Goal: Obtain resource: Obtain resource

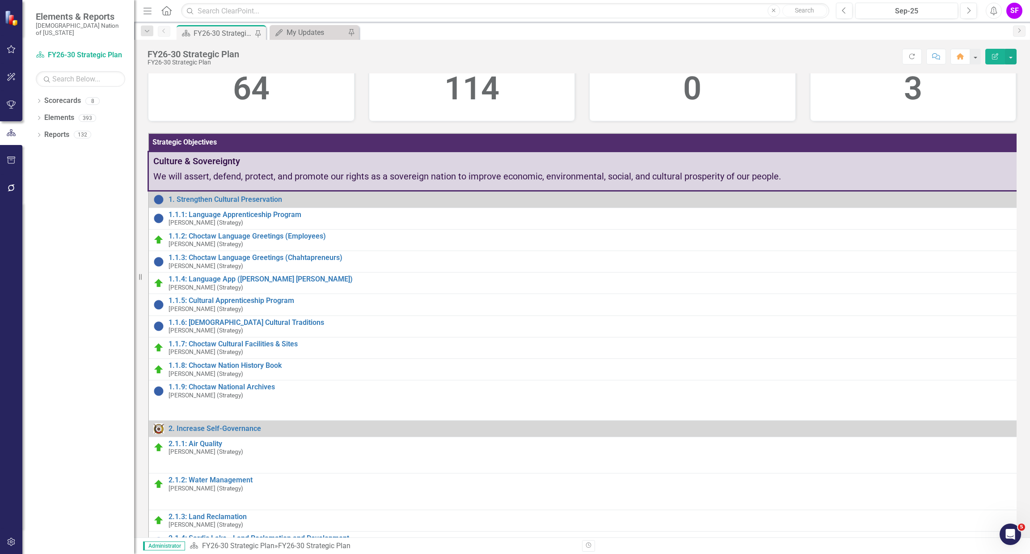
scroll to position [134, 0]
click at [42, 130] on div "Dropdown Reports 132" at bounding box center [85, 135] width 98 height 17
click at [61, 130] on link "Reports" at bounding box center [56, 135] width 25 height 10
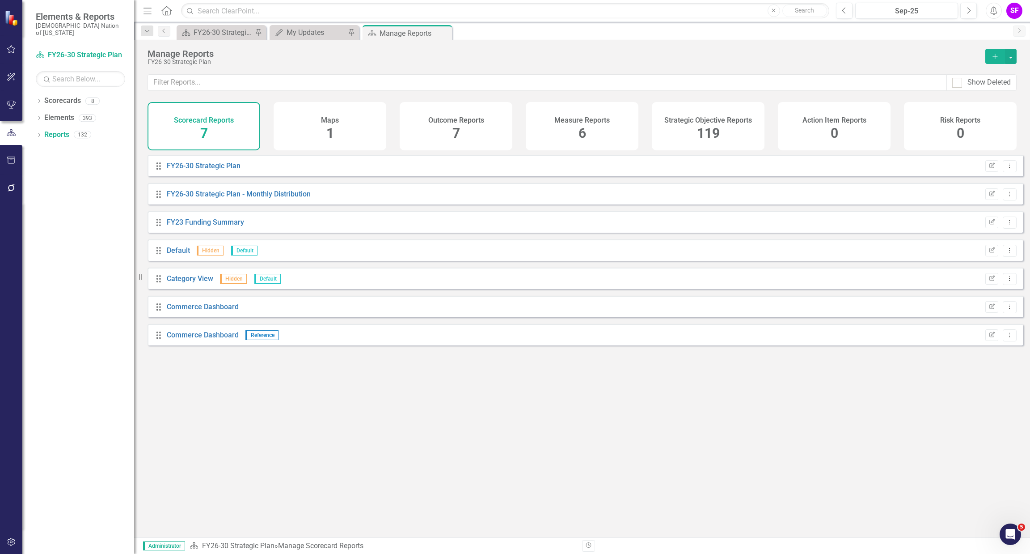
click at [708, 123] on h4 "Strategic Objective Reports" at bounding box center [709, 120] width 88 height 8
click at [527, 79] on input "text" at bounding box center [547, 82] width 799 height 17
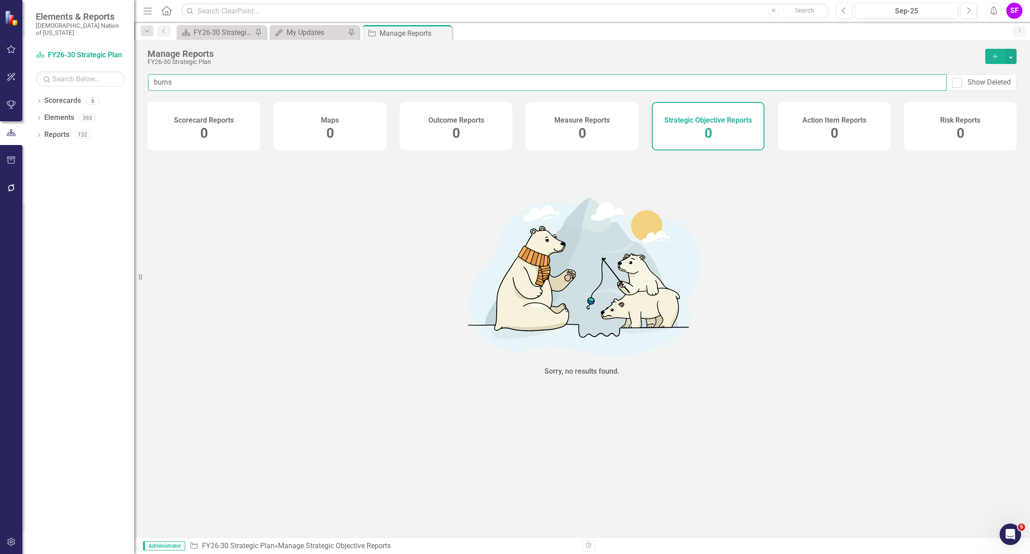
click at [267, 82] on input "burns" at bounding box center [547, 82] width 799 height 17
click at [267, 81] on input "burns" at bounding box center [547, 82] width 799 height 17
type input "b"
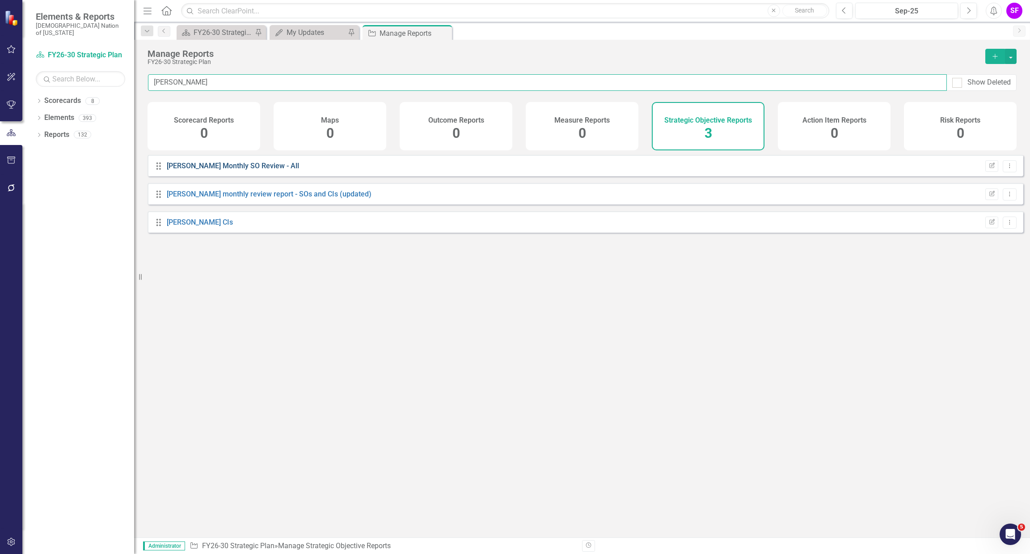
type input "[PERSON_NAME]"
click at [266, 170] on link "[PERSON_NAME] Monthly SO Review - All" at bounding box center [233, 165] width 132 height 8
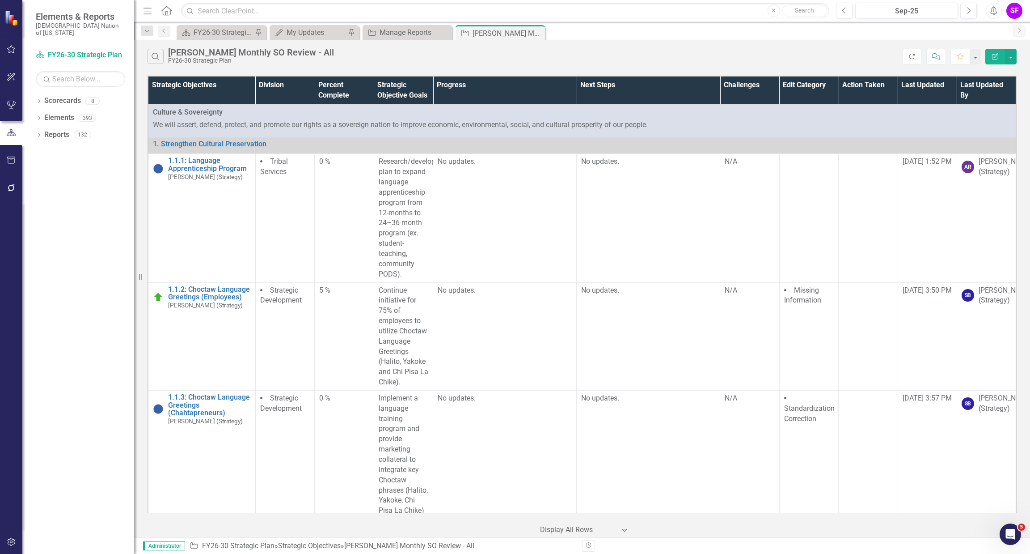
click at [704, 47] on div "Search [PERSON_NAME] Monthly SO Review - All FY26-30 Strategic Plan Refresh Com…" at bounding box center [582, 54] width 896 height 29
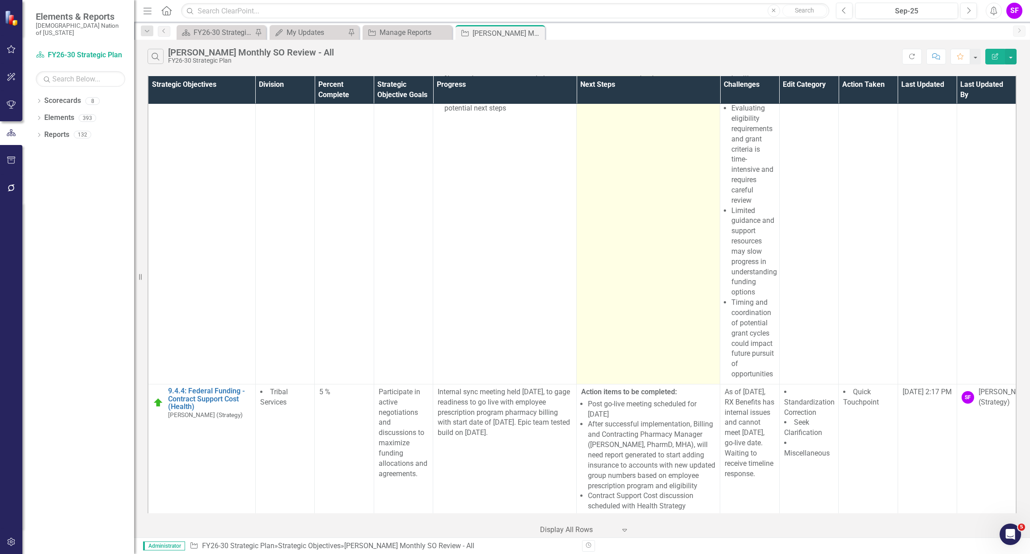
scroll to position [22204, 0]
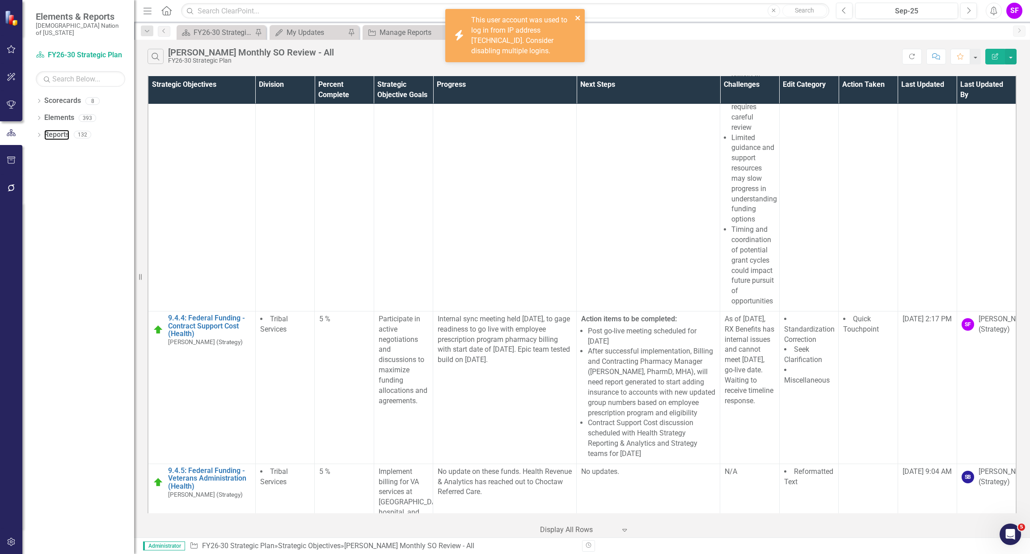
click at [55, 130] on link "Reports" at bounding box center [56, 135] width 25 height 10
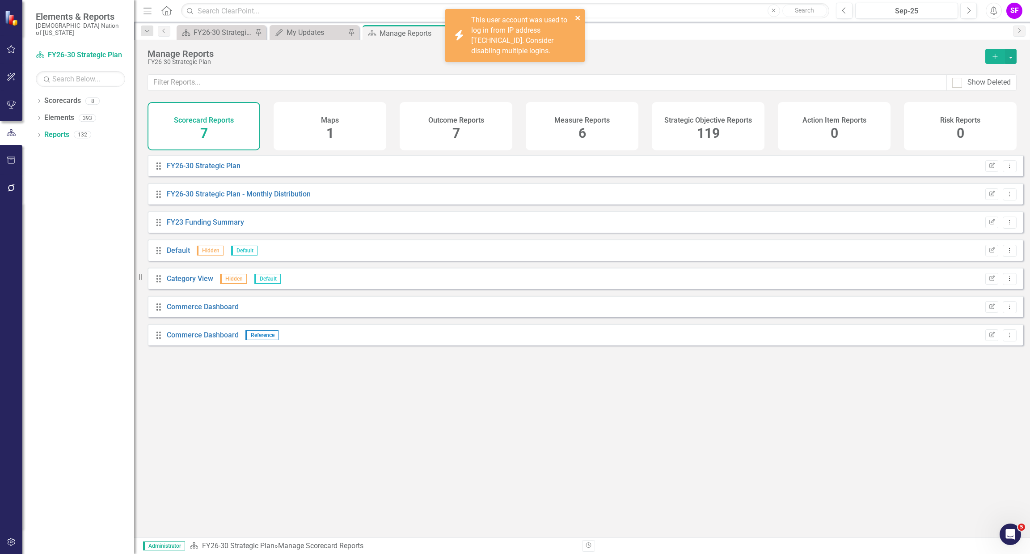
click at [578, 17] on icon "close" at bounding box center [578, 17] width 6 height 7
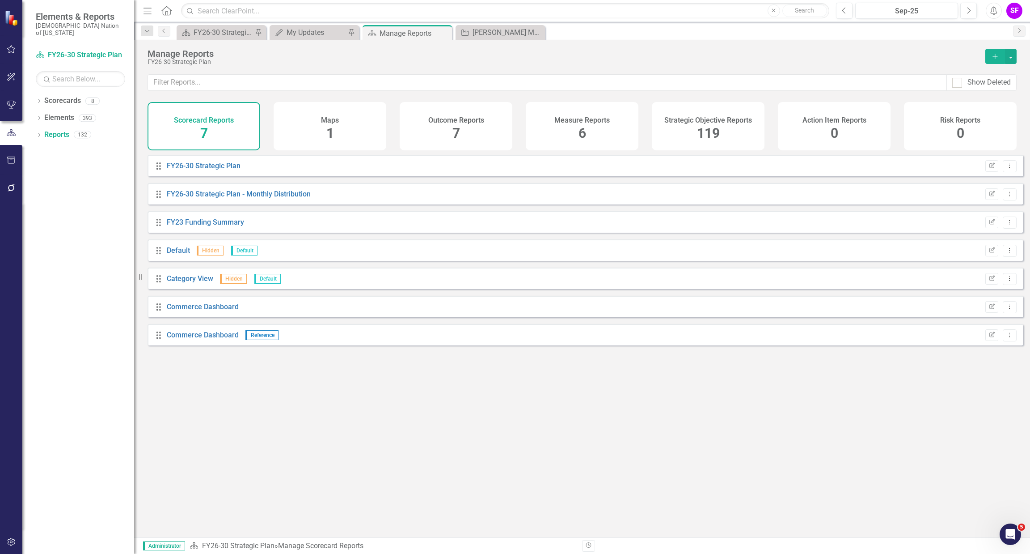
click at [731, 127] on div "Strategic Objective Reports 119" at bounding box center [708, 126] width 113 height 48
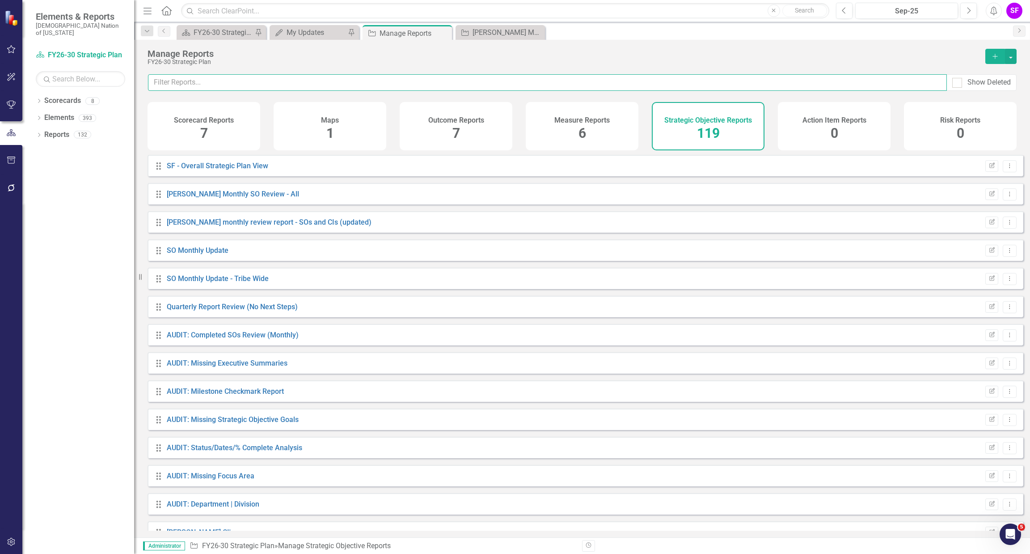
click at [694, 89] on input "text" at bounding box center [547, 82] width 799 height 17
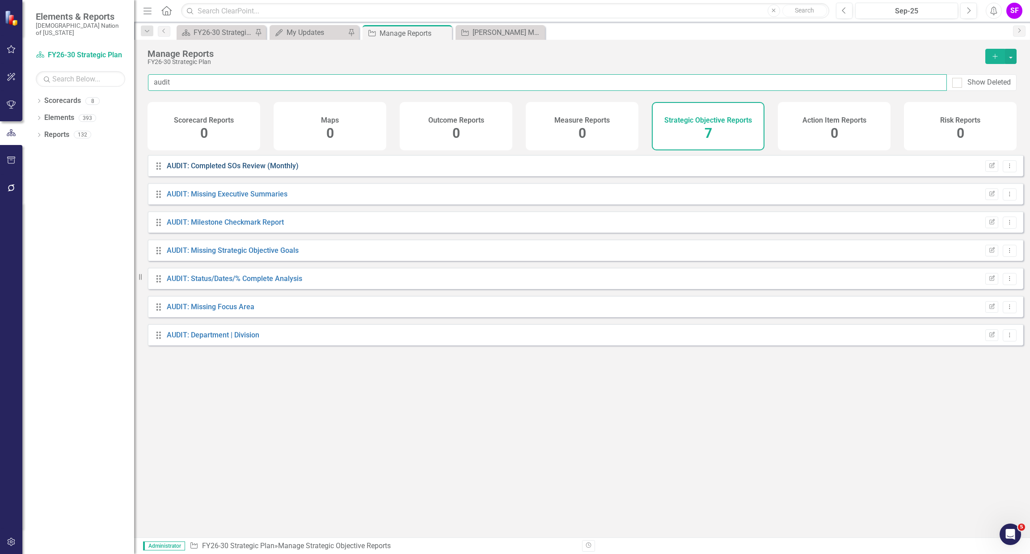
type input "audit"
click at [280, 170] on link "AUDIT: Completed SOs Review (Monthly)" at bounding box center [233, 165] width 132 height 8
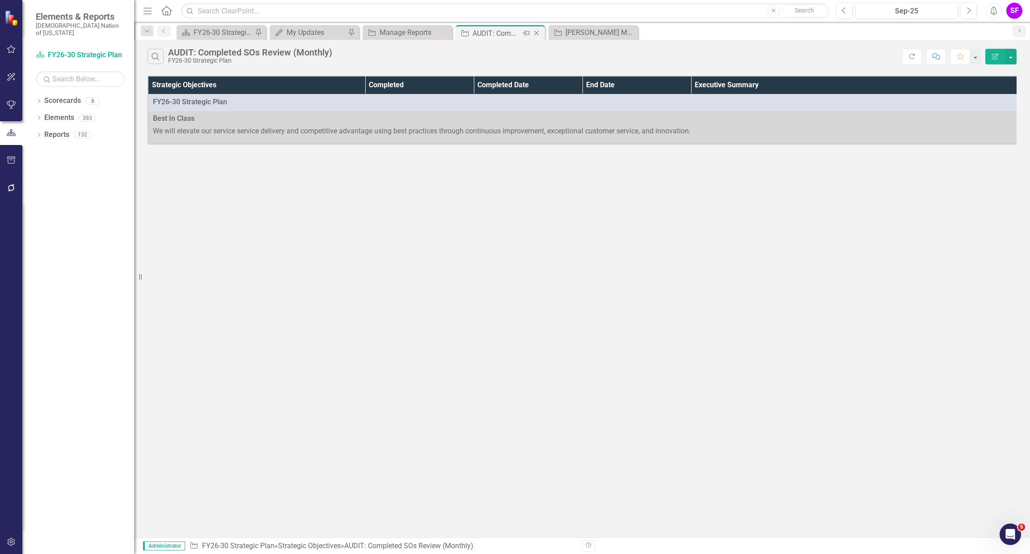
click at [538, 33] on icon "Close" at bounding box center [536, 33] width 9 height 7
click at [0, 0] on icon "Close" at bounding box center [0, 0] width 0 height 0
click at [308, 35] on div "Manage Reports" at bounding box center [316, 32] width 59 height 11
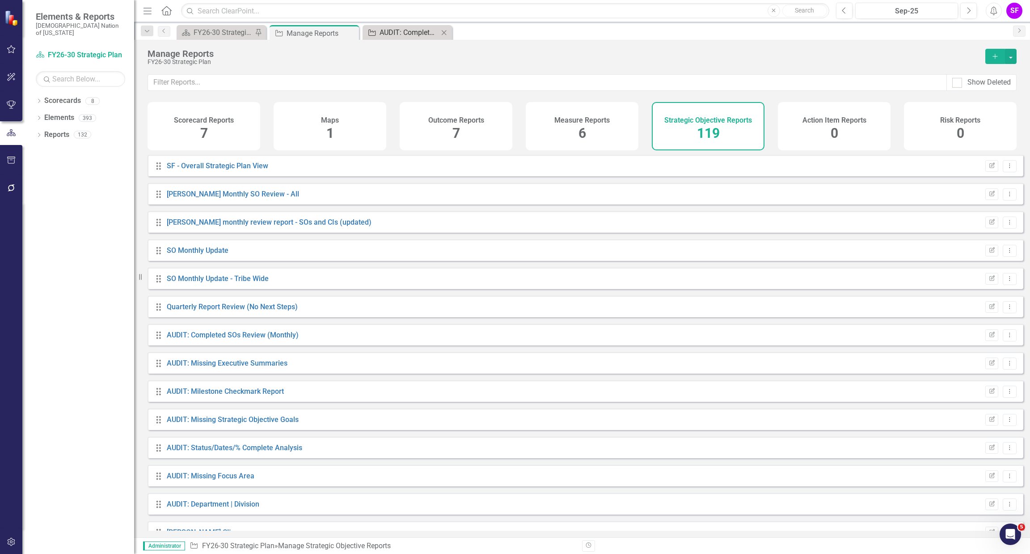
click at [414, 27] on div "AUDIT: Completed SOs Review (Monthly)" at bounding box center [409, 32] width 59 height 11
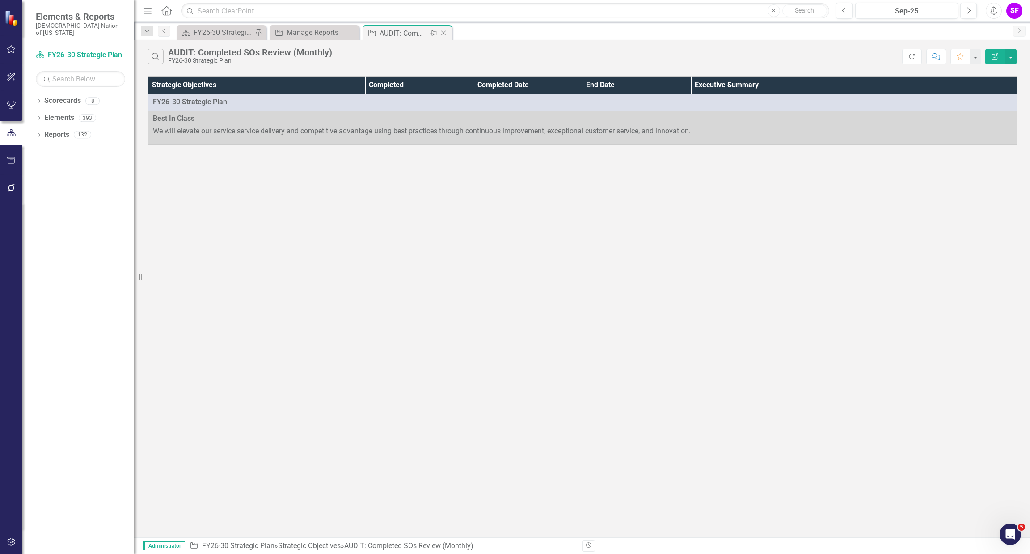
click at [445, 30] on icon "Close" at bounding box center [443, 33] width 9 height 7
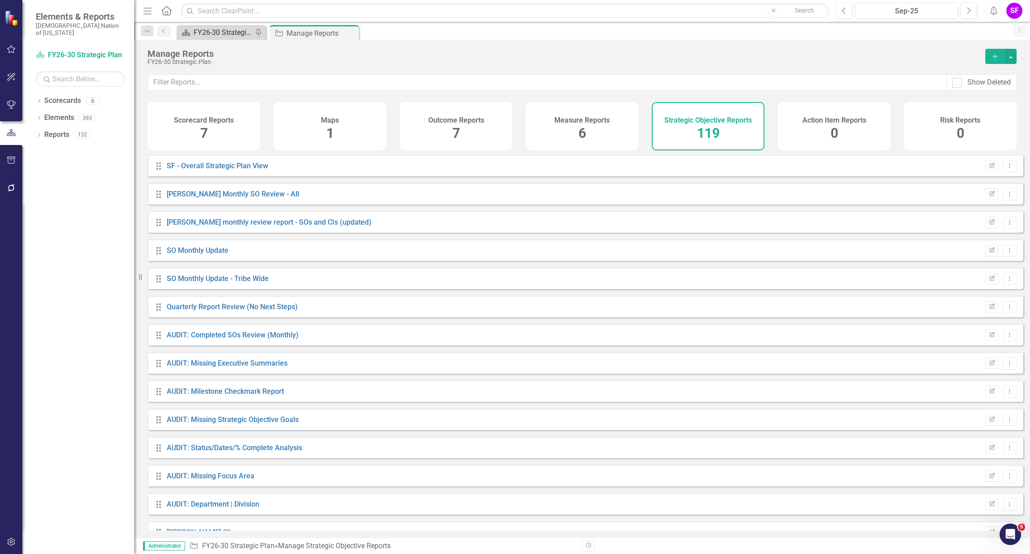
click at [235, 30] on div "FY26-30 Strategic Plan" at bounding box center [223, 32] width 59 height 11
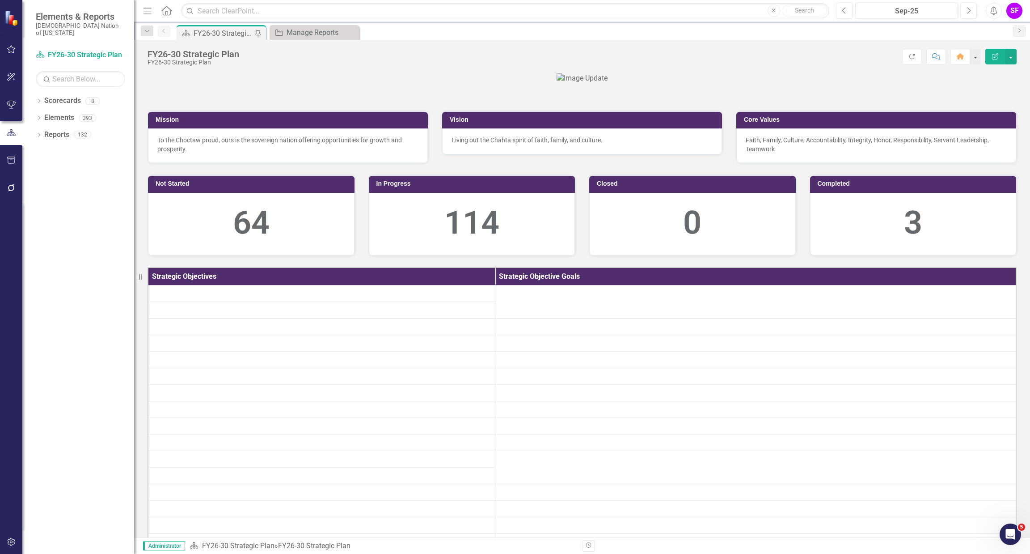
click at [144, 9] on icon "Menu" at bounding box center [148, 10] width 12 height 9
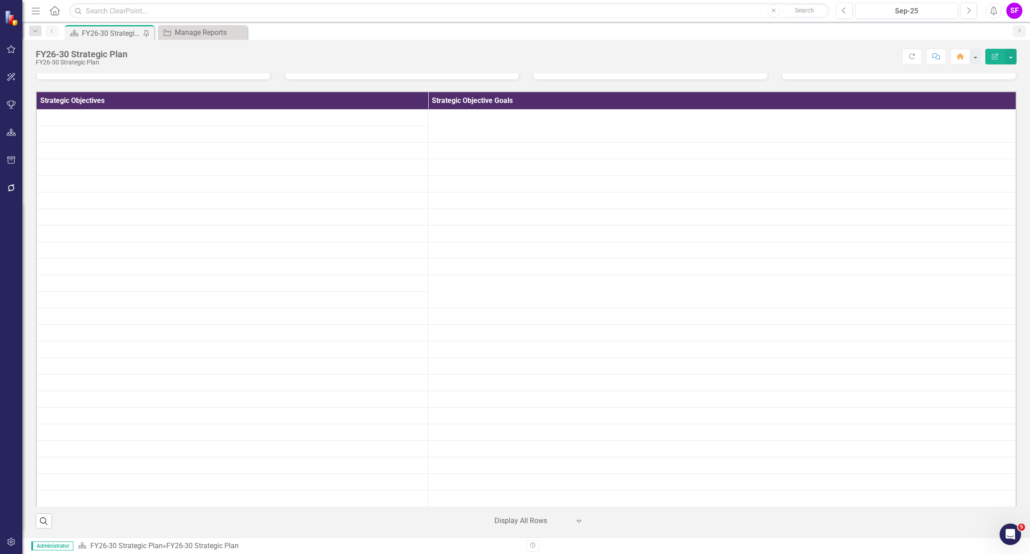
scroll to position [47, 0]
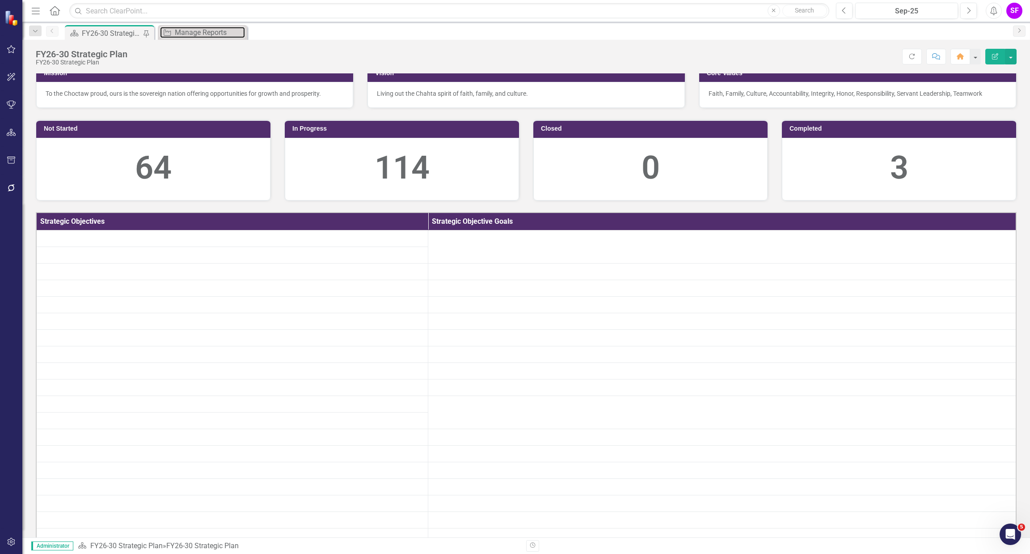
click at [194, 33] on div "Manage Reports" at bounding box center [210, 32] width 70 height 11
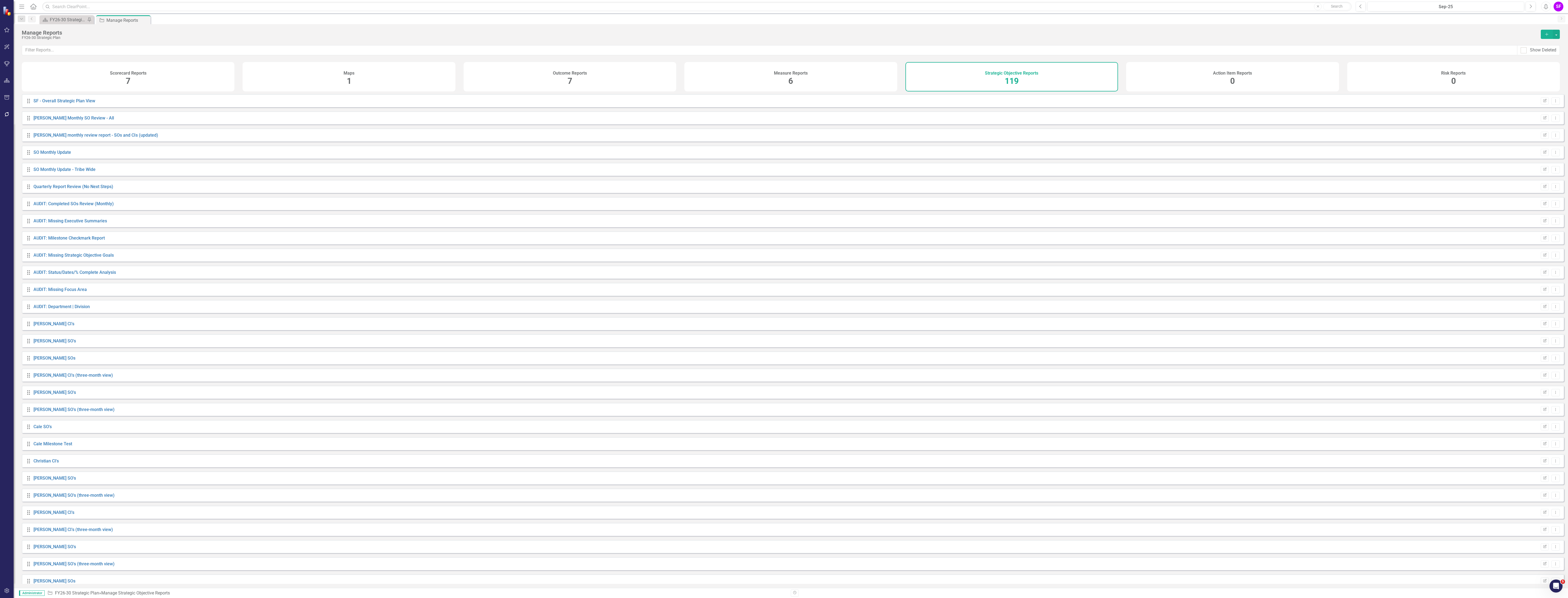
click at [5, 97] on icon "button" at bounding box center [7, 97] width 5 height 4
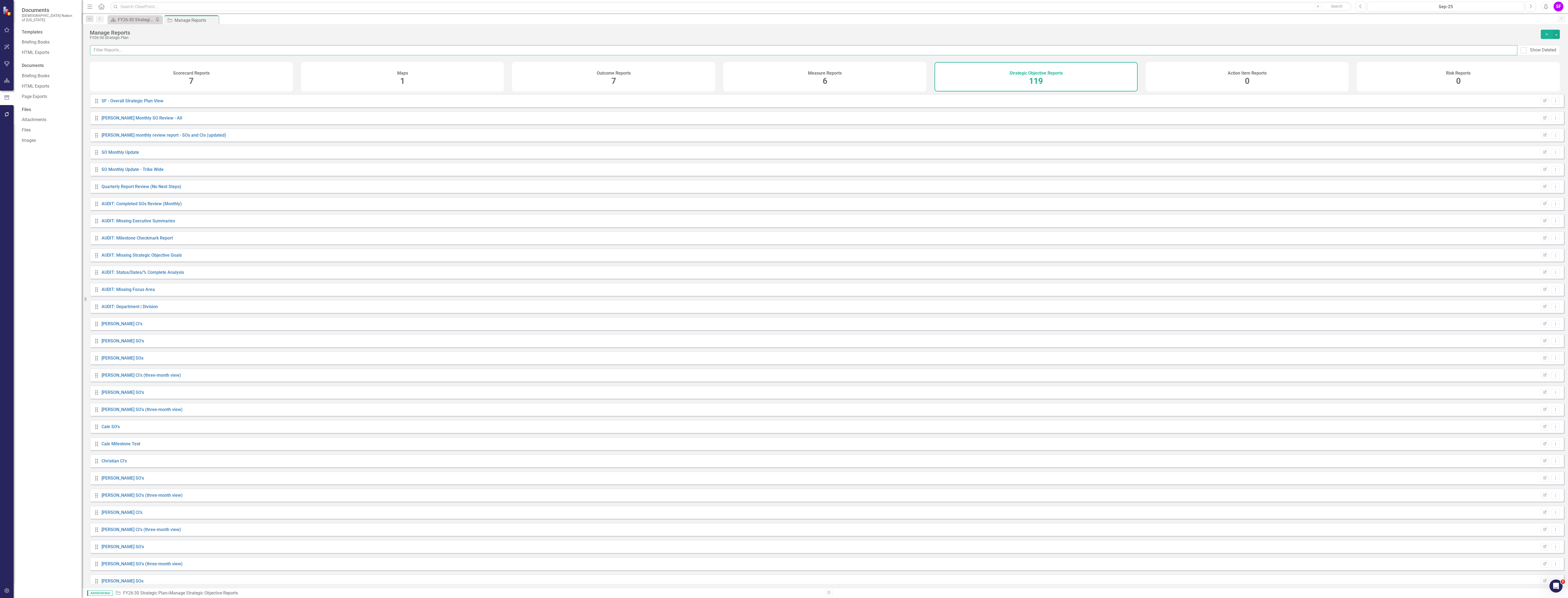
click at [287, 47] on input "text" at bounding box center [803, 50] width 1427 height 10
type input "tribal"
click at [33, 43] on div "Templates Briefing Books HTML Exports Documents Briefing Books HTML Exports Pag…" at bounding box center [47, 313] width 68 height 569
click at [33, 39] on link "Briefing Books" at bounding box center [49, 42] width 54 height 6
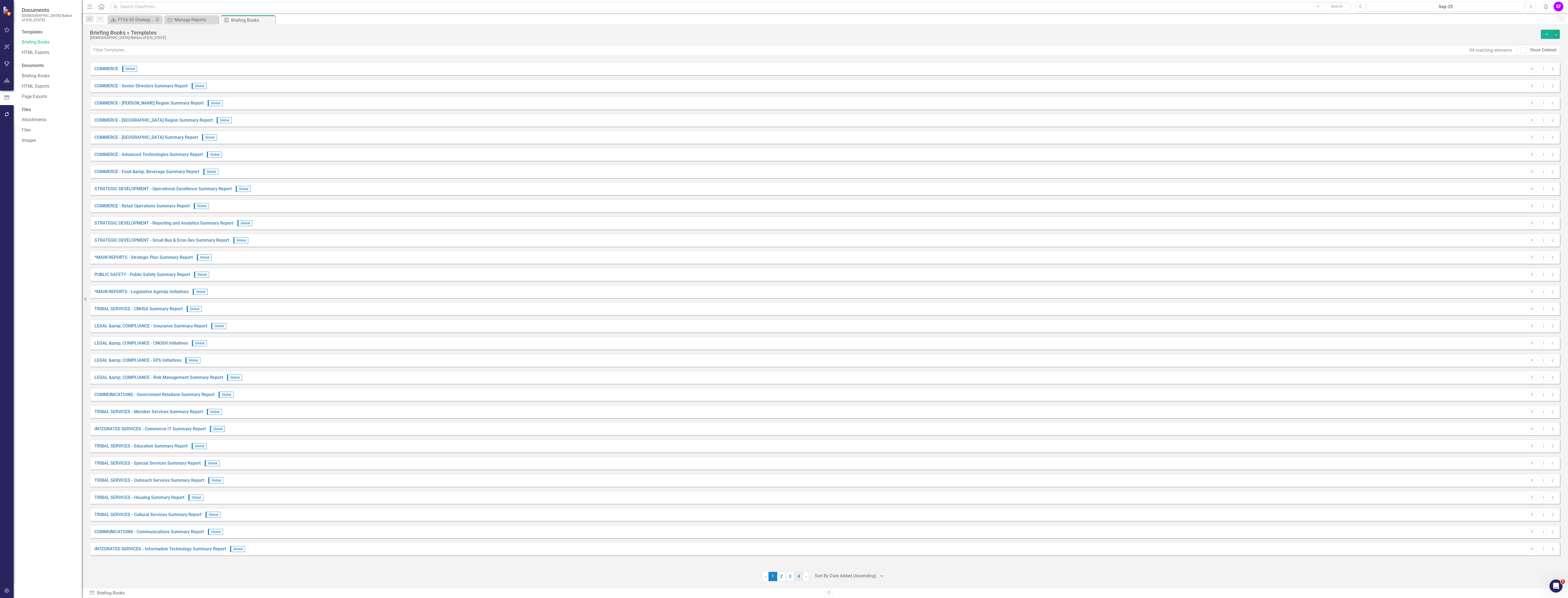
click at [627, 336] on link "4" at bounding box center [799, 576] width 9 height 9
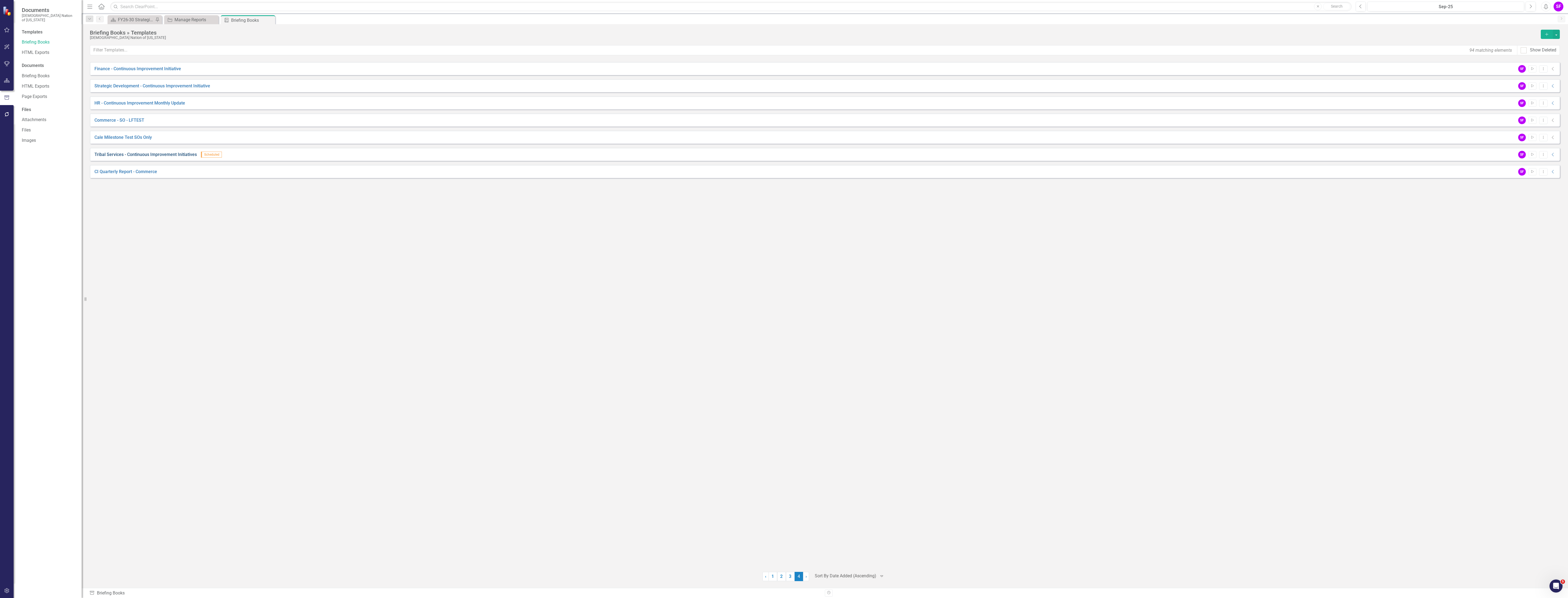
click at [150, 155] on link "Tribal Services - Continuous Improvement Initiatives" at bounding box center [145, 155] width 102 height 6
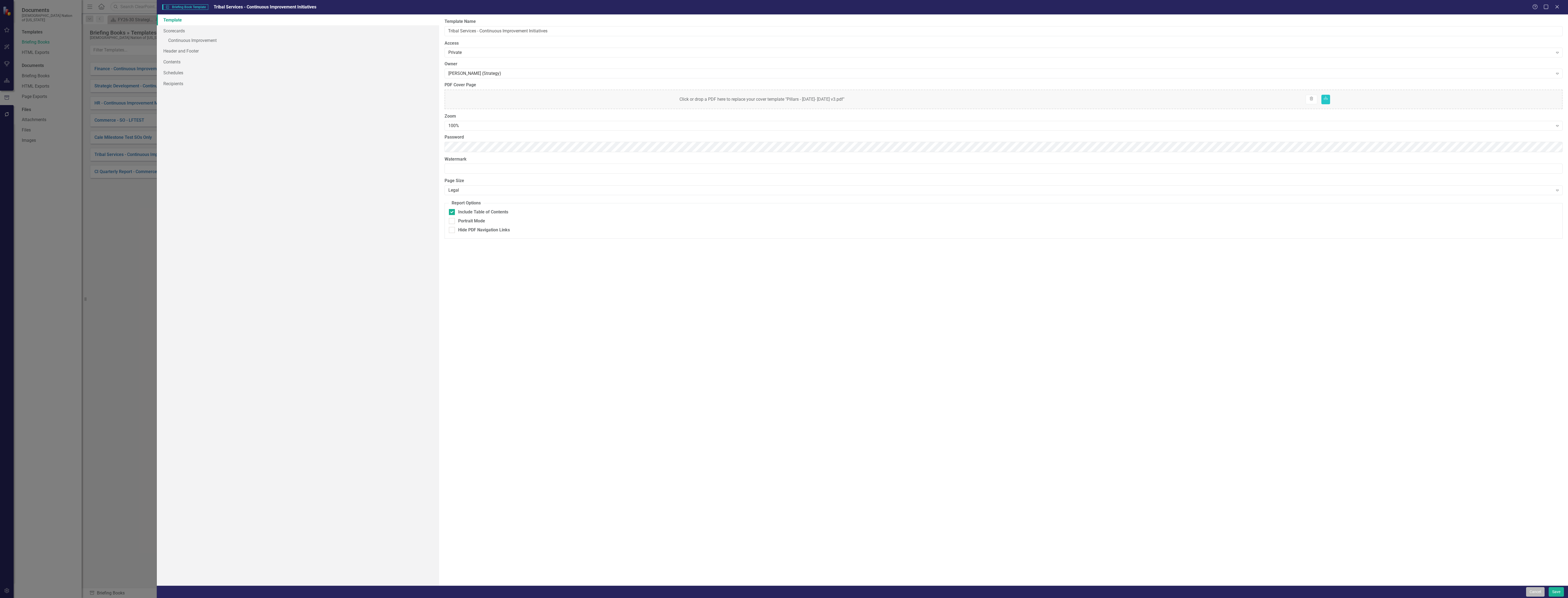
click at [627, 336] on button "Cancel" at bounding box center [1535, 592] width 18 height 10
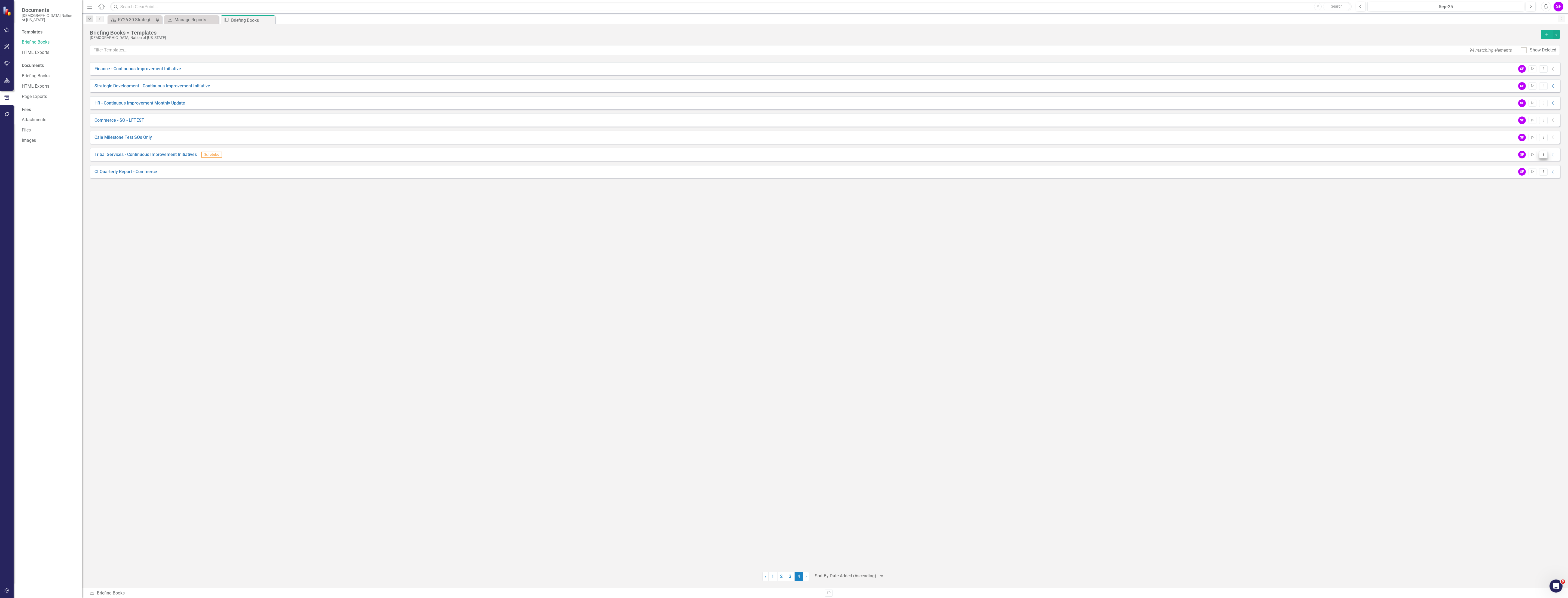
click at [627, 155] on div "SF Start Dropdown Menu Collapse" at bounding box center [1536, 155] width 41 height 8
click at [627, 155] on icon "Collapse" at bounding box center [1553, 154] width 5 height 4
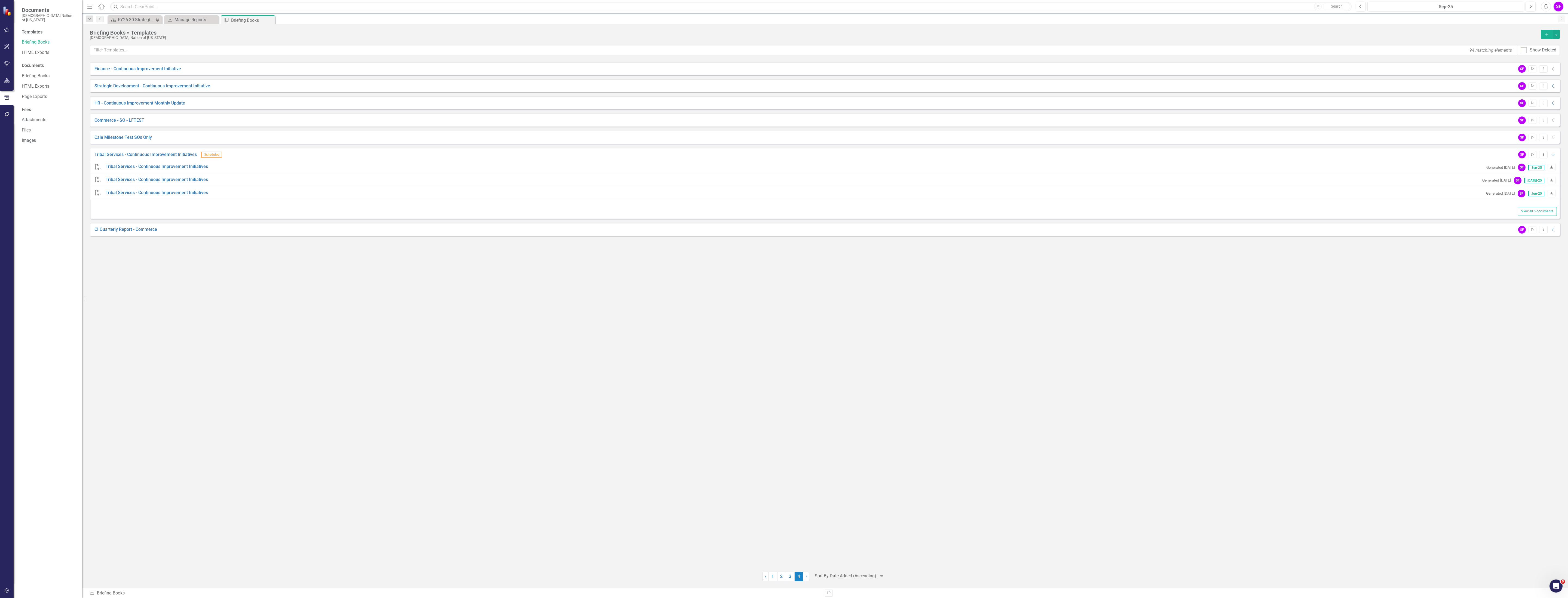
click at [627, 168] on icon at bounding box center [1551, 167] width 3 height 3
click at [152, 294] on div "Finance - Continuous Improvement Initiative SF Start Dropdown Menu Collapse Str…" at bounding box center [825, 313] width 1470 height 502
click at [123, 227] on div "CI Quarterly Report - Commerce SF Start Dropdown Menu Collapse" at bounding box center [825, 229] width 1470 height 13
click at [122, 231] on link "CI Quarterly Report - Commerce" at bounding box center [125, 229] width 63 height 6
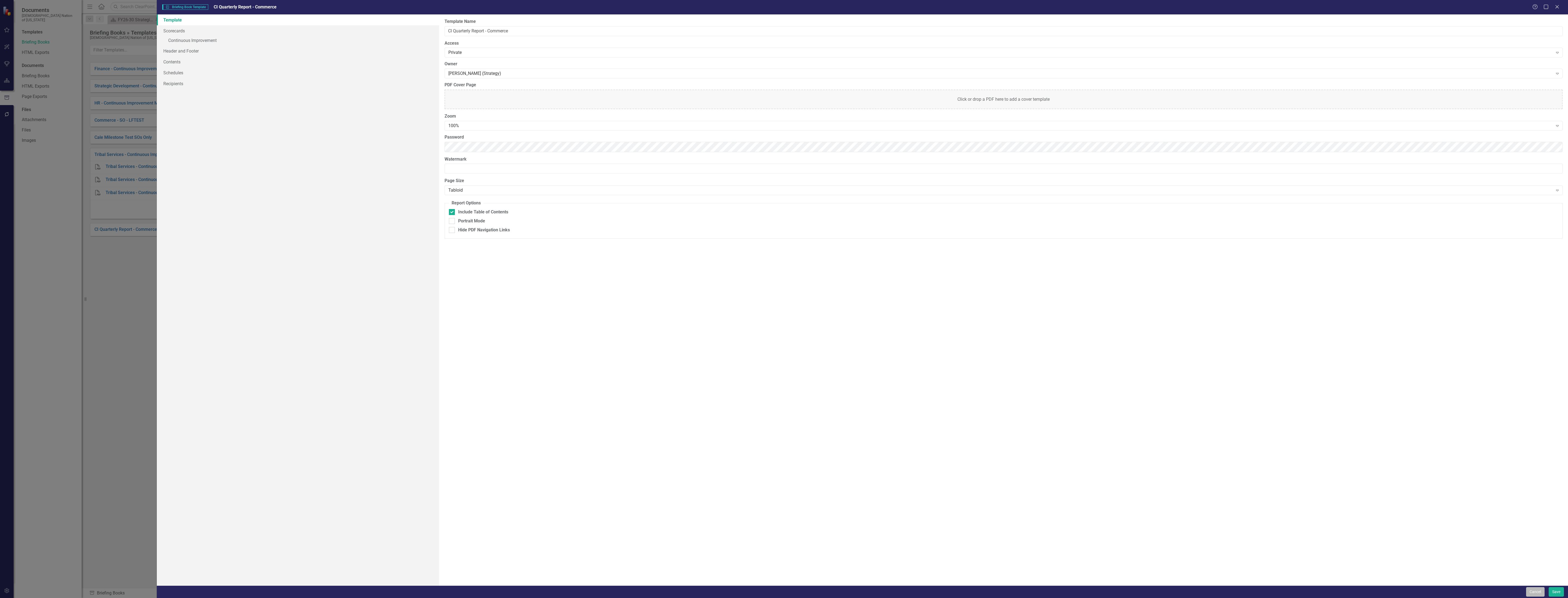
click at [627, 336] on button "Cancel" at bounding box center [1535, 592] width 18 height 10
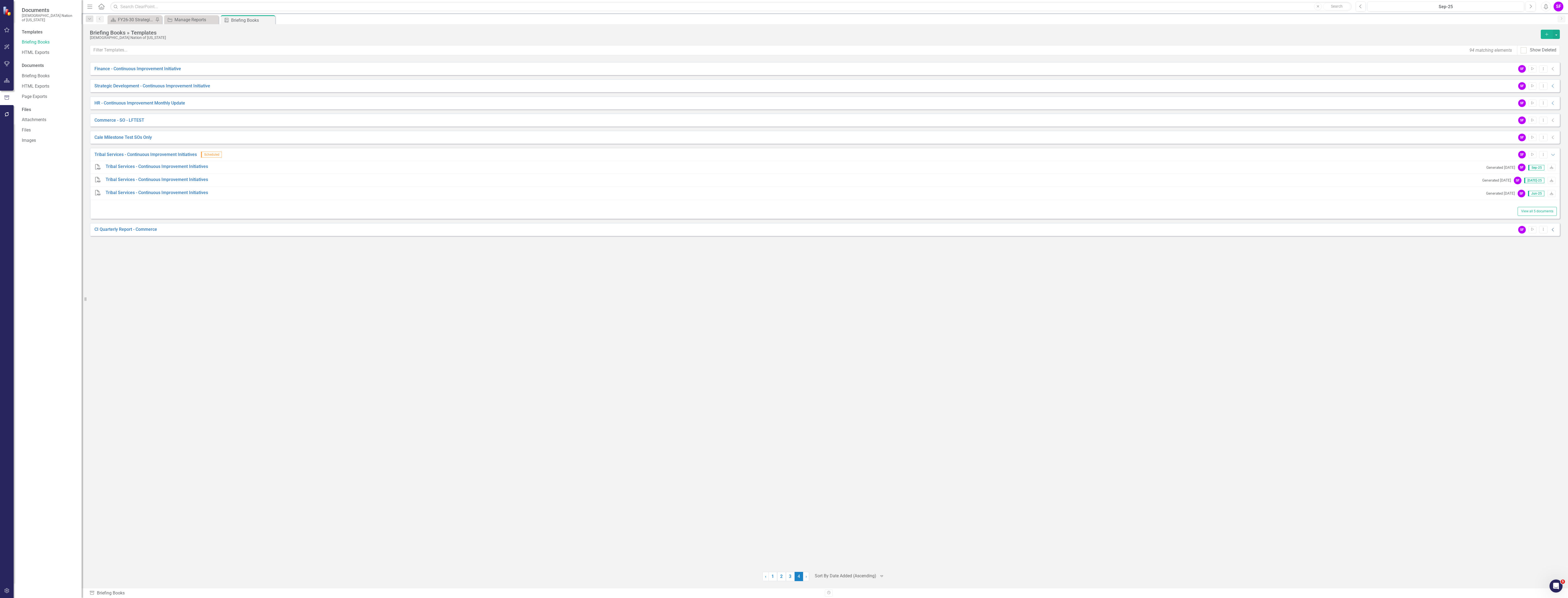
click at [627, 229] on icon "Collapse" at bounding box center [1553, 229] width 5 height 4
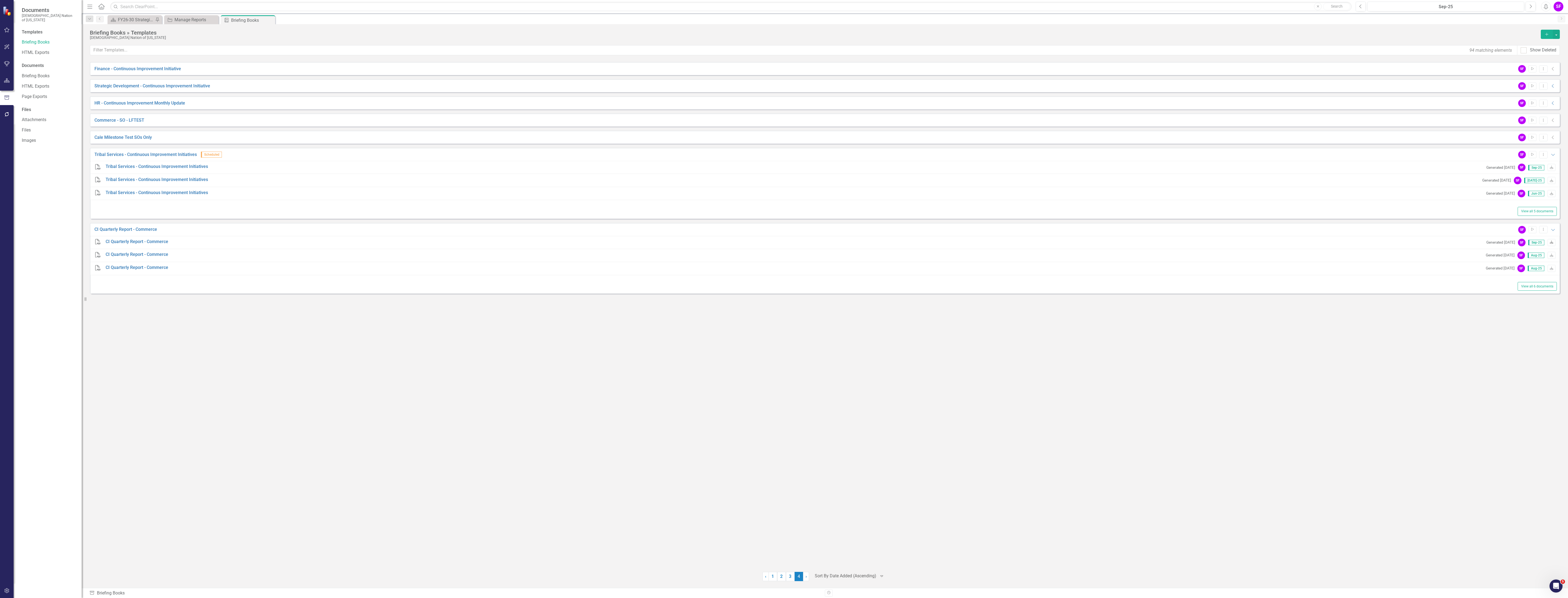
click at [627, 243] on icon at bounding box center [1551, 242] width 3 height 3
click at [627, 242] on icon "Download" at bounding box center [1552, 242] width 4 height 3
click at [627, 155] on icon "Expanded" at bounding box center [1553, 154] width 5 height 4
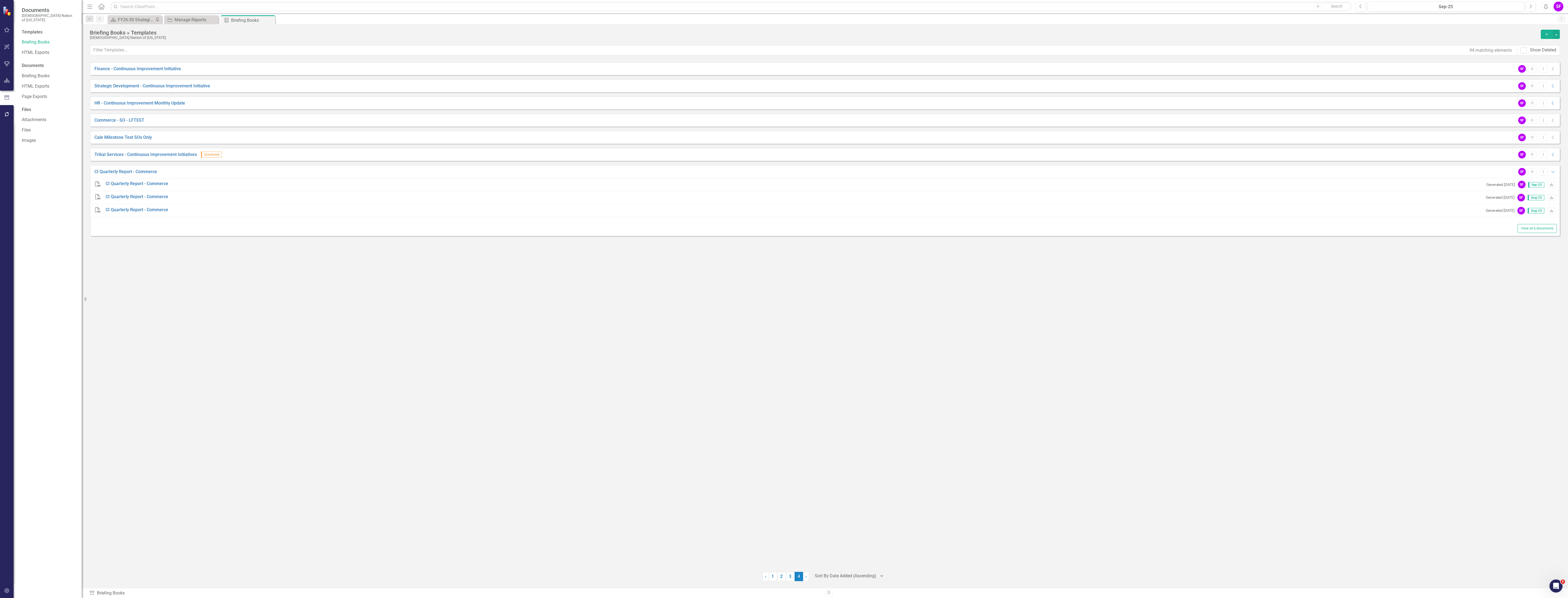
click at [627, 169] on div "SF Start Dropdown Menu Expanded" at bounding box center [1536, 172] width 41 height 8
click at [627, 172] on icon "Expanded" at bounding box center [1553, 172] width 5 height 4
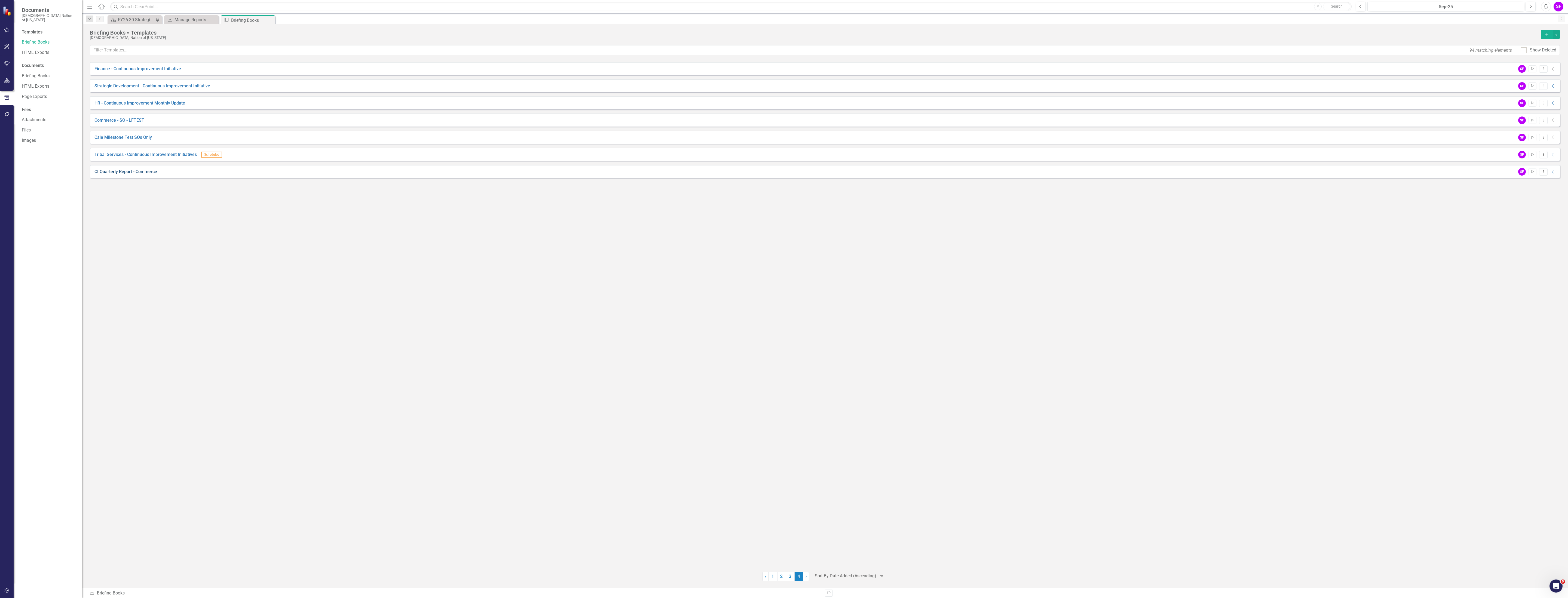
click at [114, 173] on link "CI Quarterly Report - Commerce" at bounding box center [125, 172] width 63 height 6
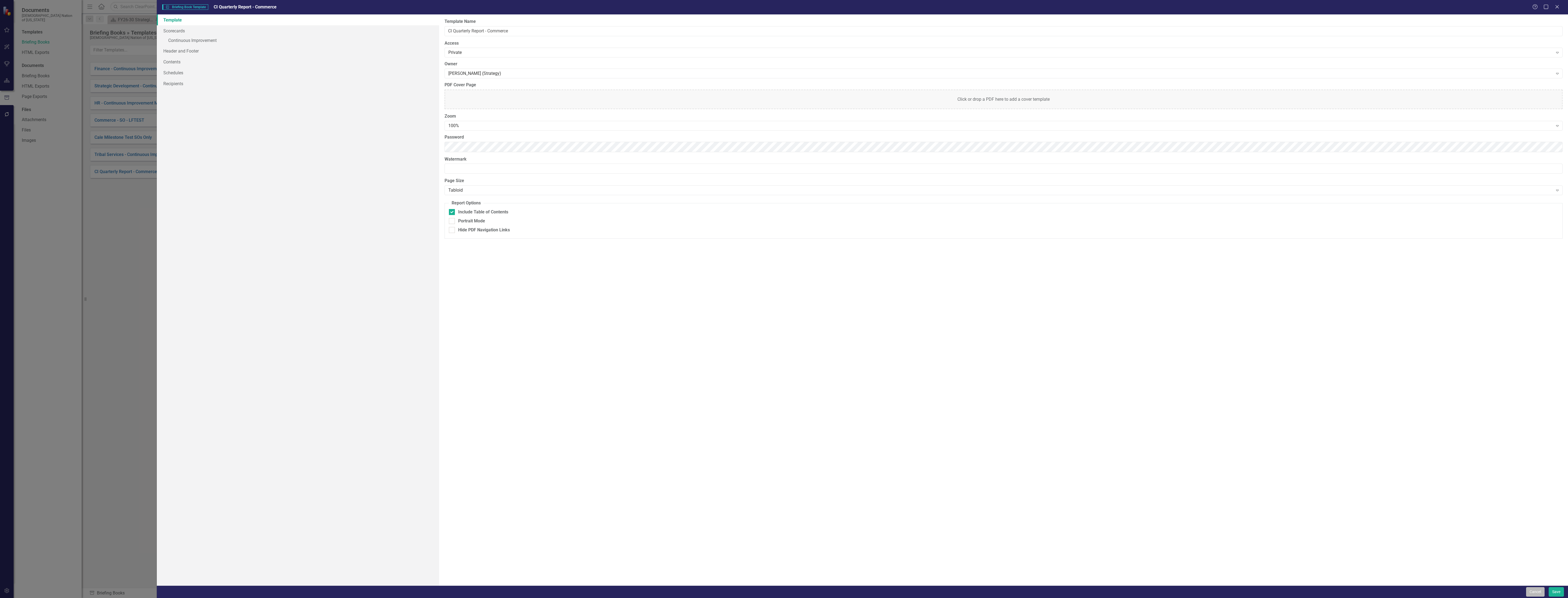
click at [627, 336] on button "Cancel" at bounding box center [1535, 592] width 18 height 10
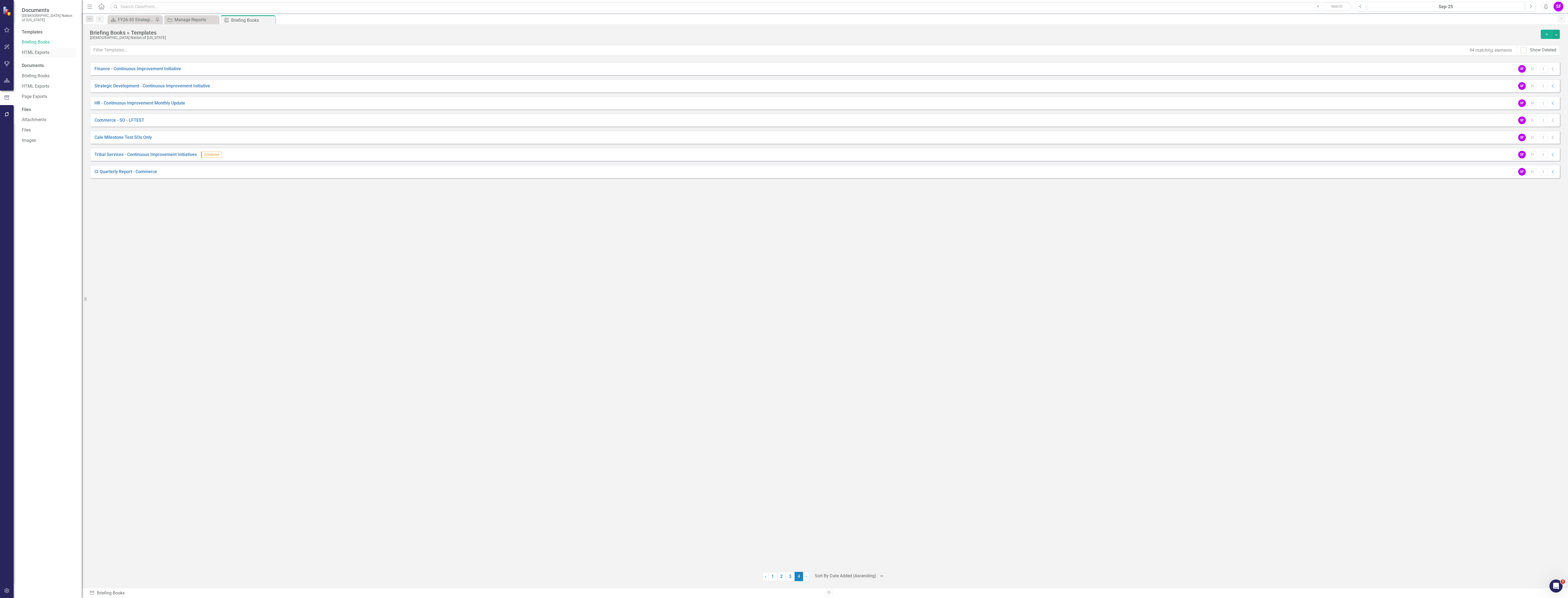
click at [40, 49] on link "HTML Exports" at bounding box center [49, 52] width 54 height 6
click at [627, 139] on icon "Dropdown Menu" at bounding box center [1544, 137] width 5 height 4
click at [627, 176] on link "Copy Duplicate Template" at bounding box center [1522, 177] width 51 height 10
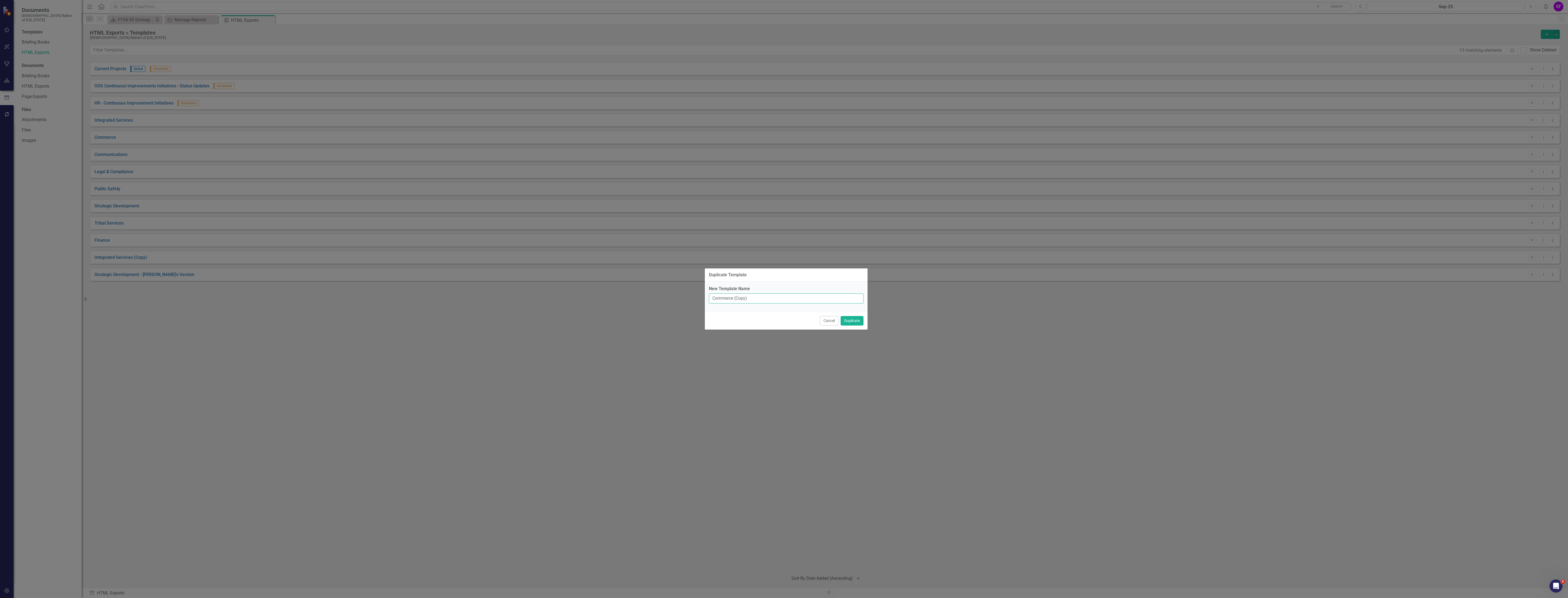
click at [627, 294] on input "Commerce (Copy)" at bounding box center [786, 298] width 155 height 10
type input "Commerce - CI Quarterly Review"
click at [627, 322] on button "Duplicate" at bounding box center [852, 321] width 23 height 10
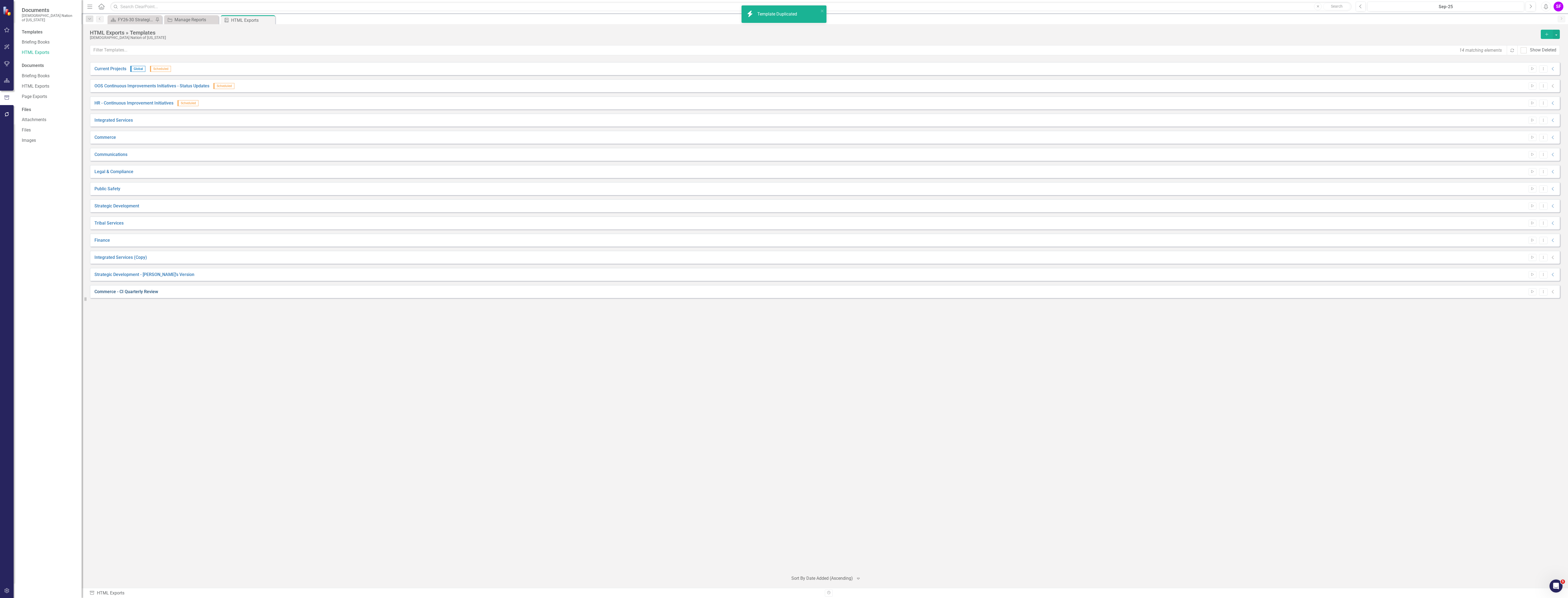
click at [136, 291] on link "Commerce - CI Quarterly Review" at bounding box center [126, 292] width 64 height 6
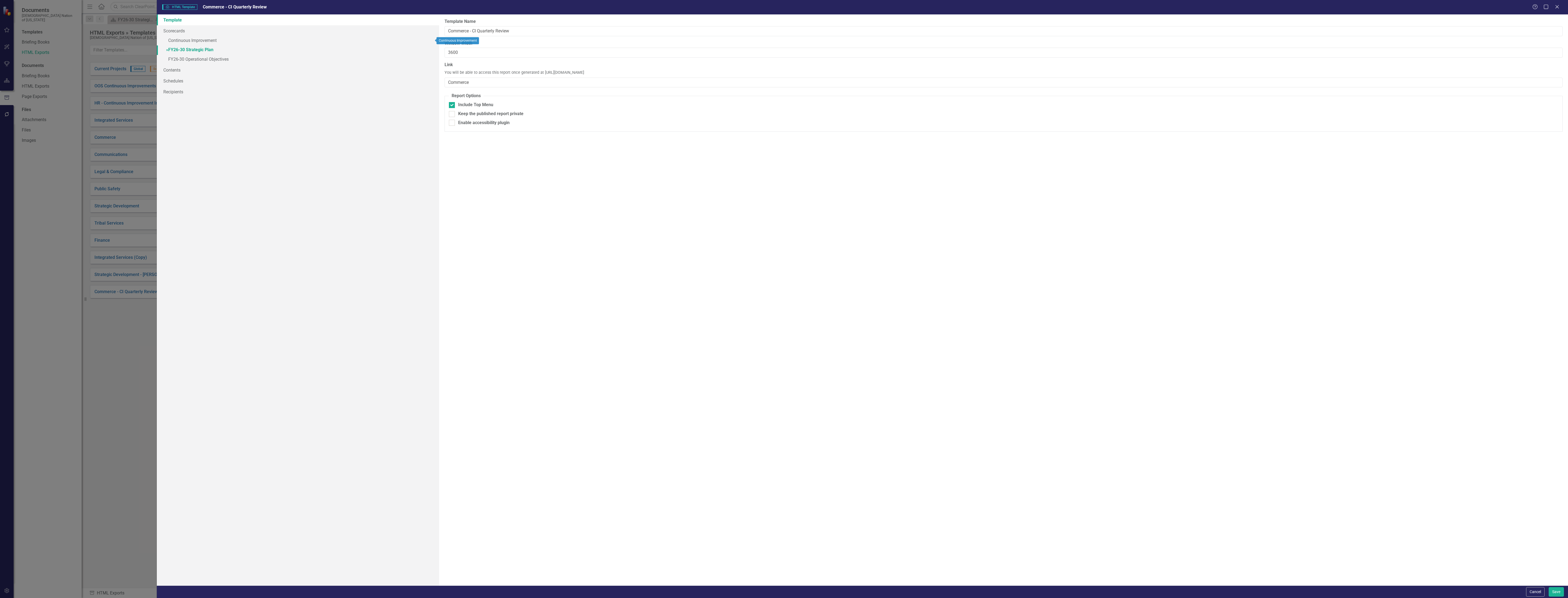
click at [190, 50] on link "» FY26-30 Strategic Plan" at bounding box center [298, 50] width 282 height 10
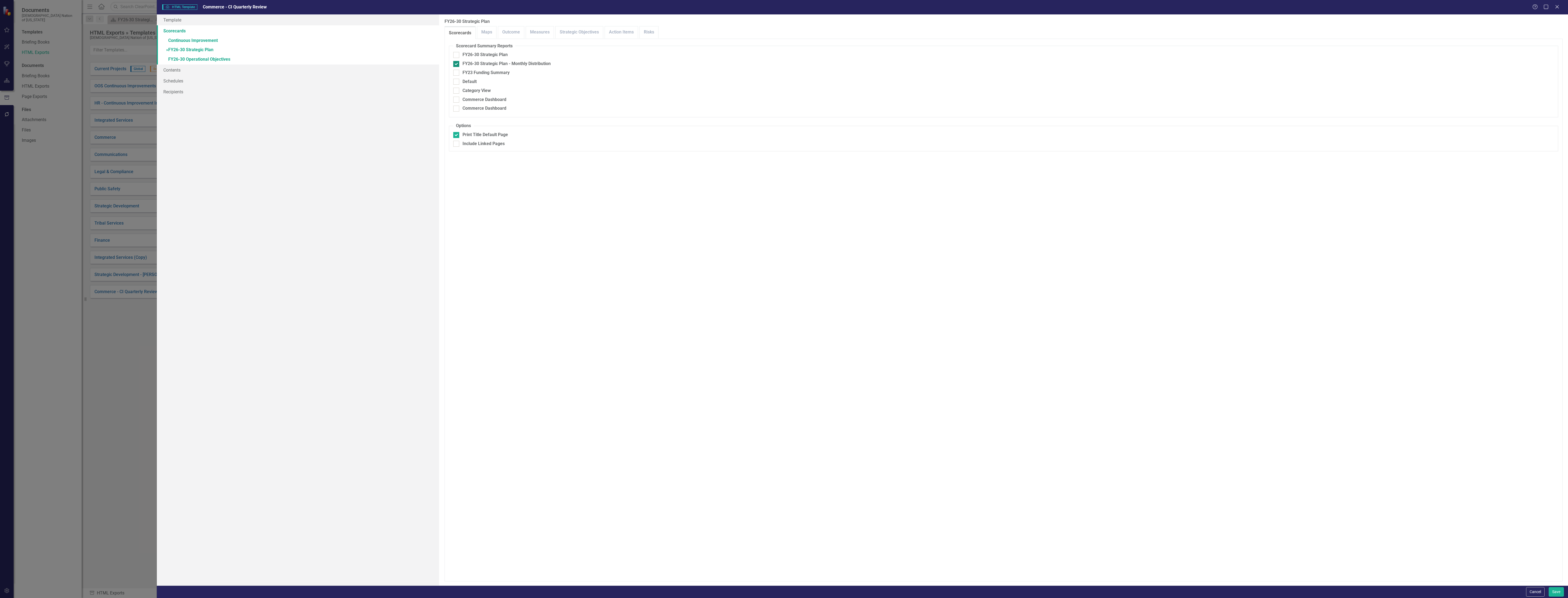
click at [458, 64] on div at bounding box center [457, 64] width 6 height 6
click at [457, 64] on input "FY26-30 Strategic Plan - Monthly Distribution" at bounding box center [455, 63] width 4 height 4
checkbox input "false"
click at [209, 59] on link "» FY26-30 Operational Objectives" at bounding box center [298, 60] width 282 height 10
click at [478, 52] on div "FY26-30 Operational Plan" at bounding box center [488, 55] width 51 height 6
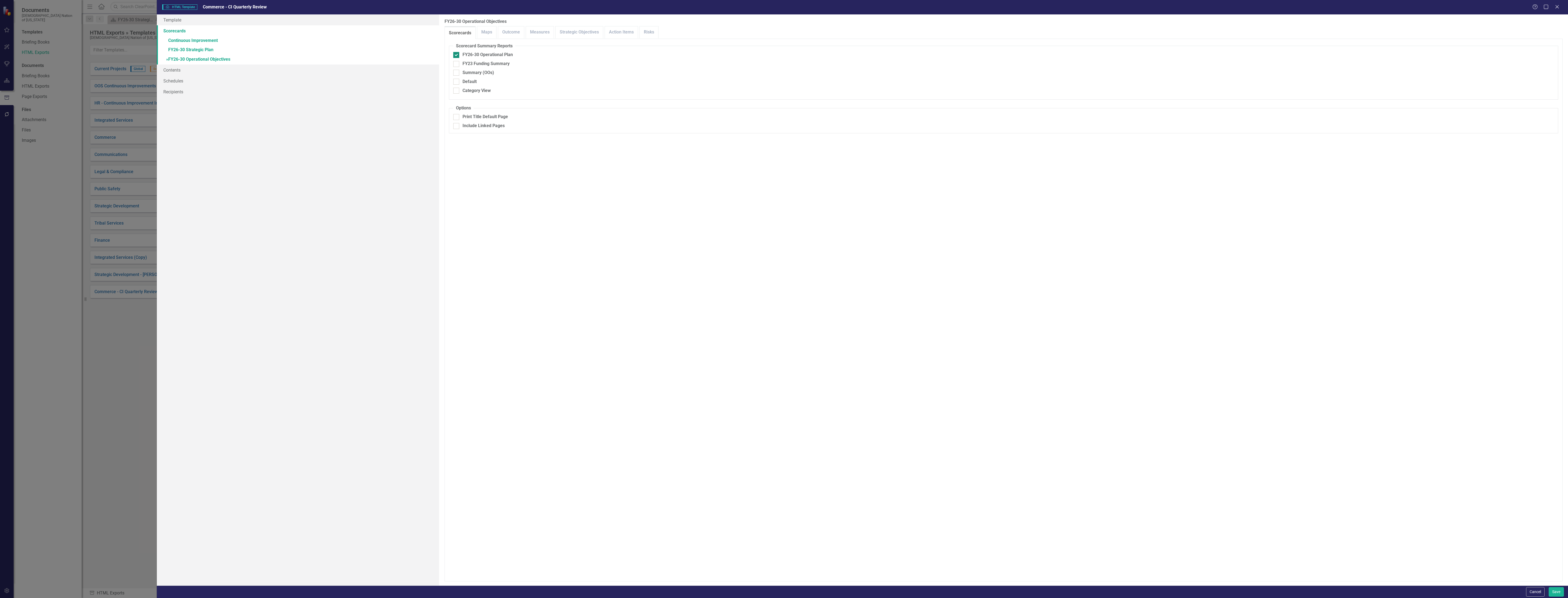
click at [457, 52] on input "FY26-30 Operational Plan" at bounding box center [455, 54] width 4 height 4
checkbox input "false"
click at [209, 41] on link "» Continuous Improvement" at bounding box center [298, 41] width 282 height 10
checkbox input "false"
click at [587, 30] on link "Strategic Objectives" at bounding box center [586, 32] width 47 height 12
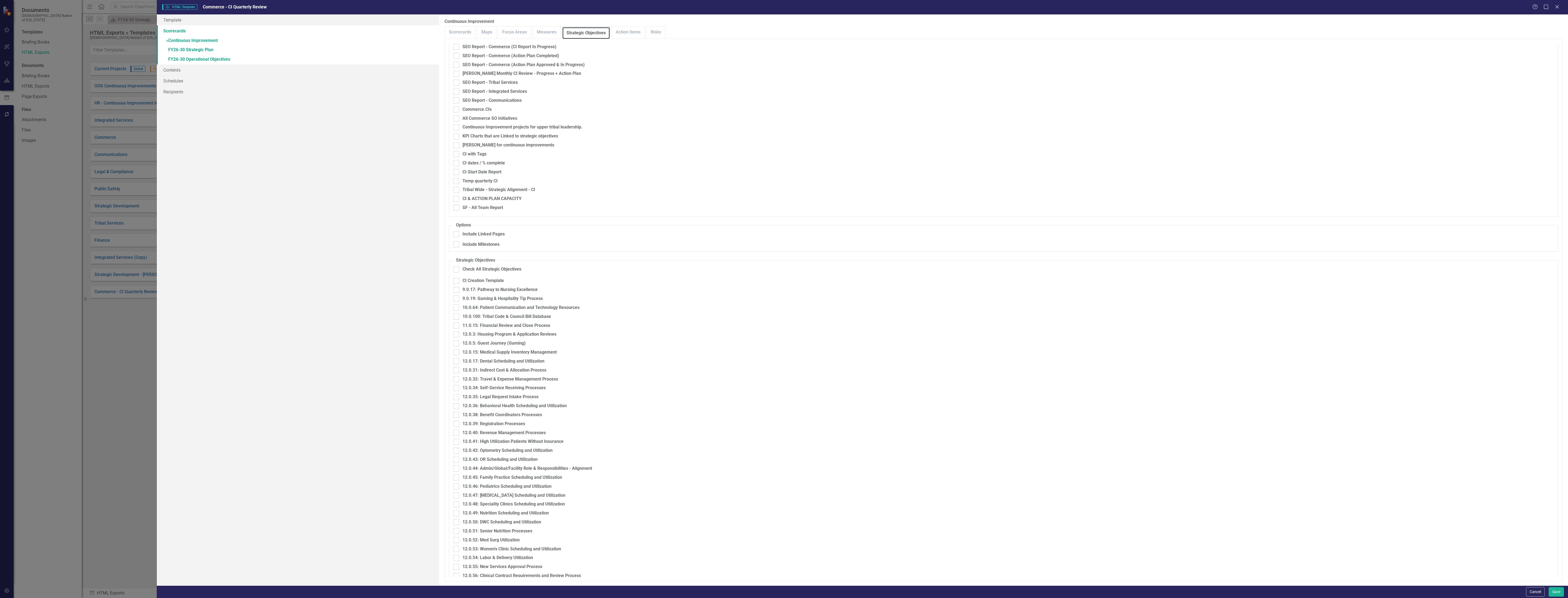
scroll to position [1061, 0]
click at [489, 182] on div "Include Linked Pages" at bounding box center [483, 182] width 42 height 6
click at [457, 182] on input "Include Linked Pages" at bounding box center [455, 181] width 4 height 4
checkbox input "true"
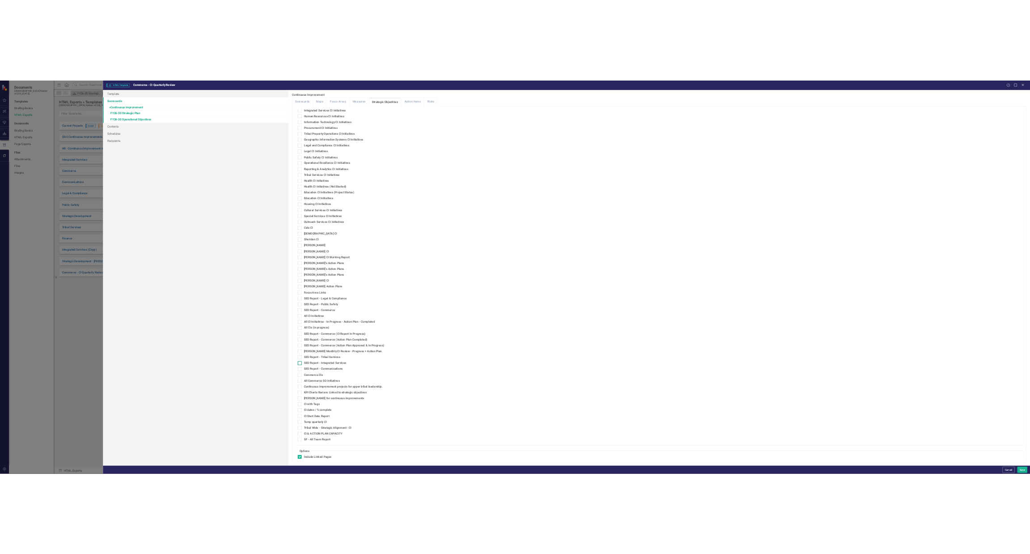
scroll to position [1124, 0]
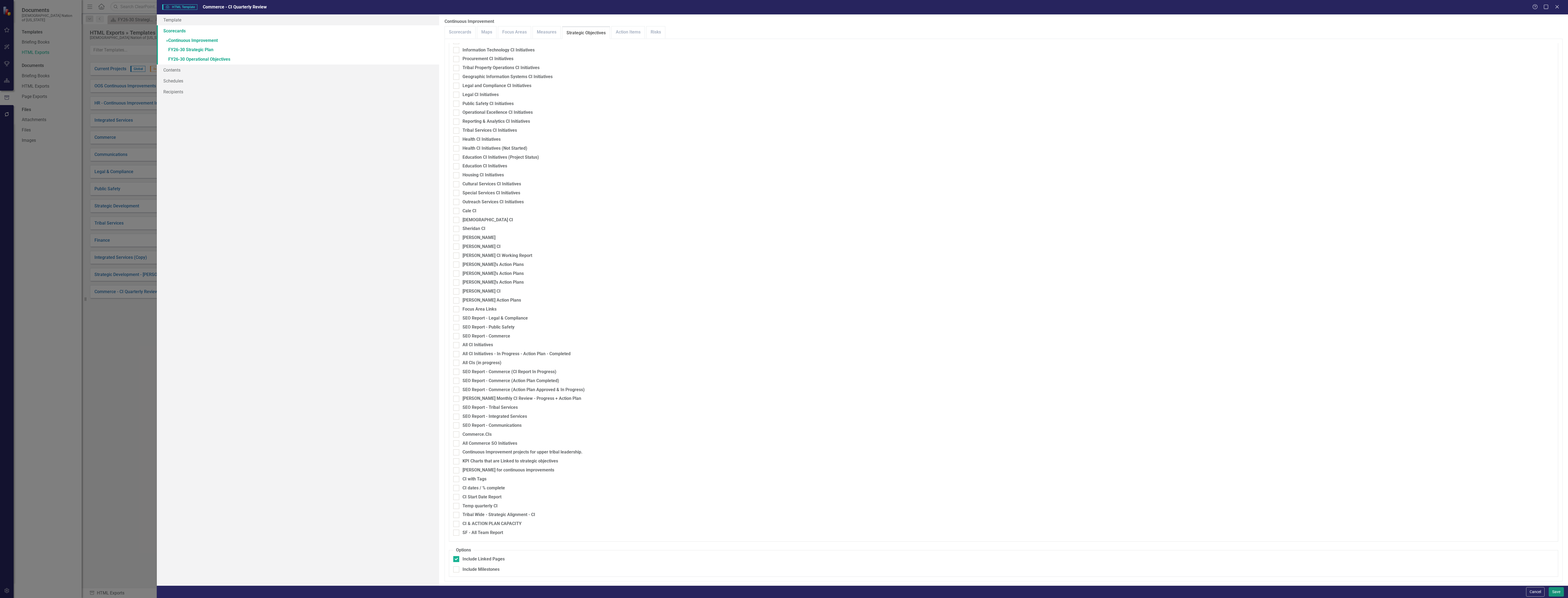
drag, startPoint x: 1560, startPoint y: 595, endPoint x: 872, endPoint y: 151, distance: 818.8
click at [627, 155] on form "HTML HTML Template Commerce - CI Quarterly Review Help Maximize Close Template …" at bounding box center [863, 299] width 1411 height 598
click at [183, 69] on link "Contents" at bounding box center [298, 70] width 282 height 11
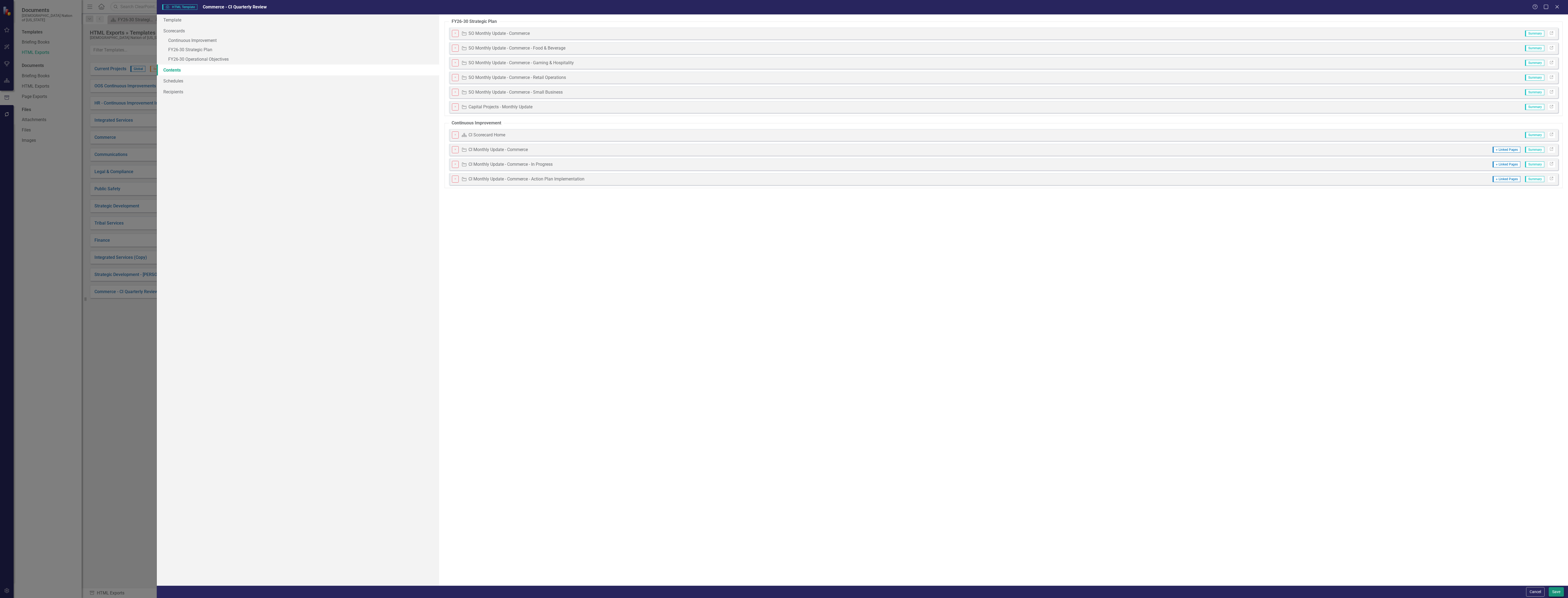
click at [627, 336] on div "Cancel Save" at bounding box center [863, 591] width 1411 height 13
click at [627, 336] on button "Save" at bounding box center [1556, 592] width 15 height 10
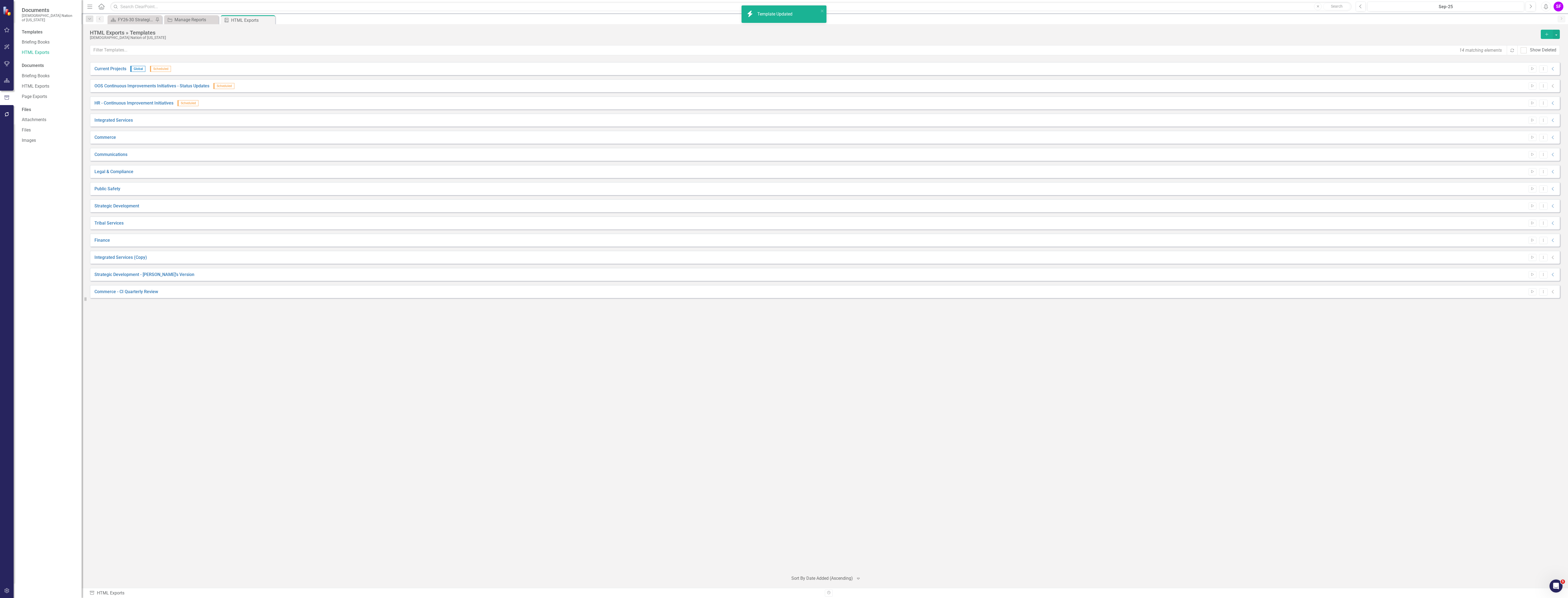
click at [627, 294] on div "Start Dropdown Menu Collapse" at bounding box center [1541, 292] width 30 height 7
click at [627, 291] on div "Commerce - CI Quarterly Review Start Dropdown Menu Collapse" at bounding box center [825, 291] width 1470 height 13
click at [627, 291] on icon "Collapse" at bounding box center [1553, 291] width 5 height 4
click at [627, 293] on icon "Start" at bounding box center [1532, 291] width 4 height 3
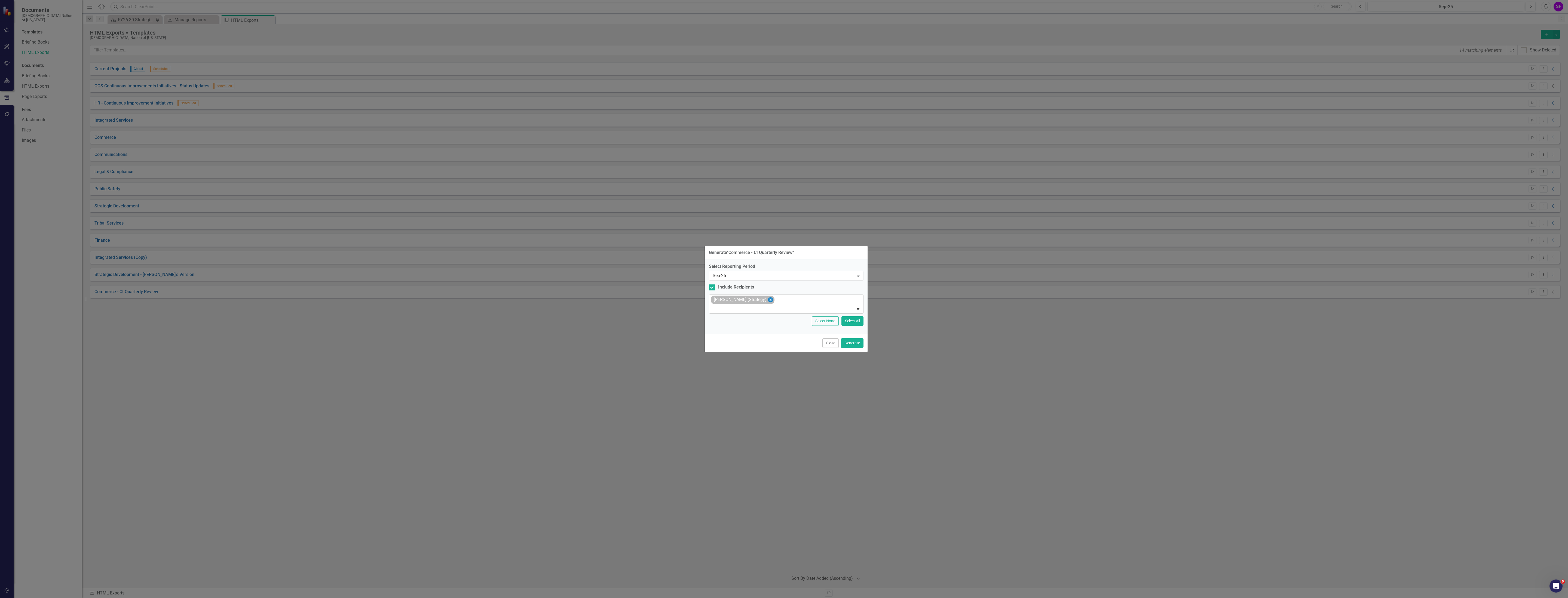
click at [627, 299] on icon "Remove Sheriden Franks (Strategy)" at bounding box center [770, 300] width 2 height 2
click at [627, 290] on input "Include Recipients" at bounding box center [711, 291] width 4 height 4
checkbox input "false"
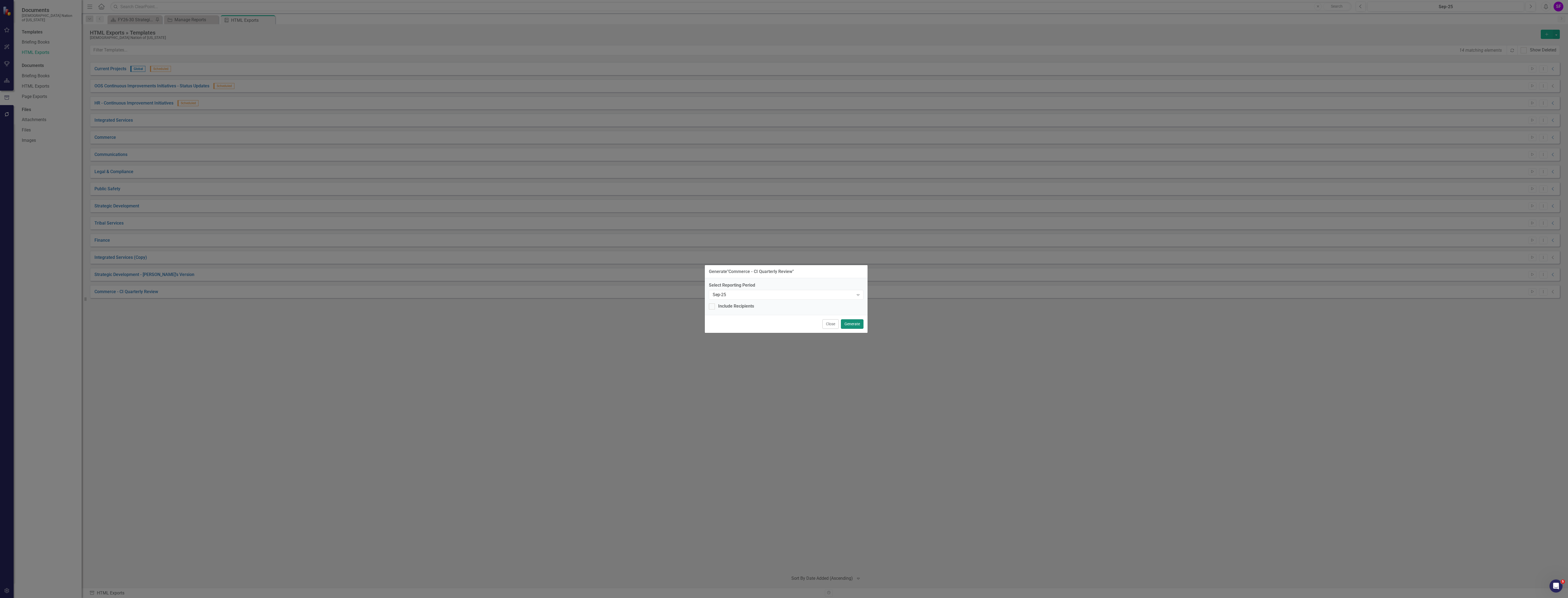
click at [627, 319] on button "Generate" at bounding box center [852, 324] width 23 height 10
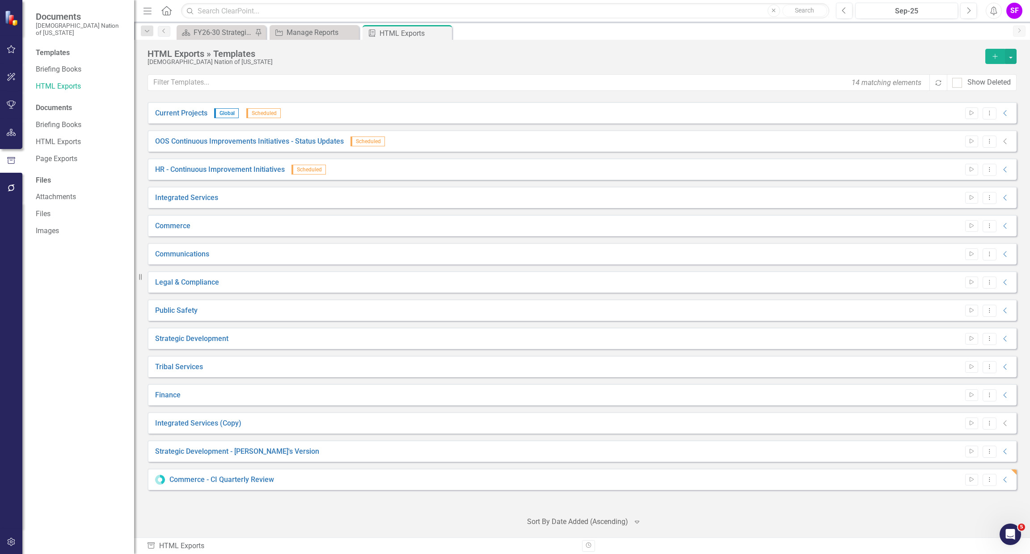
click at [477, 66] on div "HTML Exports » Templates Choctaw Nation of Oklahoma Add 14 matching elements Re…" at bounding box center [582, 288] width 896 height 497
drag, startPoint x: 585, startPoint y: 112, endPoint x: 604, endPoint y: 118, distance: 19.5
click at [602, 117] on div "Current Projects Global Scheduled Start Dropdown Menu Collapse" at bounding box center [582, 112] width 869 height 21
click at [670, 36] on div "Scorecard FY26-30 Strategic Plan Pin Strategic Objective Manage Reports Close B…" at bounding box center [592, 32] width 834 height 14
click at [1008, 170] on icon "Collapse" at bounding box center [1005, 169] width 9 height 7
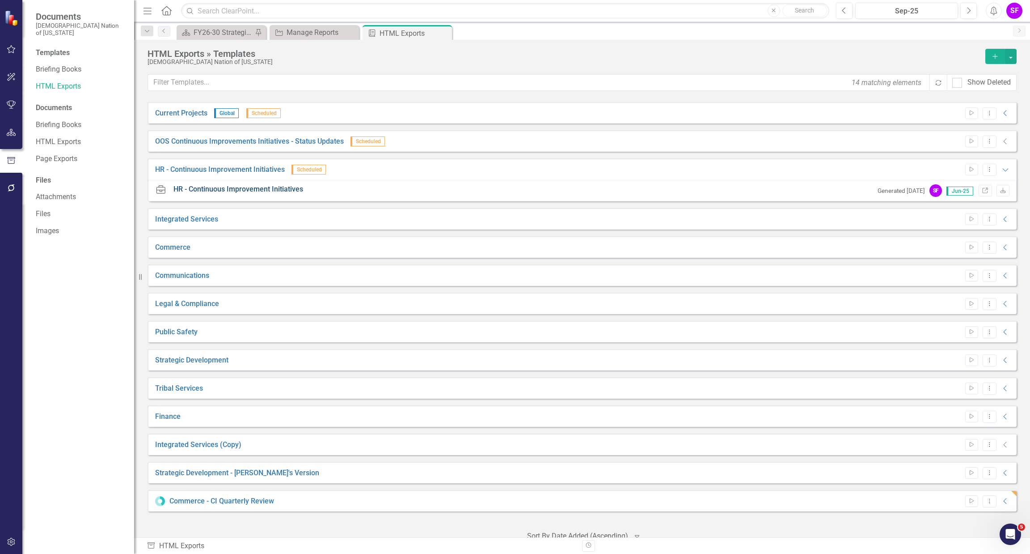
click at [204, 190] on link "HR - Continuous Improvement Initiatives" at bounding box center [239, 189] width 130 height 10
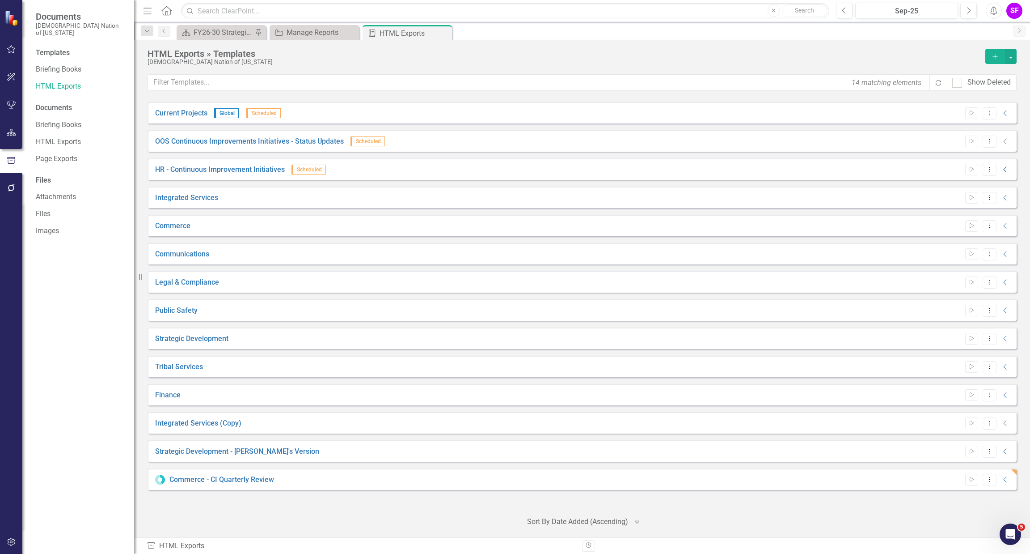
click at [1005, 169] on icon "Collapse" at bounding box center [1005, 169] width 9 height 7
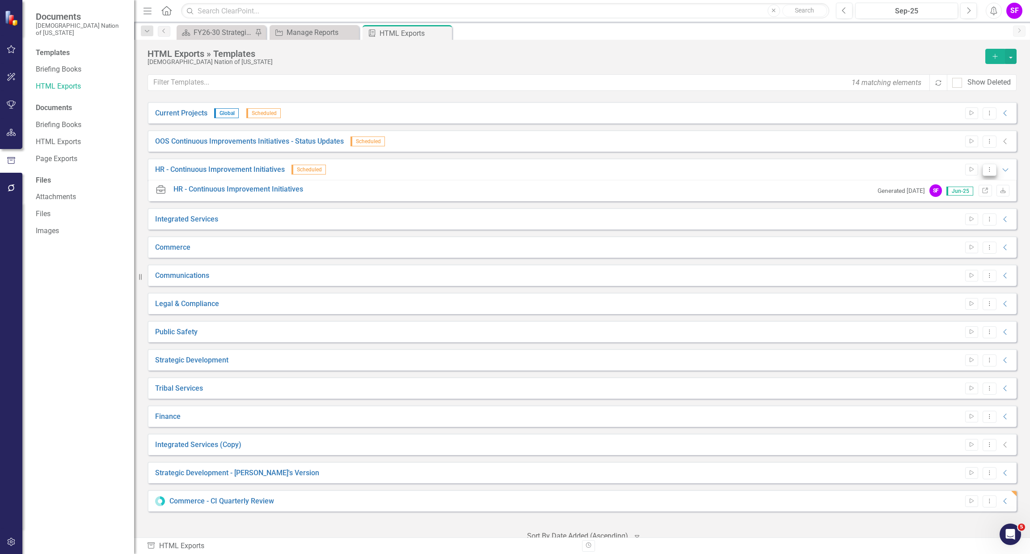
click at [986, 169] on icon "Dropdown Menu" at bounding box center [990, 169] width 8 height 6
click at [950, 182] on link "Start Run Template" at bounding box center [948, 184] width 83 height 17
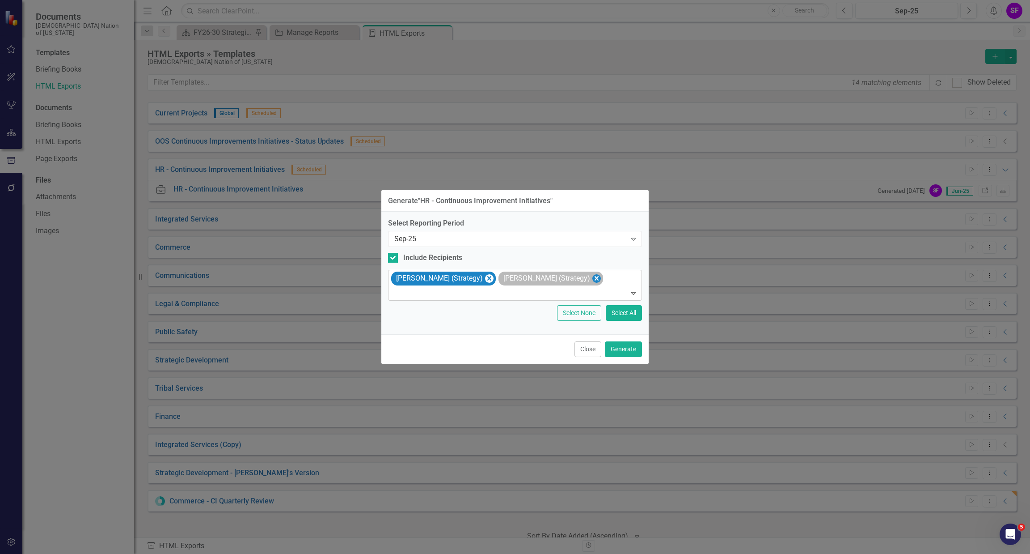
click at [593, 277] on icon "Remove Sheriden Franks (Strategy)" at bounding box center [597, 278] width 8 height 11
click at [485, 279] on icon "Remove Sheridan Burns (Strategy)" at bounding box center [489, 278] width 8 height 11
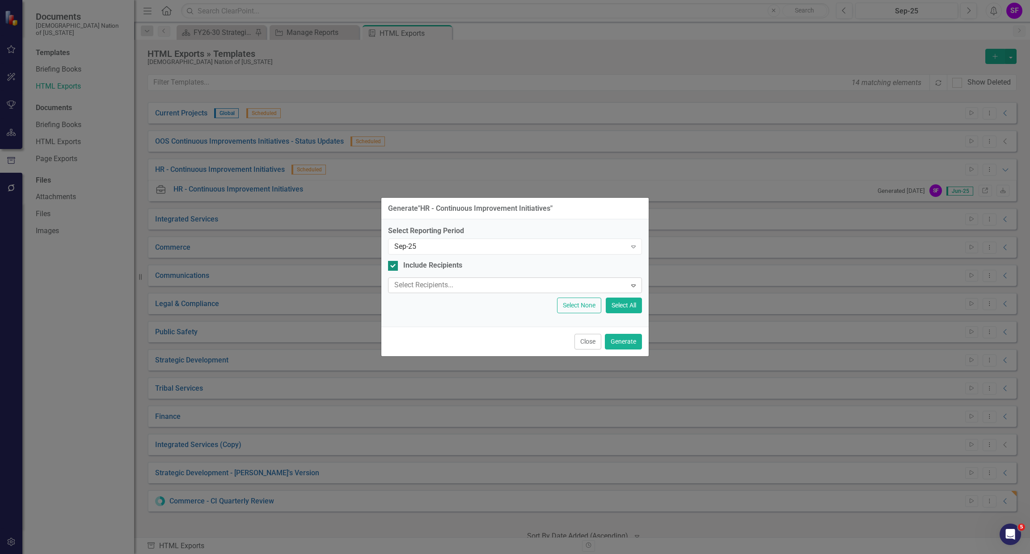
click at [390, 267] on div at bounding box center [393, 266] width 10 height 10
click at [390, 267] on input "Include Recipients" at bounding box center [391, 264] width 6 height 6
checkbox input "false"
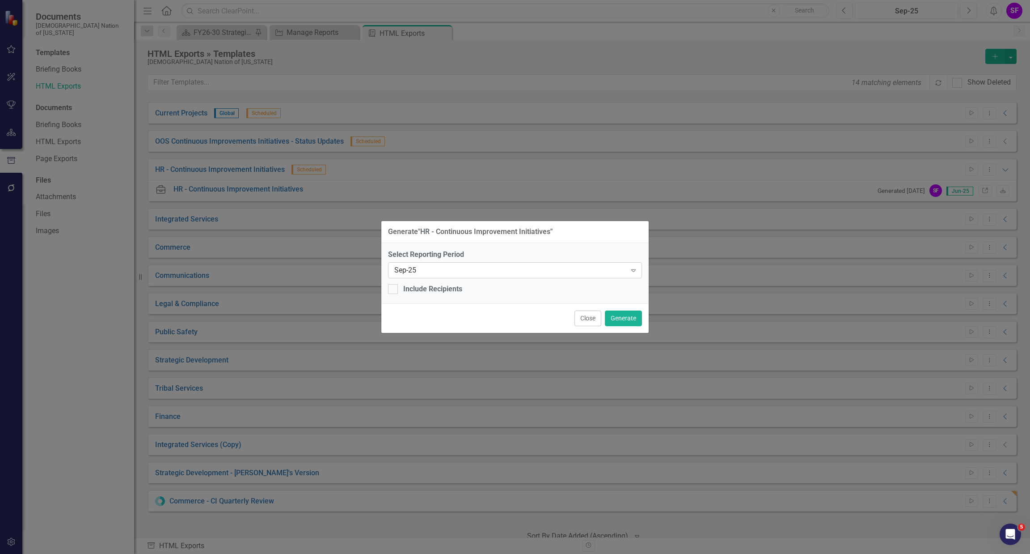
click at [615, 272] on div "Sep-25" at bounding box center [510, 270] width 232 height 10
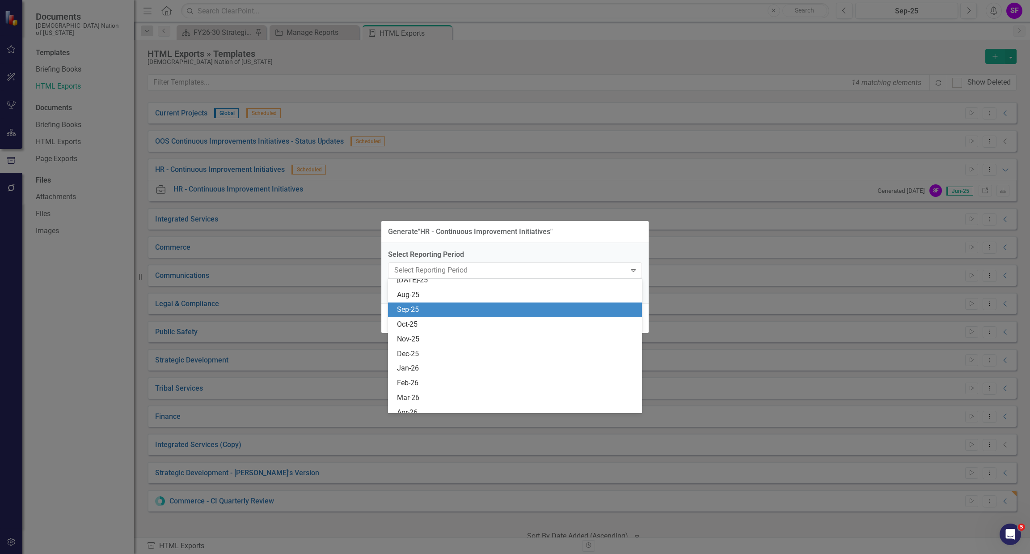
scroll to position [1101, 0]
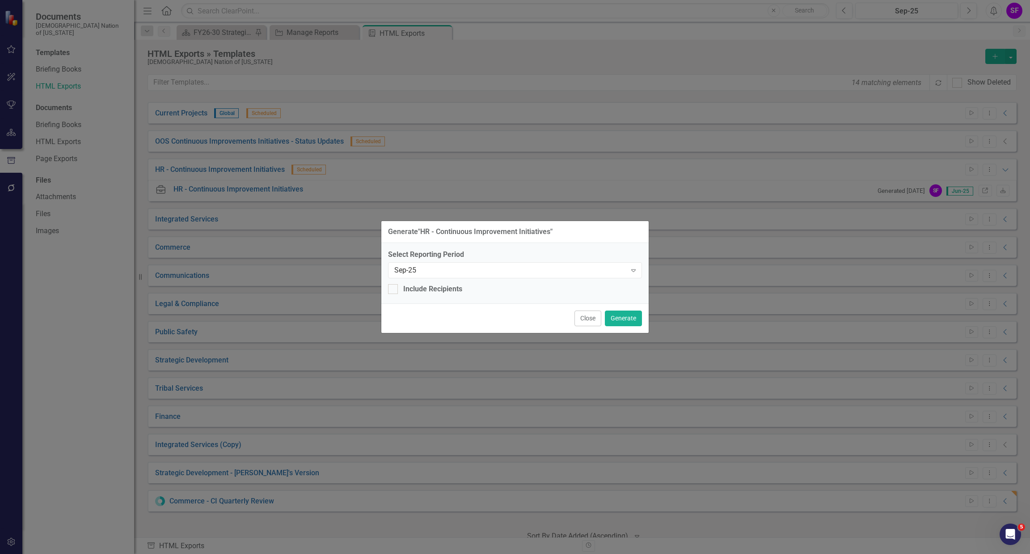
click at [631, 244] on div "Select Reporting Period Sep-25 Expand Include Recipients" at bounding box center [514, 273] width 267 height 60
click at [624, 322] on button "Generate" at bounding box center [623, 318] width 37 height 16
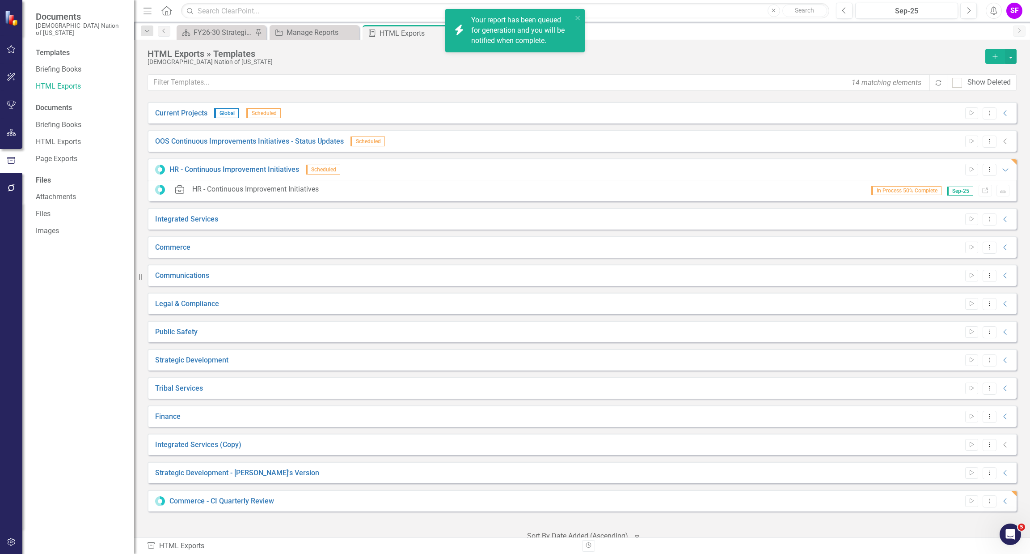
click at [514, 36] on div "Your report has been queued for generation and you will be notified when comple…" at bounding box center [521, 30] width 101 height 31
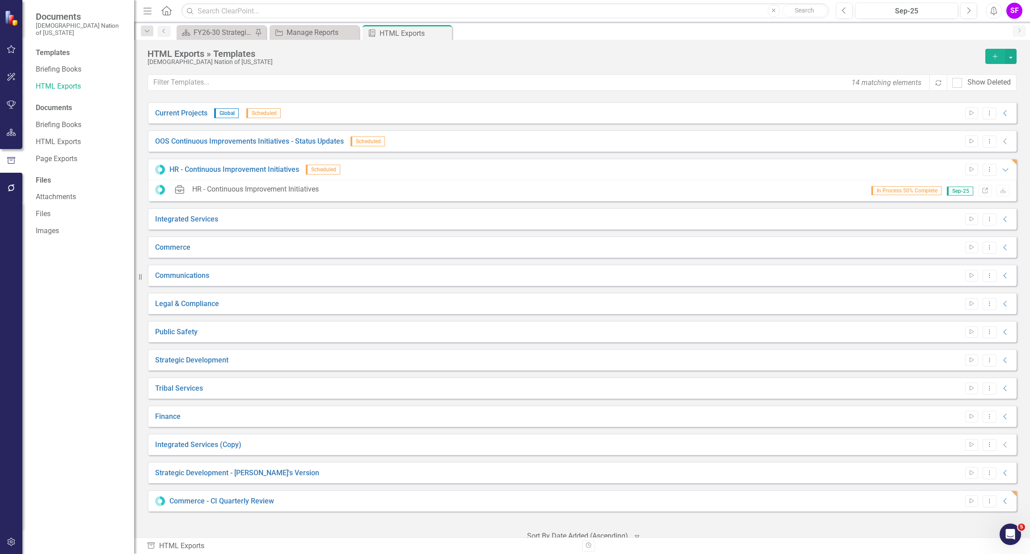
click at [982, 193] on icon "Link" at bounding box center [985, 190] width 7 height 5
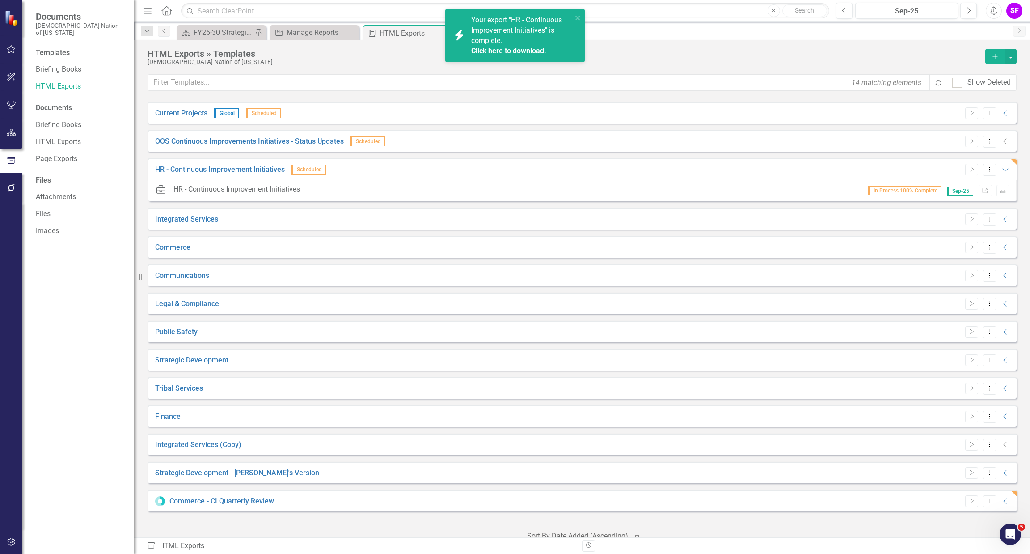
click at [528, 47] on link "Click here to download." at bounding box center [508, 51] width 75 height 8
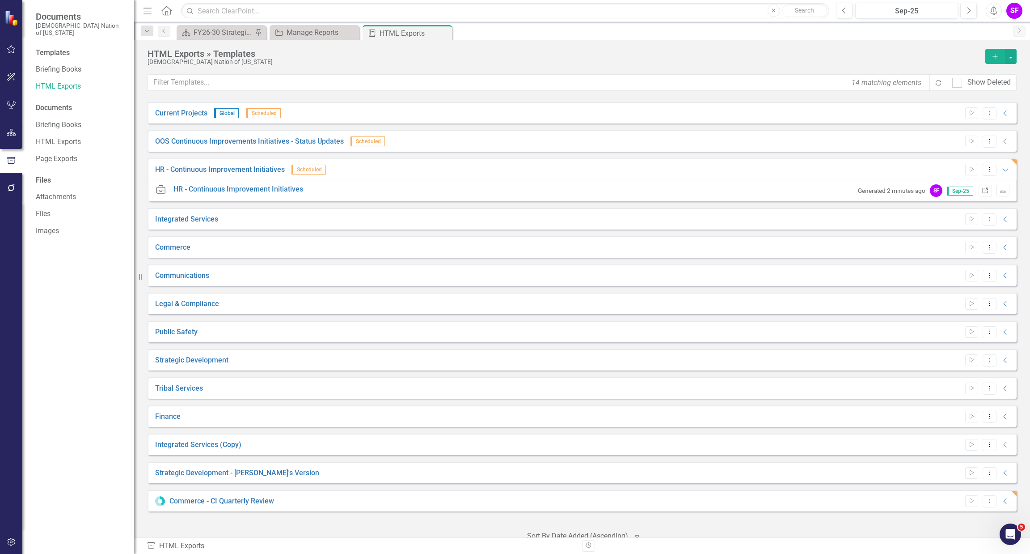
click at [980, 187] on link "Link" at bounding box center [985, 191] width 13 height 12
click at [981, 196] on link "Link" at bounding box center [985, 191] width 13 height 12
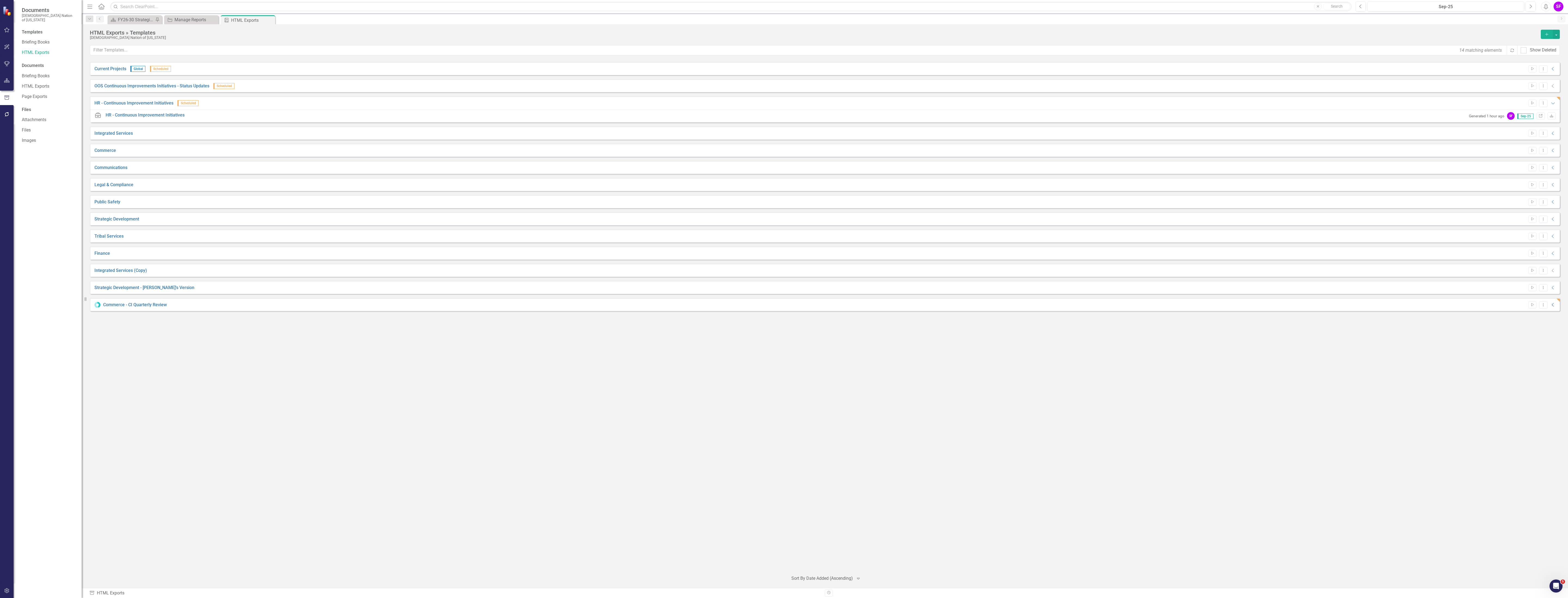
click at [627, 307] on icon "Collapse" at bounding box center [1553, 304] width 5 height 4
click at [627, 318] on icon "Link" at bounding box center [1541, 318] width 4 height 3
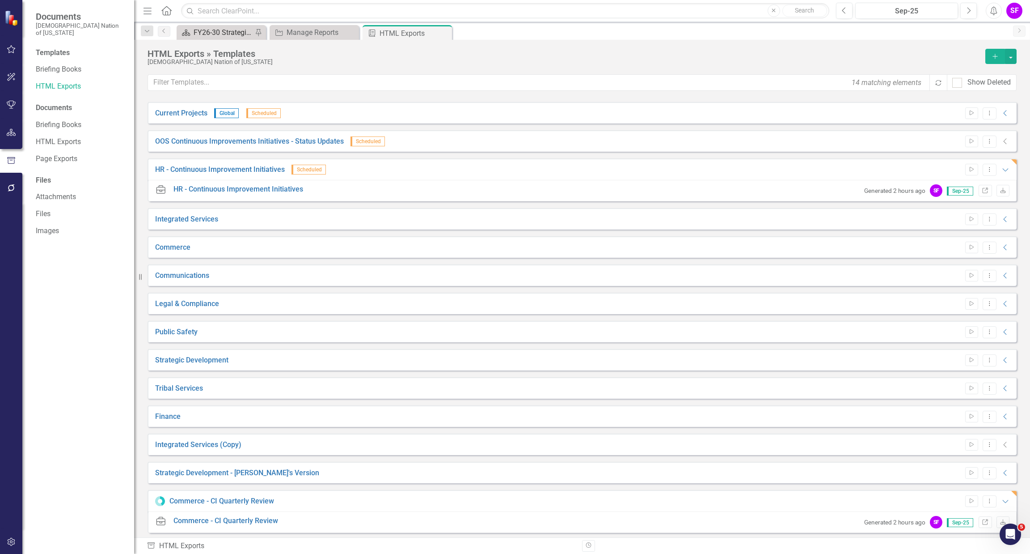
click at [227, 34] on div "FY26-30 Strategic Plan" at bounding box center [223, 32] width 59 height 11
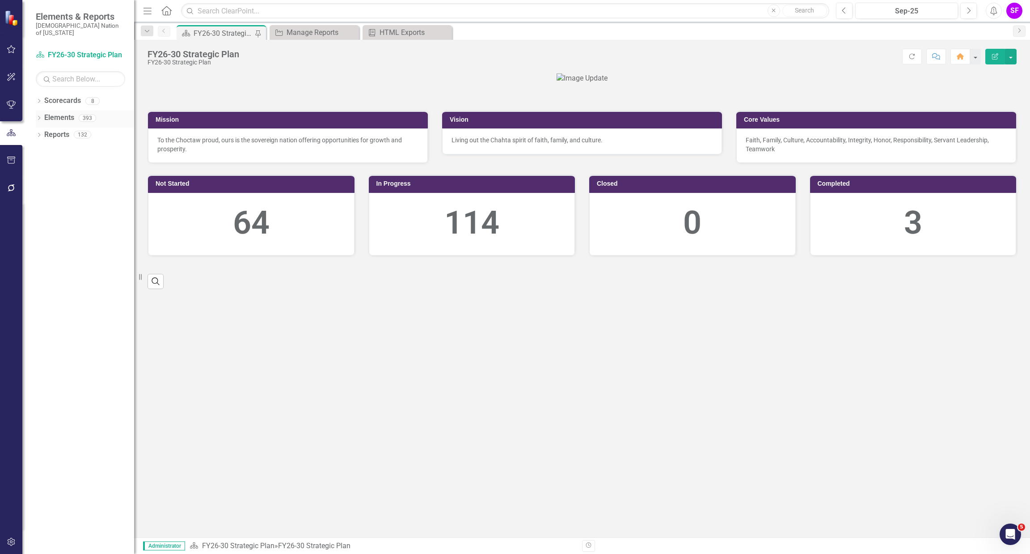
click at [59, 113] on link "Elements" at bounding box center [59, 118] width 30 height 10
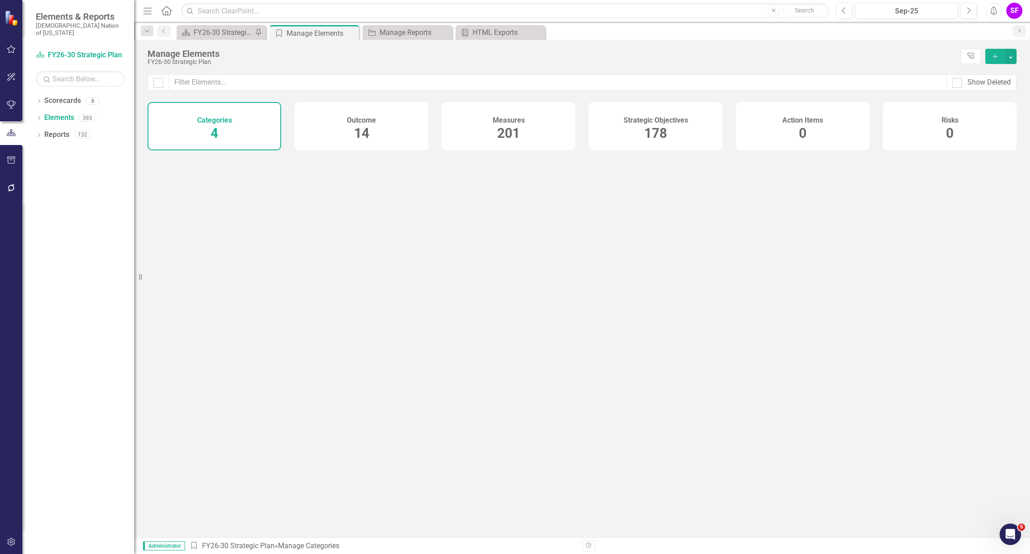
click at [350, 124] on div "Outcome 14" at bounding box center [362, 126] width 134 height 48
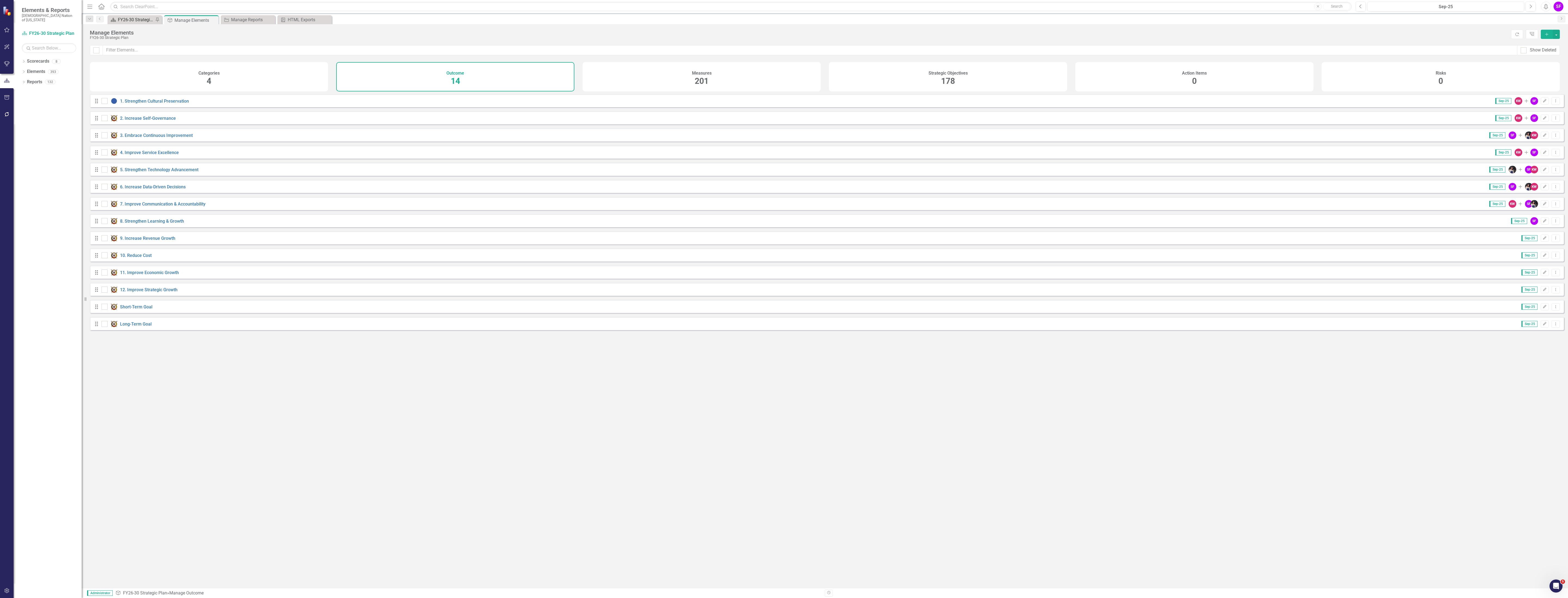
click at [134, 18] on div "FY26-30 Strategic Plan" at bounding box center [136, 19] width 36 height 7
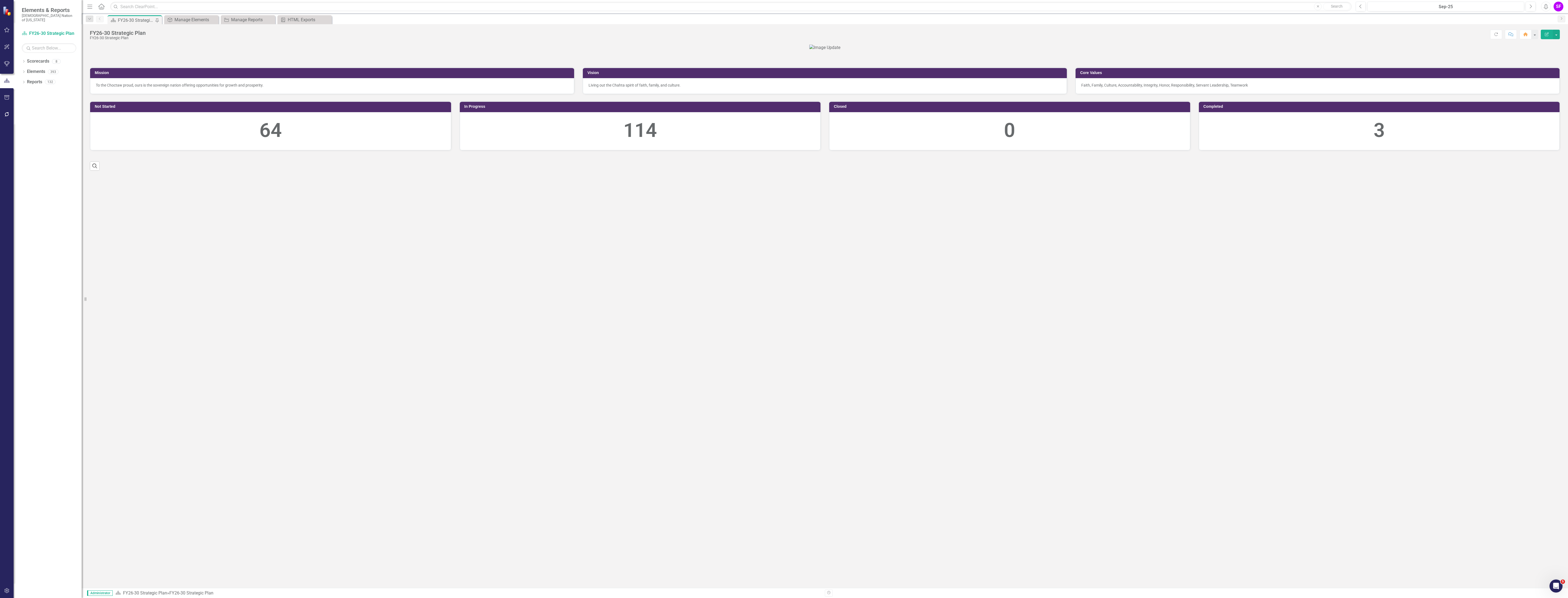
drag, startPoint x: 86, startPoint y: 4, endPoint x: 128, endPoint y: 29, distance: 48.9
click at [86, 4] on icon "Menu" at bounding box center [90, 6] width 7 height 5
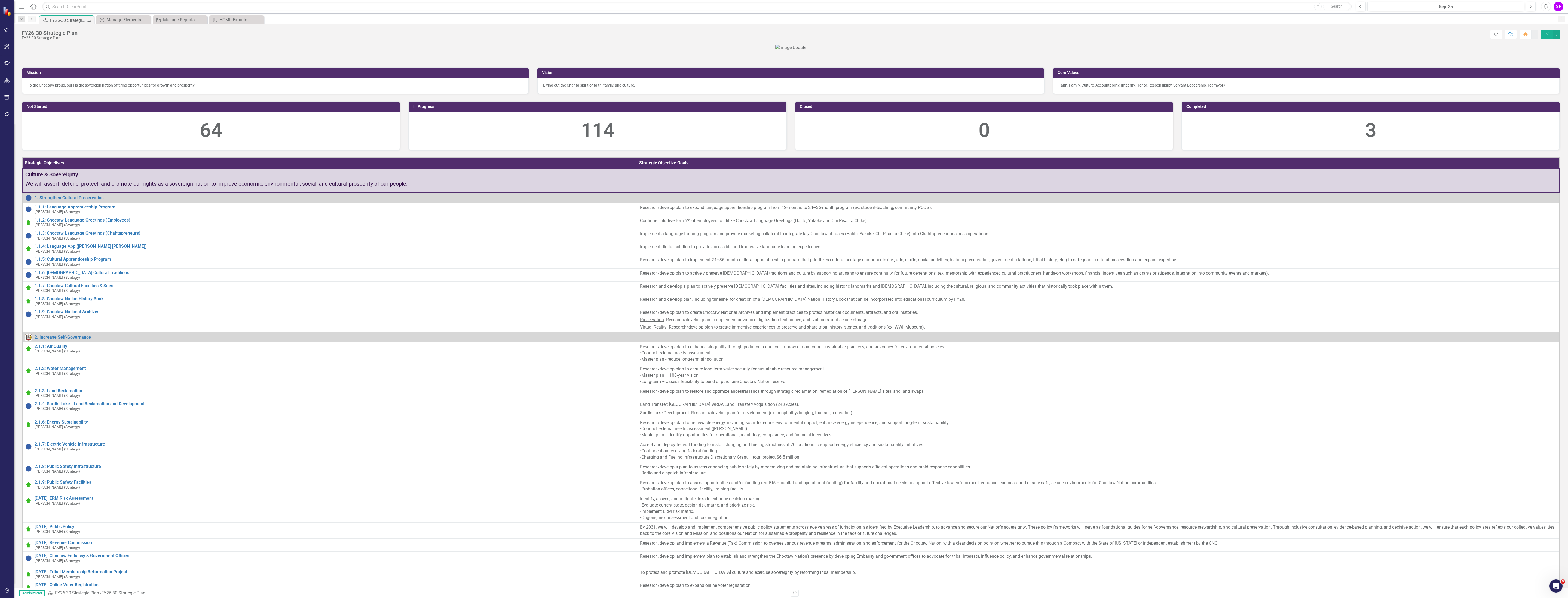
click at [22, 7] on icon "Menu" at bounding box center [22, 6] width 7 height 5
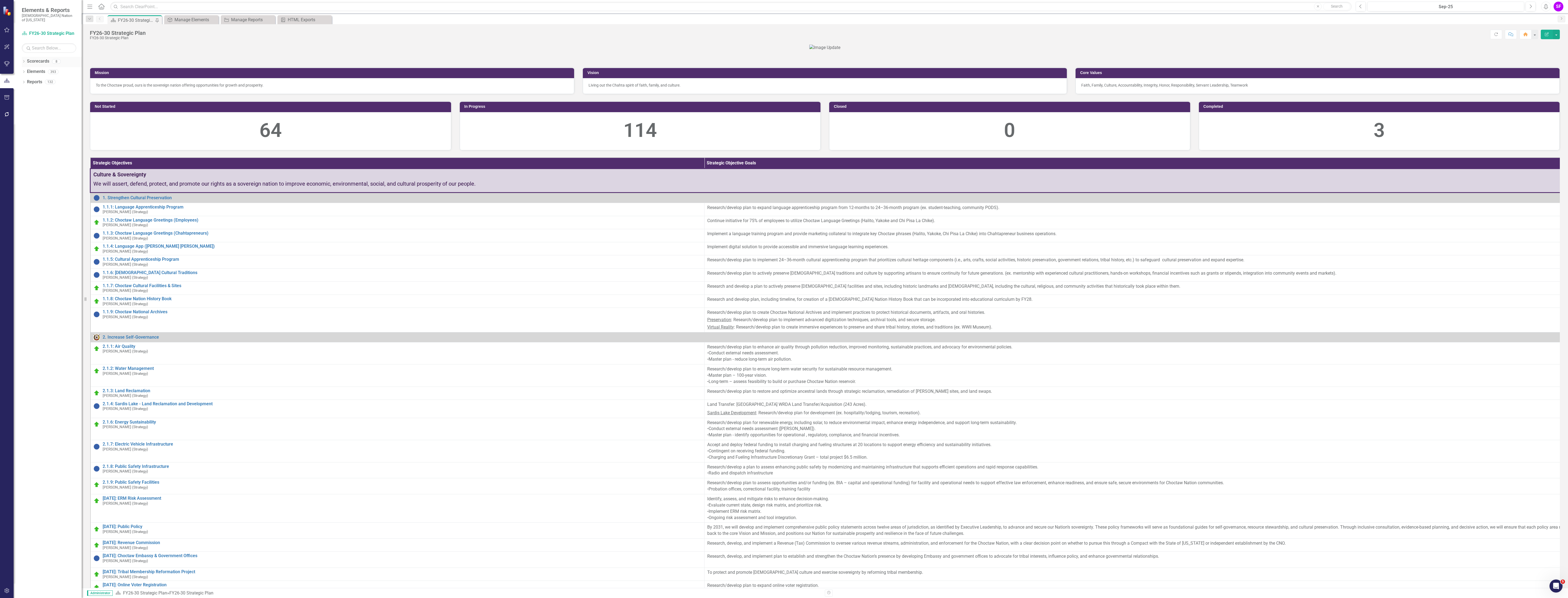
click at [38, 58] on link "Scorecards" at bounding box center [38, 61] width 23 height 6
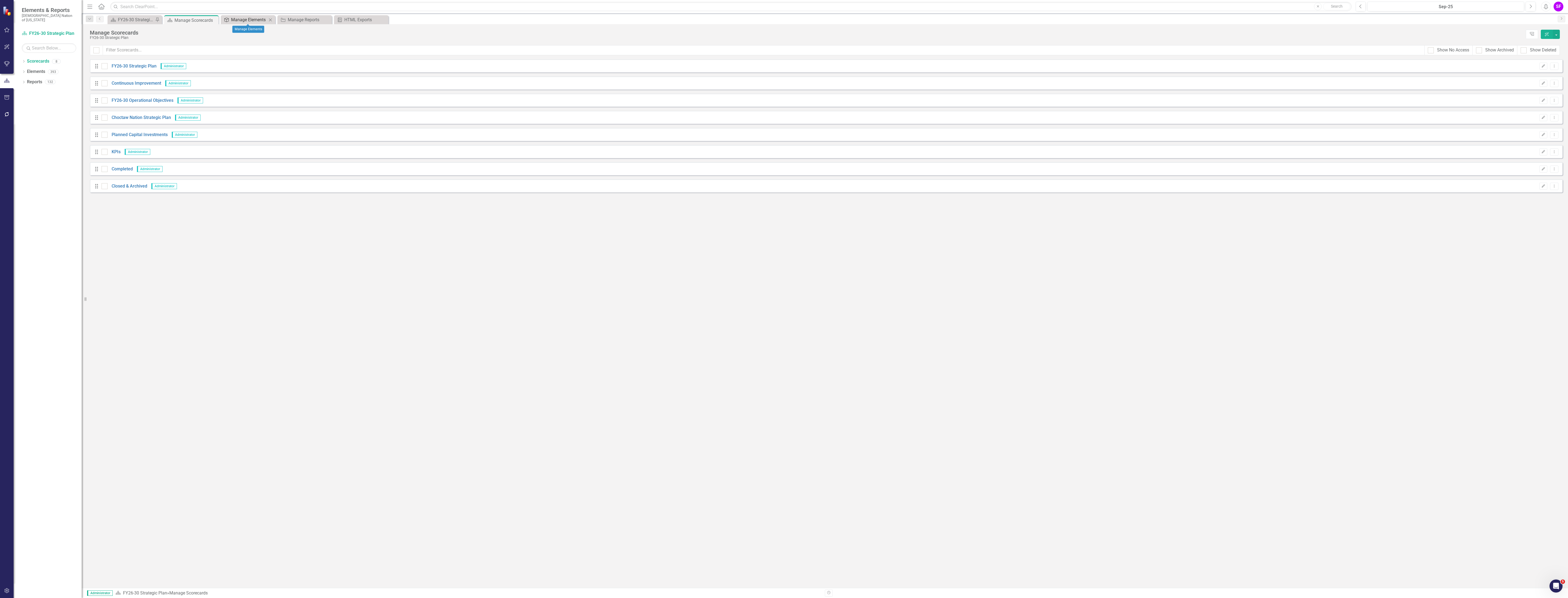
click at [255, 16] on div "Manage Elements" at bounding box center [249, 19] width 36 height 7
checkbox input "false"
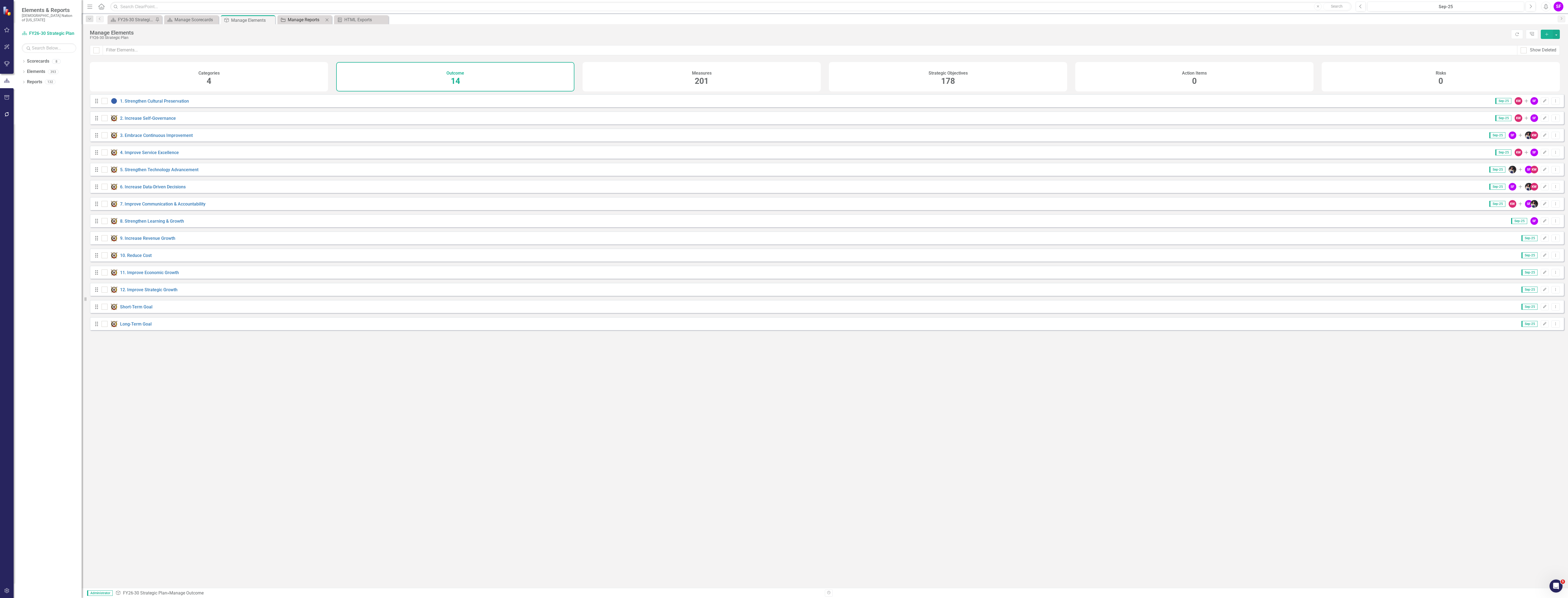
click at [296, 19] on div "Manage Reports" at bounding box center [306, 19] width 36 height 7
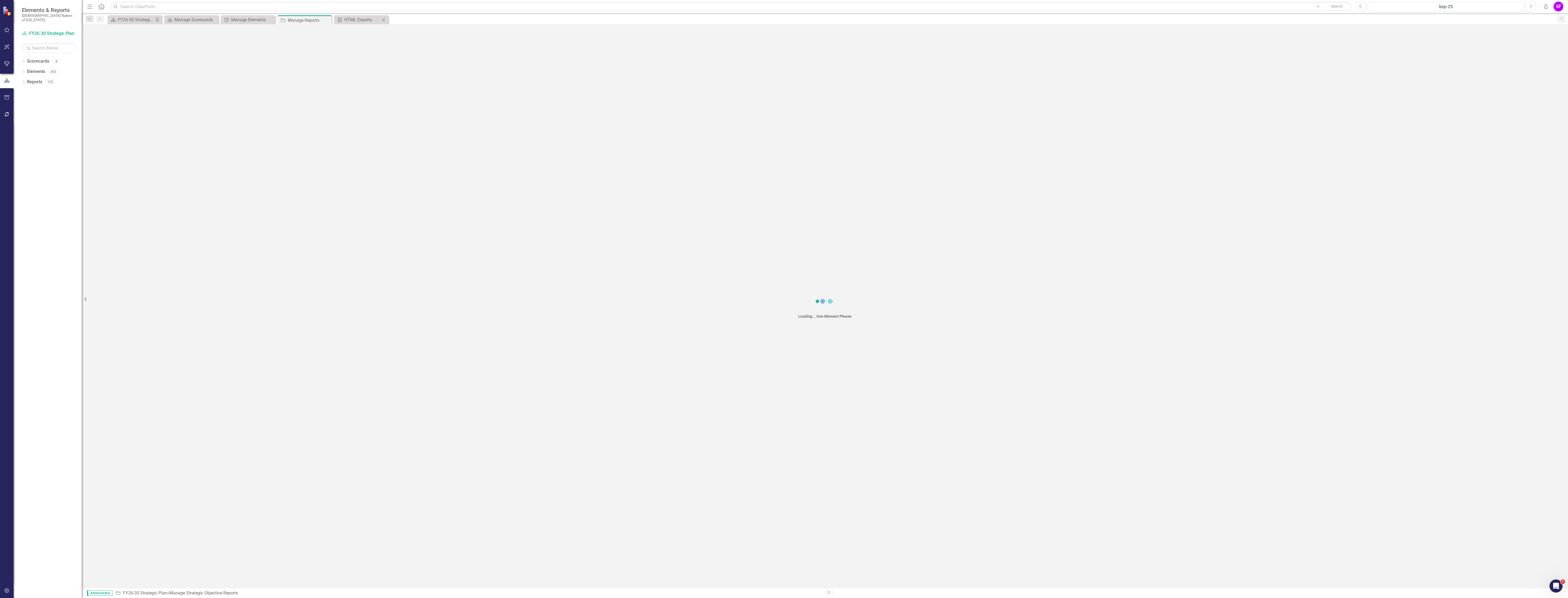
click at [361, 15] on div "Briefing Book Template HTML Exports Close" at bounding box center [361, 19] width 54 height 9
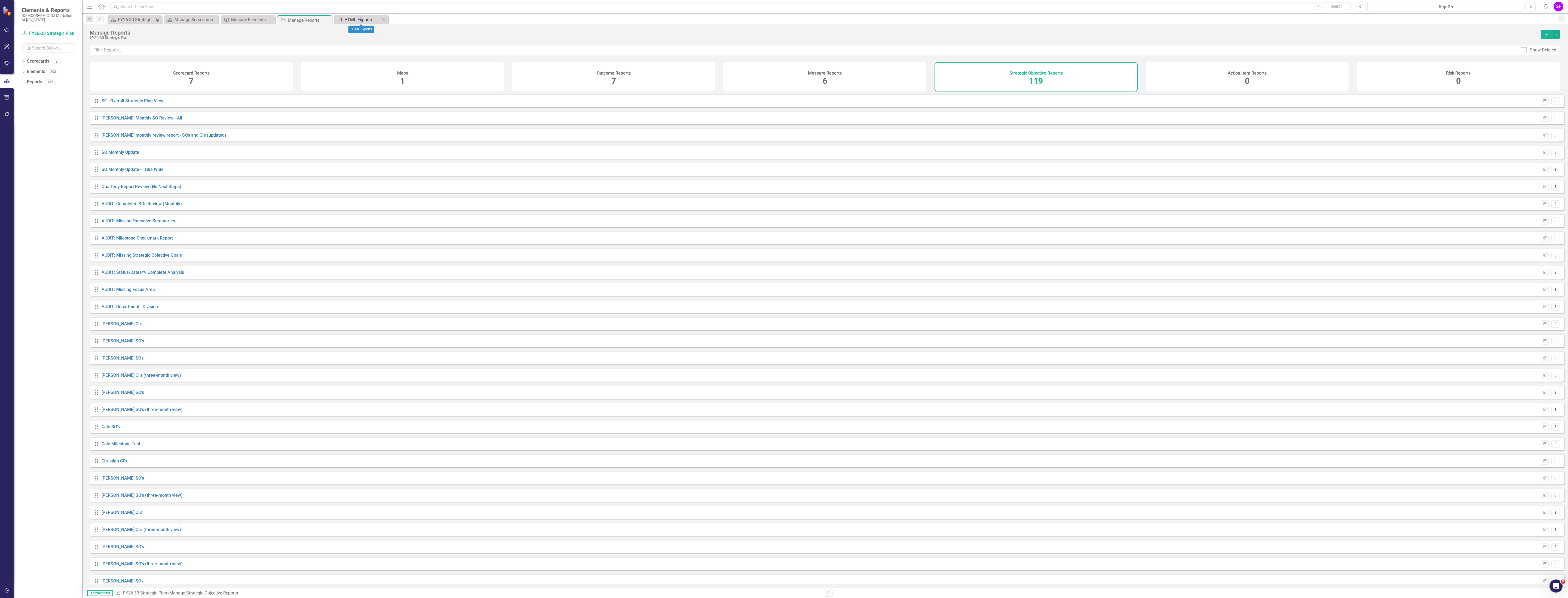
click at [376, 20] on div "HTML Exports" at bounding box center [362, 19] width 36 height 7
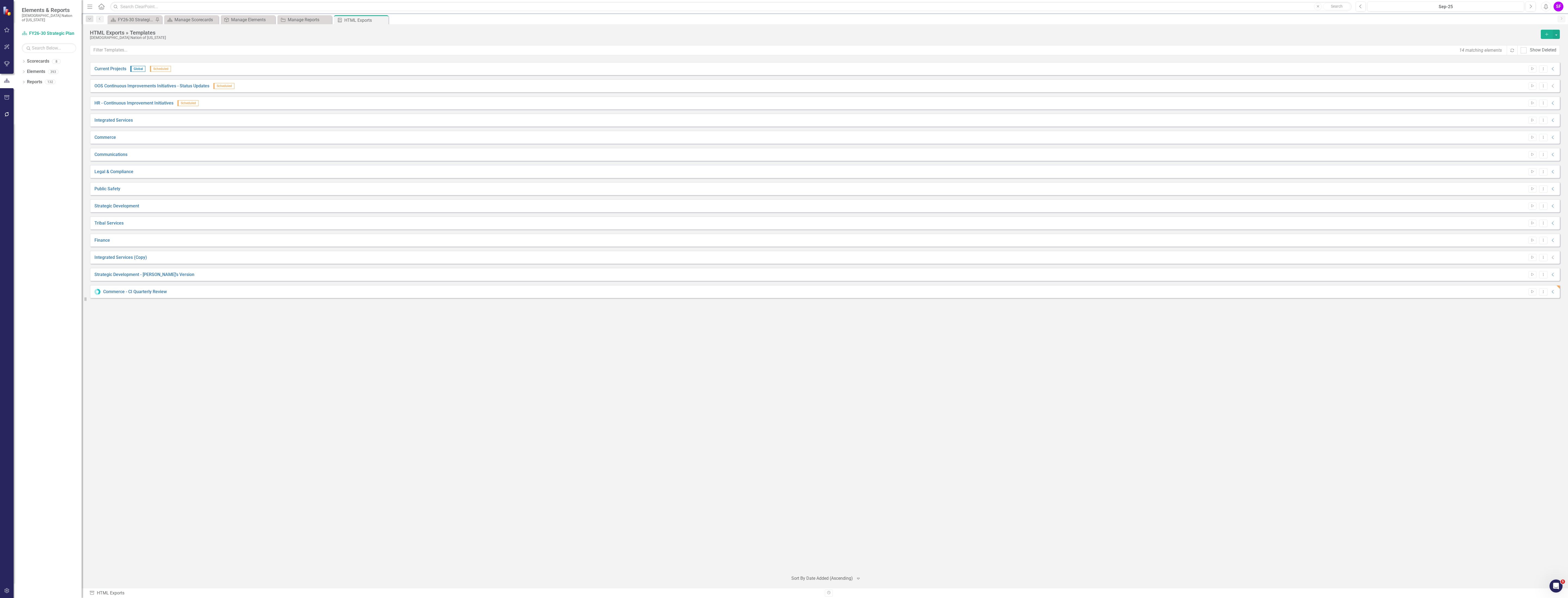
drag, startPoint x: 385, startPoint y: 20, endPoint x: 275, endPoint y: 1, distance: 111.6
click at [0, 0] on icon "Close" at bounding box center [0, 0] width 0 height 0
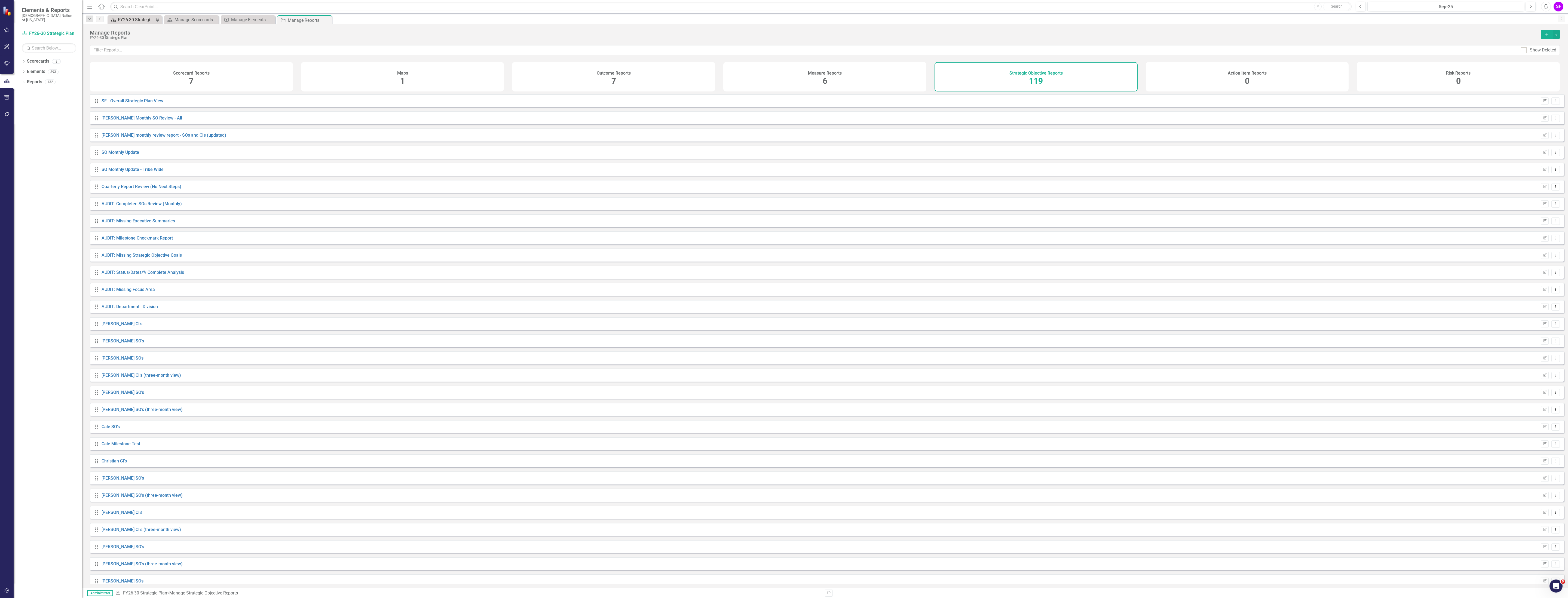
click at [135, 18] on div "FY26-30 Strategic Plan" at bounding box center [136, 19] width 36 height 7
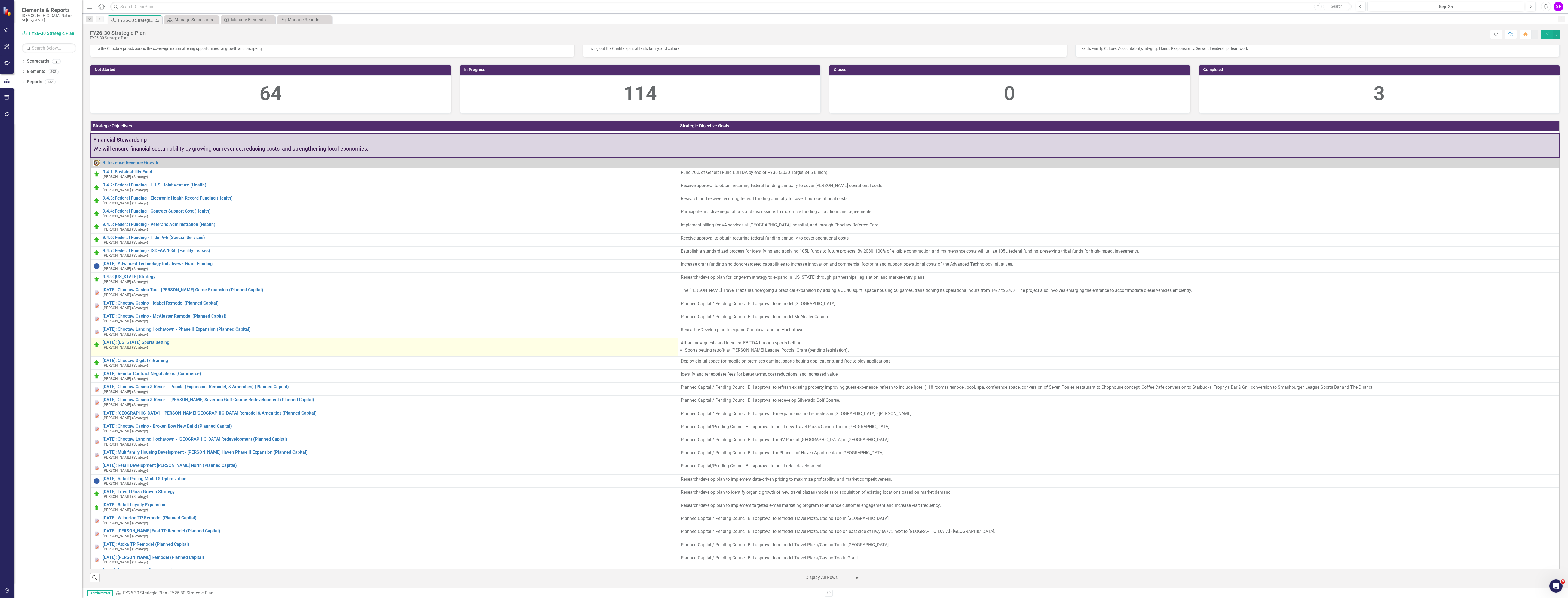
scroll to position [1683, 0]
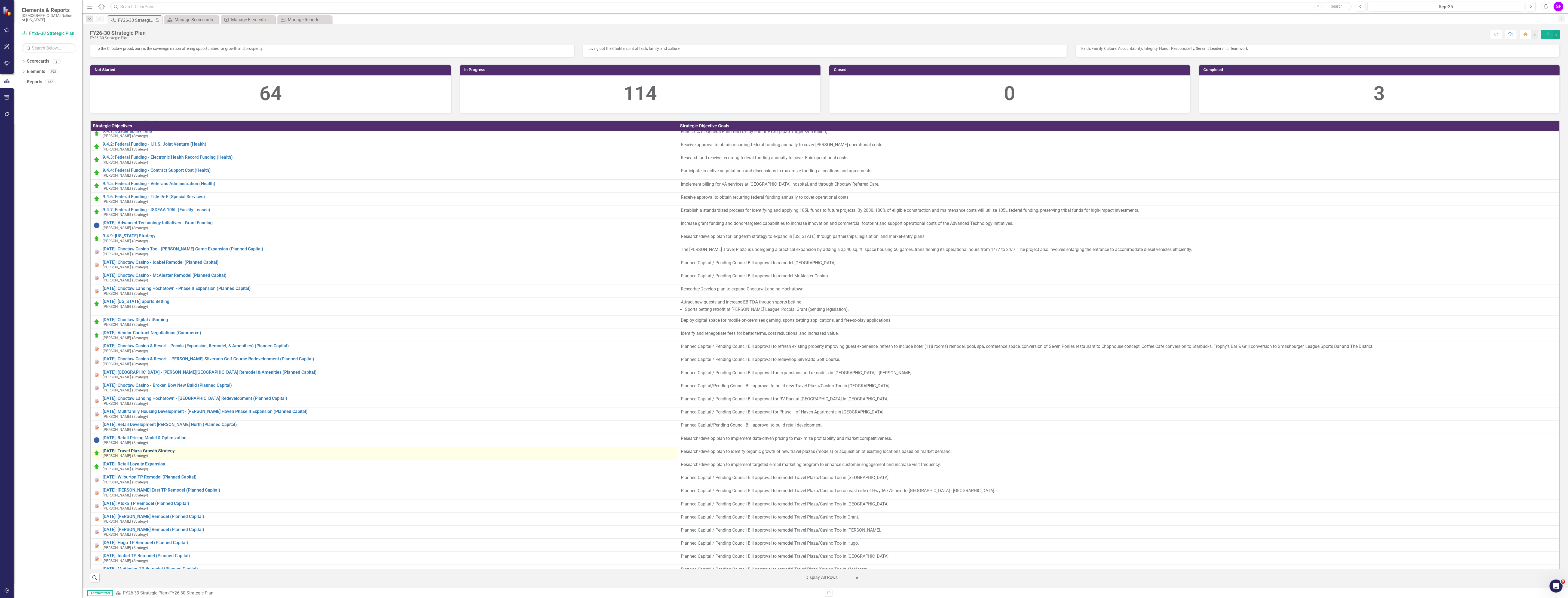
click at [153, 336] on link "[DATE]: Travel Plaza Growth Strategy" at bounding box center [389, 451] width 573 height 5
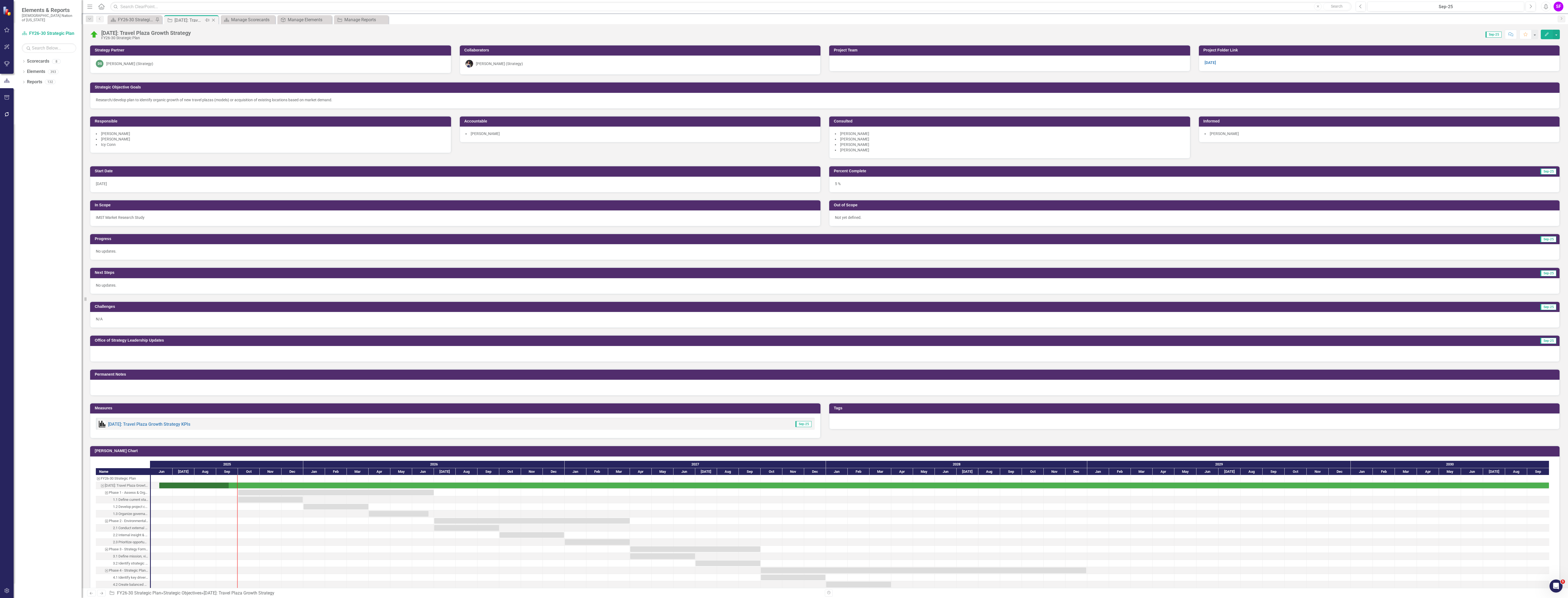
click at [215, 18] on icon "Close" at bounding box center [213, 20] width 5 height 4
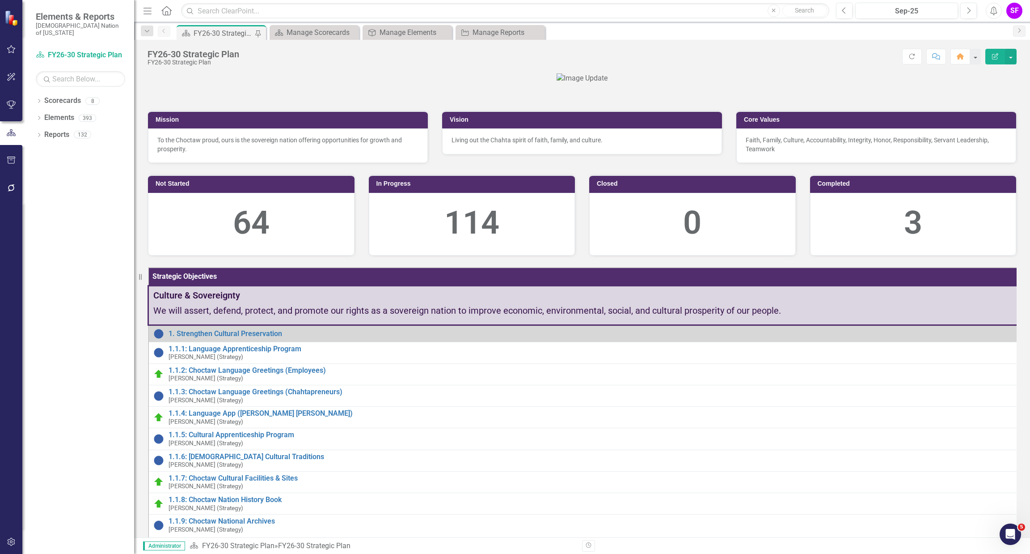
click at [141, 8] on div "Resize" at bounding box center [137, 277] width 7 height 554
click at [146, 11] on icon "button" at bounding box center [148, 11] width 8 height 6
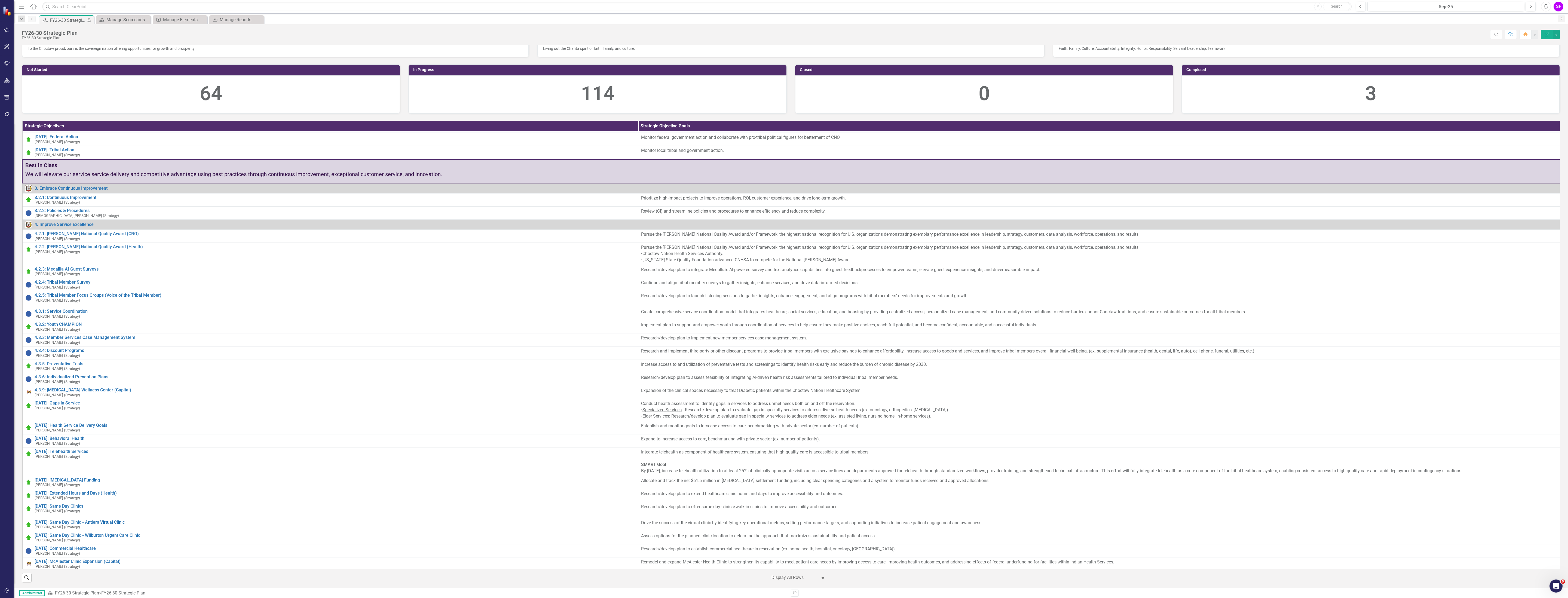
scroll to position [169, 0]
click at [7, 89] on div at bounding box center [7, 91] width 13 height 2
click at [7, 94] on button "button" at bounding box center [7, 97] width 12 height 12
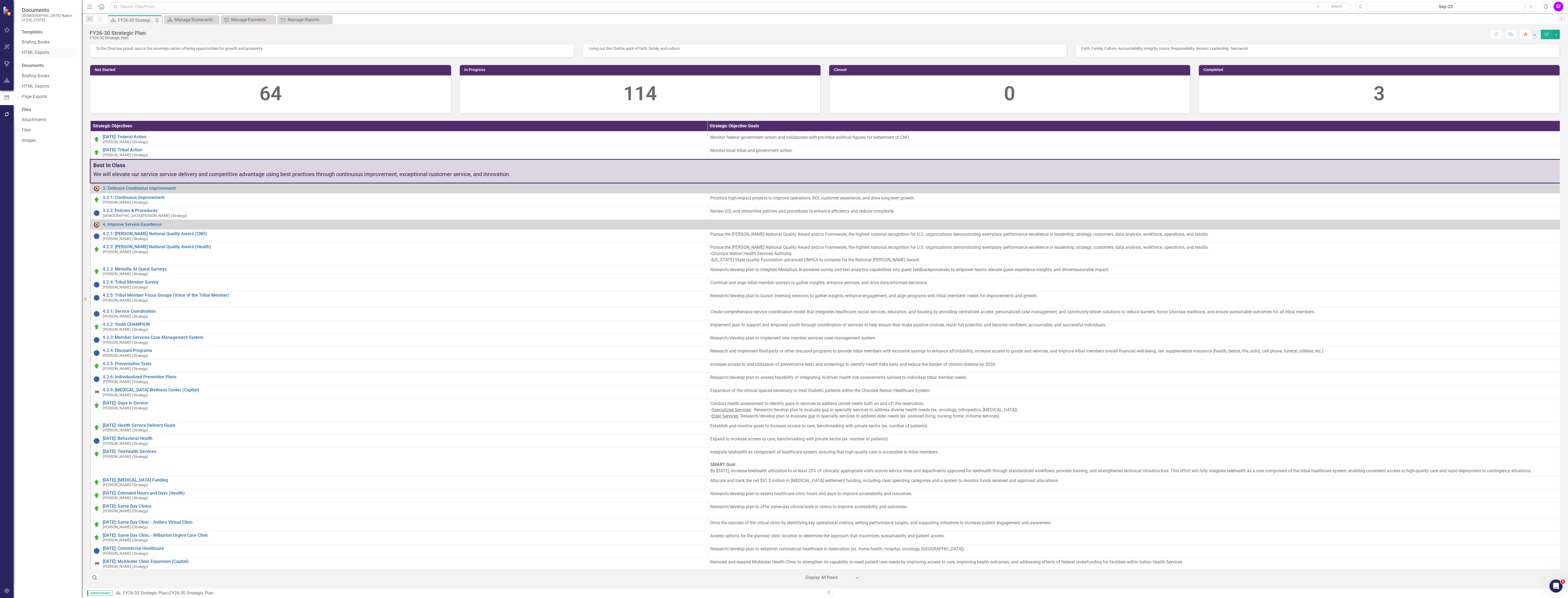
click at [43, 51] on link "HTML Exports" at bounding box center [49, 52] width 54 height 6
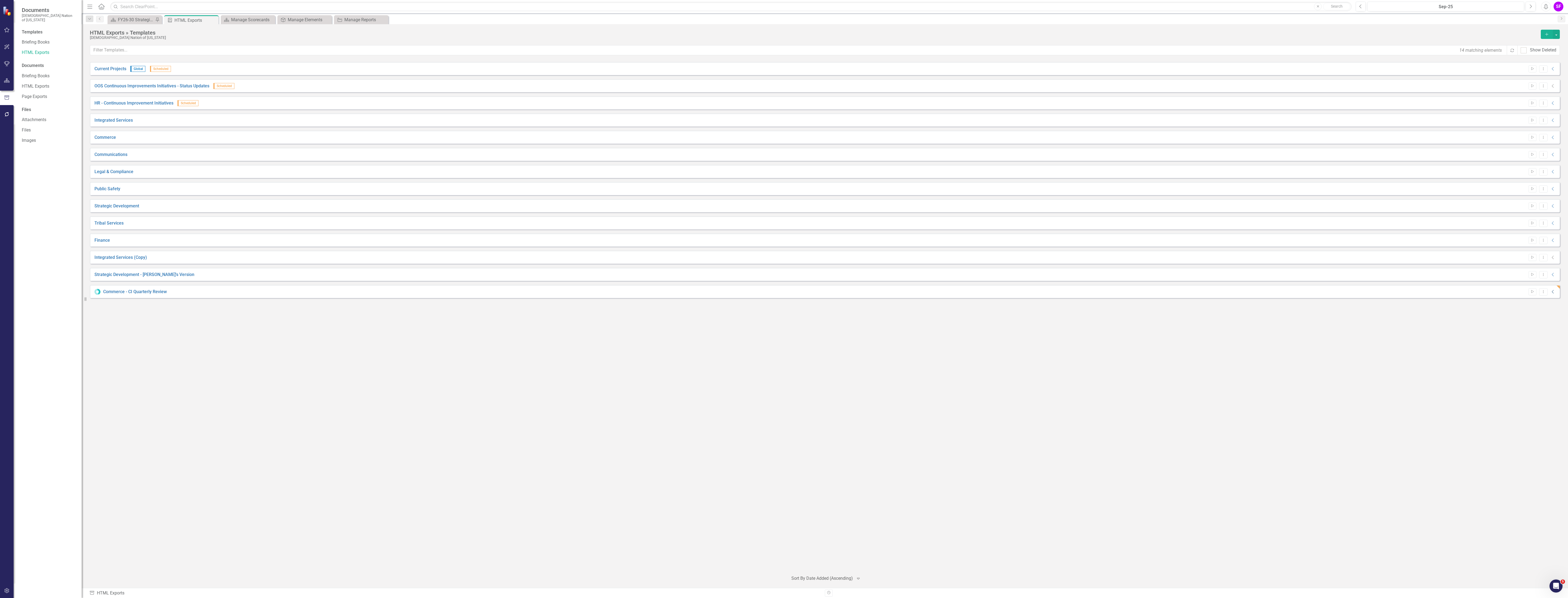
click at [627, 291] on icon "Collapse" at bounding box center [1553, 291] width 5 height 4
click at [627, 307] on link "Link" at bounding box center [1541, 305] width 8 height 7
click at [627, 291] on icon "Dropdown Menu" at bounding box center [1544, 291] width 5 height 4
click at [627, 322] on link "Edit Edit Template" at bounding box center [1522, 321] width 51 height 10
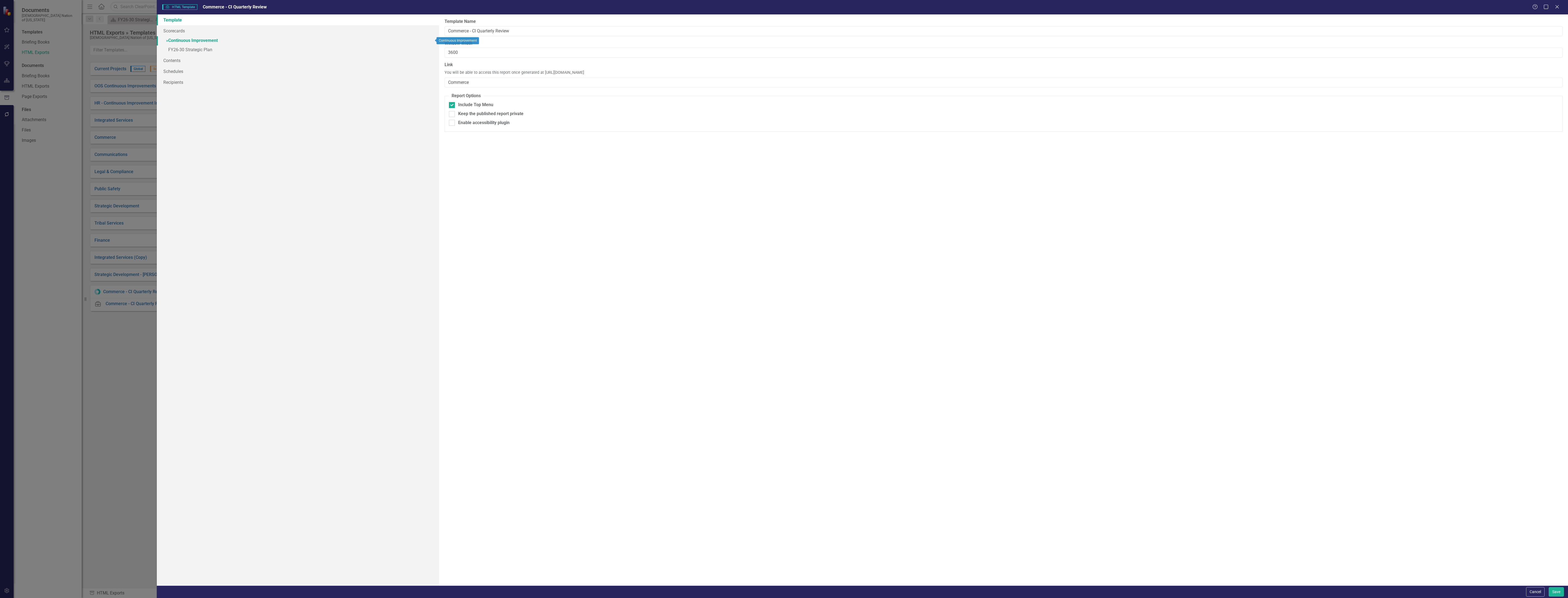
click at [174, 43] on link "» Continuous Improvement" at bounding box center [298, 41] width 282 height 10
click at [186, 49] on link "» FY26-30 Strategic Plan" at bounding box center [298, 50] width 282 height 10
checkbox input "false"
click at [579, 27] on link "Strategic Objectives" at bounding box center [579, 32] width 47 height 12
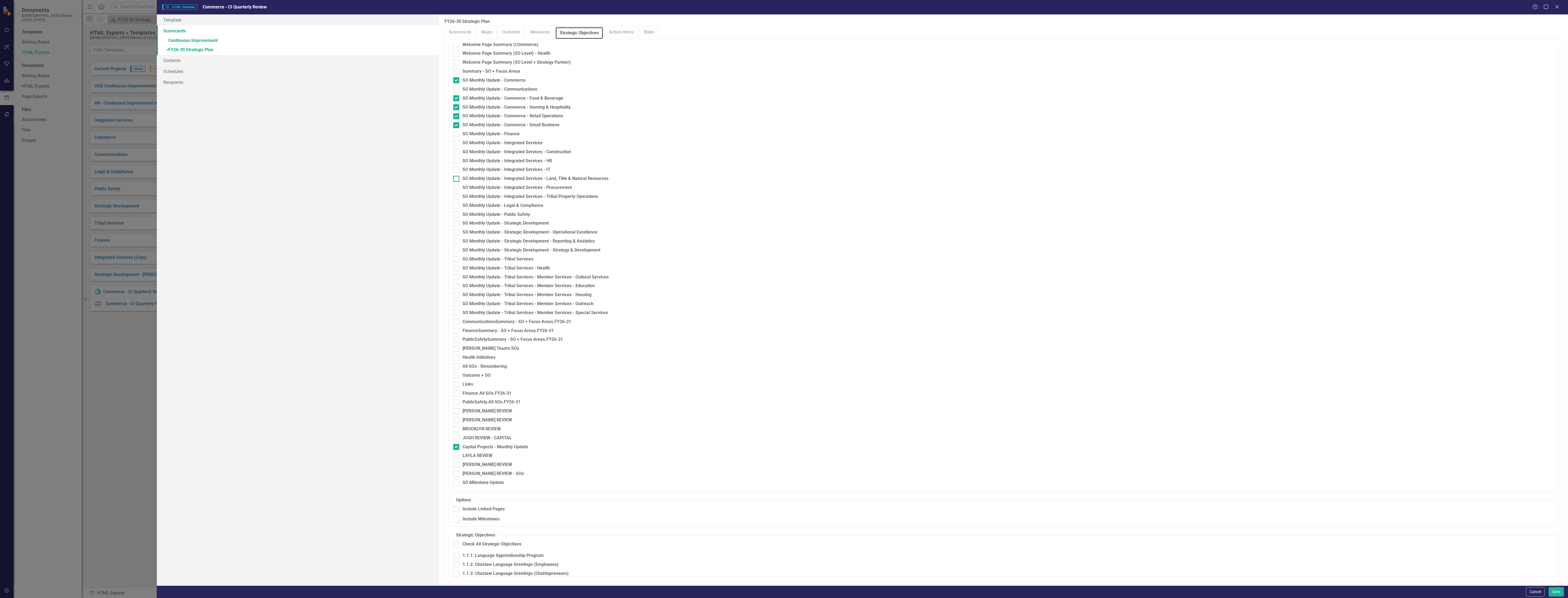
scroll to position [571, 0]
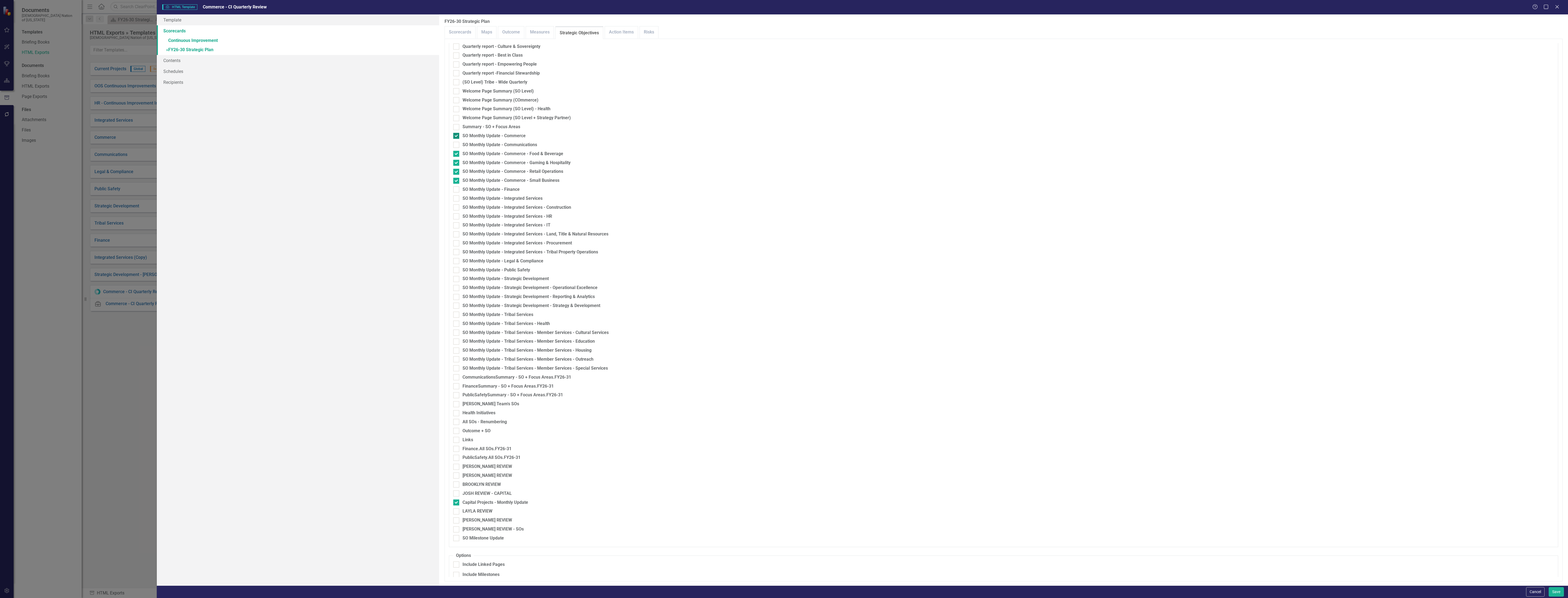
click at [458, 134] on div at bounding box center [457, 136] width 6 height 6
click at [457, 134] on input "SO Monthly Update - Commerce" at bounding box center [455, 134] width 4 height 4
checkbox input "false"
click at [457, 156] on div at bounding box center [457, 154] width 6 height 6
click at [457, 155] on input "SO Monthly Update - Commerce - Food & Beverage" at bounding box center [455, 153] width 4 height 4
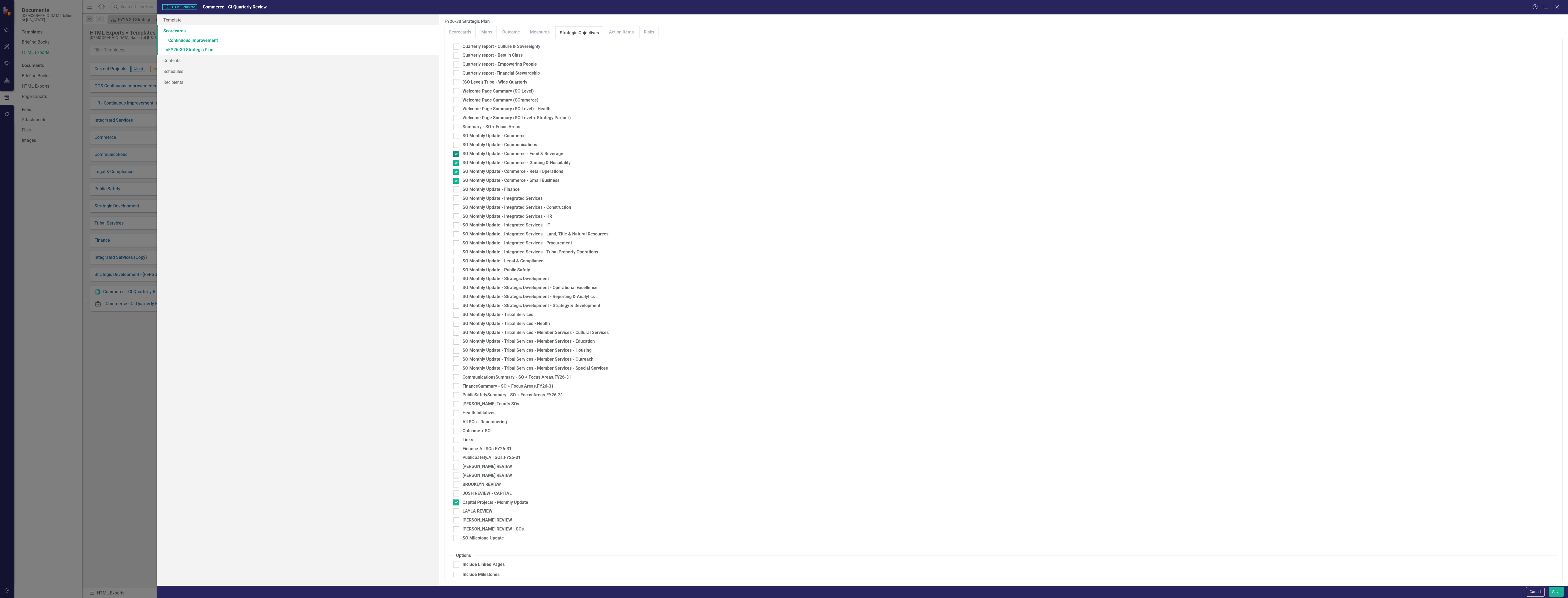
checkbox input "false"
drag, startPoint x: 456, startPoint y: 161, endPoint x: 456, endPoint y: 165, distance: 4.0
click at [456, 161] on input "SO Monthly Update - Commerce - Gaming & Hospitality" at bounding box center [455, 162] width 4 height 4
checkbox input "false"
click at [458, 172] on div at bounding box center [457, 172] width 6 height 6
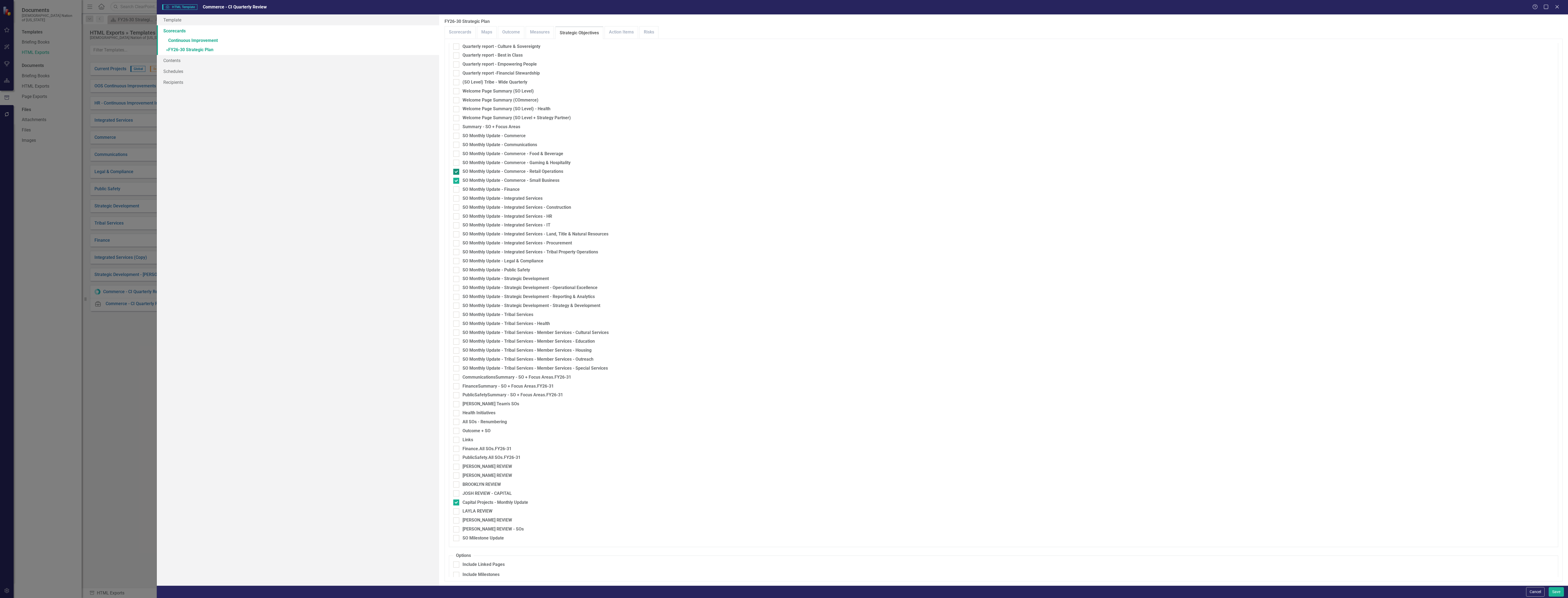
click at [457, 172] on input "SO Monthly Update - Commerce - Retail Operations" at bounding box center [455, 170] width 4 height 4
checkbox input "false"
click at [456, 181] on div at bounding box center [457, 181] width 6 height 6
click at [456, 181] on input "SO Monthly Update - Commerce - Small Business" at bounding box center [455, 179] width 4 height 4
checkbox input "false"
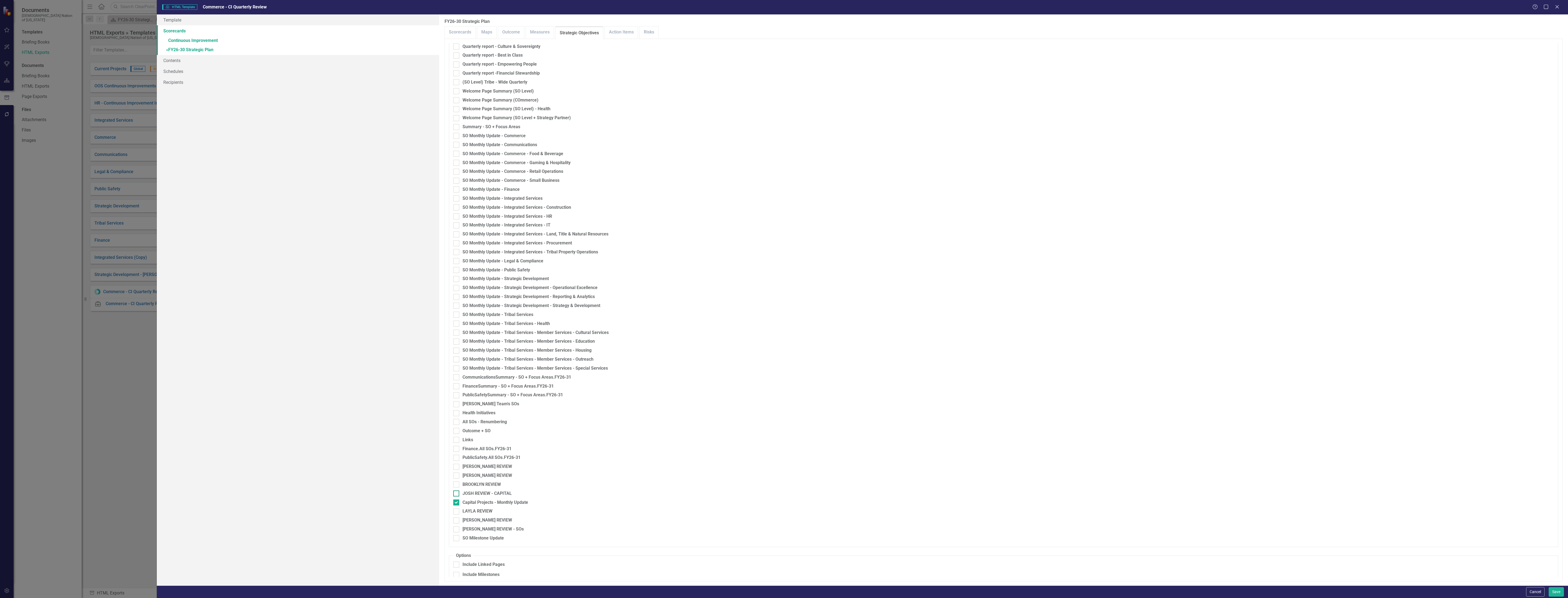
drag, startPoint x: 456, startPoint y: 499, endPoint x: 458, endPoint y: 496, distance: 3.6
click at [456, 336] on input "Capital Projects - Monthly Update" at bounding box center [455, 501] width 4 height 4
checkbox input "false"
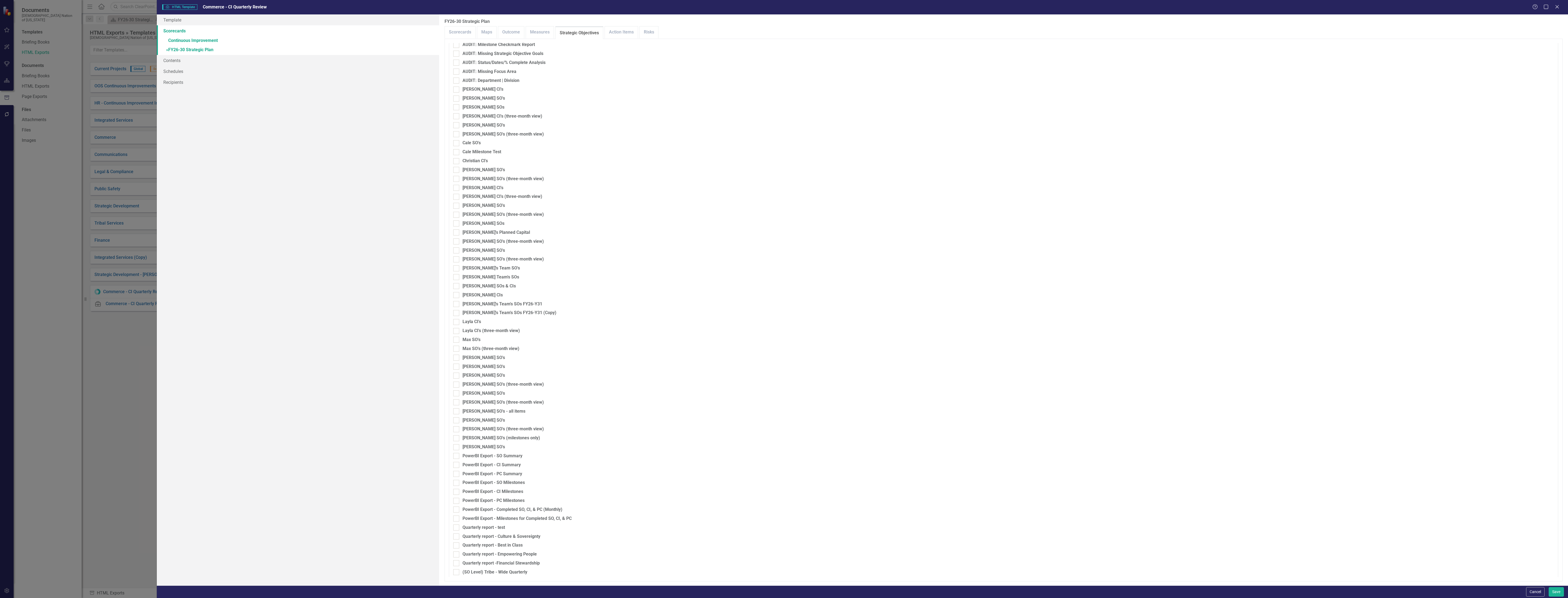
scroll to position [0, 0]
click at [544, 35] on link "Measures" at bounding box center [540, 32] width 28 height 12
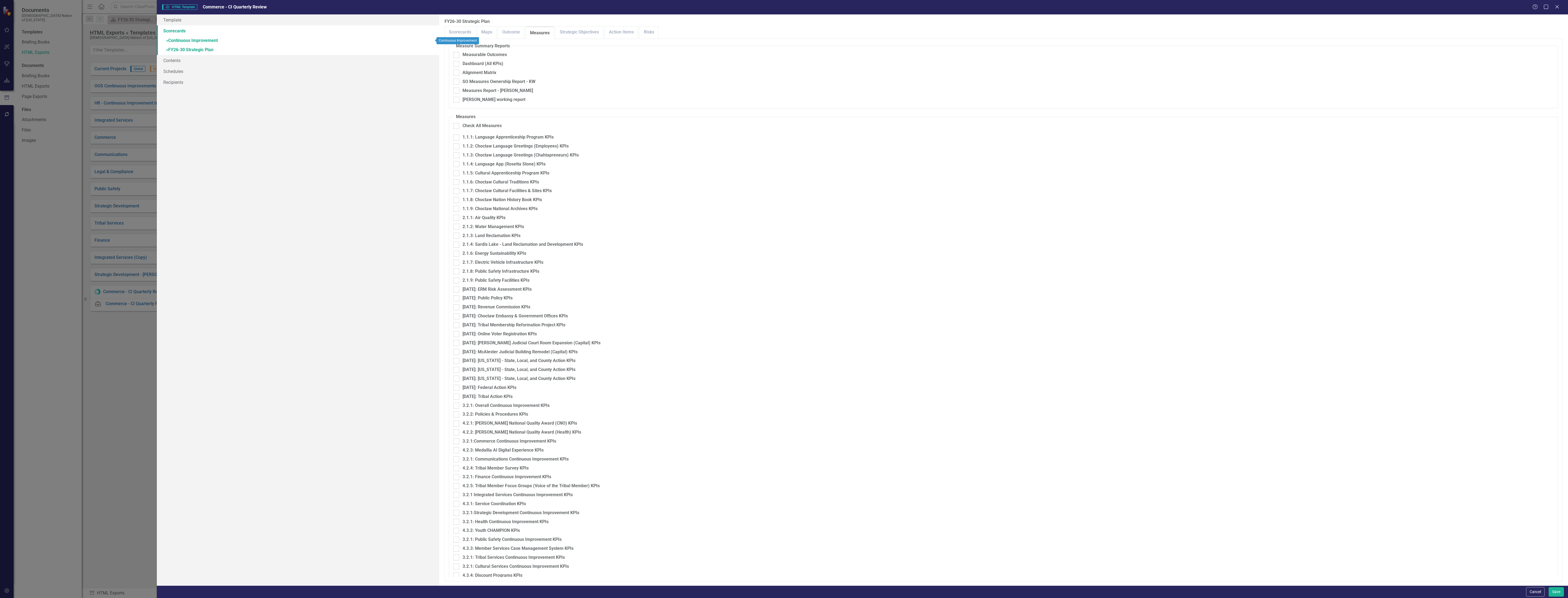
click at [204, 38] on link "» Continuous Improvement" at bounding box center [298, 41] width 282 height 10
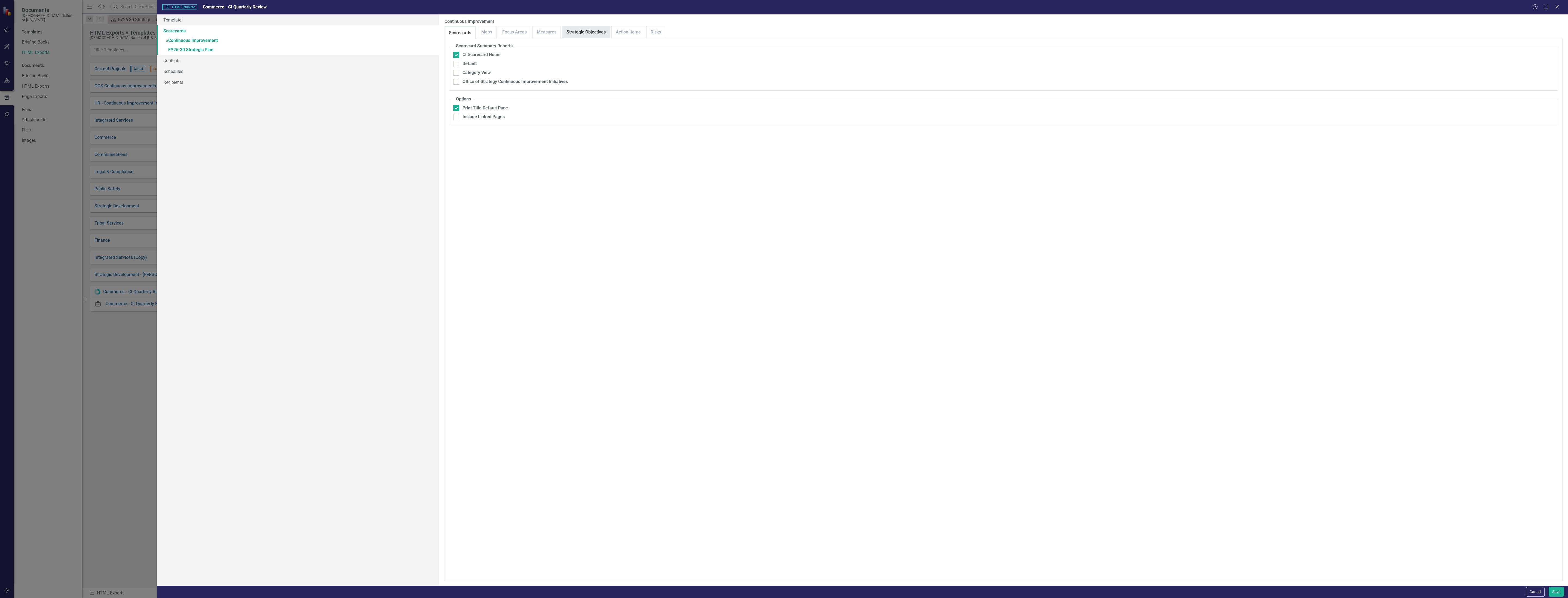
click at [579, 28] on link "Strategic Objectives" at bounding box center [586, 32] width 47 height 12
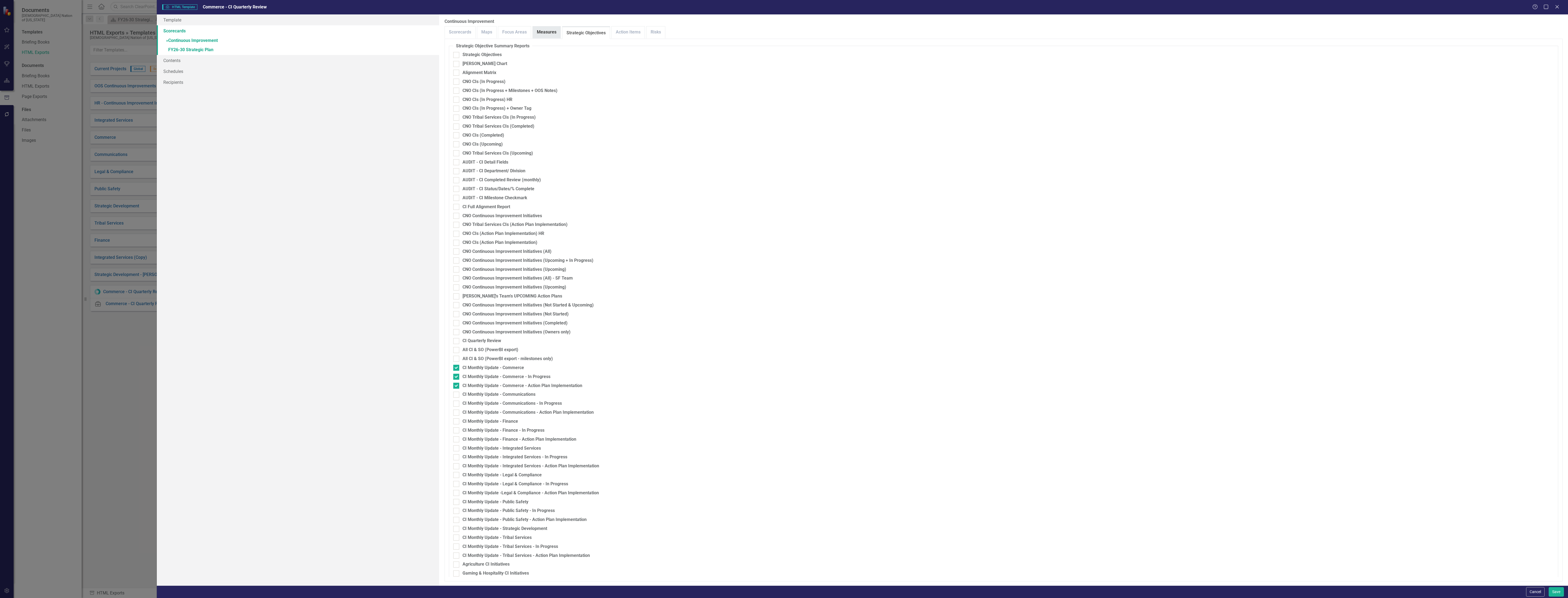
click at [544, 30] on link "Measures" at bounding box center [547, 32] width 28 height 12
click at [456, 162] on legend "Measures" at bounding box center [466, 162] width 25 height 6
click at [457, 167] on input "Check All Measures" at bounding box center [455, 169] width 4 height 4
checkbox input "true"
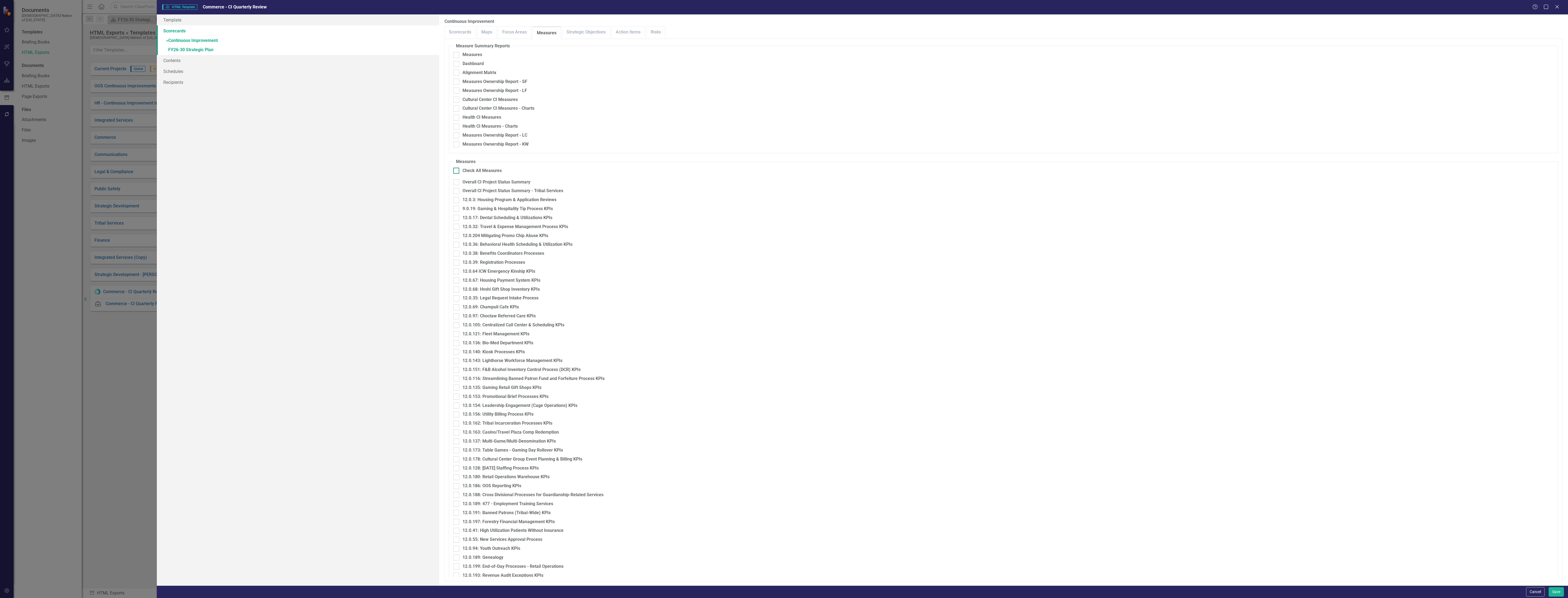
checkbox input "true"
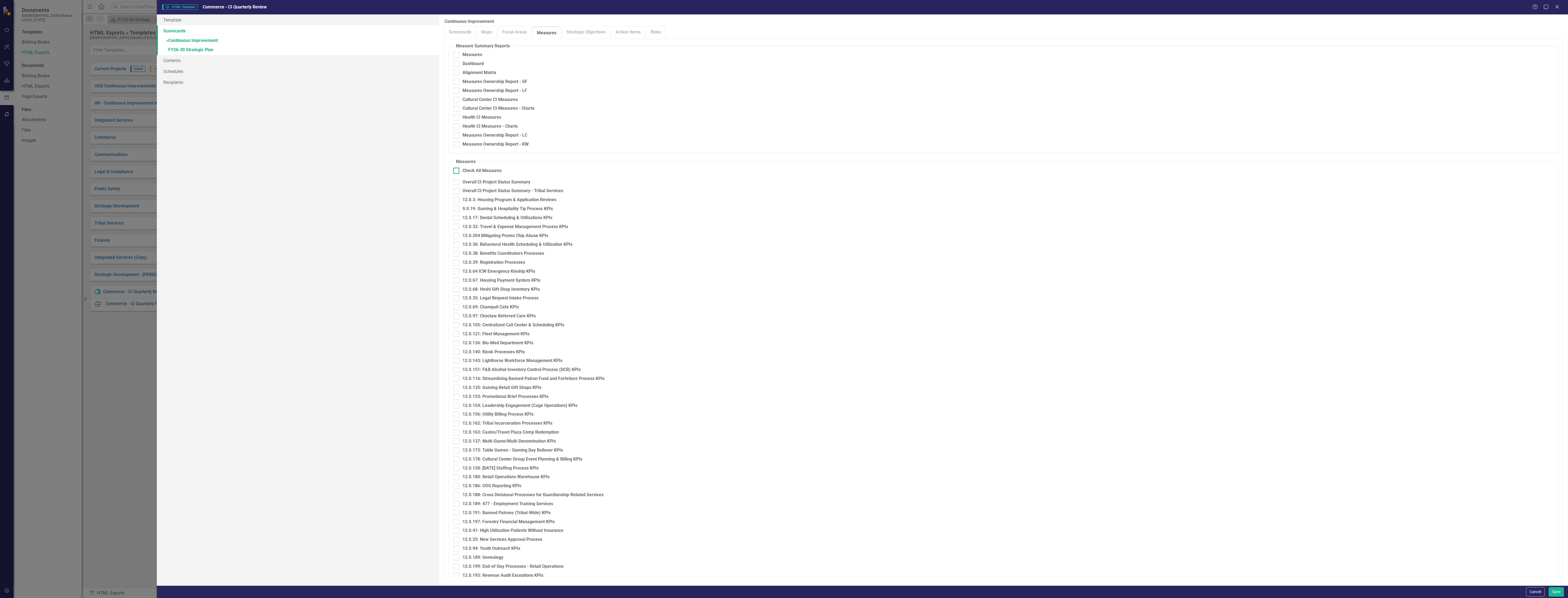
checkbox input "true"
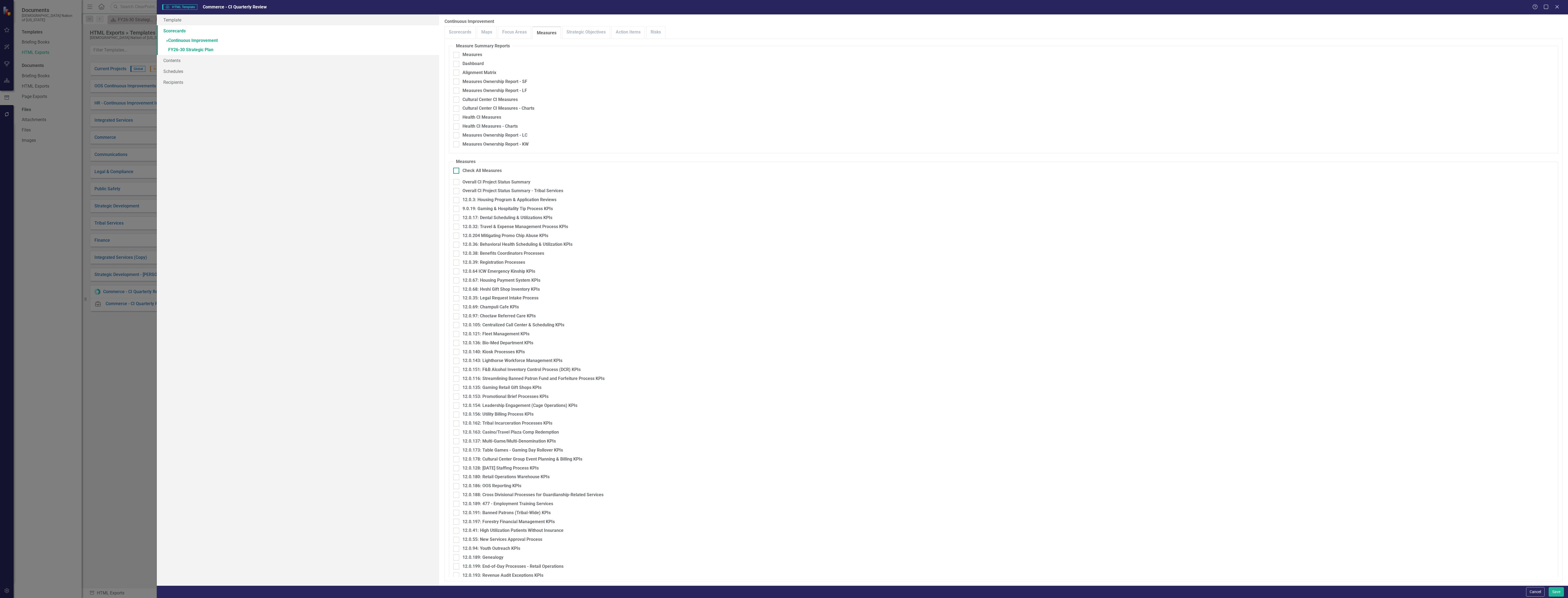
checkbox input "true"
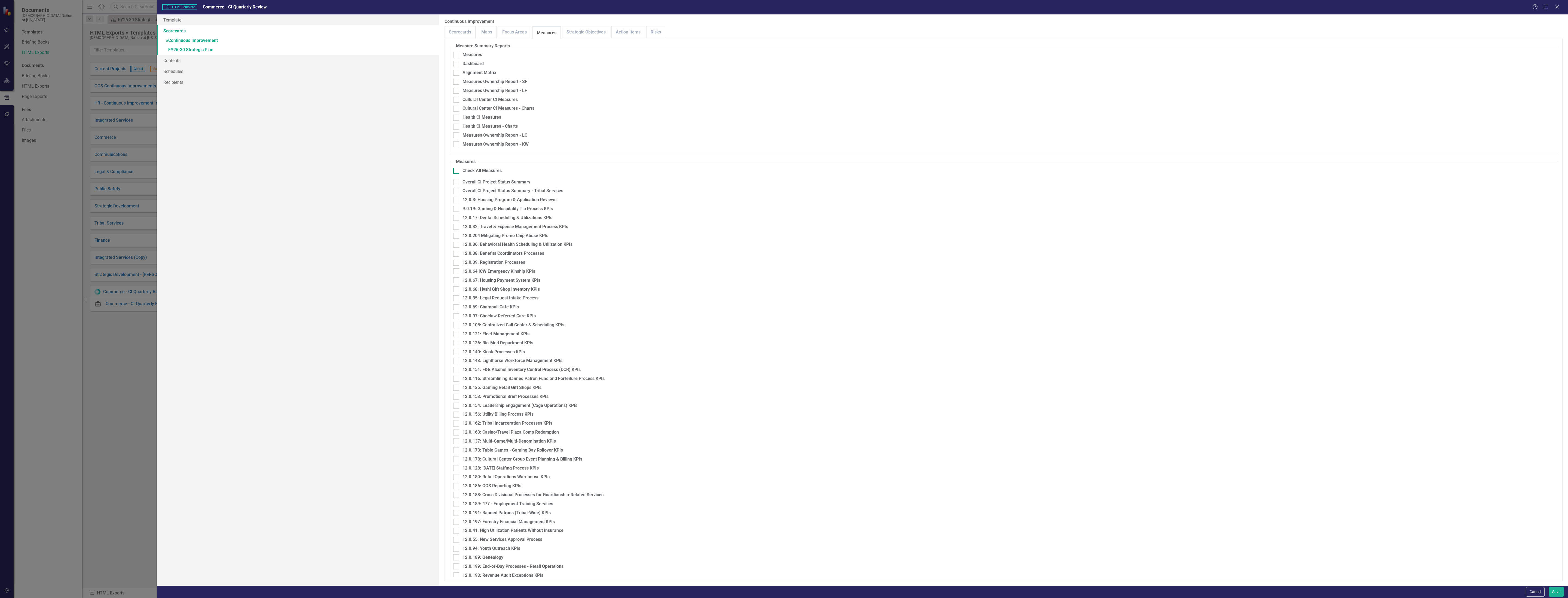
checkbox input "true"
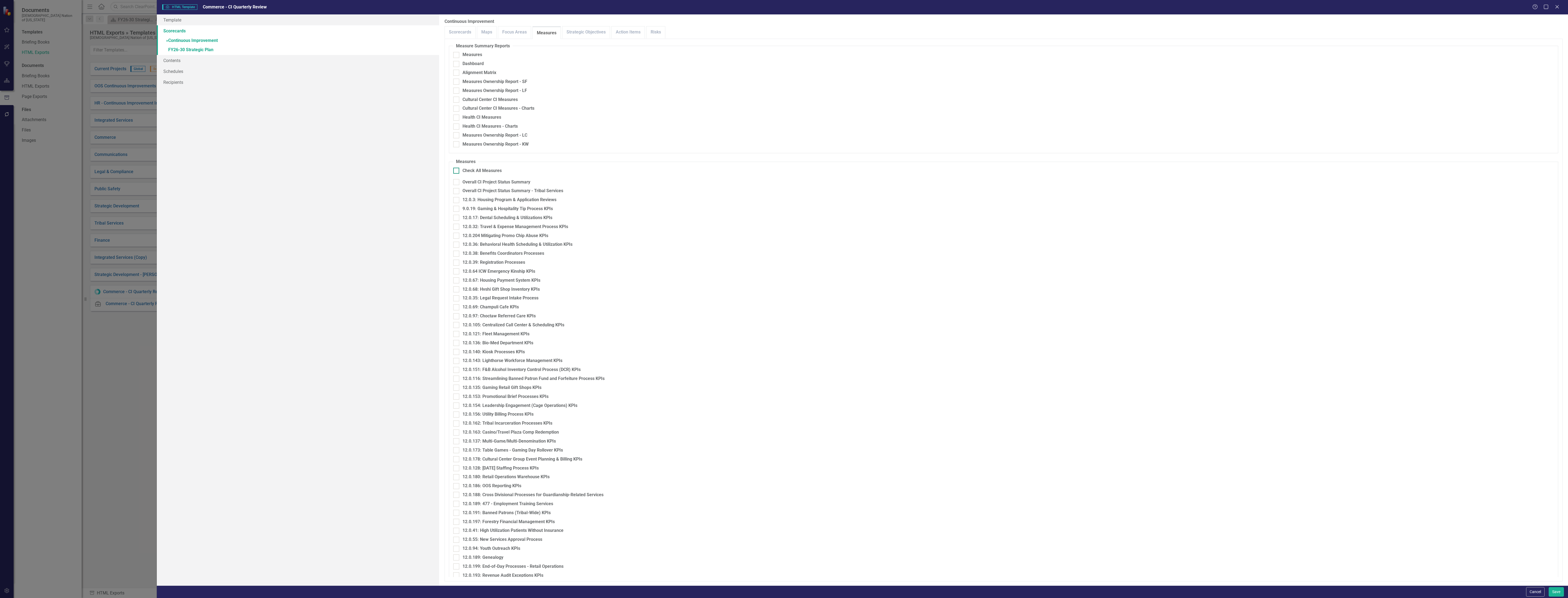
checkbox input "true"
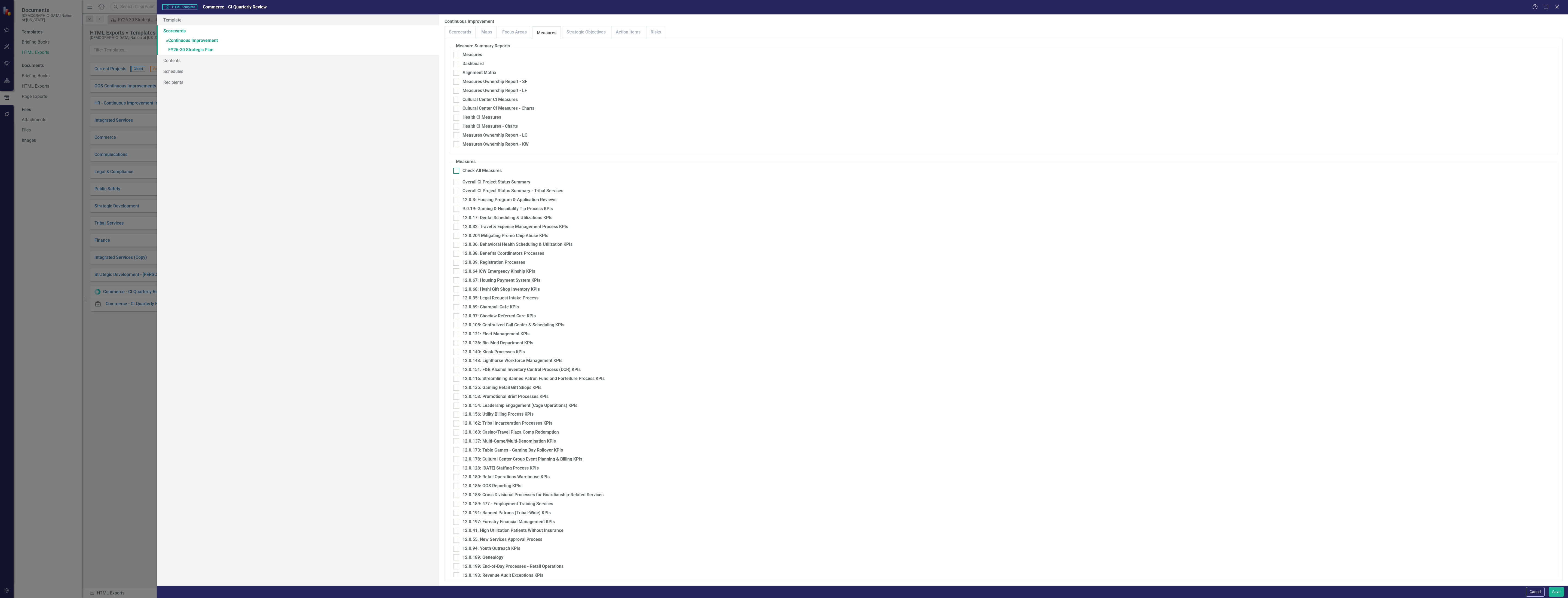
checkbox input "true"
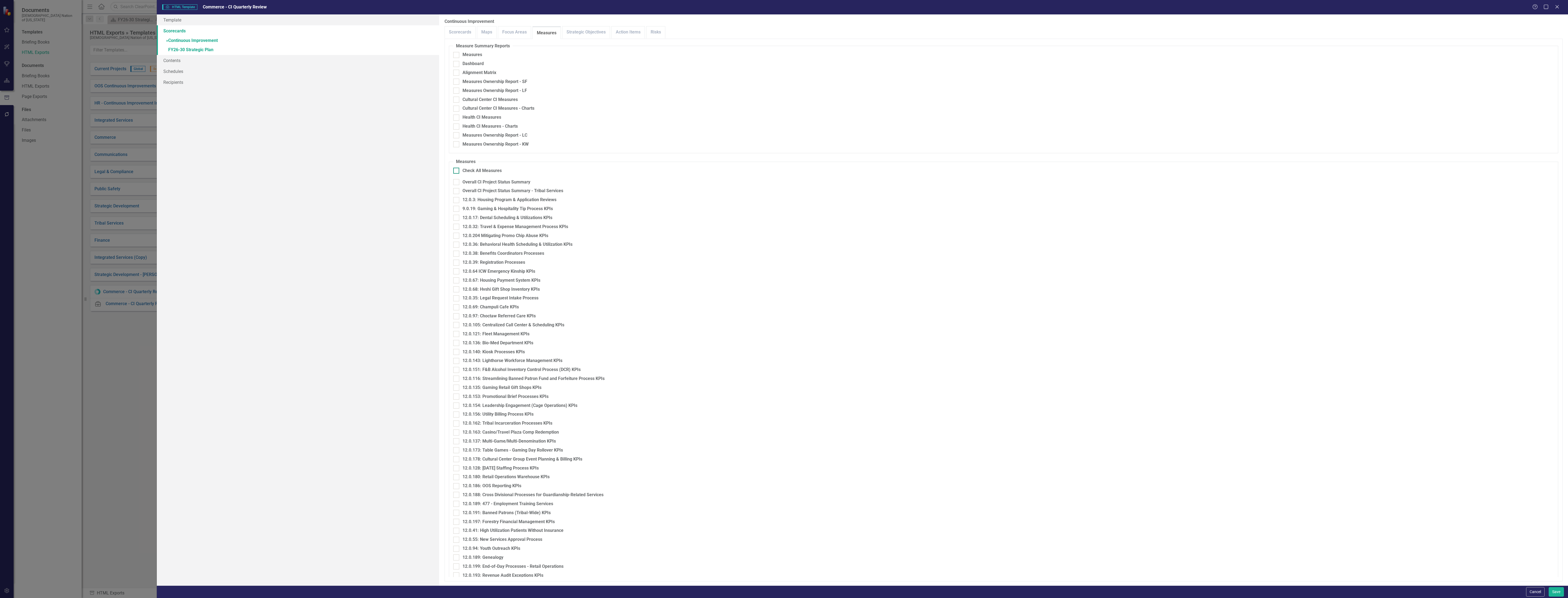
checkbox input "true"
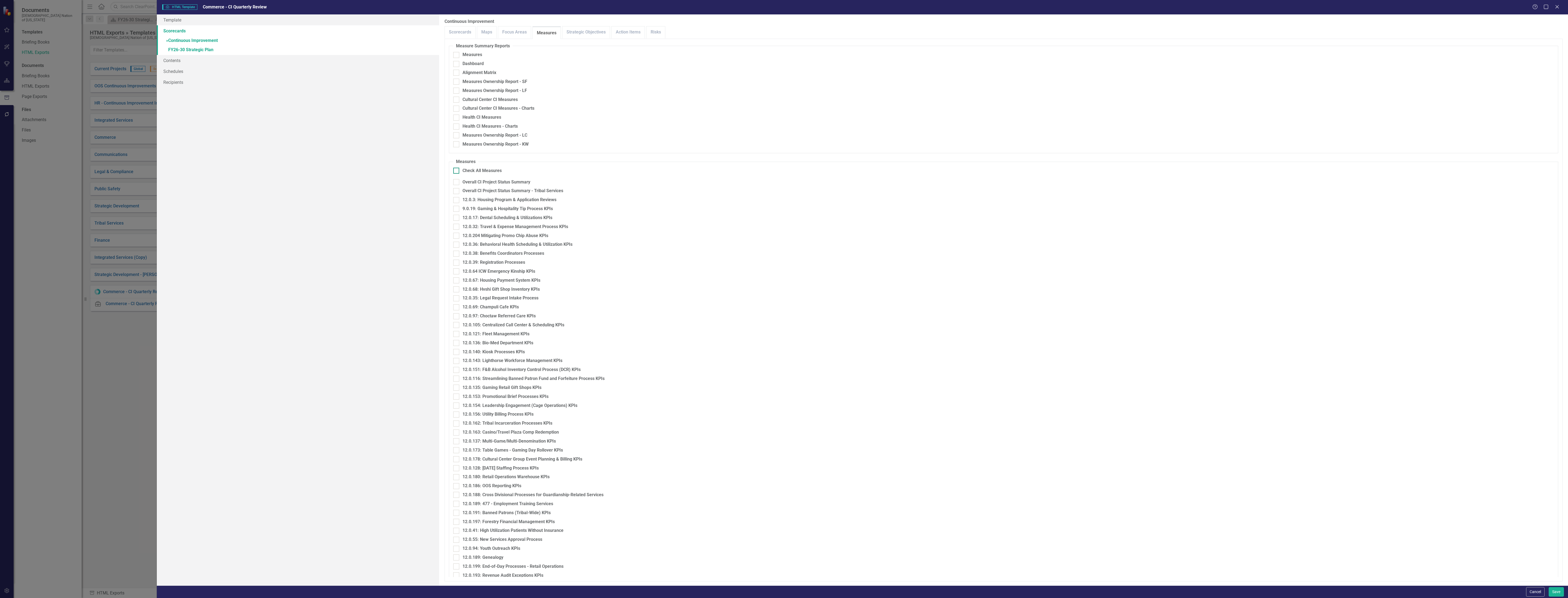
checkbox input "true"
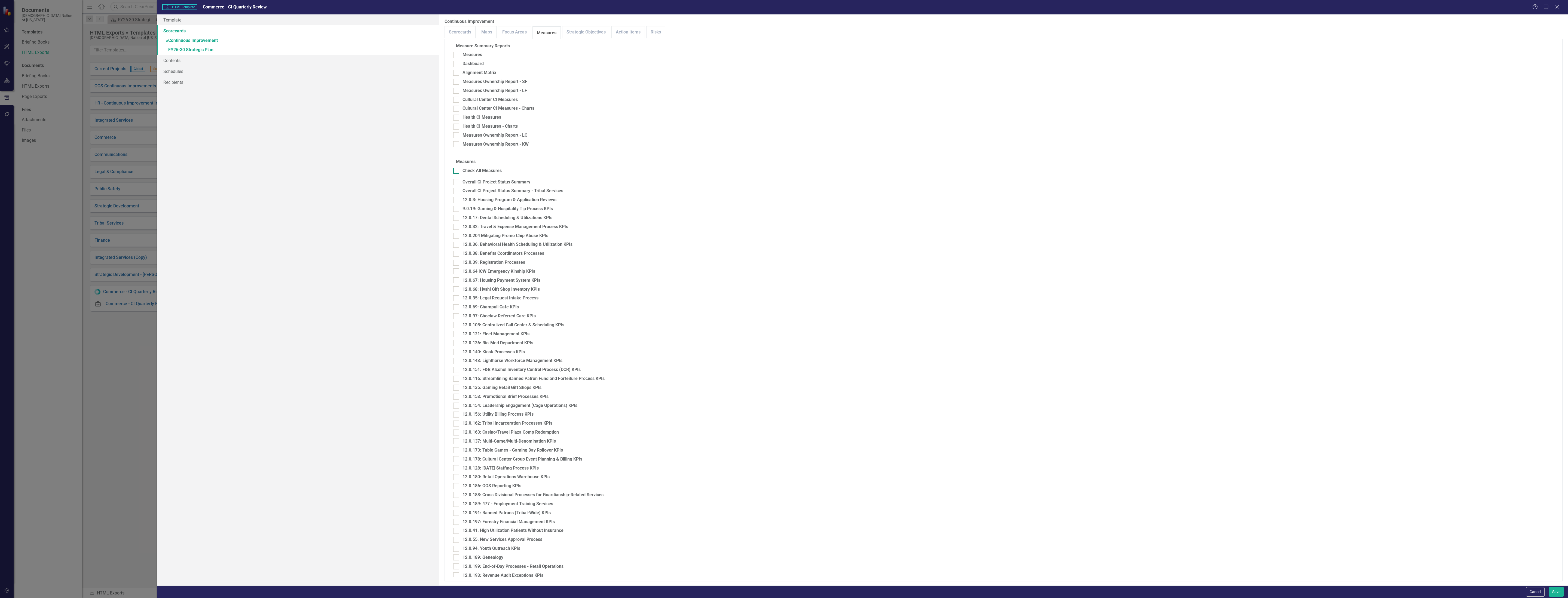
checkbox input "true"
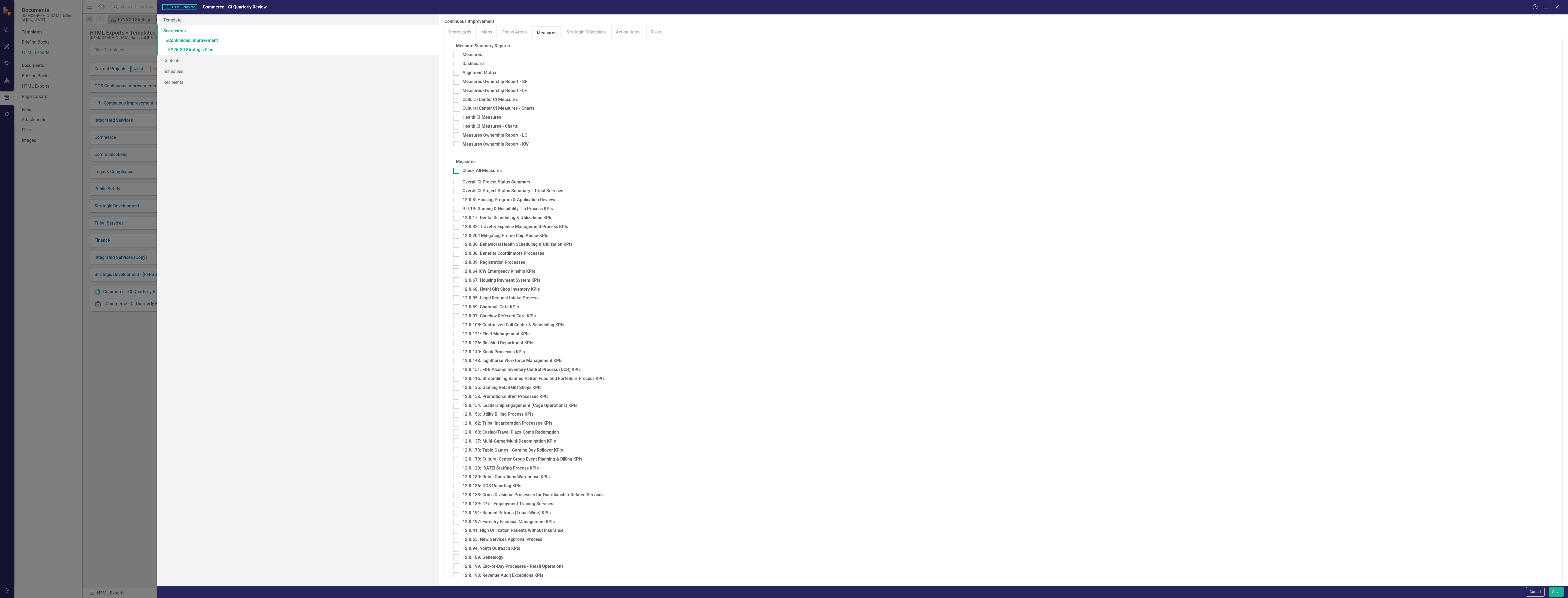
checkbox input "true"
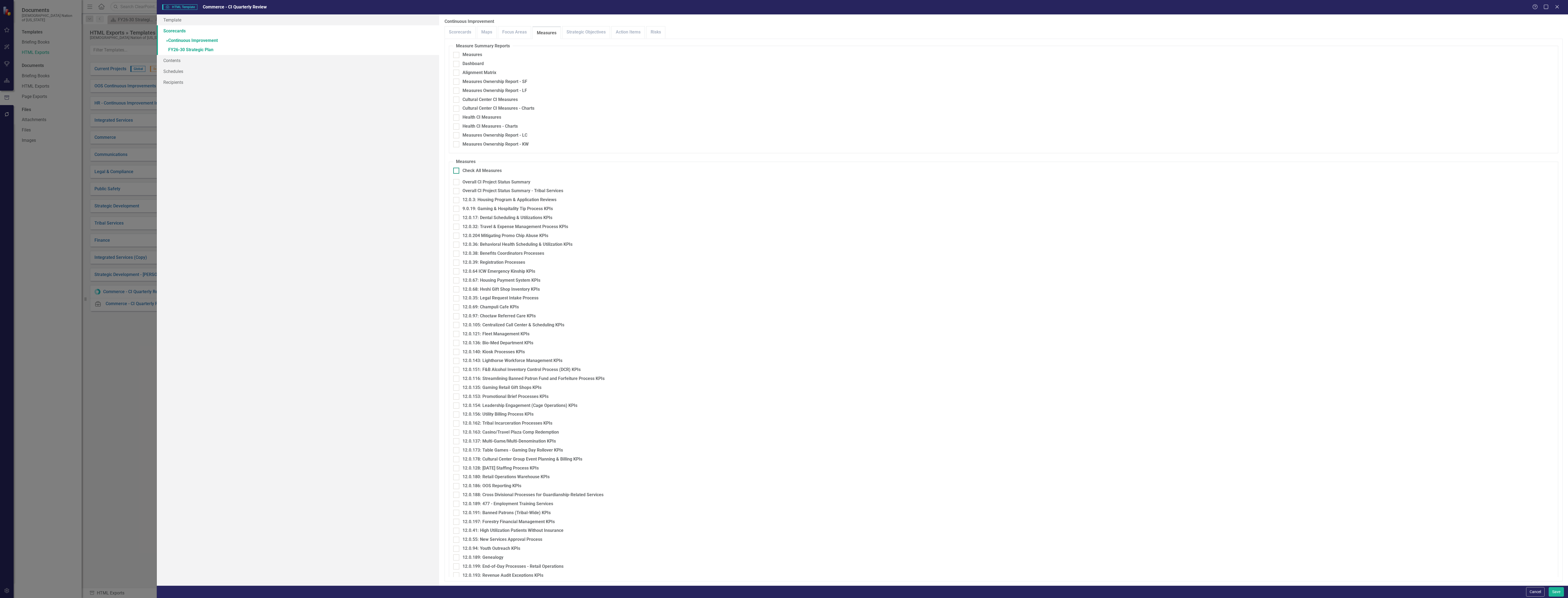
checkbox input "true"
click at [455, 184] on div at bounding box center [457, 182] width 6 height 6
click at [455, 183] on input "Overall CI Project Status Summary" at bounding box center [455, 181] width 4 height 4
checkbox input "false"
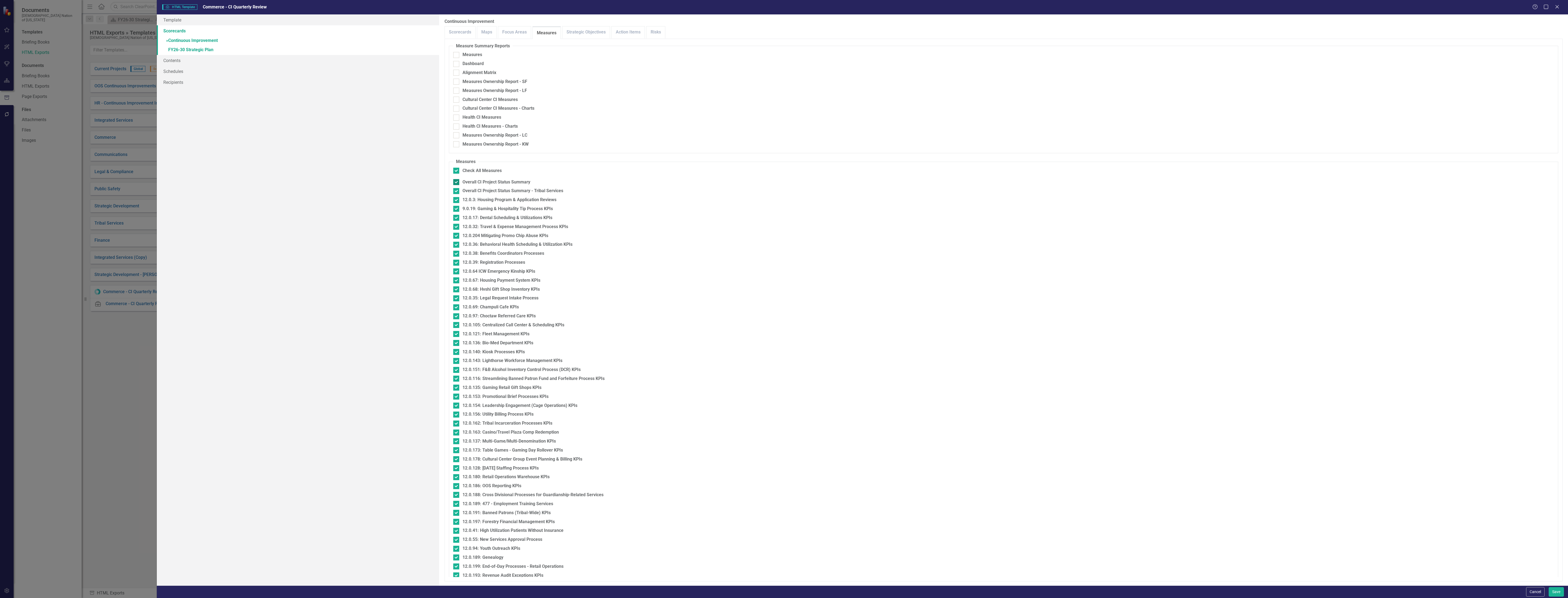
checkbox input "false"
click at [457, 193] on div at bounding box center [457, 191] width 6 height 6
click at [457, 192] on input "Overall CI Project Status Summary - Tribal Services" at bounding box center [455, 190] width 4 height 4
checkbox input "false"
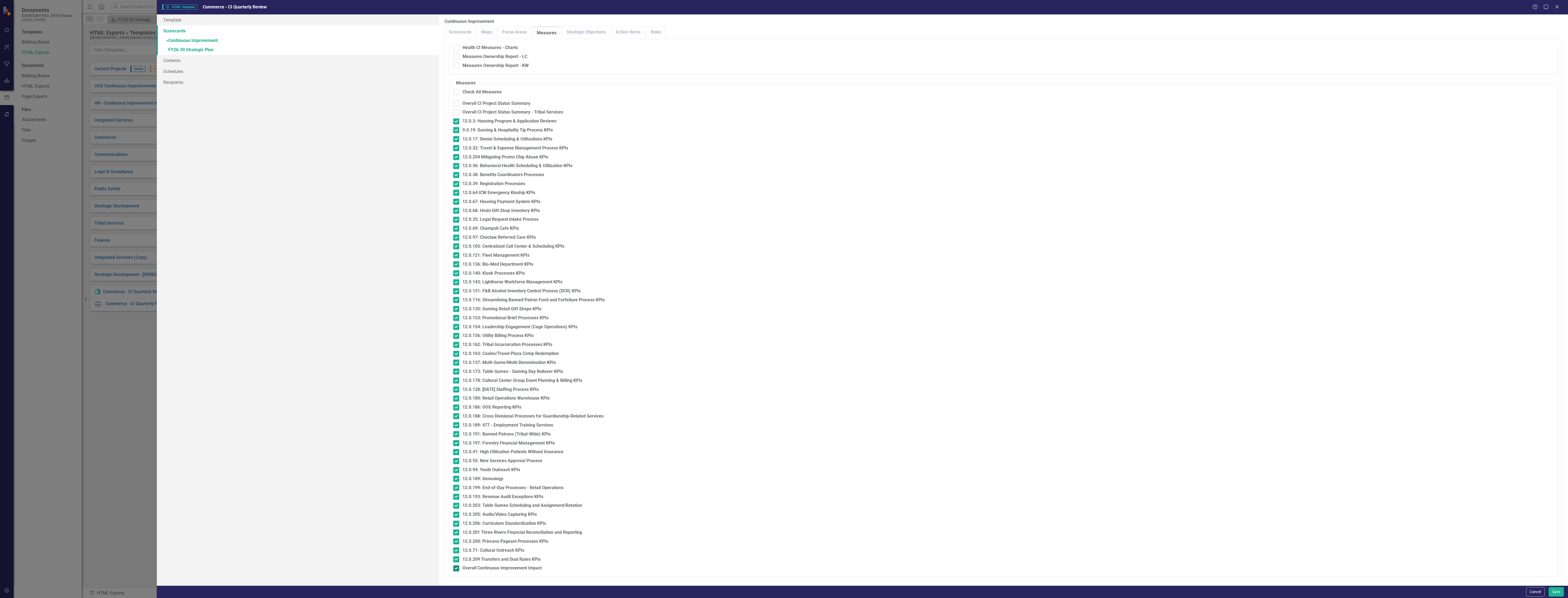
click at [478, 336] on div "Overall Continuous Improvement Impact" at bounding box center [502, 568] width 79 height 6
click at [457, 336] on input "Overall Continuous Improvement Impact" at bounding box center [455, 567] width 4 height 4
checkbox input "false"
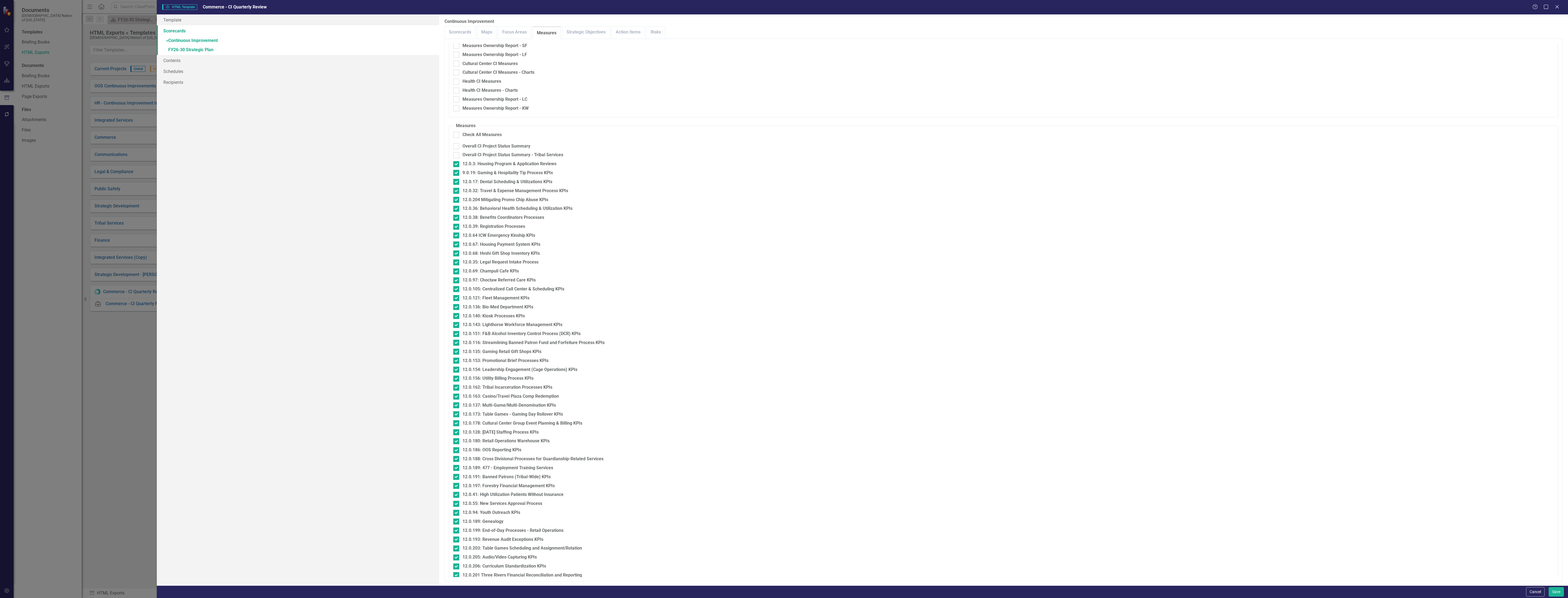
scroll to position [0, 0]
click at [627, 336] on button "Save" at bounding box center [1556, 592] width 15 height 10
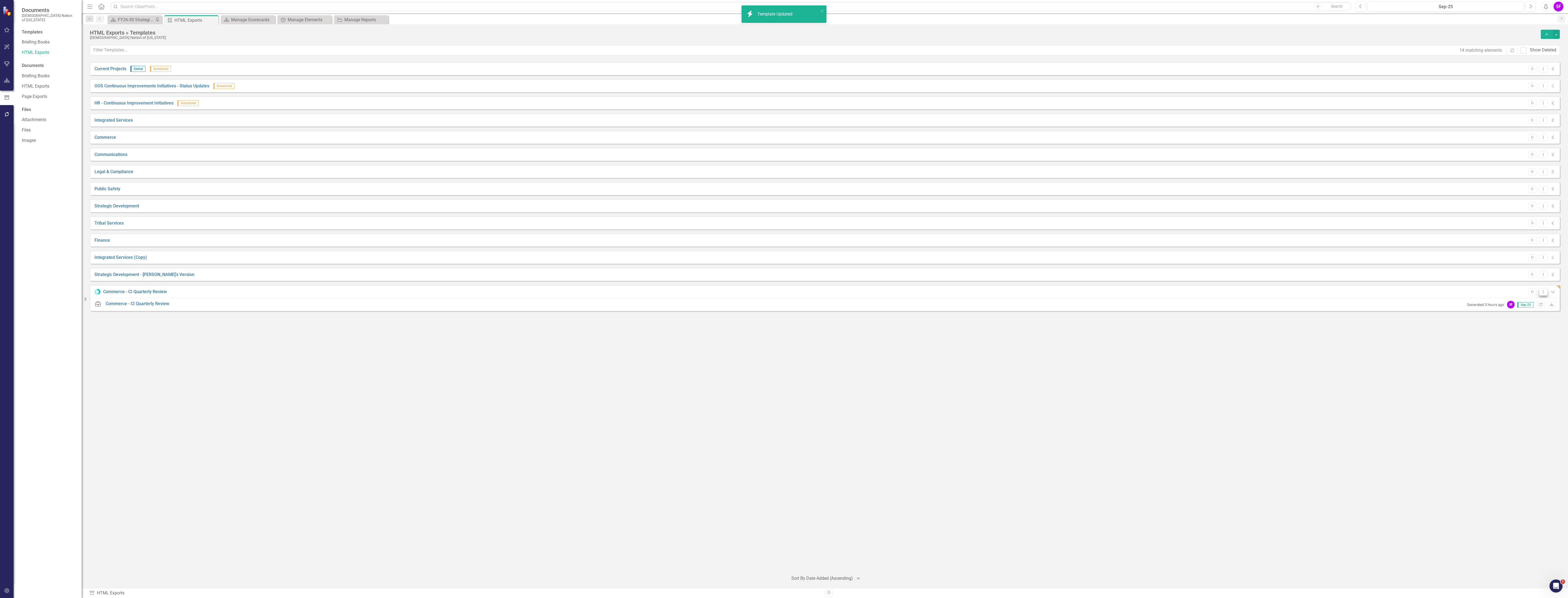
click at [627, 292] on icon "Dropdown Menu" at bounding box center [1544, 291] width 5 height 4
click at [627, 291] on icon "Start" at bounding box center [1532, 291] width 4 height 3
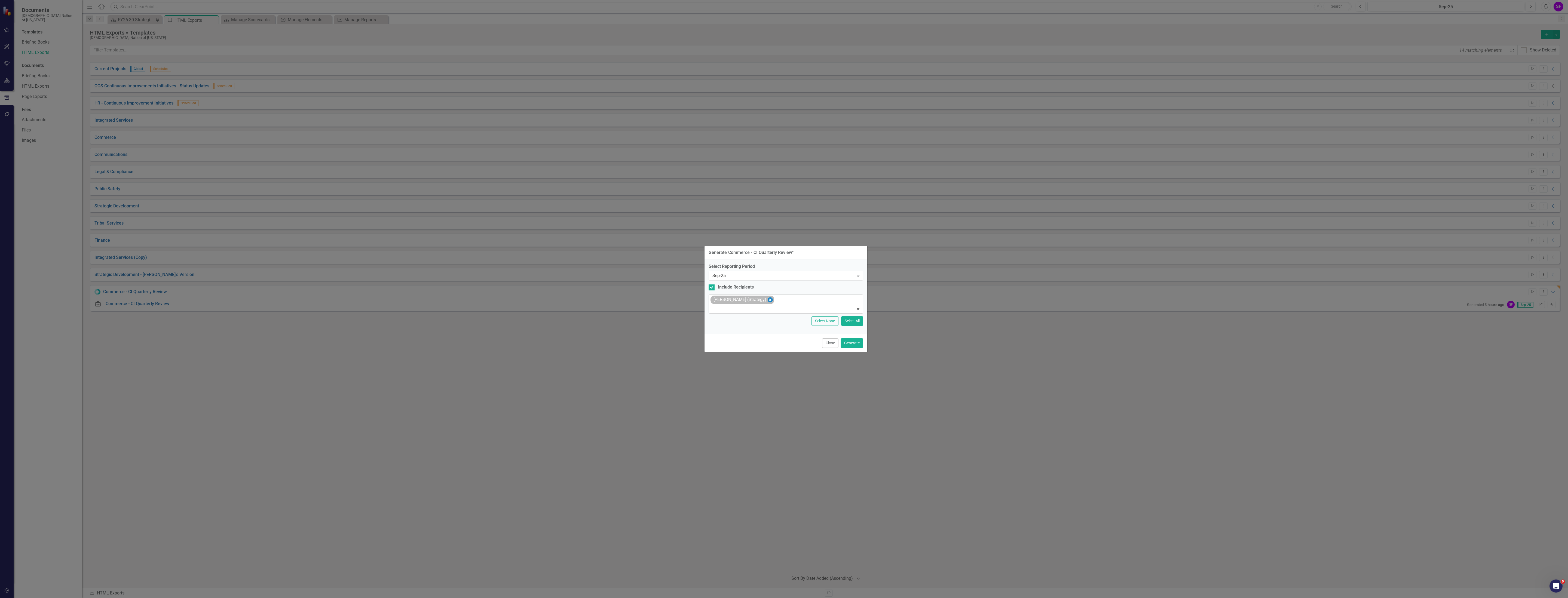
click at [627, 297] on icon "Remove Sheriden Franks (Strategy)" at bounding box center [770, 299] width 5 height 7
click at [627, 289] on div "Include Recipients" at bounding box center [735, 292] width 36 height 6
click at [627, 289] on input "Include Recipients" at bounding box center [710, 291] width 4 height 4
checkbox input "false"
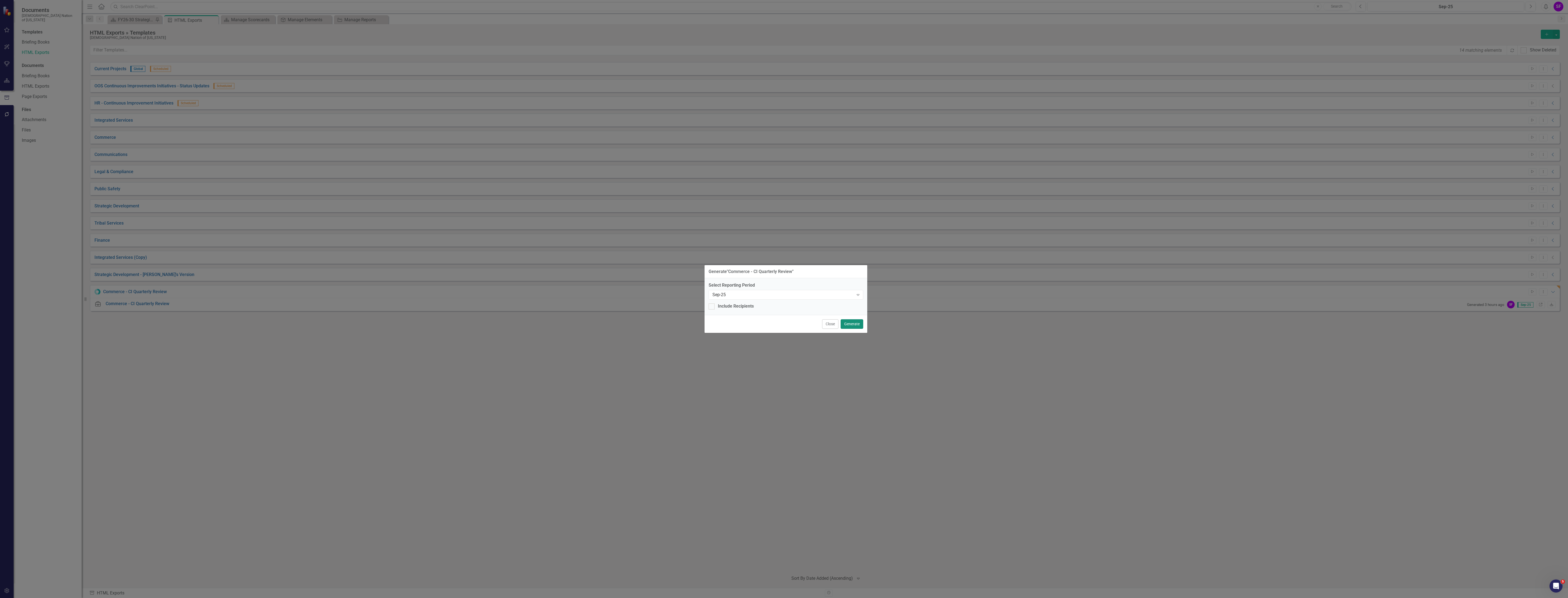
click at [627, 324] on button "Generate" at bounding box center [852, 324] width 23 height 10
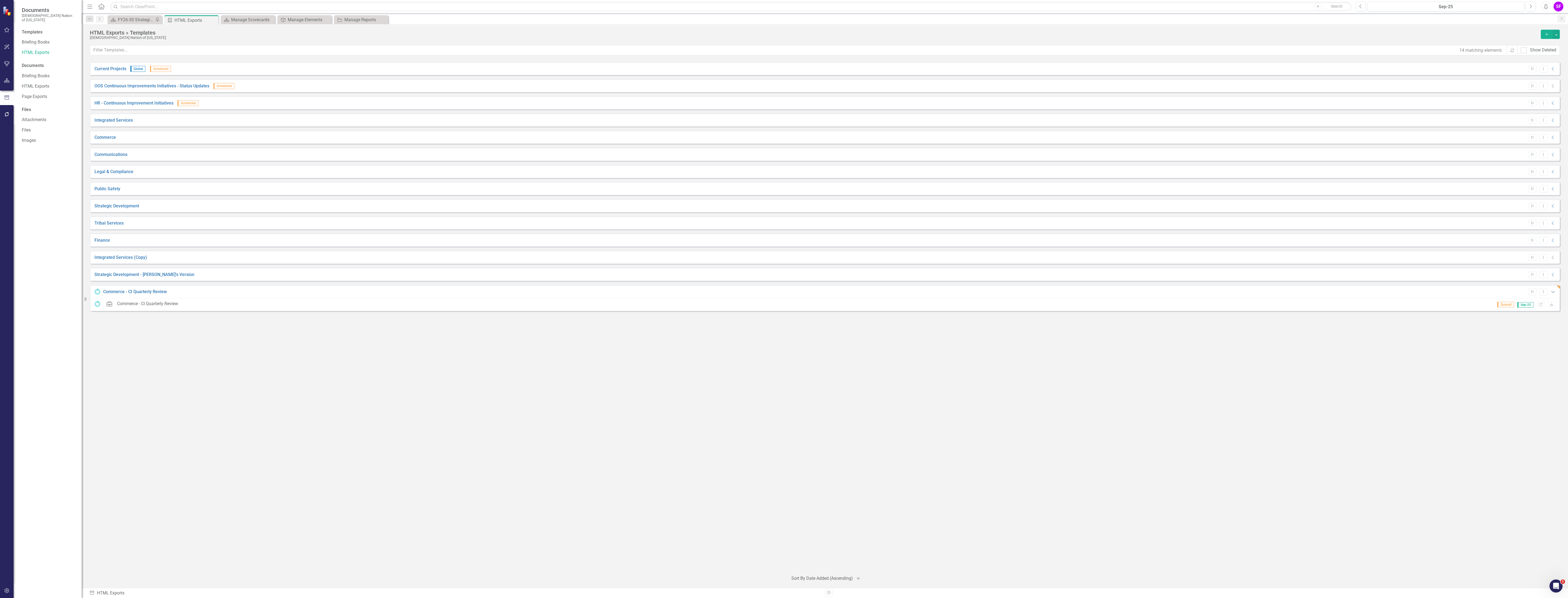
click at [627, 291] on icon "Expanded" at bounding box center [1553, 291] width 5 height 4
click at [627, 291] on div "Start Dropdown Menu Collapse" at bounding box center [1541, 292] width 30 height 7
click at [627, 291] on icon "Collapse" at bounding box center [1553, 291] width 5 height 4
click at [627, 292] on button "Dropdown Menu" at bounding box center [1544, 292] width 9 height 7
drag, startPoint x: 1311, startPoint y: 335, endPoint x: 1314, endPoint y: 334, distance: 3.2
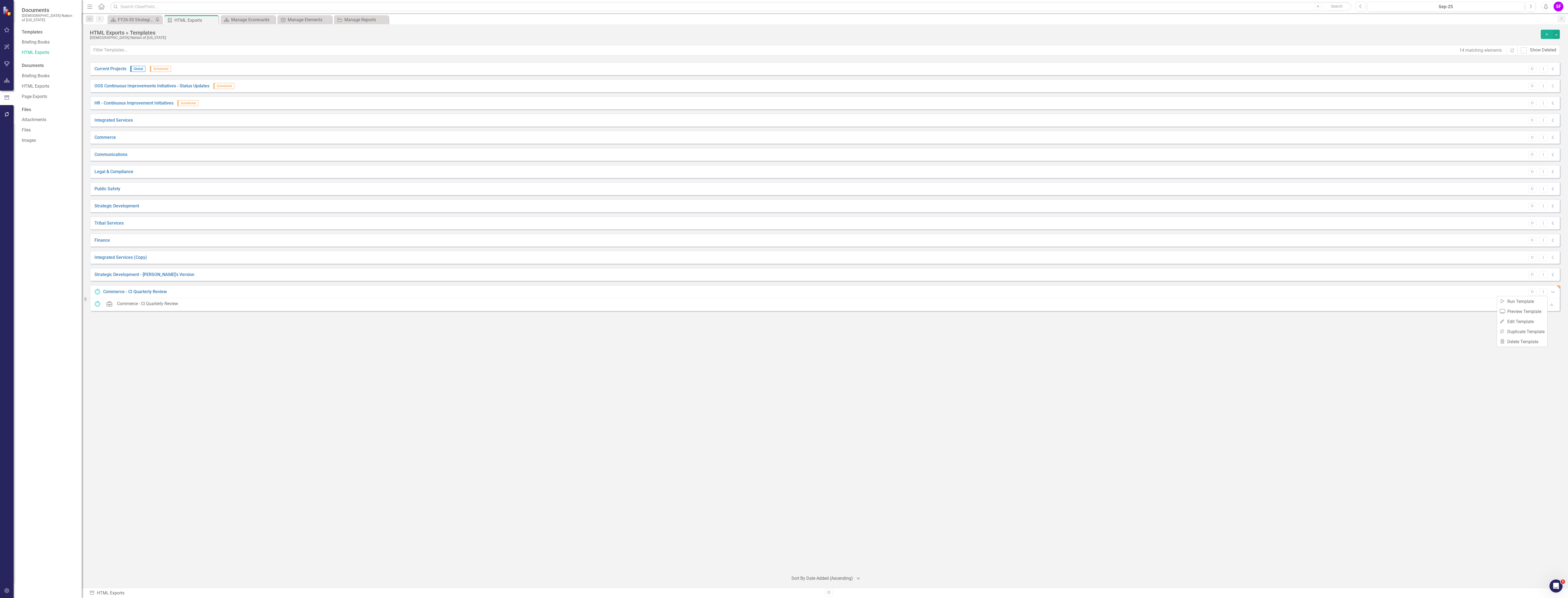
click at [627, 335] on div "Current Projects Global Scheduled Start Dropdown Menu Collapse HTML Current Pro…" at bounding box center [825, 315] width 1470 height 505
click at [627, 291] on icon "Expanded" at bounding box center [1553, 291] width 5 height 4
click at [627, 291] on icon "Collapse" at bounding box center [1553, 291] width 5 height 4
click at [627, 336] on div "Current Projects Global Scheduled Start Dropdown Menu Collapse HTML Current Pro…" at bounding box center [825, 315] width 1470 height 505
click at [627, 306] on icon at bounding box center [1541, 304] width 3 height 3
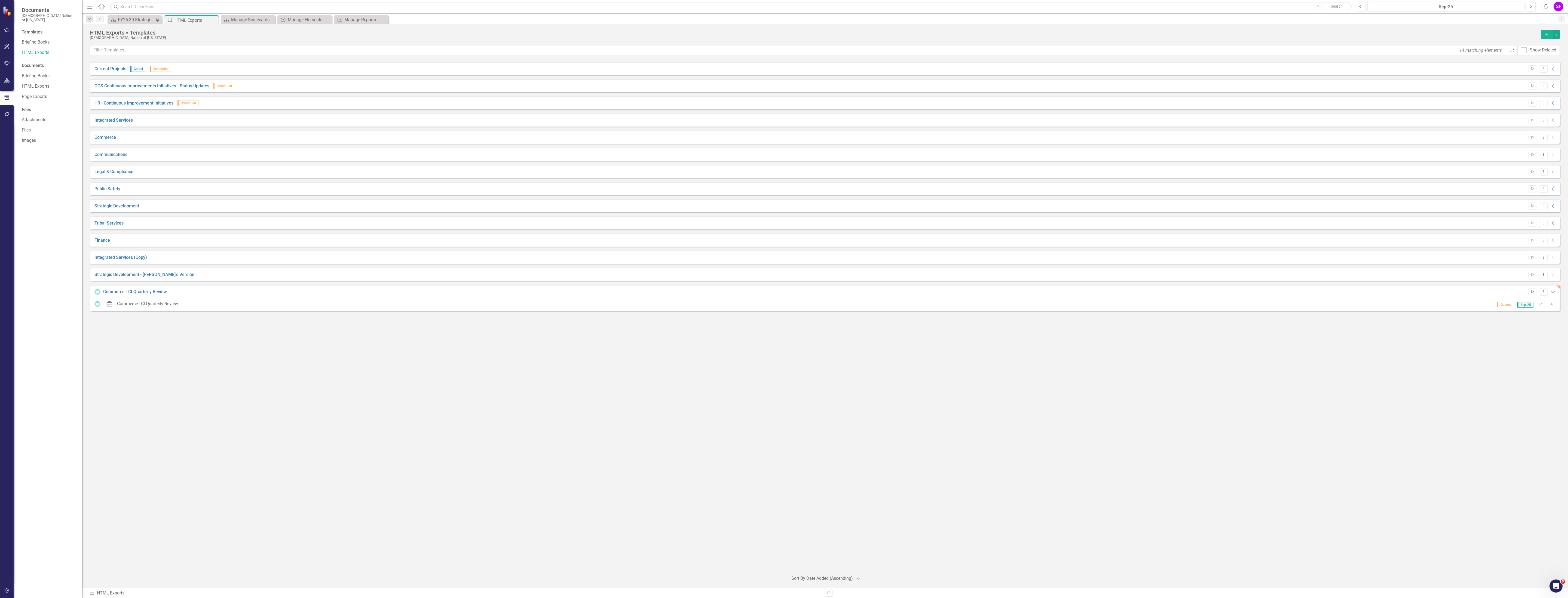
click at [627, 291] on button "Start" at bounding box center [1532, 292] width 8 height 7
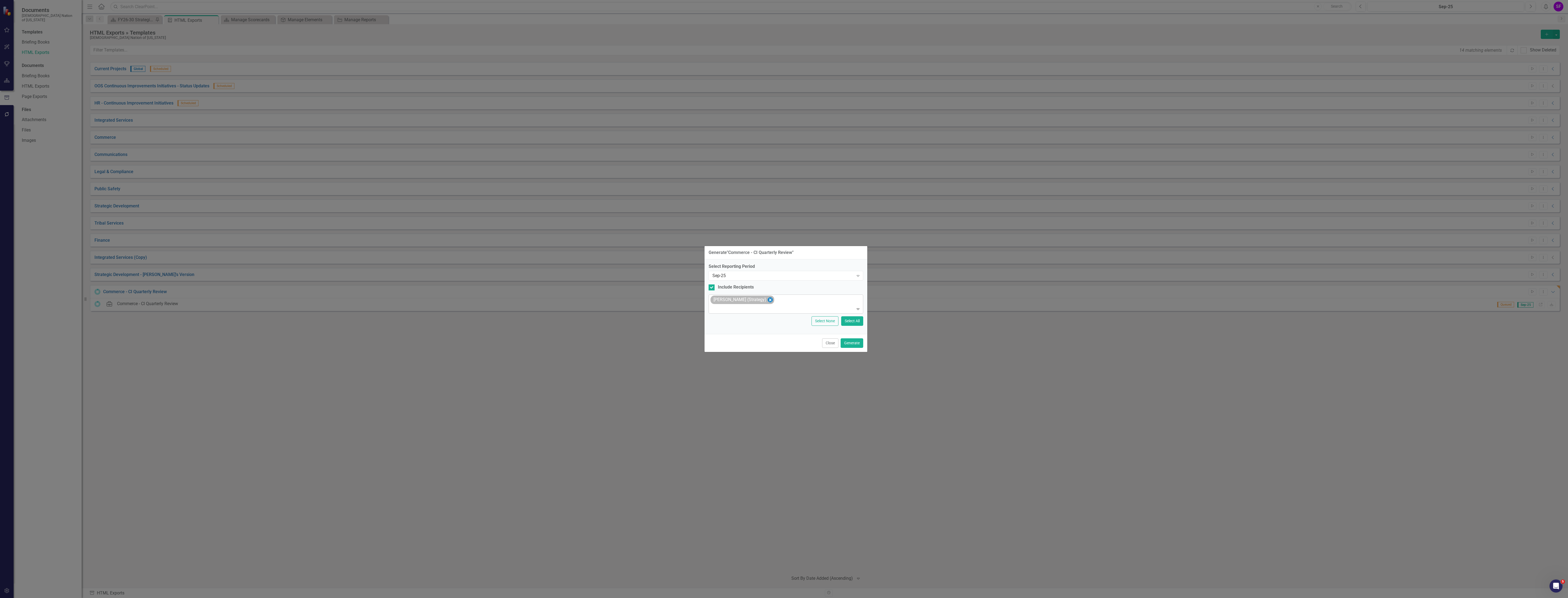
click at [627, 299] on icon "Remove Sheriden Franks (Strategy)" at bounding box center [770, 299] width 5 height 7
click at [627, 287] on div "Select Reporting Period Sep-25 Expand Include Recipients Select Recipients... E…" at bounding box center [786, 294] width 155 height 53
click at [627, 290] on div at bounding box center [712, 292] width 6 height 6
click at [627, 290] on input "Include Recipients" at bounding box center [710, 291] width 4 height 4
checkbox input "false"
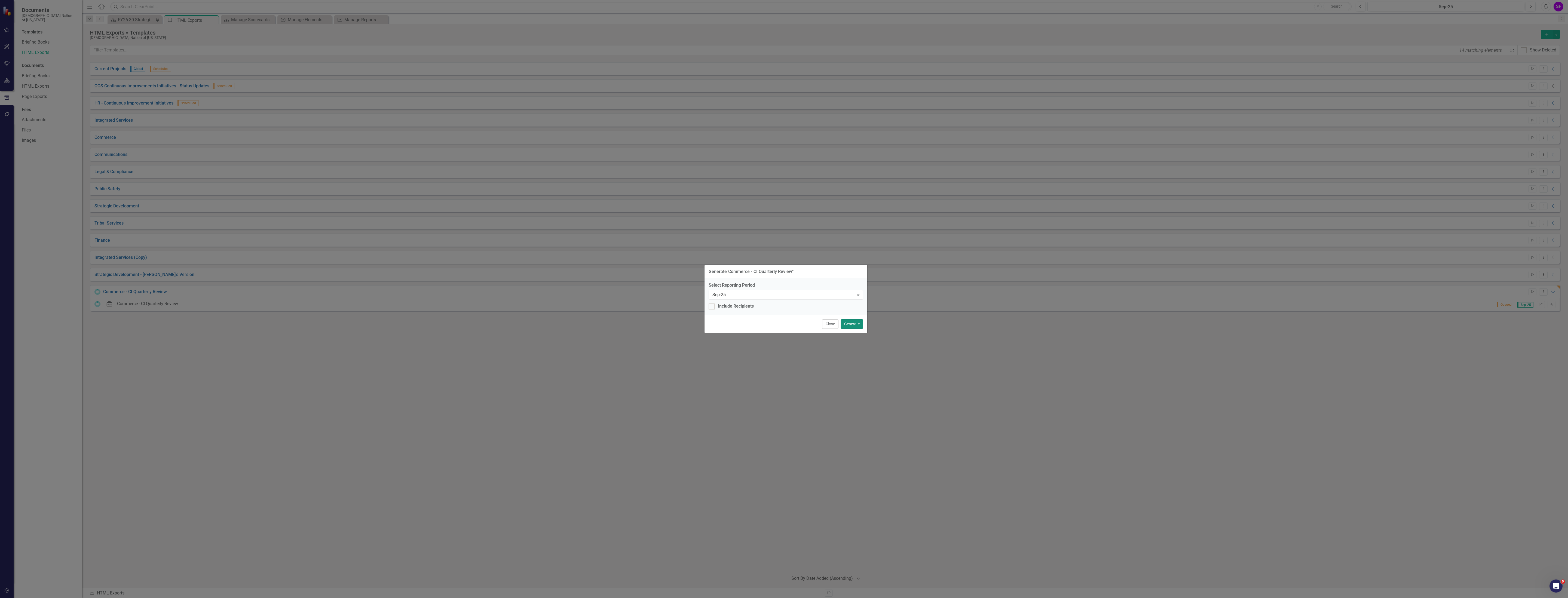
click at [627, 321] on button "Generate" at bounding box center [852, 324] width 23 height 10
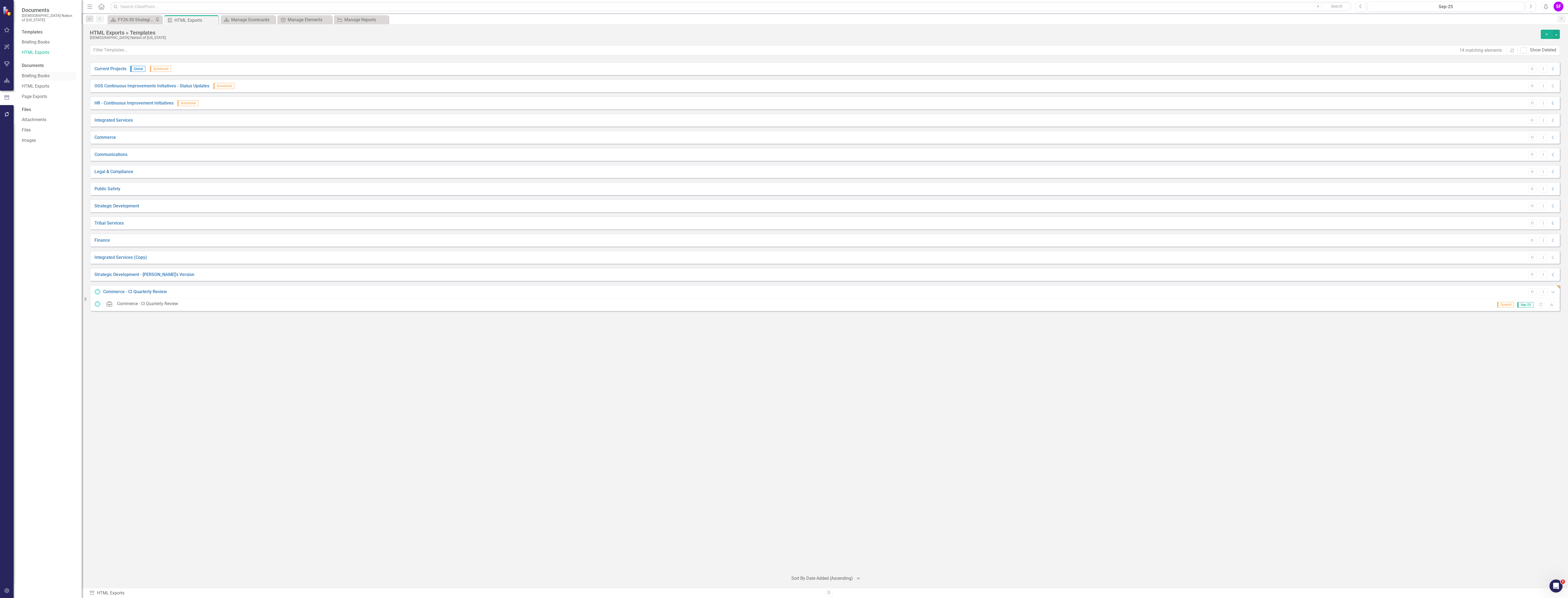
click at [26, 73] on link "Briefing Books" at bounding box center [49, 76] width 54 height 6
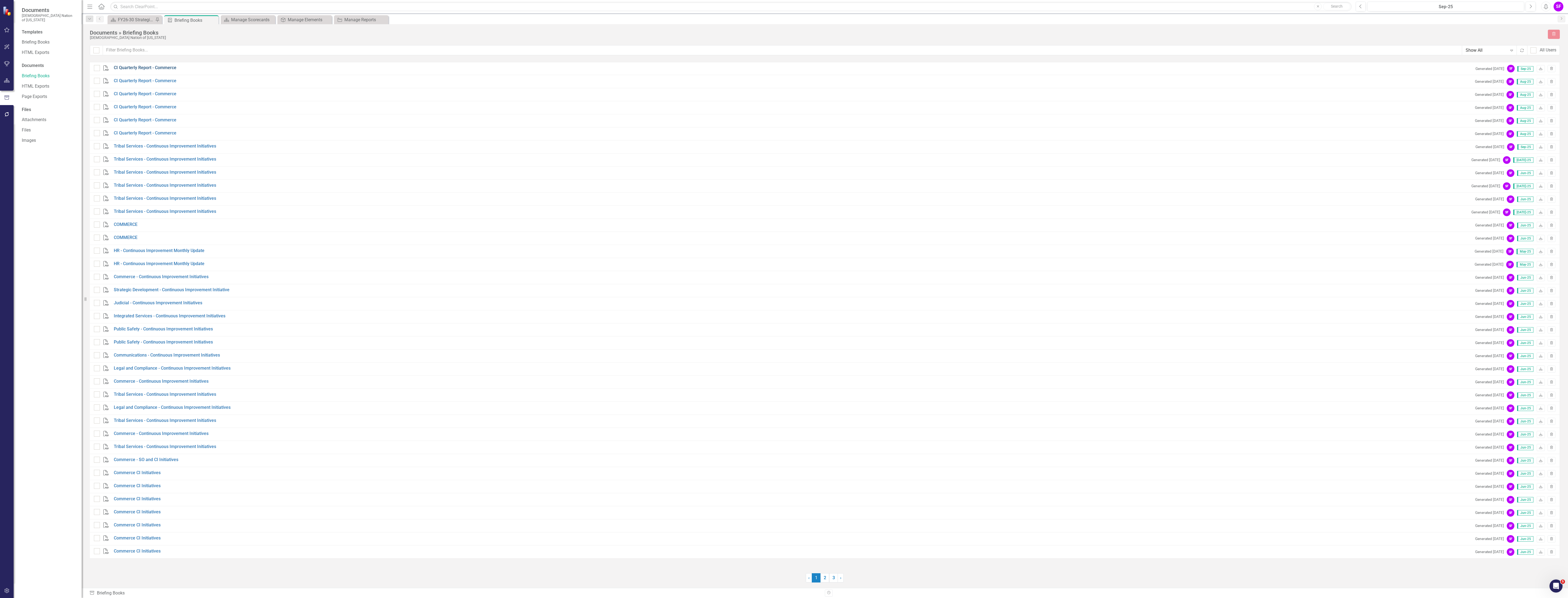
click at [145, 66] on link "CI Quarterly Report - Commerce" at bounding box center [145, 68] width 63 height 6
click at [627, 336] on link "3" at bounding box center [833, 577] width 9 height 9
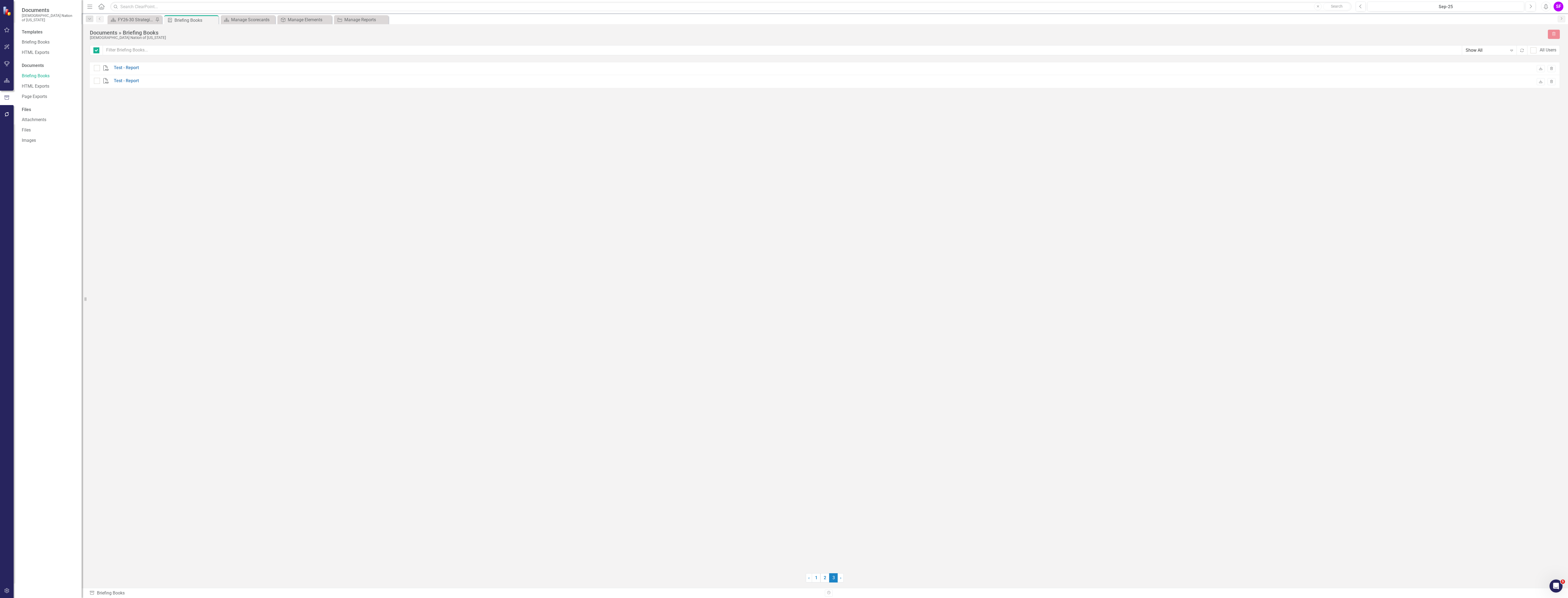
checkbox input "false"
click at [30, 43] on div "Templates Briefing Books HTML Exports Documents Briefing Books HTML Exports Pag…" at bounding box center [47, 313] width 68 height 569
click at [33, 39] on link "Briefing Books" at bounding box center [49, 42] width 54 height 6
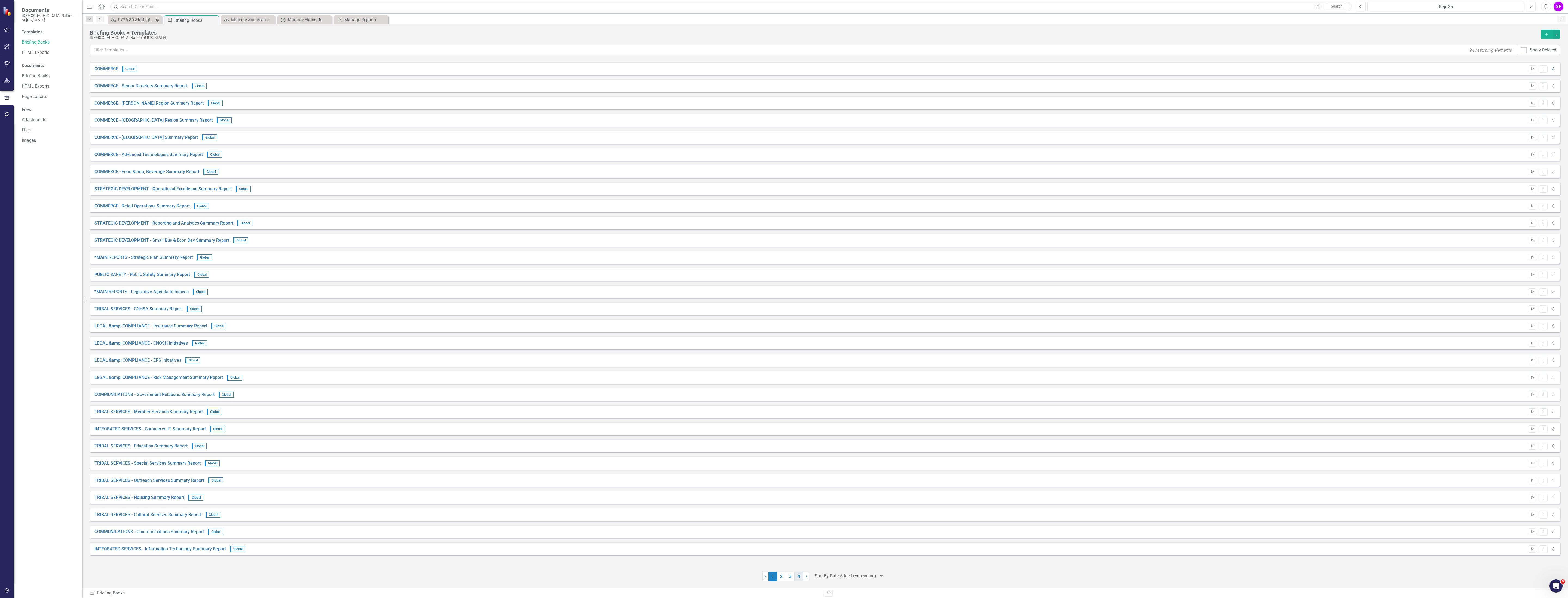
click at [627, 336] on link "4" at bounding box center [799, 576] width 9 height 9
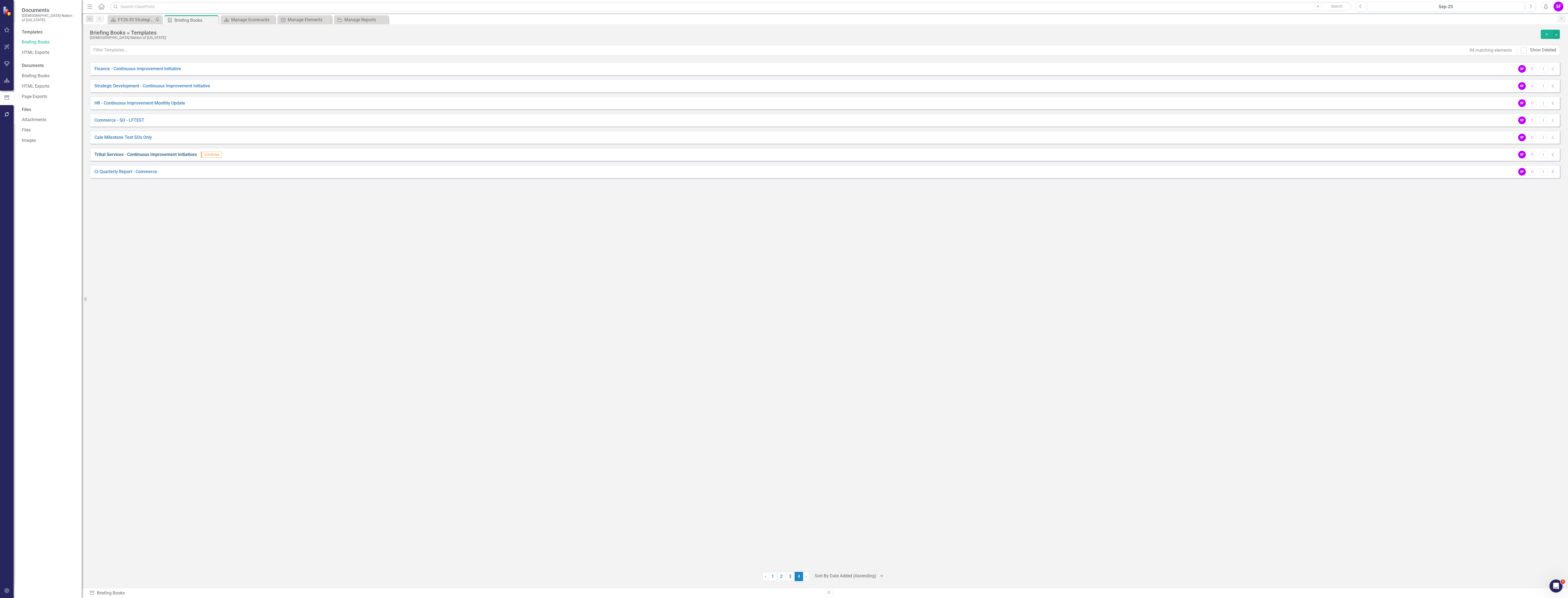
click at [153, 154] on link "Tribal Services - Continuous Improvement Initiatives" at bounding box center [145, 155] width 102 height 6
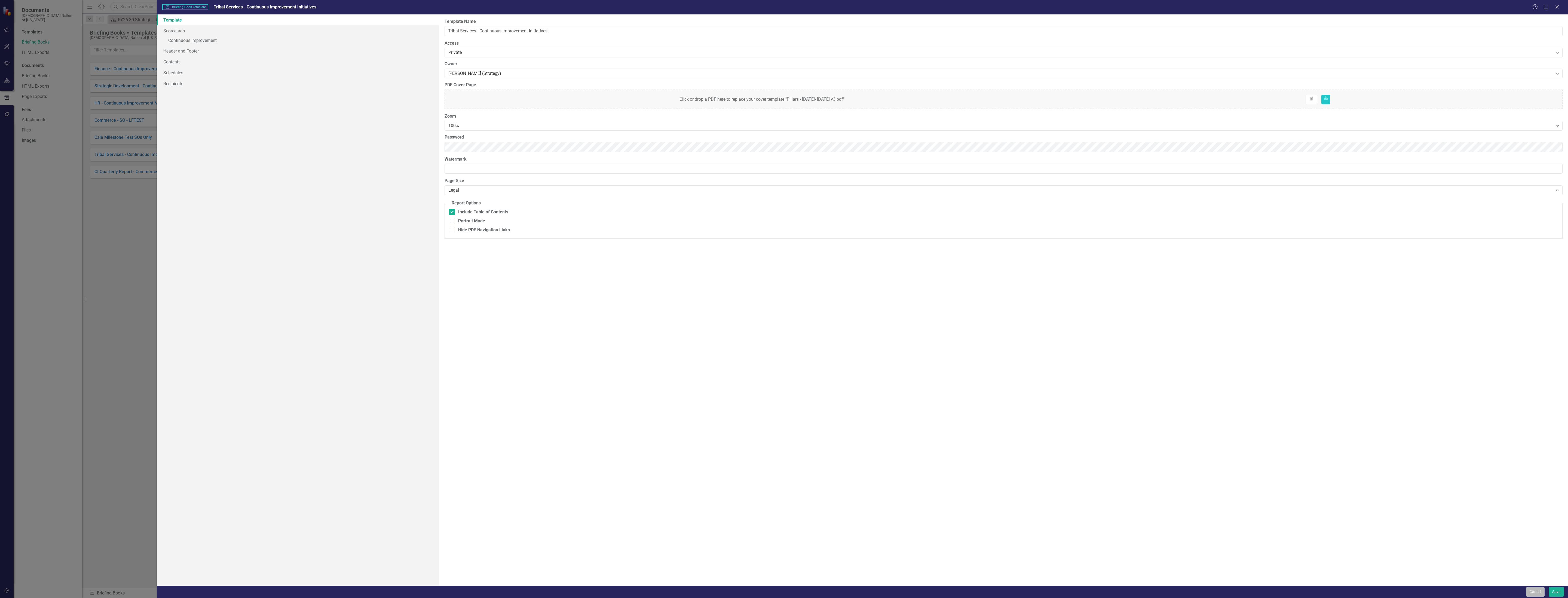
click at [627, 336] on button "Cancel" at bounding box center [1535, 592] width 18 height 10
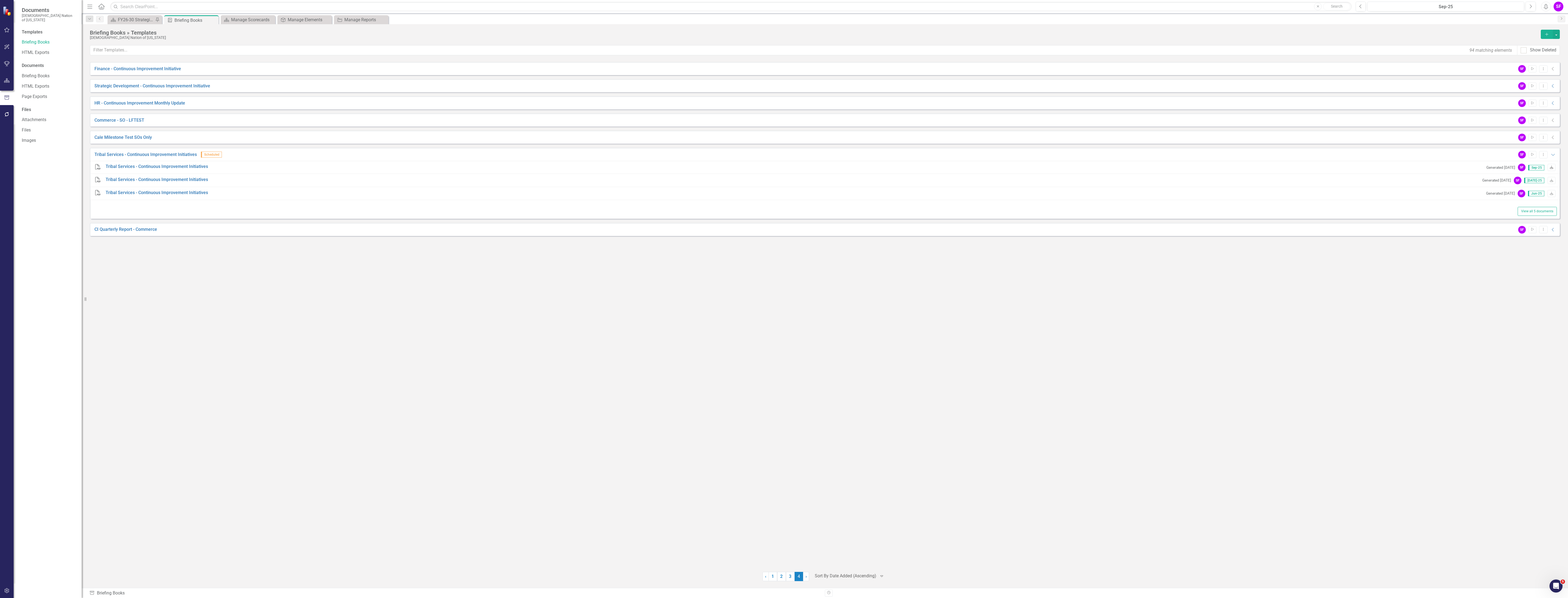
click at [1552, 169] on icon "Download" at bounding box center [1552, 167] width 4 height 3
click at [129, 19] on div "FY26-30 Strategic Plan" at bounding box center [136, 19] width 36 height 7
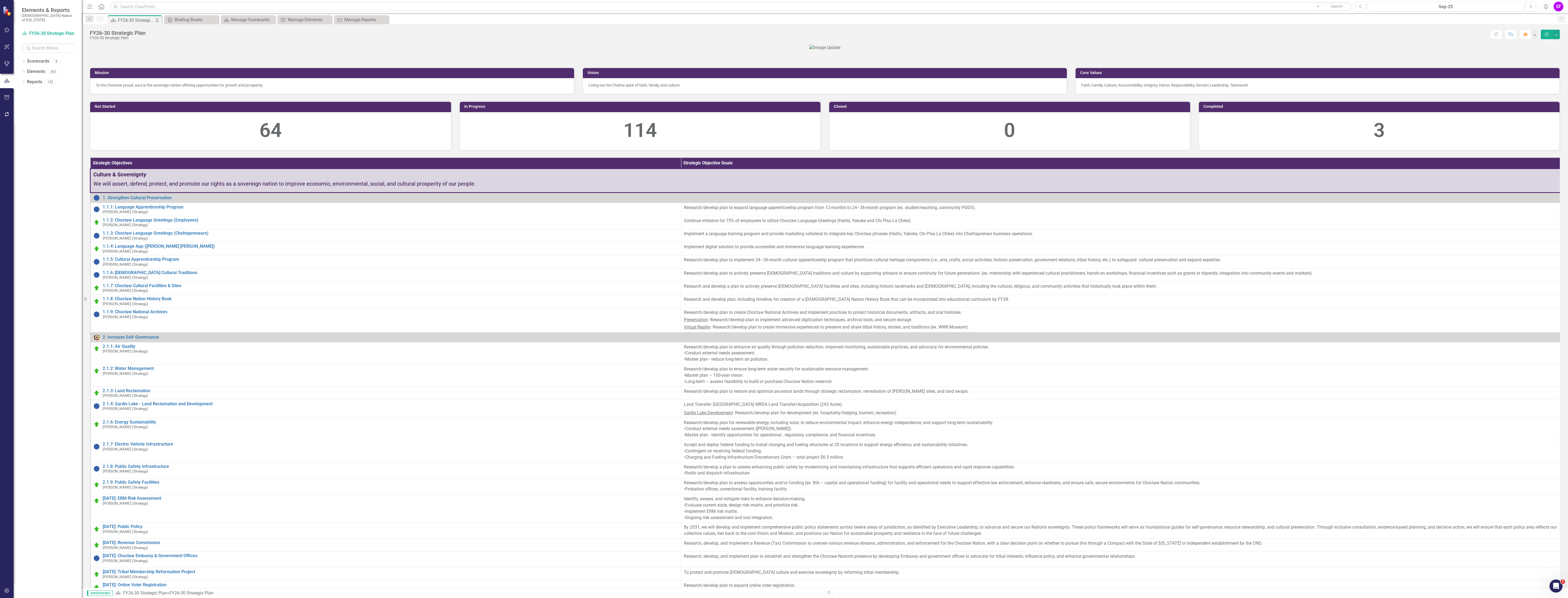
click at [4, 94] on button "button" at bounding box center [7, 97] width 12 height 12
click at [41, 49] on link "HTML Exports" at bounding box center [49, 52] width 54 height 6
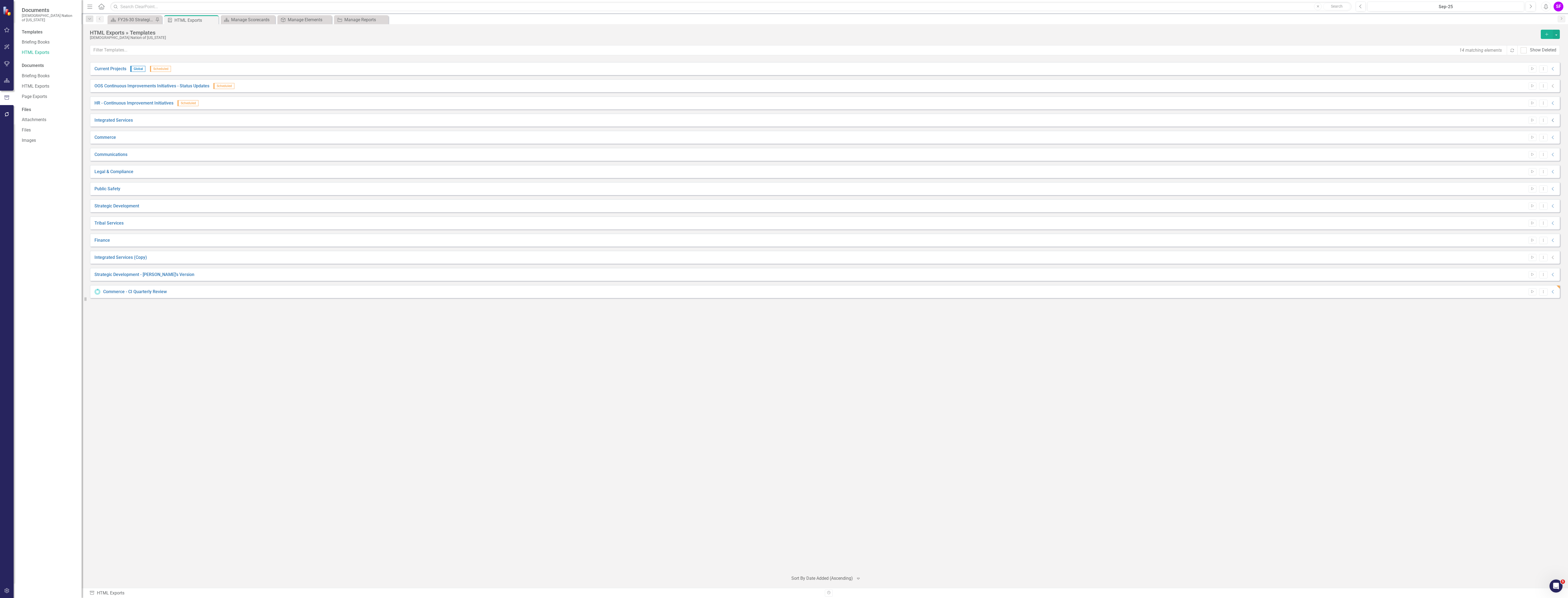
click at [1554, 122] on icon "Collapse" at bounding box center [1553, 120] width 5 height 4
click at [1531, 122] on icon "Start" at bounding box center [1532, 120] width 4 height 3
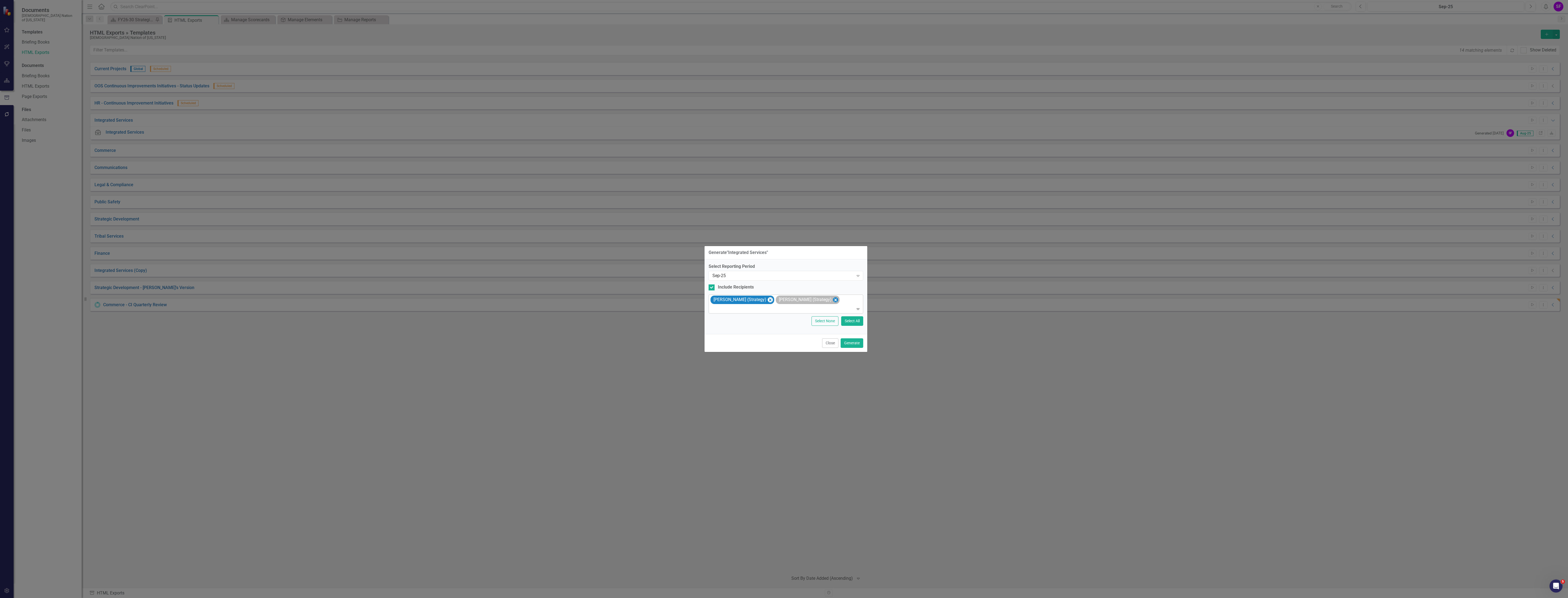
click at [833, 298] on icon "Remove Sheriden Franks (Strategy)" at bounding box center [835, 299] width 5 height 7
click at [768, 301] on icon "Remove Sheridan Burns (Strategy)" at bounding box center [770, 299] width 5 height 7
click at [716, 291] on div "Include Recipients" at bounding box center [786, 292] width 155 height 6
click at [712, 291] on input "Include Recipients" at bounding box center [710, 291] width 4 height 4
checkbox input "false"
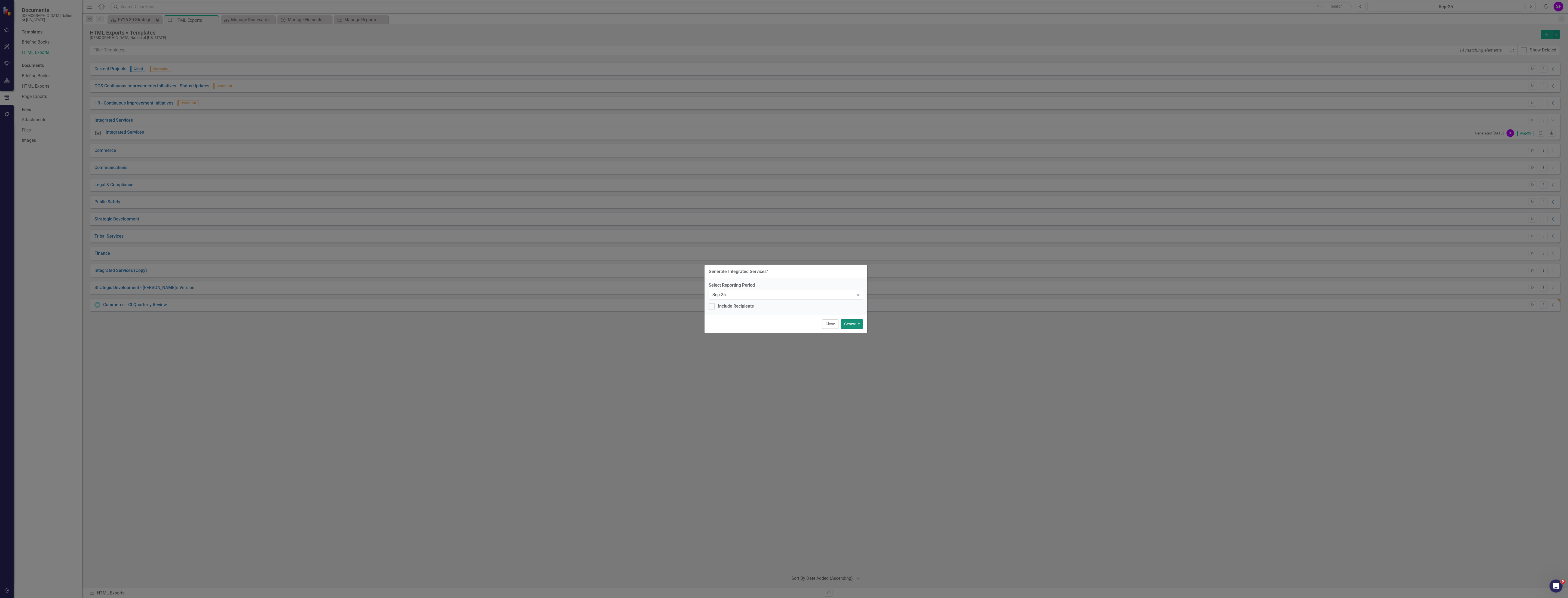
click at [852, 320] on button "Generate" at bounding box center [852, 324] width 23 height 10
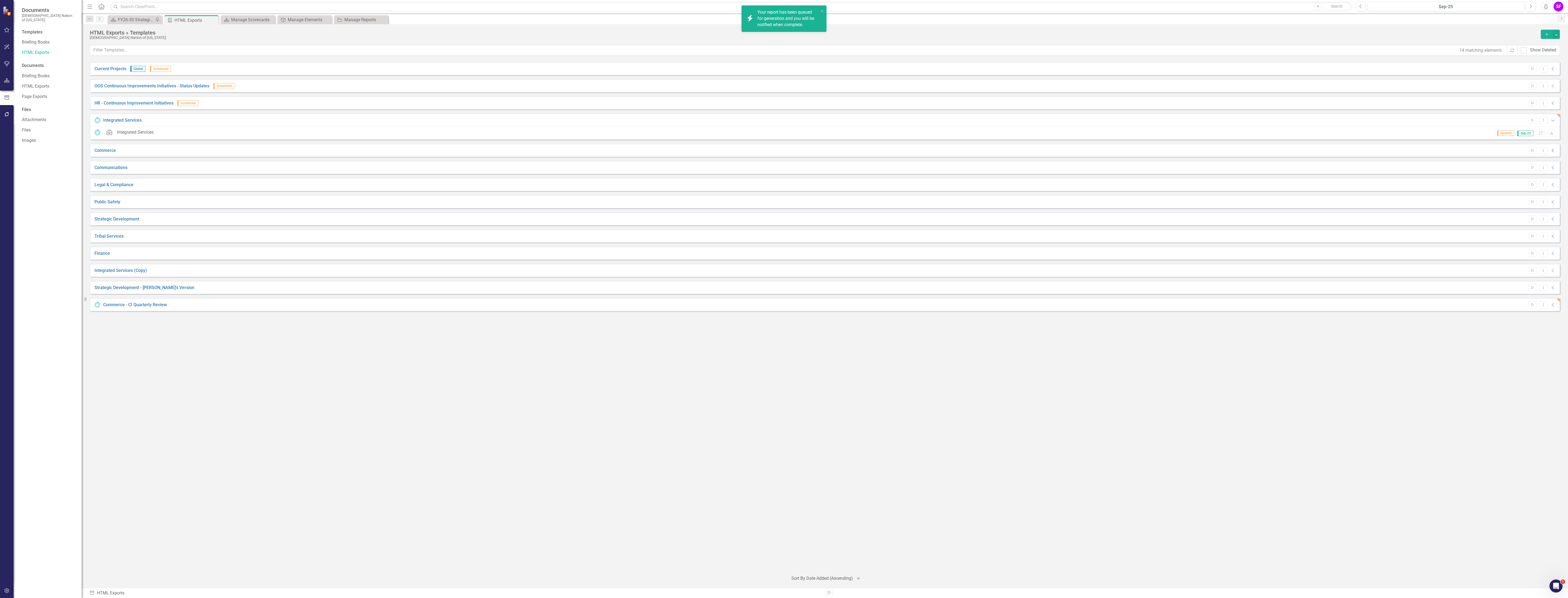
click at [1555, 152] on icon "Collapse" at bounding box center [1553, 150] width 5 height 4
click at [1544, 153] on button "Dropdown Menu" at bounding box center [1544, 151] width 9 height 7
click at [1530, 151] on icon "Start" at bounding box center [1532, 150] width 4 height 3
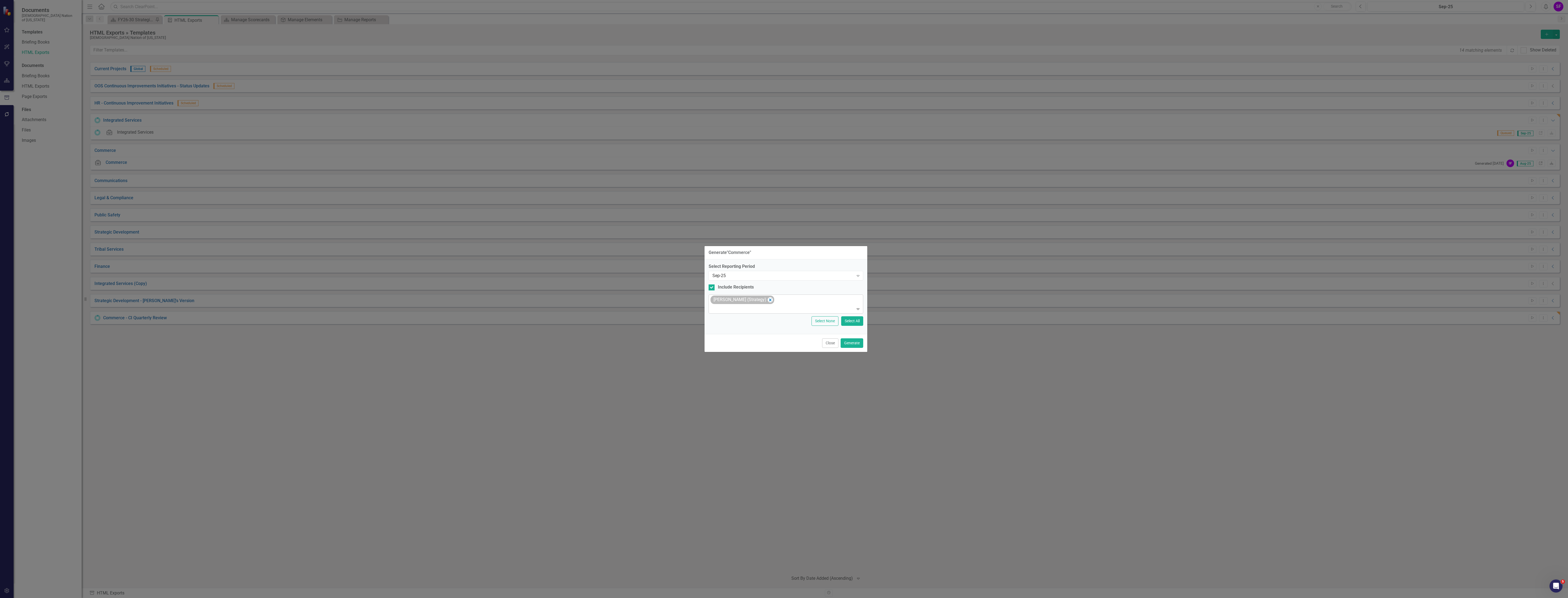
click at [772, 301] on div "[PERSON_NAME] (Strategy)" at bounding box center [742, 300] width 64 height 9
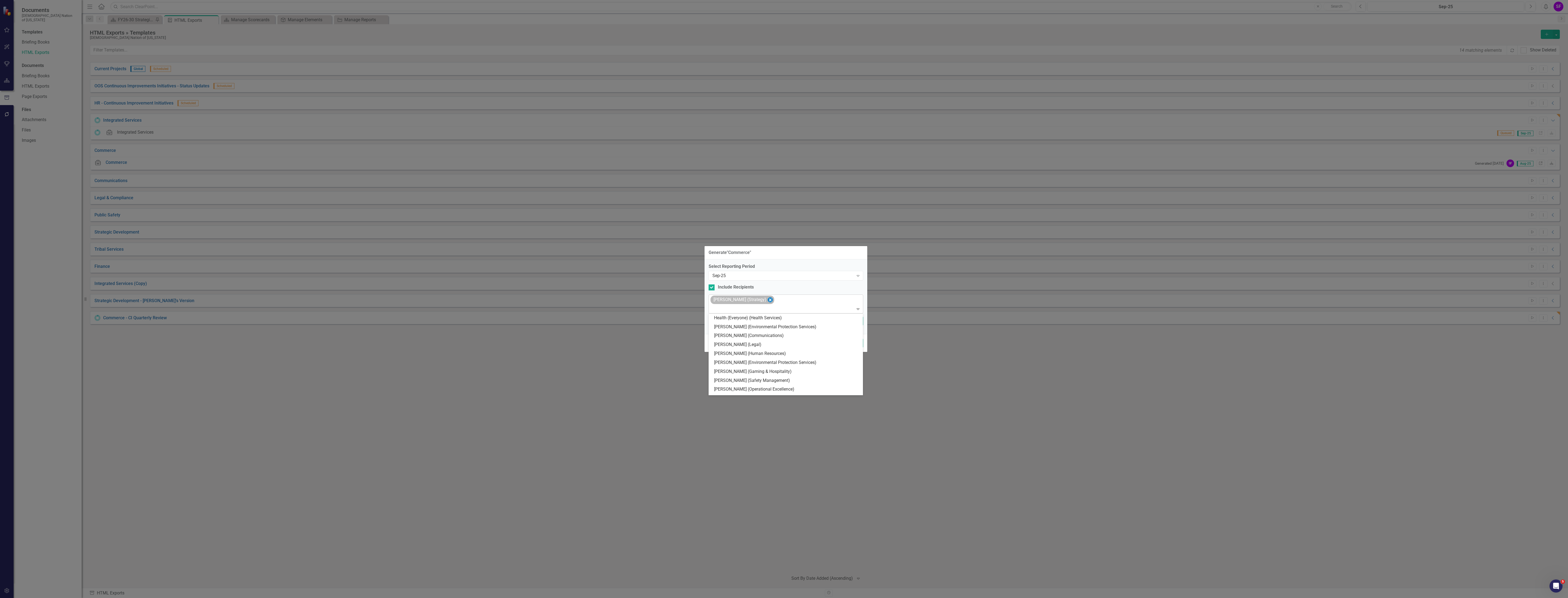
click at [771, 298] on icon "Remove Sheriden Franks (Strategy)" at bounding box center [770, 299] width 5 height 7
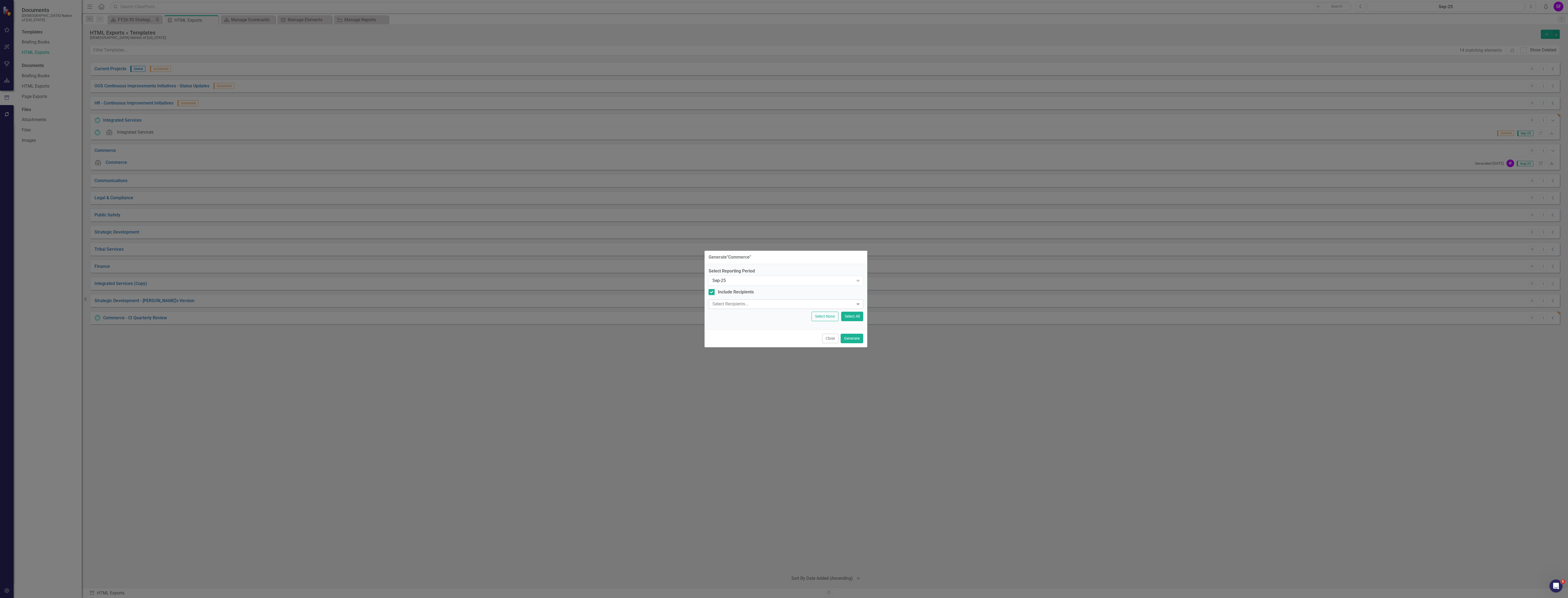
click at [719, 288] on div "Select Reporting Period Sep-25 Expand Include Recipients Select Recipients... E…" at bounding box center [786, 294] width 155 height 53
click at [721, 290] on div "Include Recipients" at bounding box center [735, 292] width 36 height 6
click at [712, 290] on input "Include Recipients" at bounding box center [710, 291] width 4 height 4
checkbox input "false"
click at [850, 322] on button "Generate" at bounding box center [852, 324] width 23 height 10
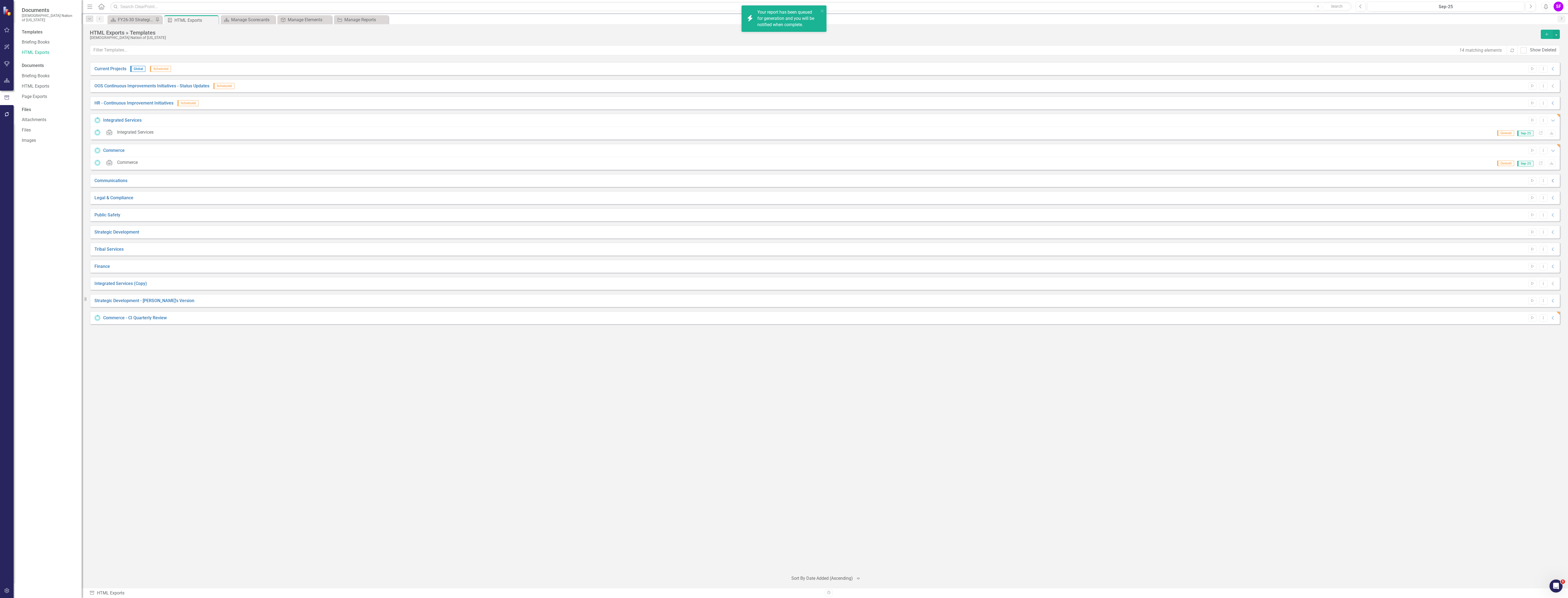
click at [1555, 181] on icon "Collapse" at bounding box center [1553, 180] width 5 height 4
click at [1544, 181] on icon "Dropdown Menu" at bounding box center [1544, 181] width 5 height 4
click at [1533, 181] on icon "Start" at bounding box center [1532, 180] width 4 height 3
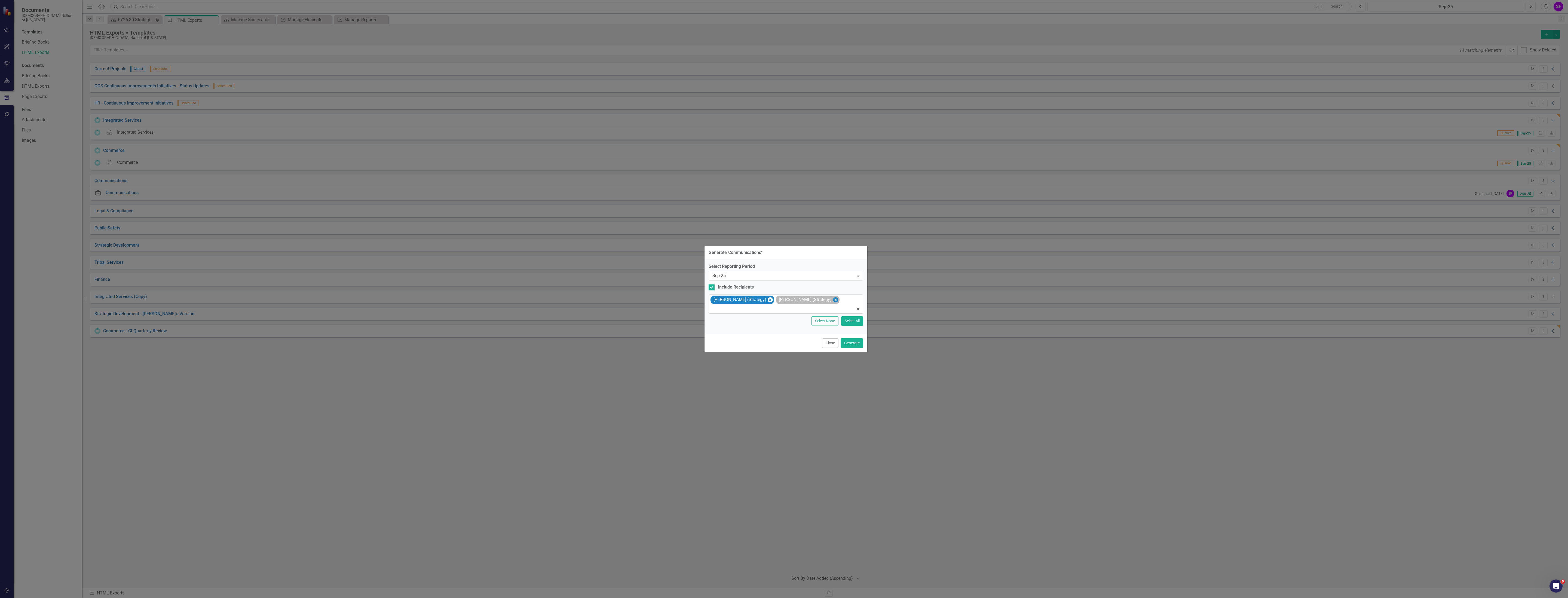
click at [833, 298] on icon "Remove Sheriden Franks (Strategy)" at bounding box center [835, 299] width 5 height 7
click at [772, 300] on div "[PERSON_NAME] (Strategy)" at bounding box center [786, 304] width 153 height 18
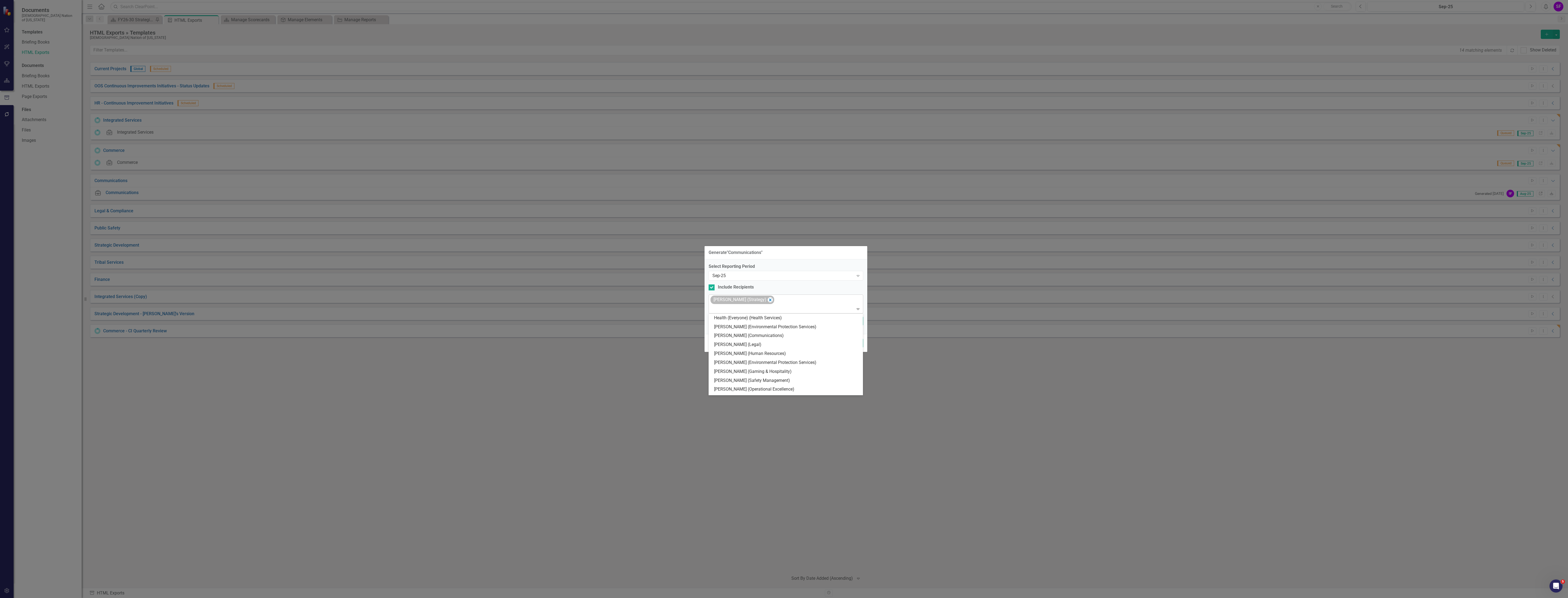
click at [764, 300] on div "[PERSON_NAME] (Strategy)" at bounding box center [742, 300] width 64 height 9
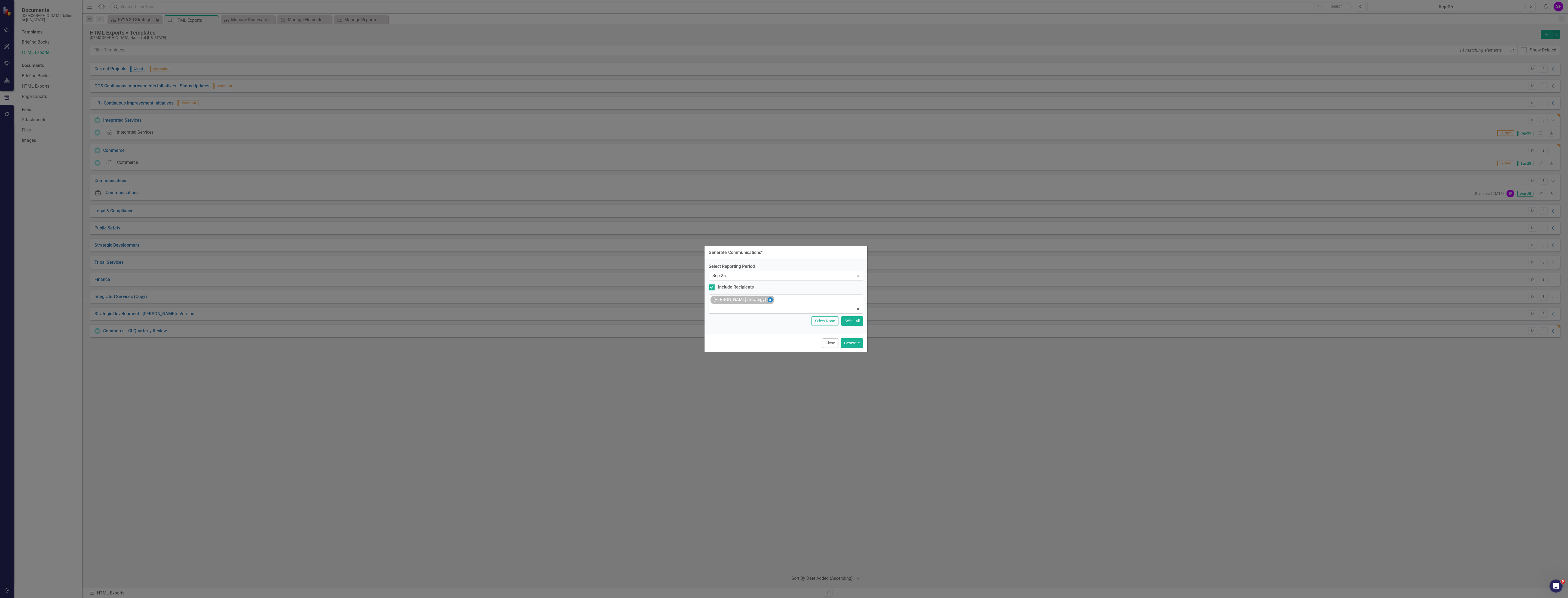
click at [768, 300] on icon "Remove Sheridan Burns (Strategy)" at bounding box center [770, 299] width 5 height 7
click at [731, 289] on div "Include Recipients" at bounding box center [735, 292] width 36 height 6
click at [712, 289] on input "Include Recipients" at bounding box center [710, 291] width 4 height 4
checkbox input "false"
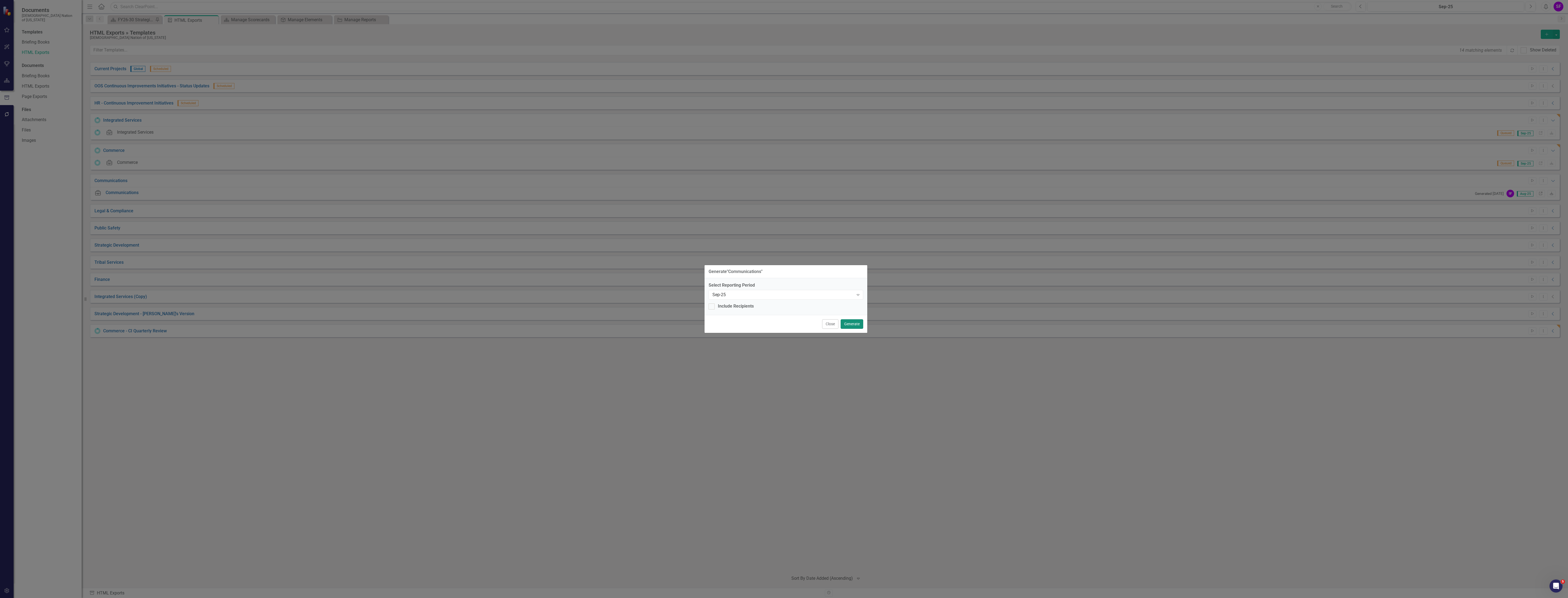
click at [849, 322] on button "Generate" at bounding box center [852, 324] width 23 height 10
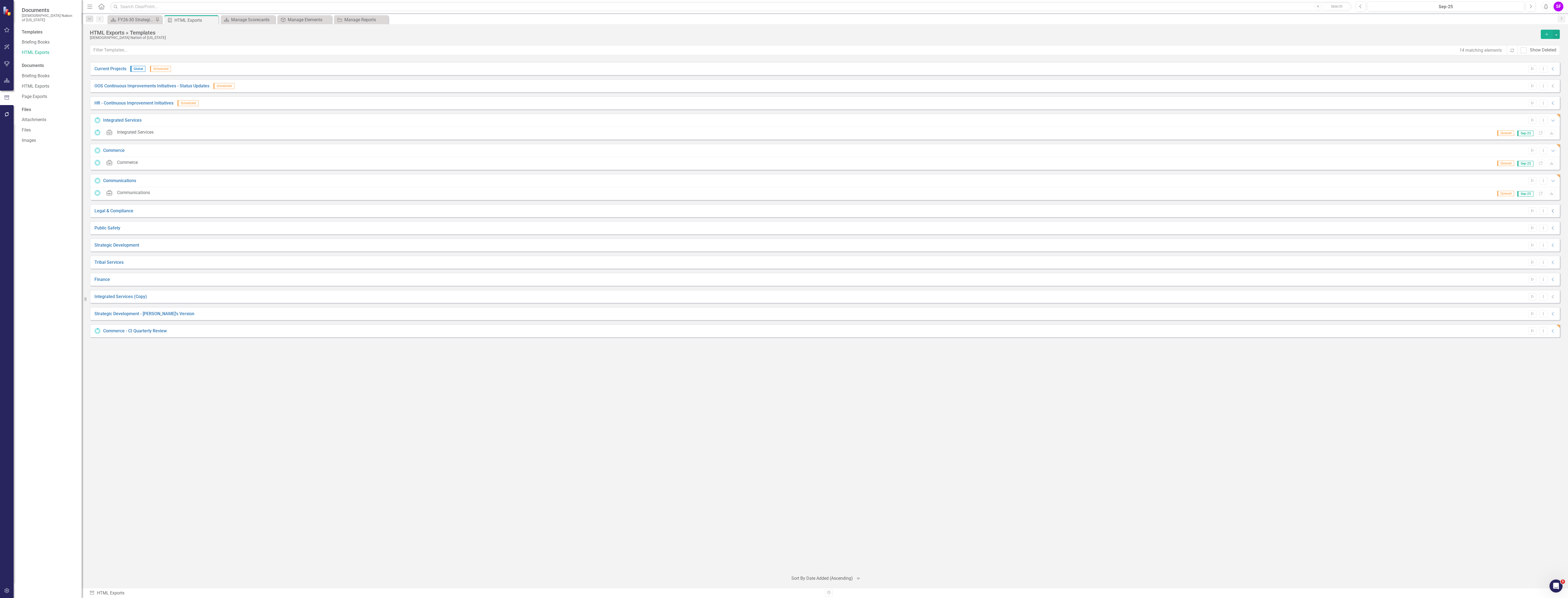
click at [1553, 210] on icon at bounding box center [1552, 211] width 2 height 4
click at [1530, 210] on icon "Start" at bounding box center [1532, 210] width 4 height 3
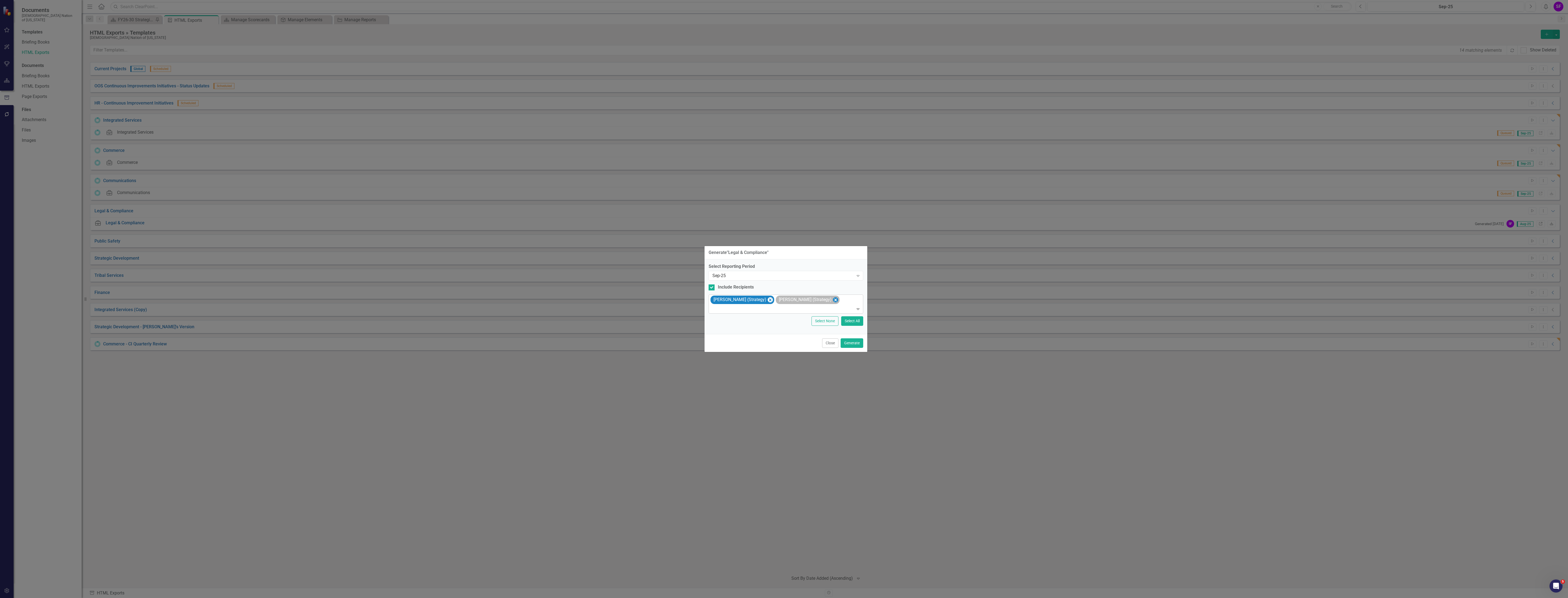
click at [833, 298] on icon "Remove Sheriden Franks (Strategy)" at bounding box center [835, 299] width 5 height 7
click at [769, 299] on icon "Remove Sheridan Burns (Strategy)" at bounding box center [770, 299] width 5 height 7
click at [717, 290] on div "Include Recipients" at bounding box center [786, 292] width 155 height 6
click at [712, 290] on input "Include Recipients" at bounding box center [710, 291] width 4 height 4
checkbox input "false"
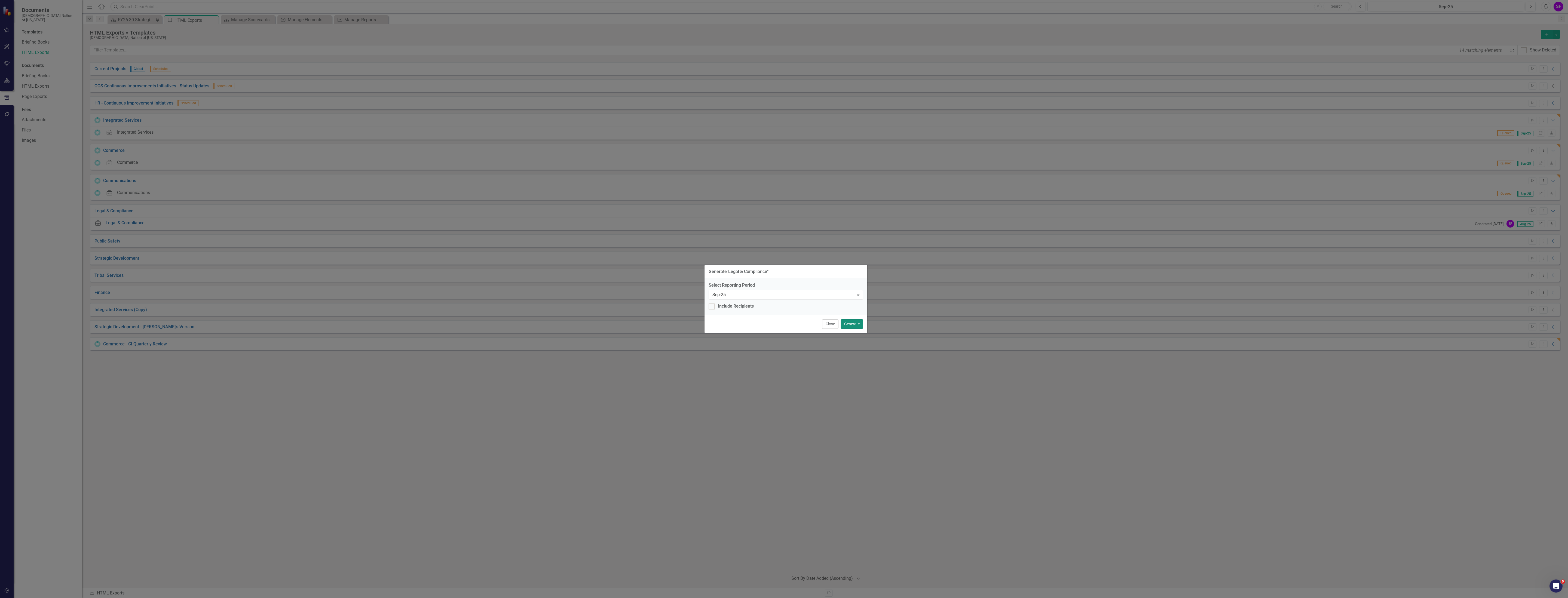
click at [844, 321] on button "Generate" at bounding box center [852, 324] width 23 height 10
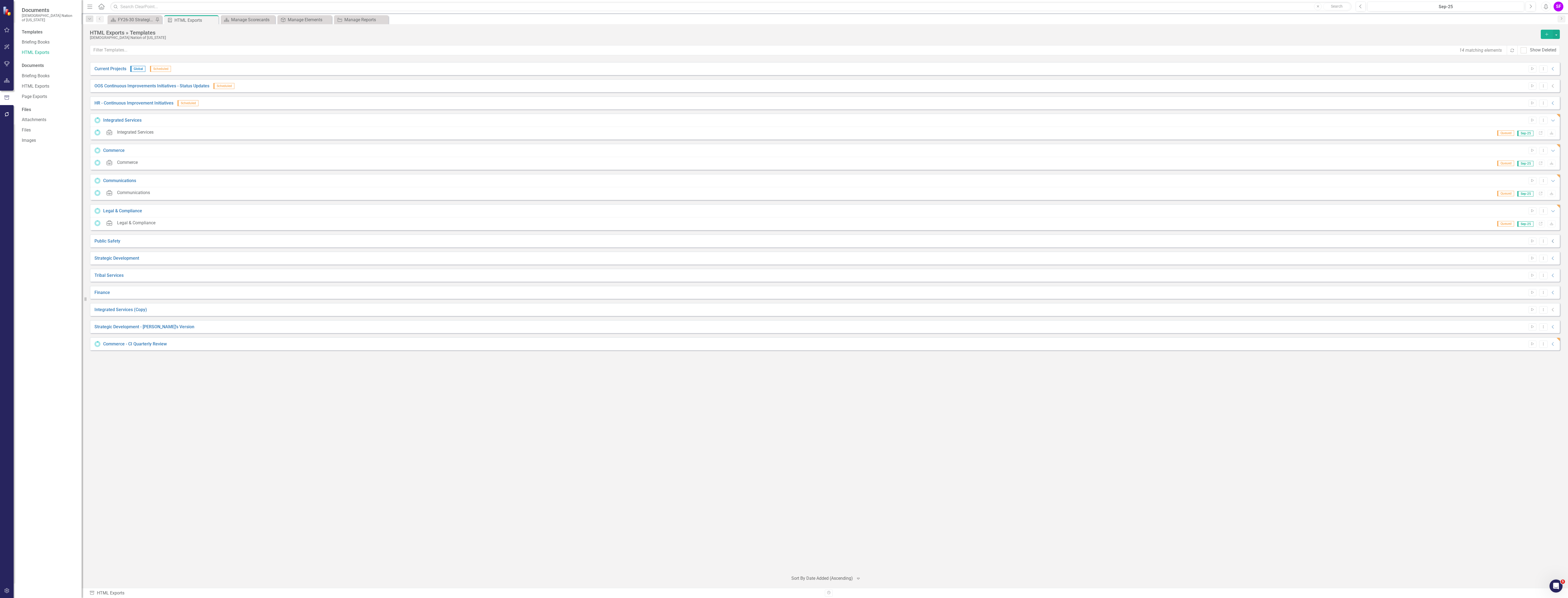
click at [1555, 242] on icon "Collapse" at bounding box center [1553, 241] width 5 height 4
click at [1533, 242] on icon "Start" at bounding box center [1532, 241] width 4 height 3
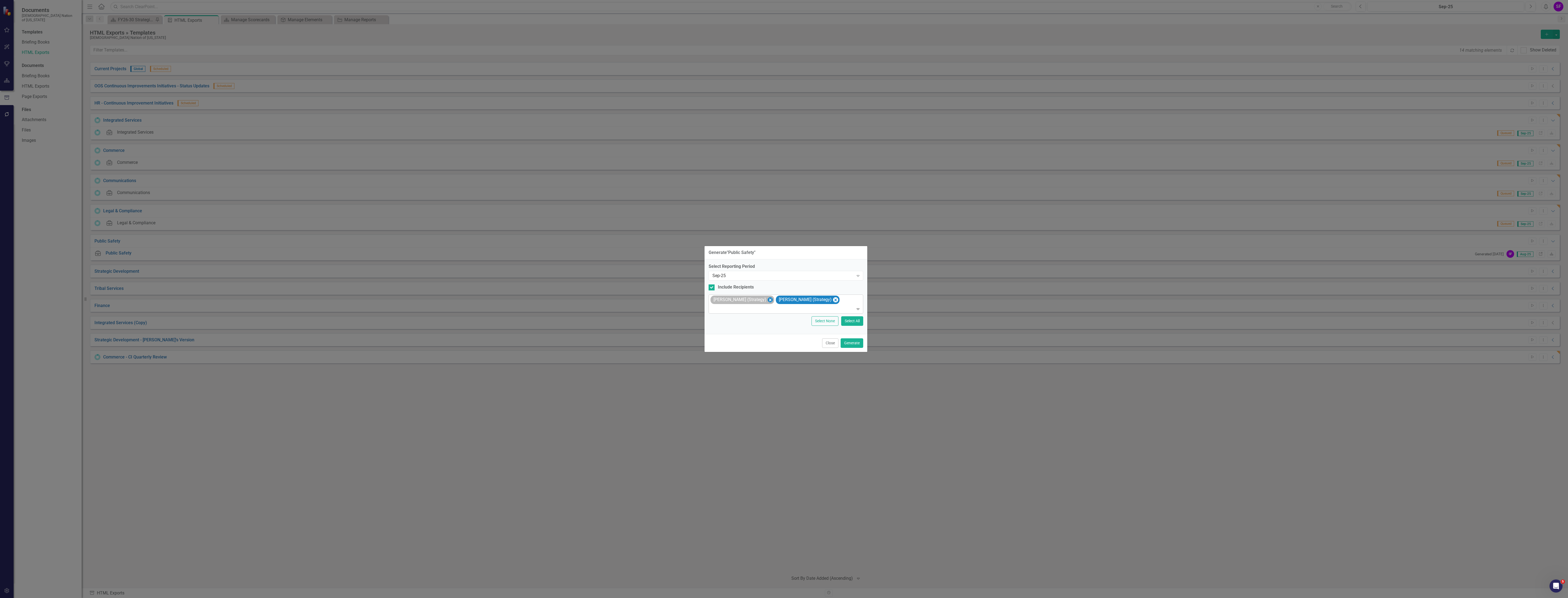
click at [769, 299] on icon "Remove Sheridan Burns (Strategy)" at bounding box center [770, 300] width 2 height 2
click at [768, 302] on icon "Remove Sheriden Franks (Strategy)" at bounding box center [770, 299] width 5 height 7
click at [709, 291] on input "Include Recipients" at bounding box center [710, 291] width 4 height 4
checkbox input "false"
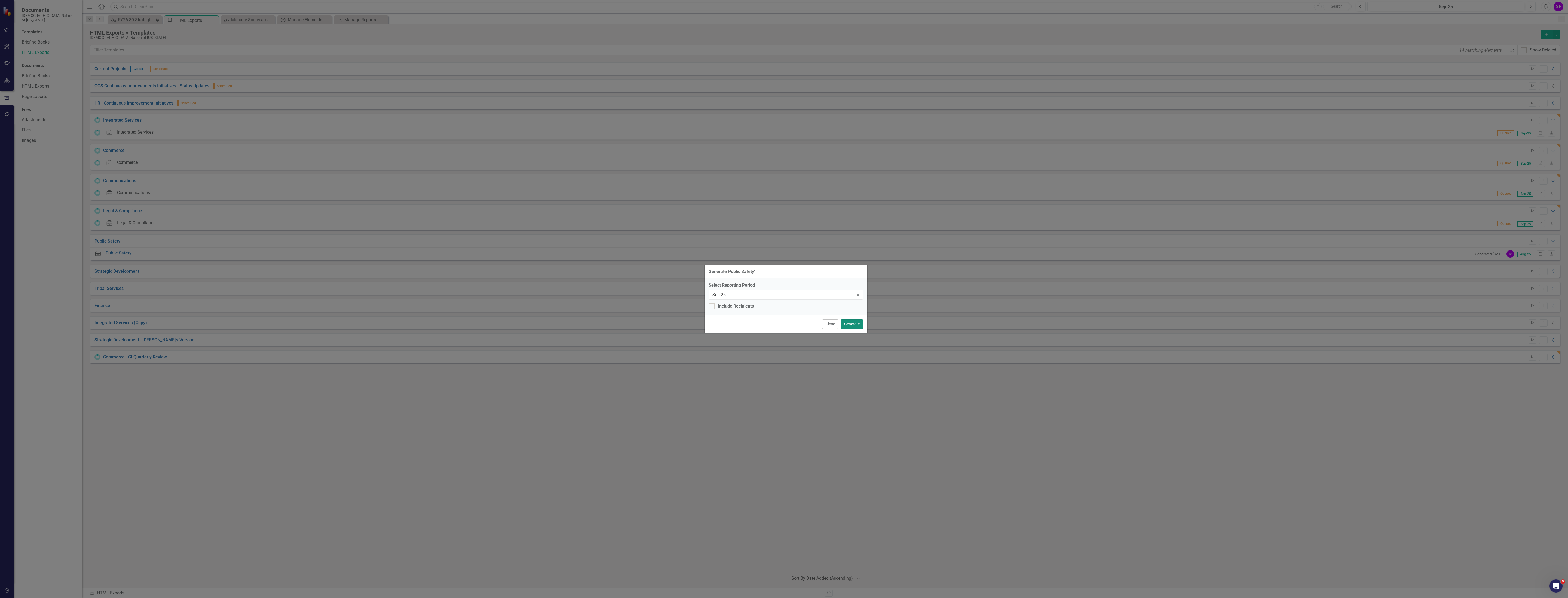
click at [853, 321] on button "Generate" at bounding box center [852, 324] width 23 height 10
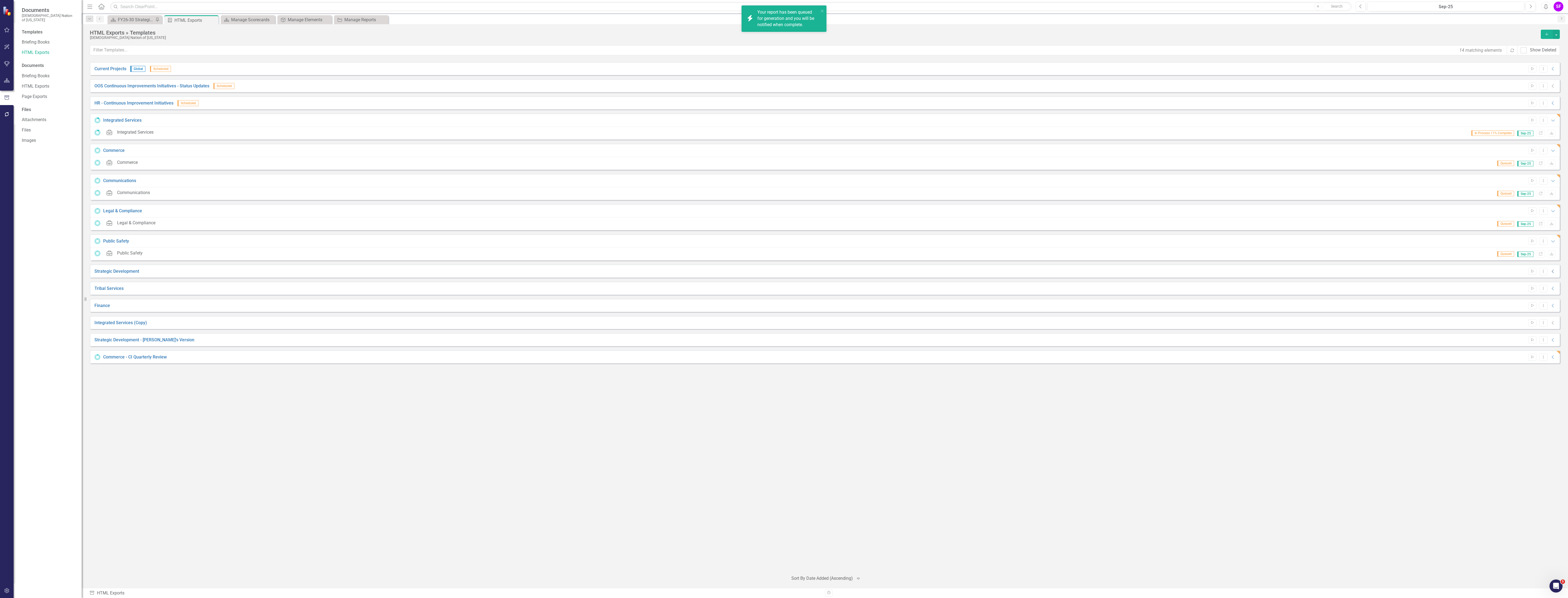
click at [1552, 271] on icon "Collapse" at bounding box center [1553, 271] width 5 height 4
click at [1548, 274] on div "Start Dropdown Menu Expanded" at bounding box center [1541, 271] width 30 height 7
click at [1542, 274] on button "Dropdown Menu" at bounding box center [1544, 271] width 9 height 7
click at [1524, 283] on link "Start Run Template" at bounding box center [1522, 280] width 51 height 10
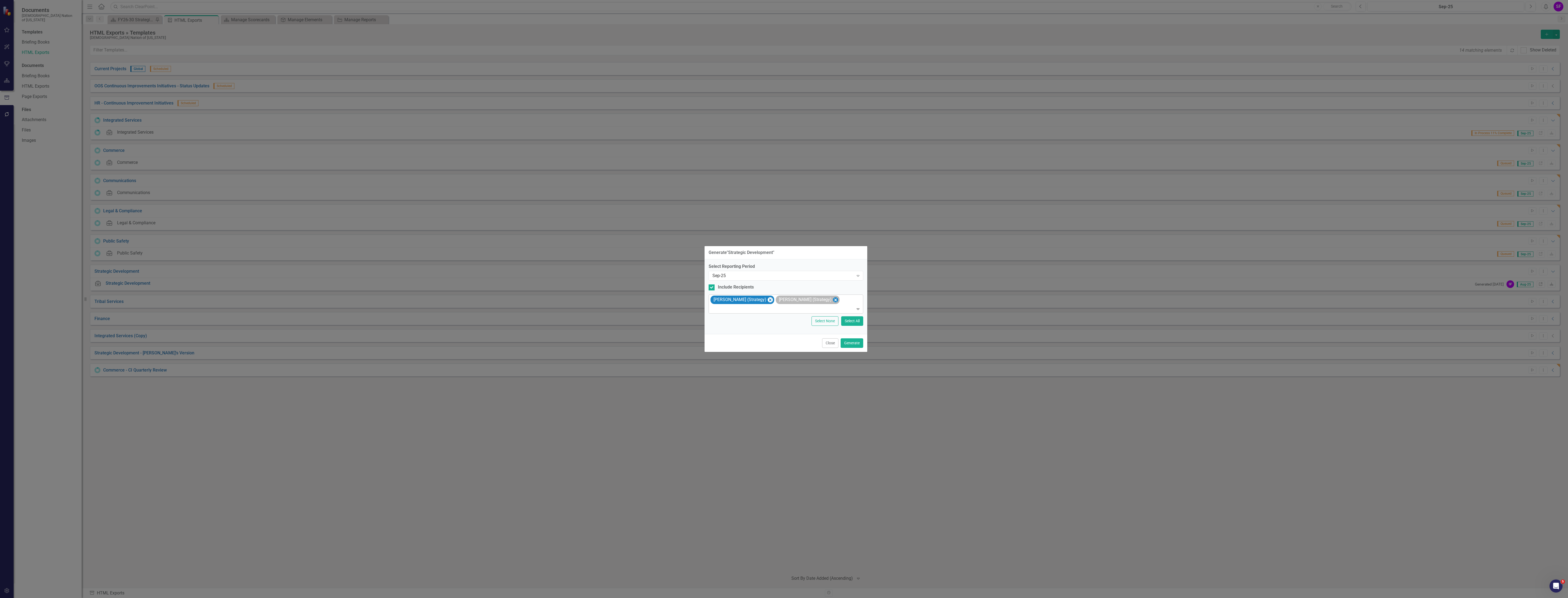
click at [833, 298] on icon "Remove Sheriden Franks (Strategy)" at bounding box center [835, 299] width 5 height 7
click at [768, 299] on icon "Remove Sheridan Burns (Strategy)" at bounding box center [770, 299] width 5 height 7
click at [715, 293] on div "Include Recipients" at bounding box center [786, 292] width 155 height 6
click at [712, 293] on input "Include Recipients" at bounding box center [710, 291] width 4 height 4
checkbox input "false"
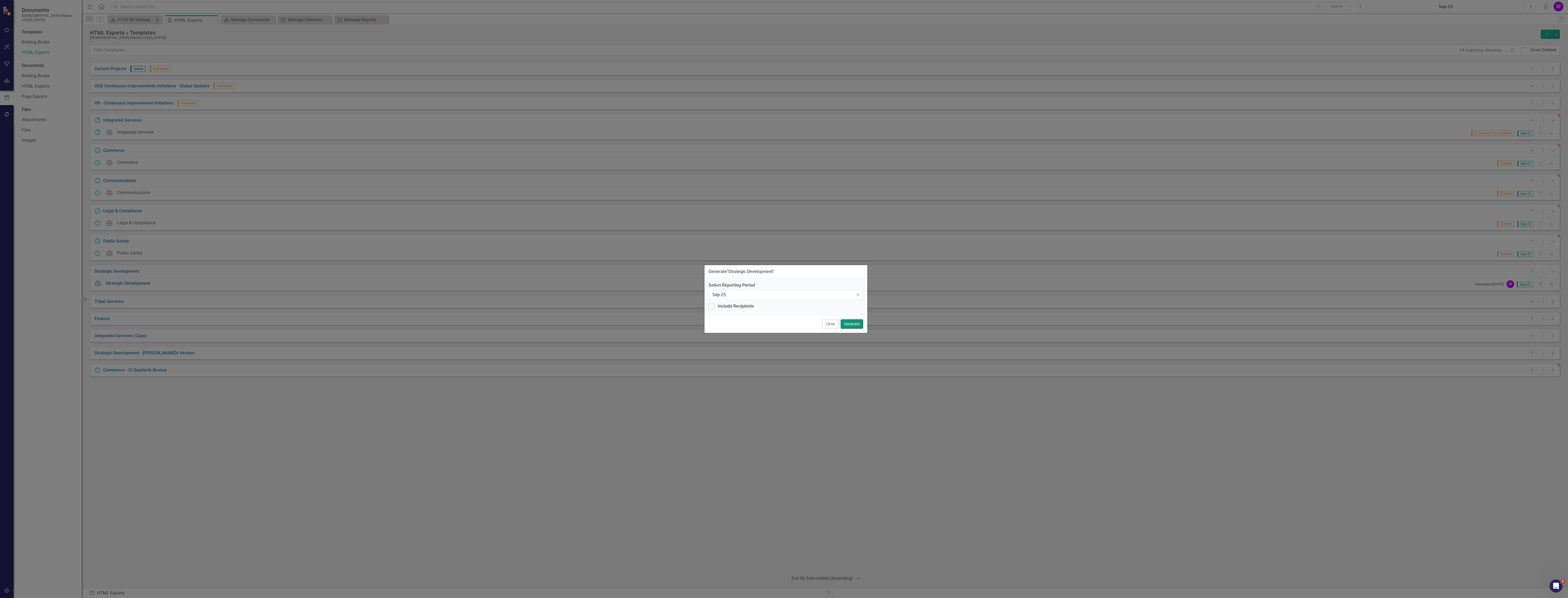
click at [847, 324] on button "Generate" at bounding box center [852, 324] width 23 height 10
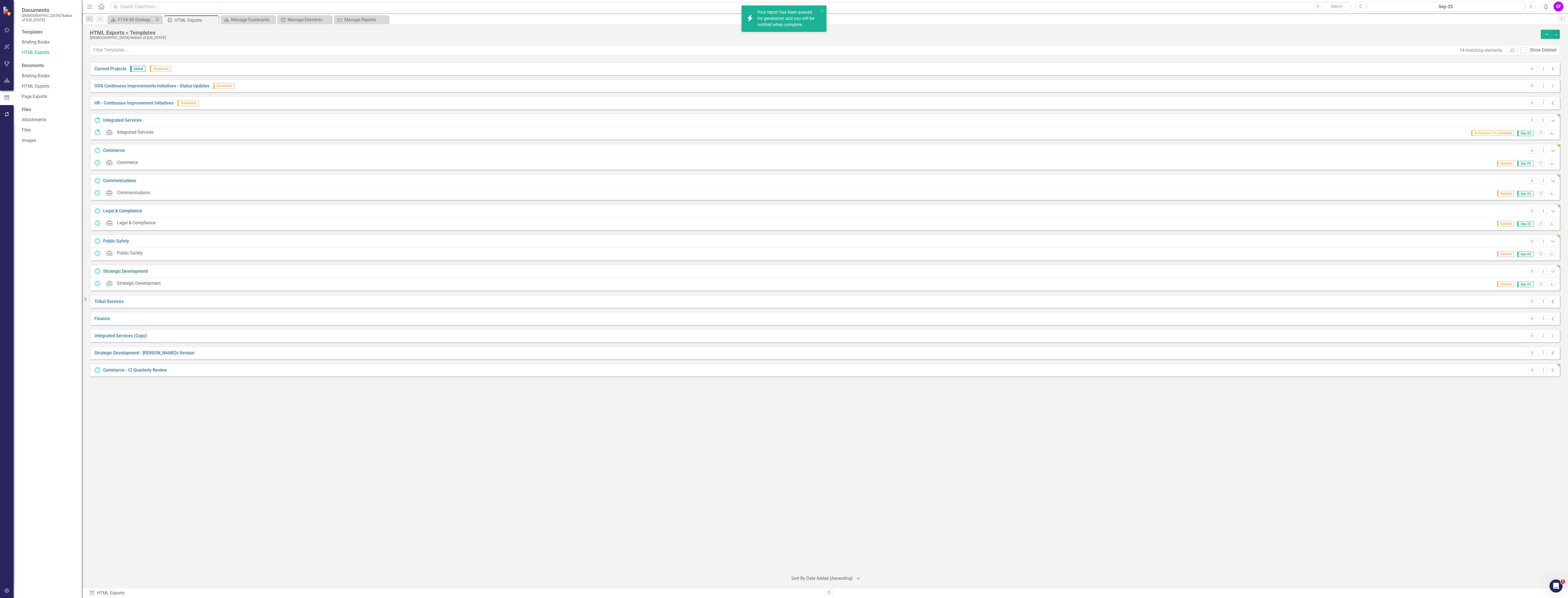
click at [1551, 301] on icon "Collapse" at bounding box center [1553, 301] width 5 height 4
click at [1533, 301] on icon "Start" at bounding box center [1532, 301] width 4 height 3
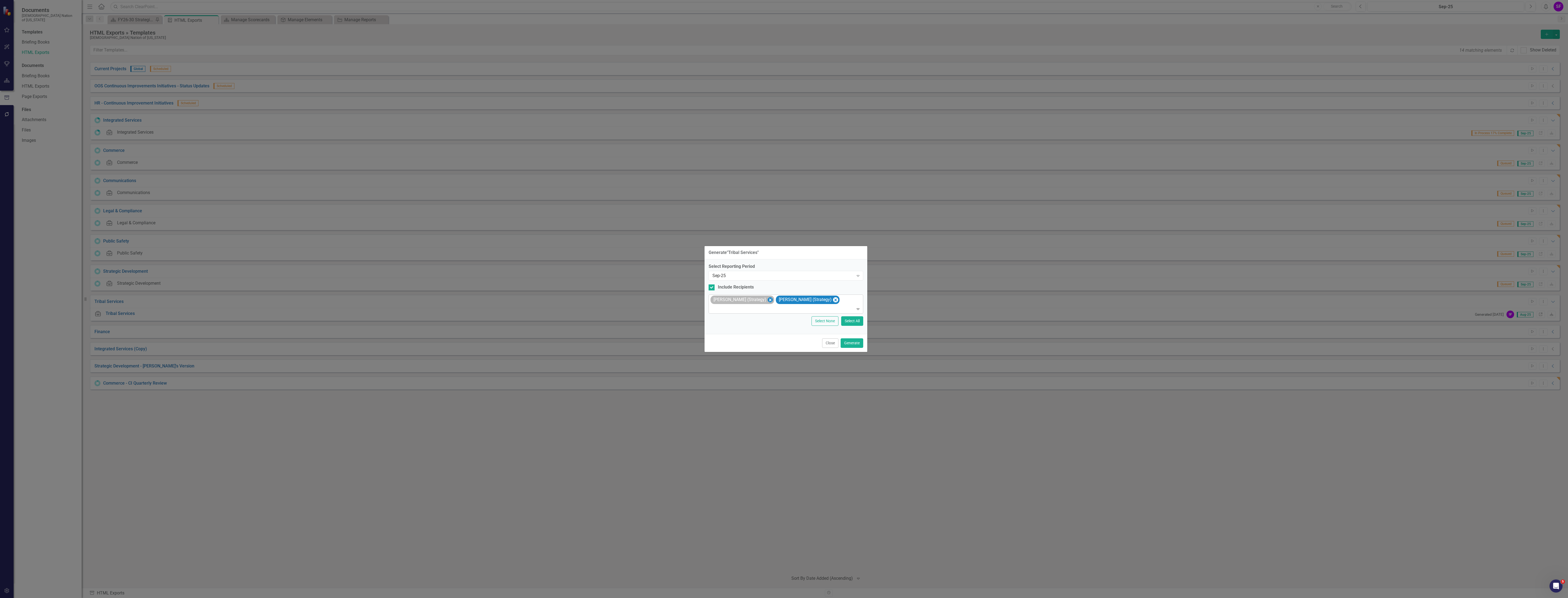
click at [769, 300] on icon "Remove Sheridan Burns (Strategy)" at bounding box center [770, 300] width 2 height 2
click at [771, 300] on icon "Remove Sheriden Franks (Strategy)" at bounding box center [770, 299] width 5 height 7
click at [728, 291] on div "Include Recipients" at bounding box center [735, 292] width 36 height 6
click at [712, 291] on input "Include Recipients" at bounding box center [710, 291] width 4 height 4
checkbox input "false"
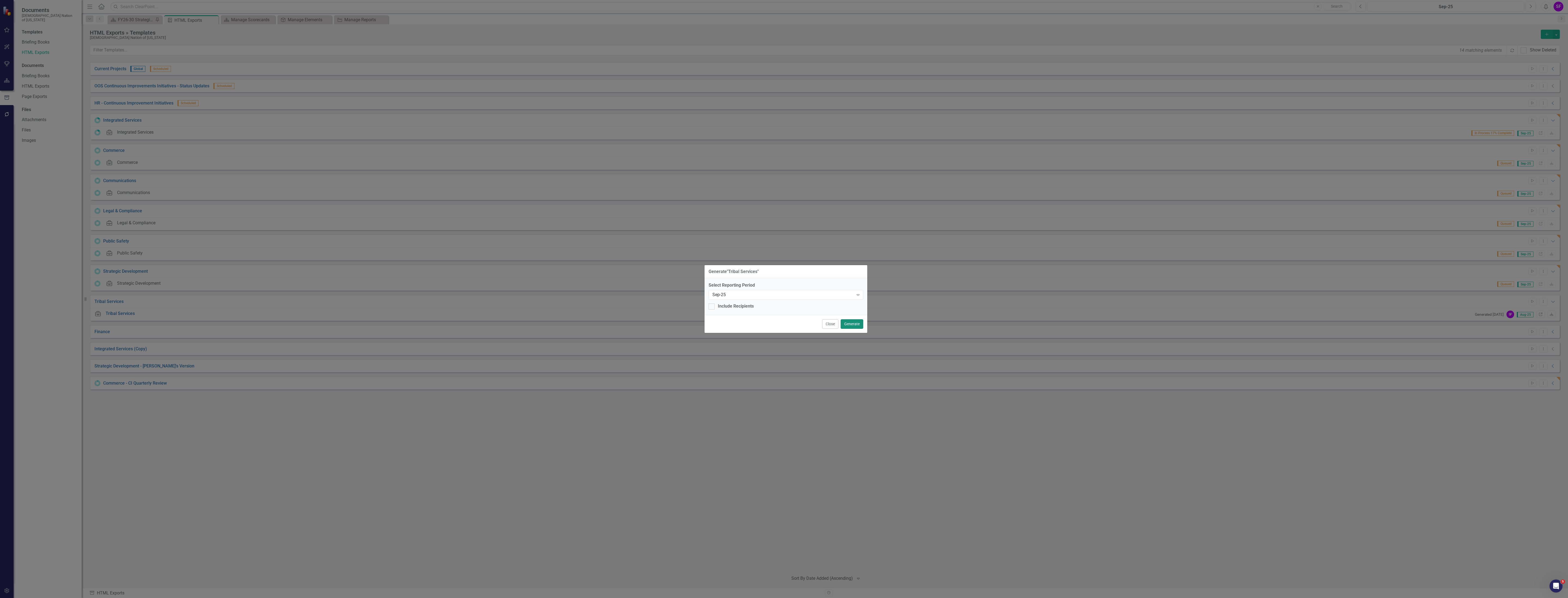
click at [853, 324] on button "Generate" at bounding box center [852, 324] width 23 height 10
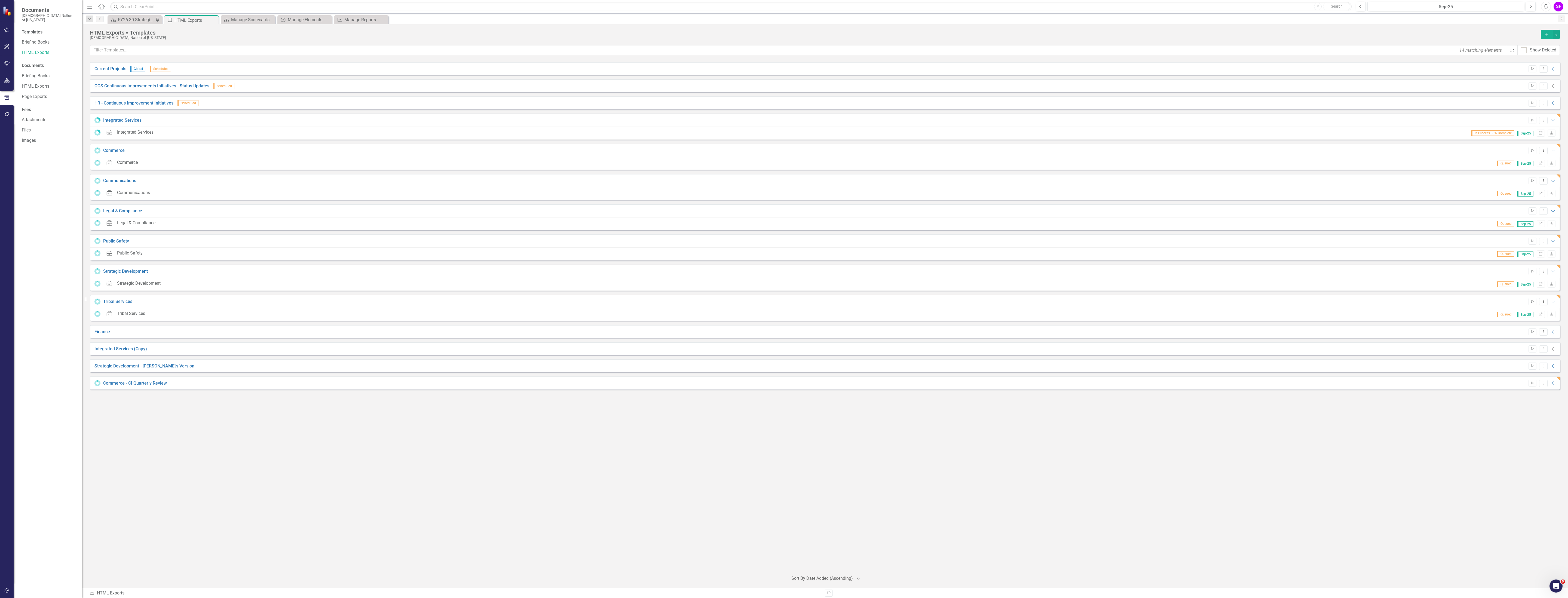
click at [1553, 329] on div "Start Dropdown Menu Collapse" at bounding box center [1541, 332] width 30 height 7
click at [1552, 330] on icon "Collapse" at bounding box center [1553, 332] width 5 height 4
click at [1533, 333] on button "Start" at bounding box center [1532, 332] width 8 height 7
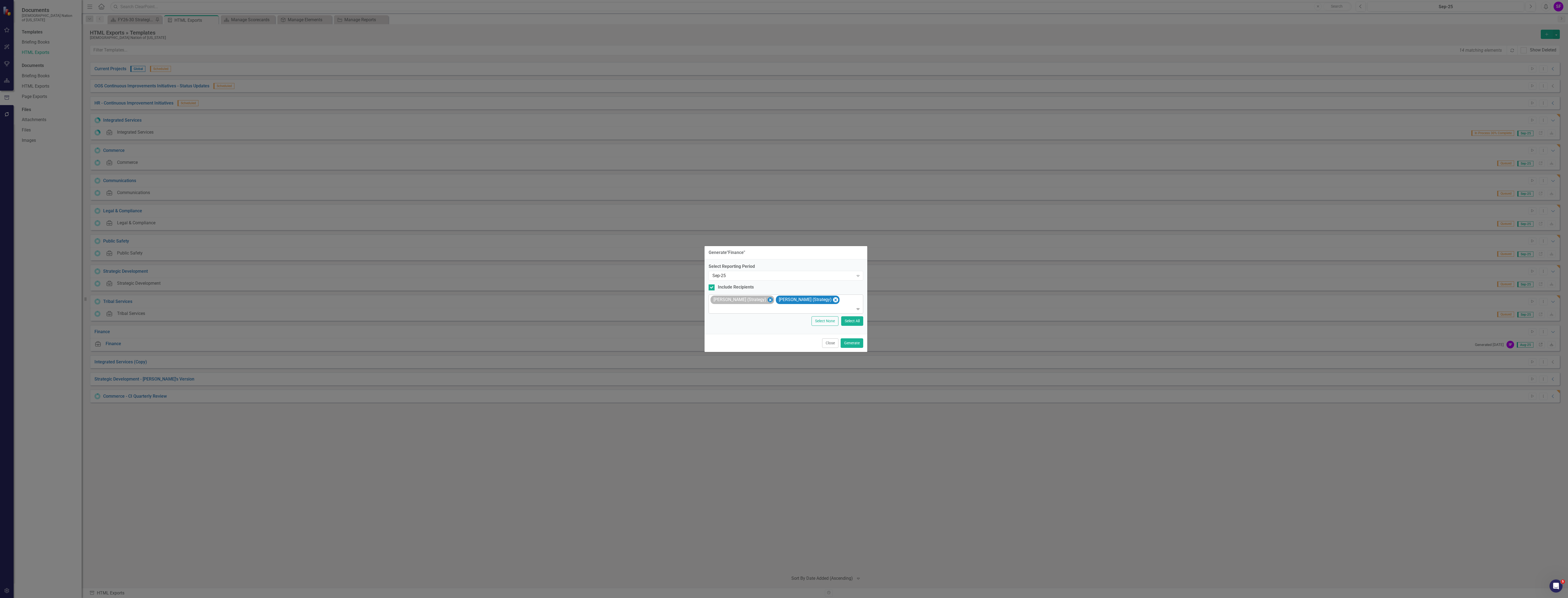
click at [769, 299] on icon "Remove Sheridan Burns (Strategy)" at bounding box center [770, 299] width 5 height 7
click at [771, 299] on icon "Remove Sheriden Franks (Strategy)" at bounding box center [770, 299] width 5 height 7
click at [702, 286] on div "Generate " Finance " Select Reporting Period Sep-25 Expand Include Recipients S…" at bounding box center [784, 299] width 1568 height 598
click at [711, 291] on input "Include Recipients" at bounding box center [710, 291] width 4 height 4
checkbox input "false"
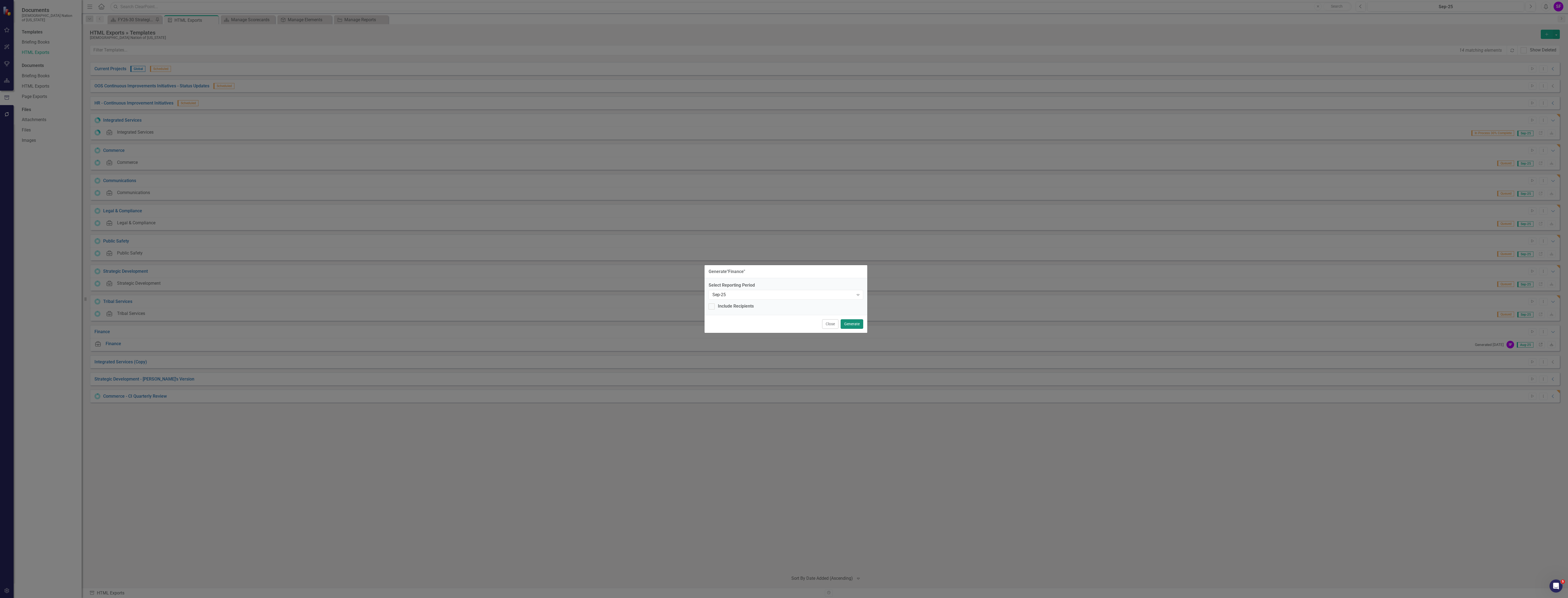
click at [855, 322] on button "Generate" at bounding box center [852, 324] width 23 height 10
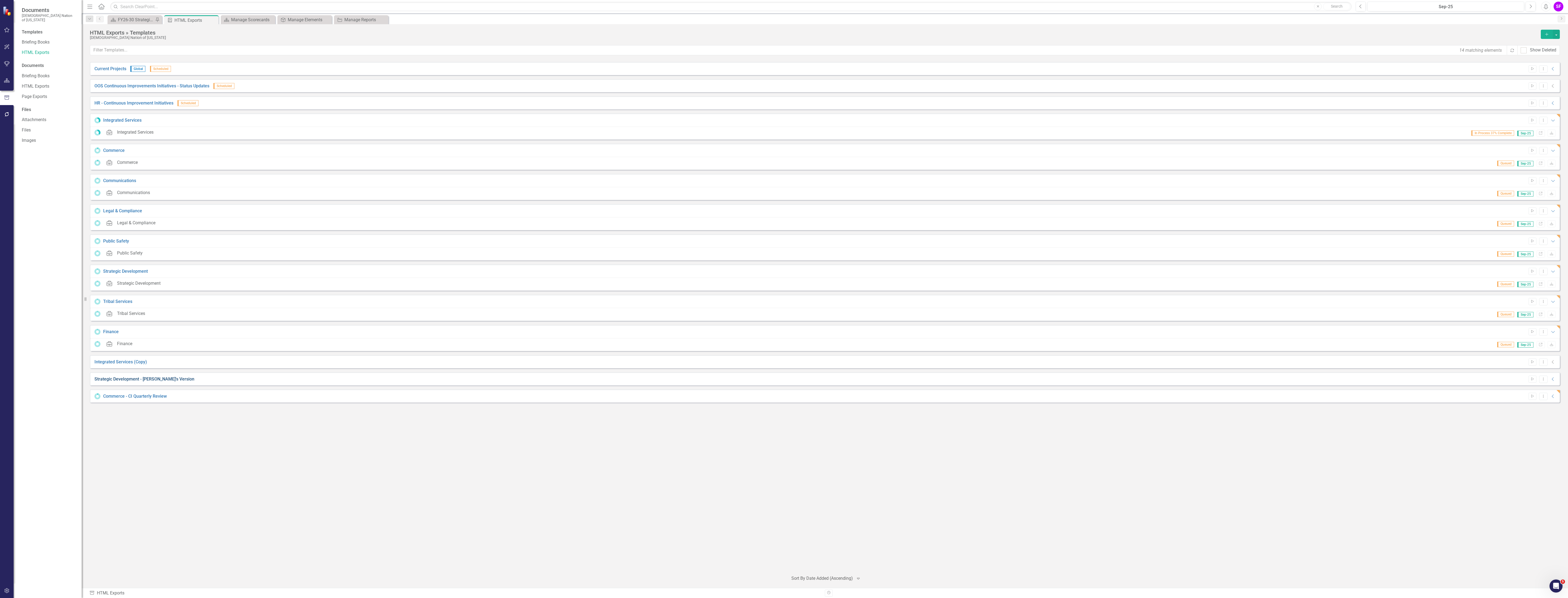
click at [141, 378] on link "Strategic Development - Lindsay's Version" at bounding box center [144, 379] width 100 height 6
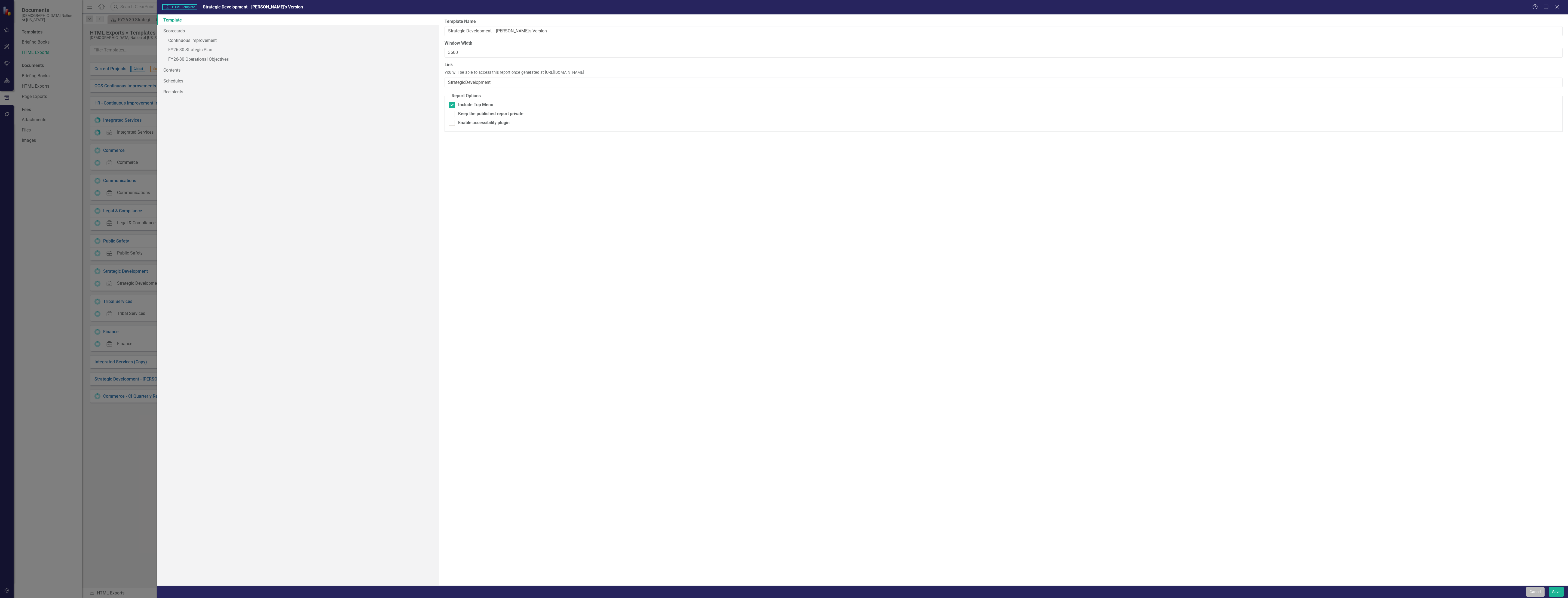
click at [1526, 592] on button "Cancel" at bounding box center [1535, 592] width 18 height 10
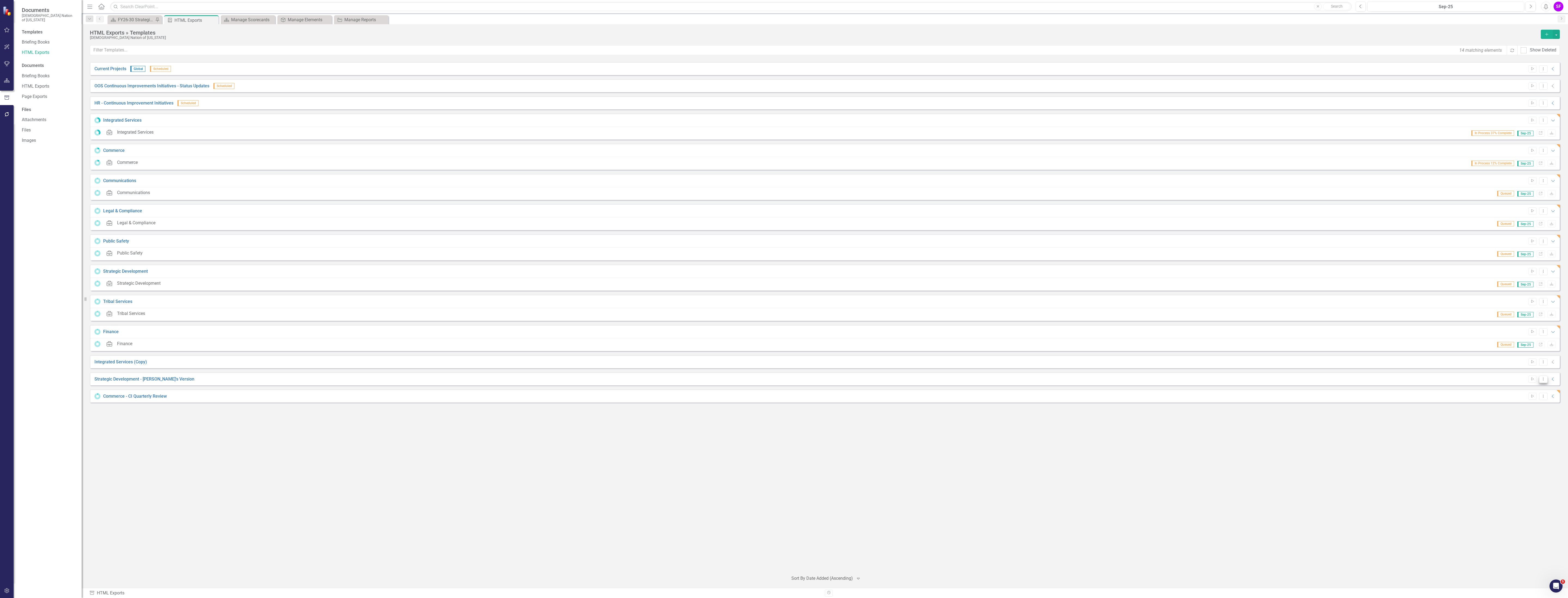
click at [1546, 378] on button "Dropdown Menu" at bounding box center [1544, 379] width 9 height 7
click at [1515, 418] on link "Copy Duplicate Template" at bounding box center [1522, 419] width 51 height 10
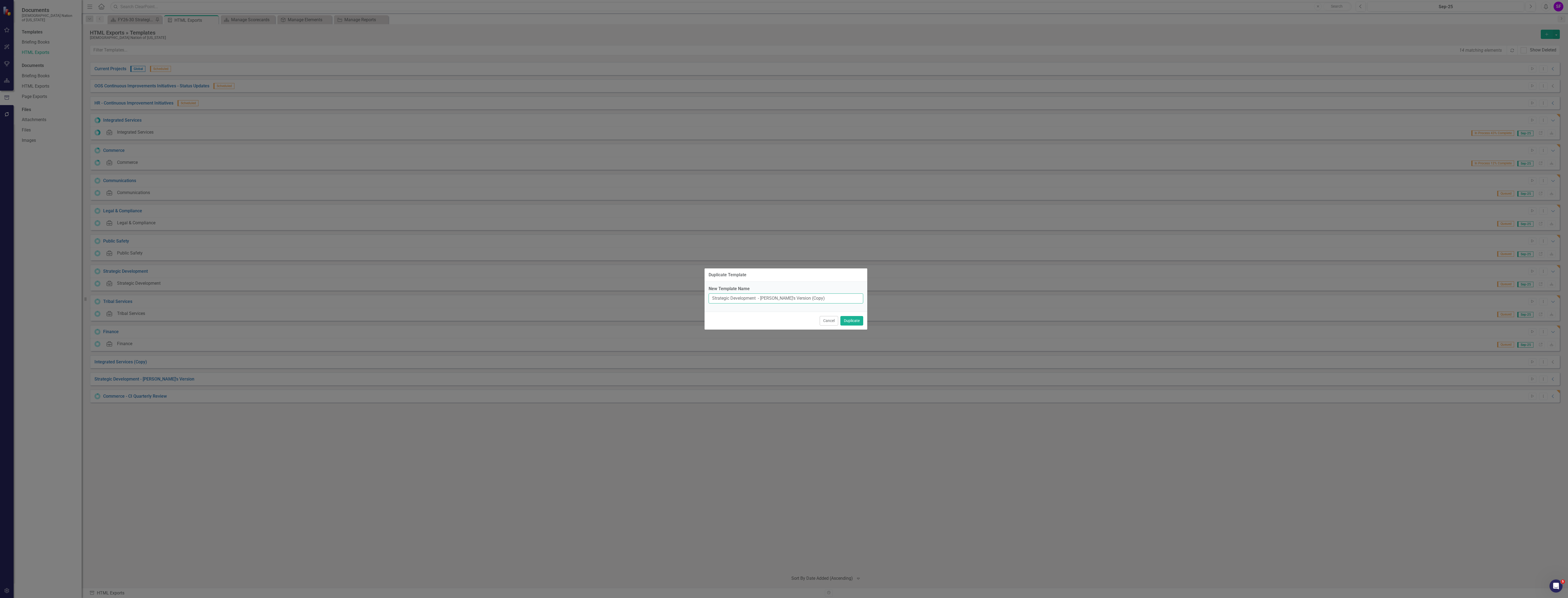
click at [810, 299] on input "Strategic Development - Lindsay's Version (Copy)" at bounding box center [786, 298] width 155 height 10
drag, startPoint x: 811, startPoint y: 299, endPoint x: 760, endPoint y: 297, distance: 51.0
click at [760, 297] on input "Strategic Development - Lindsay's Version (Copy)" at bounding box center [786, 298] width 155 height 10
drag, startPoint x: 797, startPoint y: 298, endPoint x: 760, endPoint y: 299, distance: 37.0
click at [760, 299] on input "Strategic Development - Tammye's Version" at bounding box center [786, 298] width 155 height 10
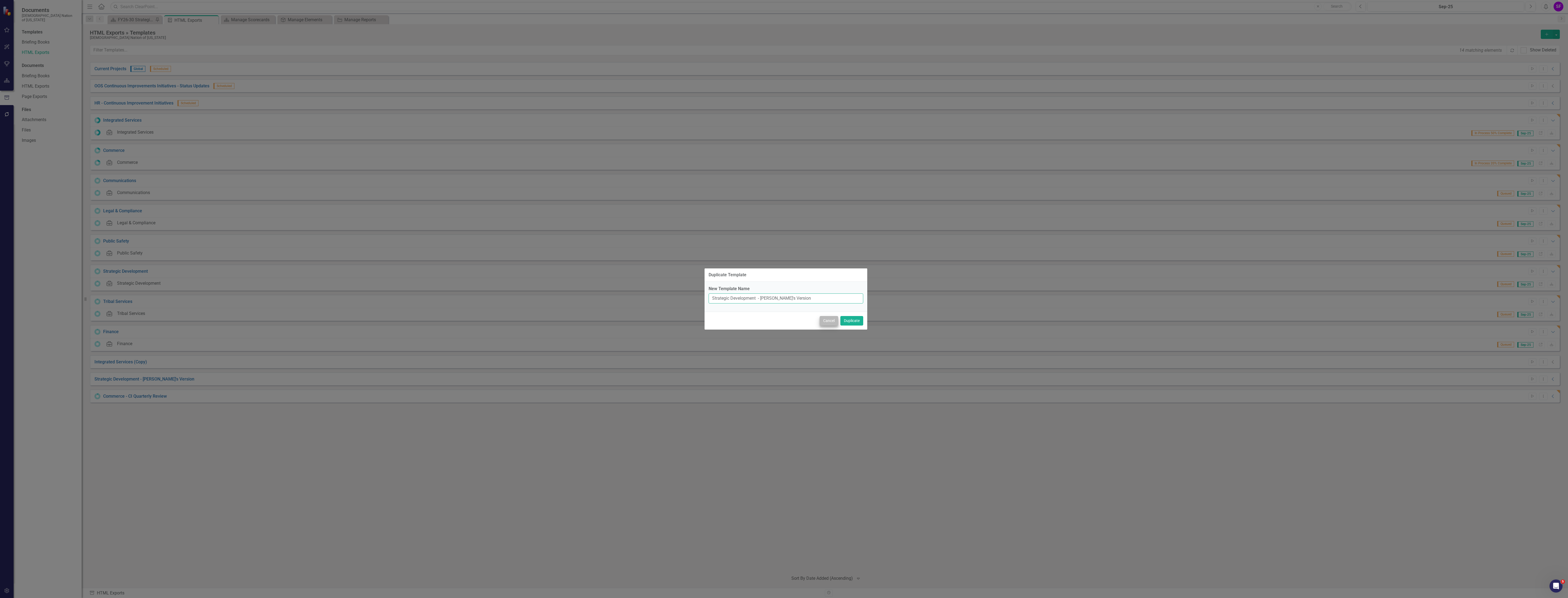
type input "Strategic Development - Tammye's Version"
click at [823, 321] on button "Cancel" at bounding box center [829, 321] width 18 height 10
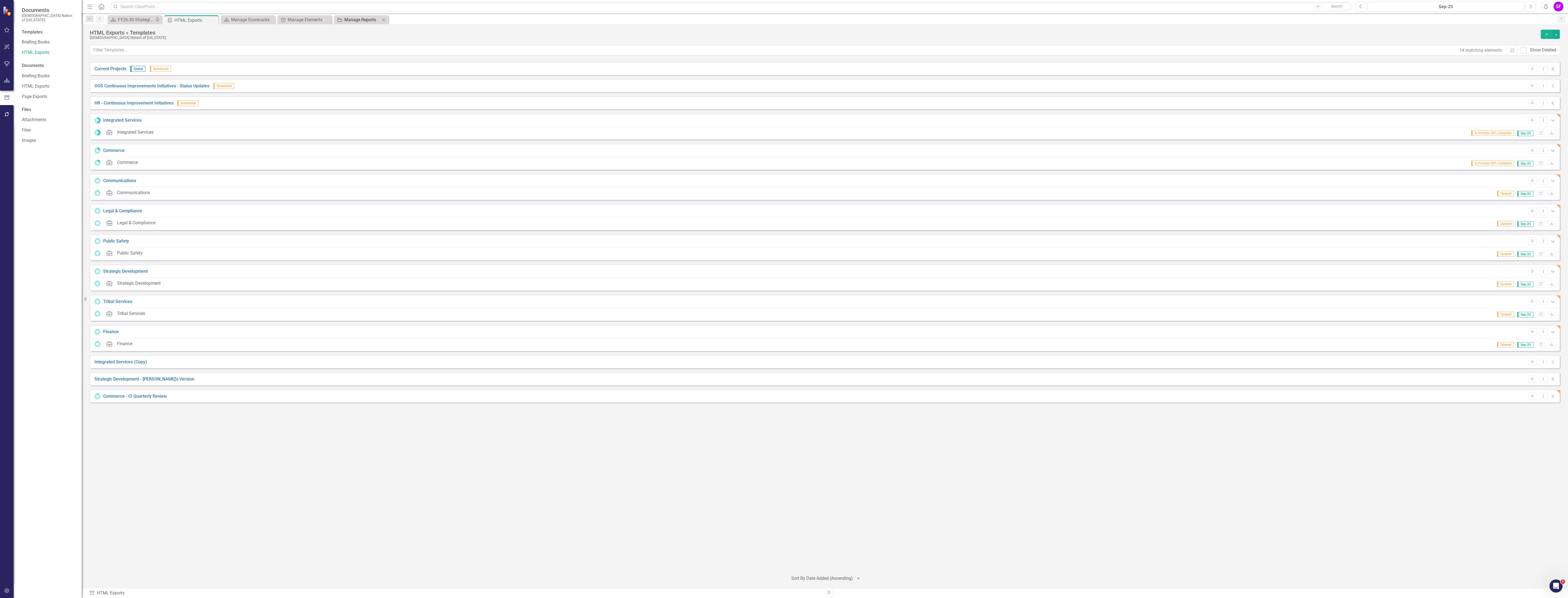
click at [356, 23] on div "Manage Reports" at bounding box center [362, 19] width 36 height 7
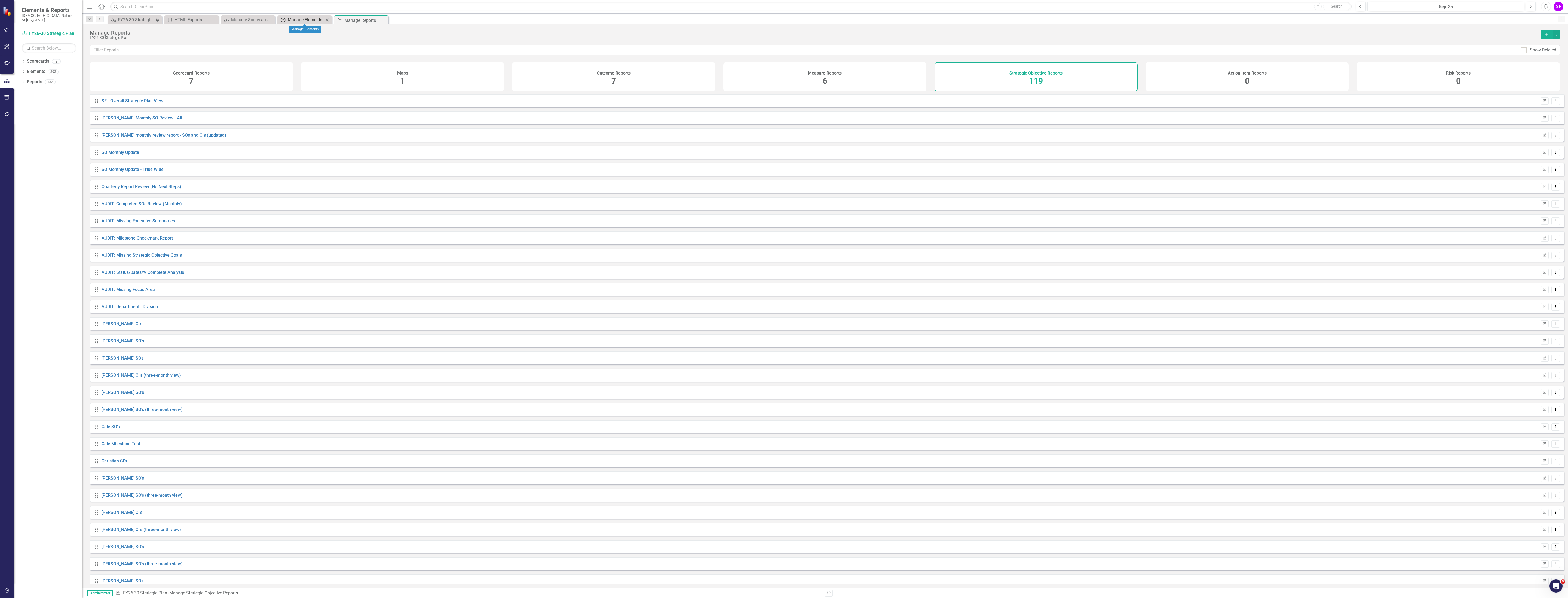
click at [306, 19] on div "Manage Elements" at bounding box center [306, 19] width 36 height 7
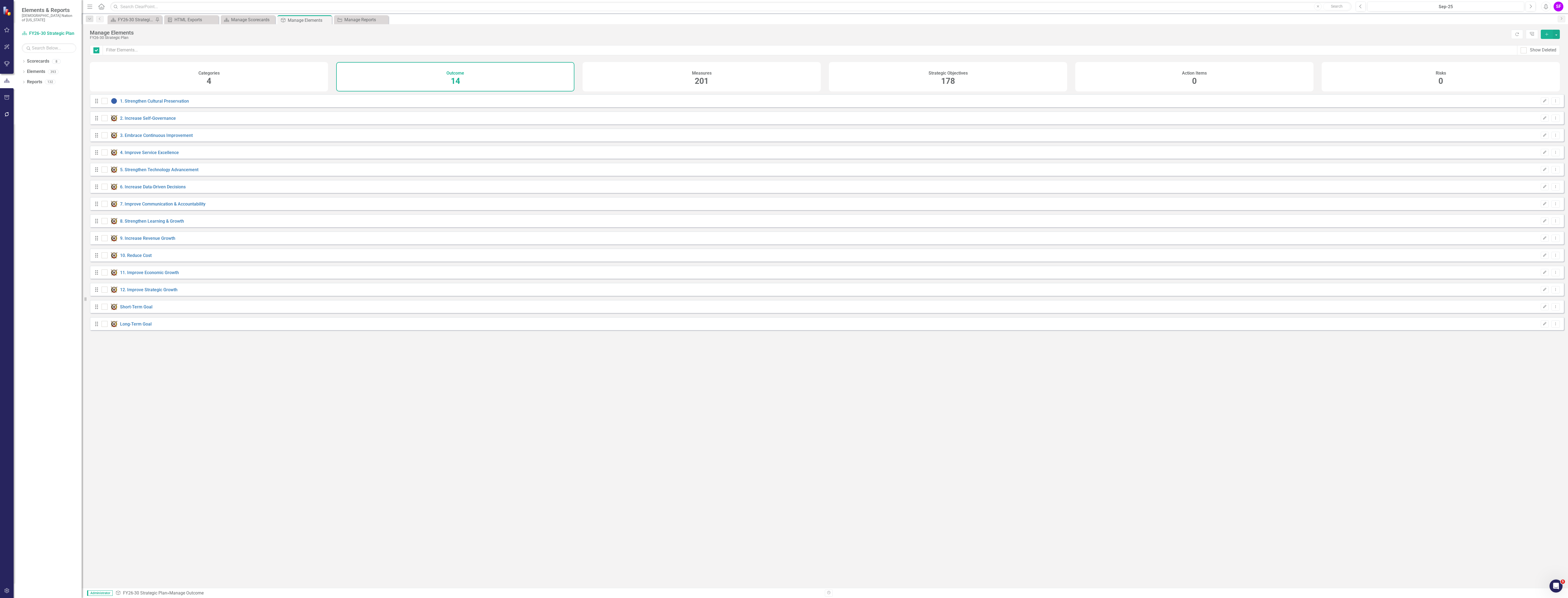
checkbox input "false"
click at [249, 15] on div "Scorecard Manage Scorecards Close" at bounding box center [248, 19] width 54 height 9
click at [165, 103] on link "1. Strengthen Cultural Preservation" at bounding box center [154, 101] width 69 height 5
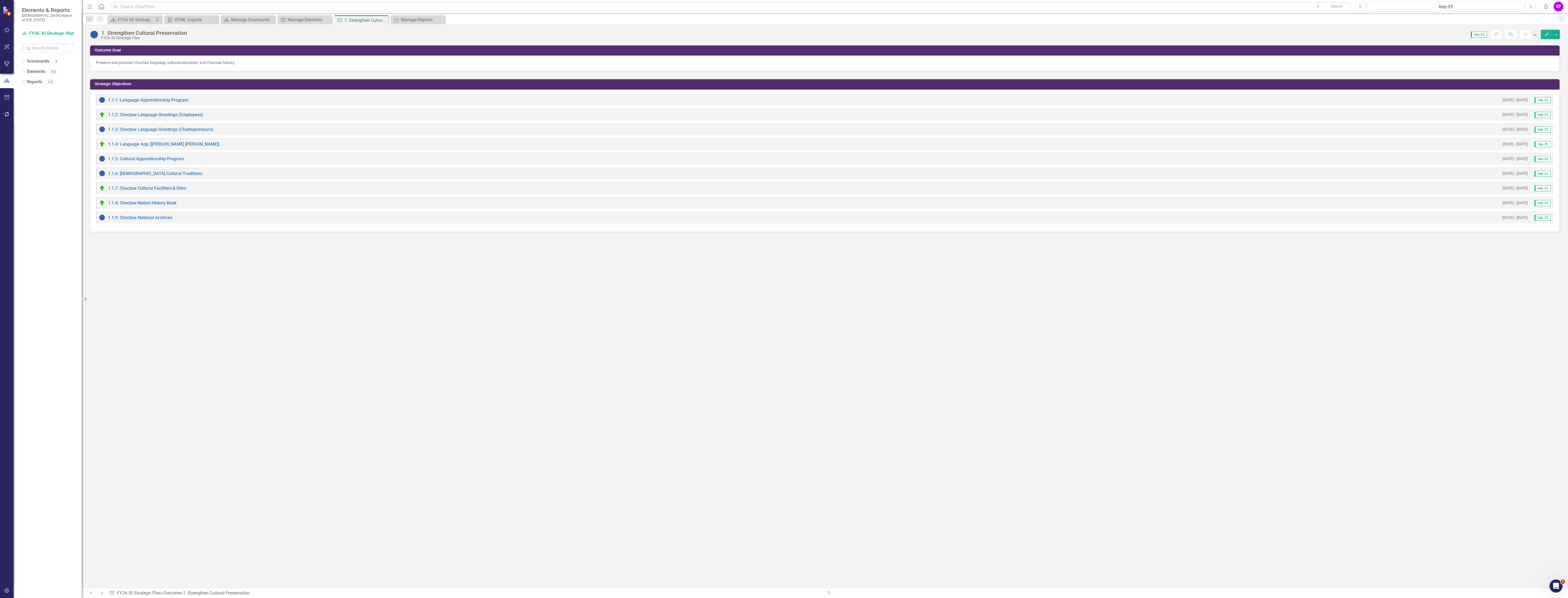
click at [94, 37] on img at bounding box center [94, 35] width 9 height 9
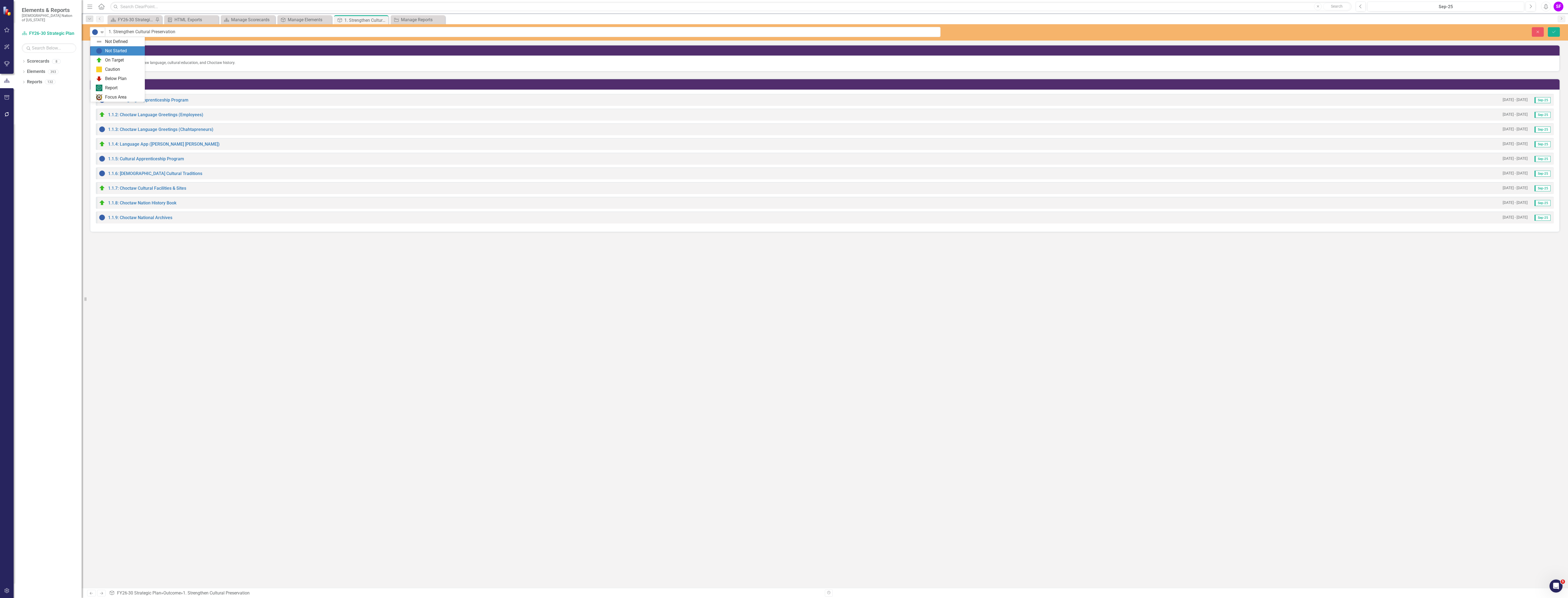
click at [94, 37] on div "Elements & Reports Choctaw Nation of Oklahoma Scorecard FY26-30 Strategic Plan …" at bounding box center [784, 299] width 1568 height 598
click at [111, 97] on div "Focus Area" at bounding box center [116, 97] width 21 height 6
click at [1552, 29] on button "Save" at bounding box center [1554, 32] width 12 height 10
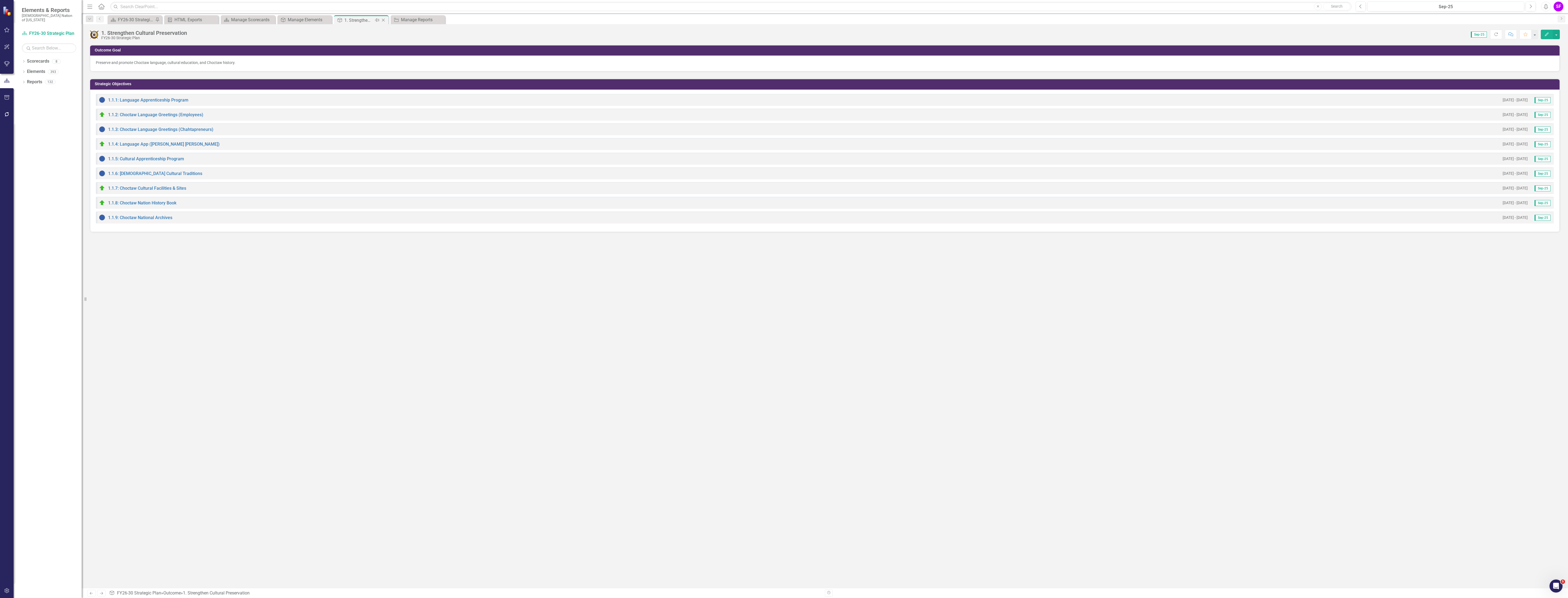
click at [384, 21] on icon "Close" at bounding box center [383, 20] width 5 height 4
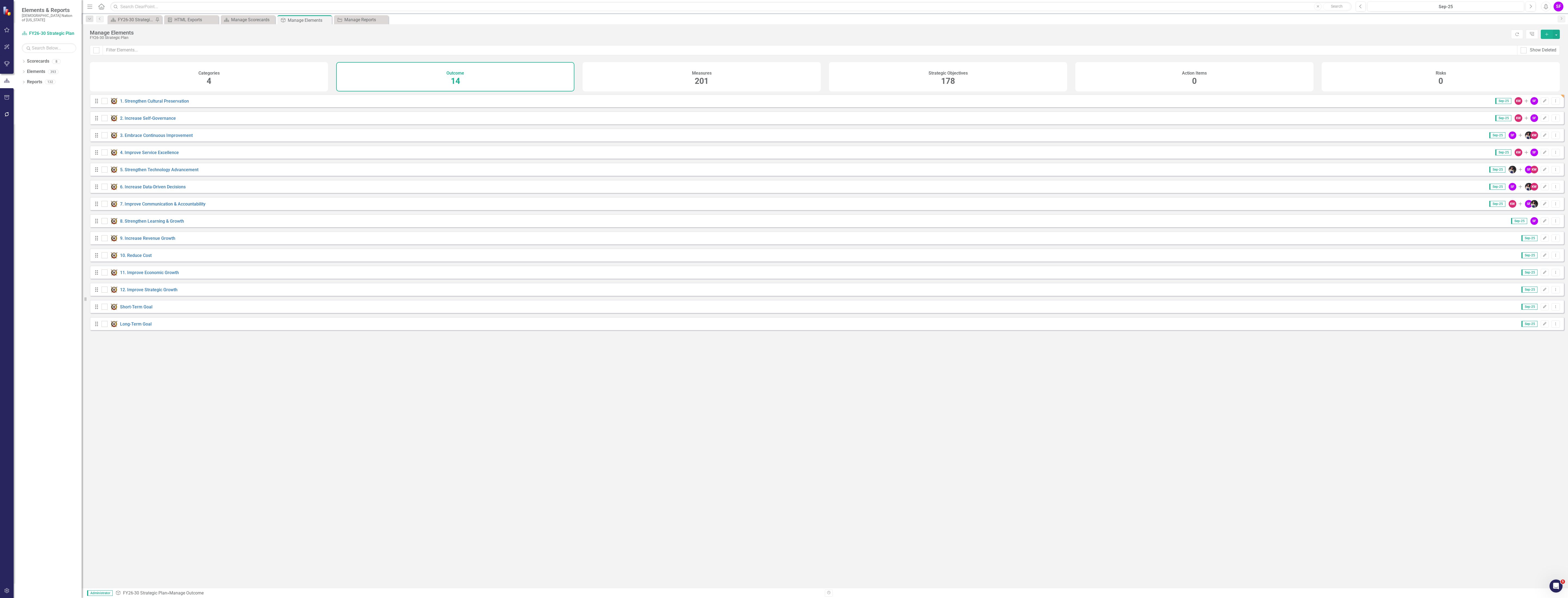
click at [1011, 73] on div "Strategic Objectives 178" at bounding box center [948, 77] width 238 height 29
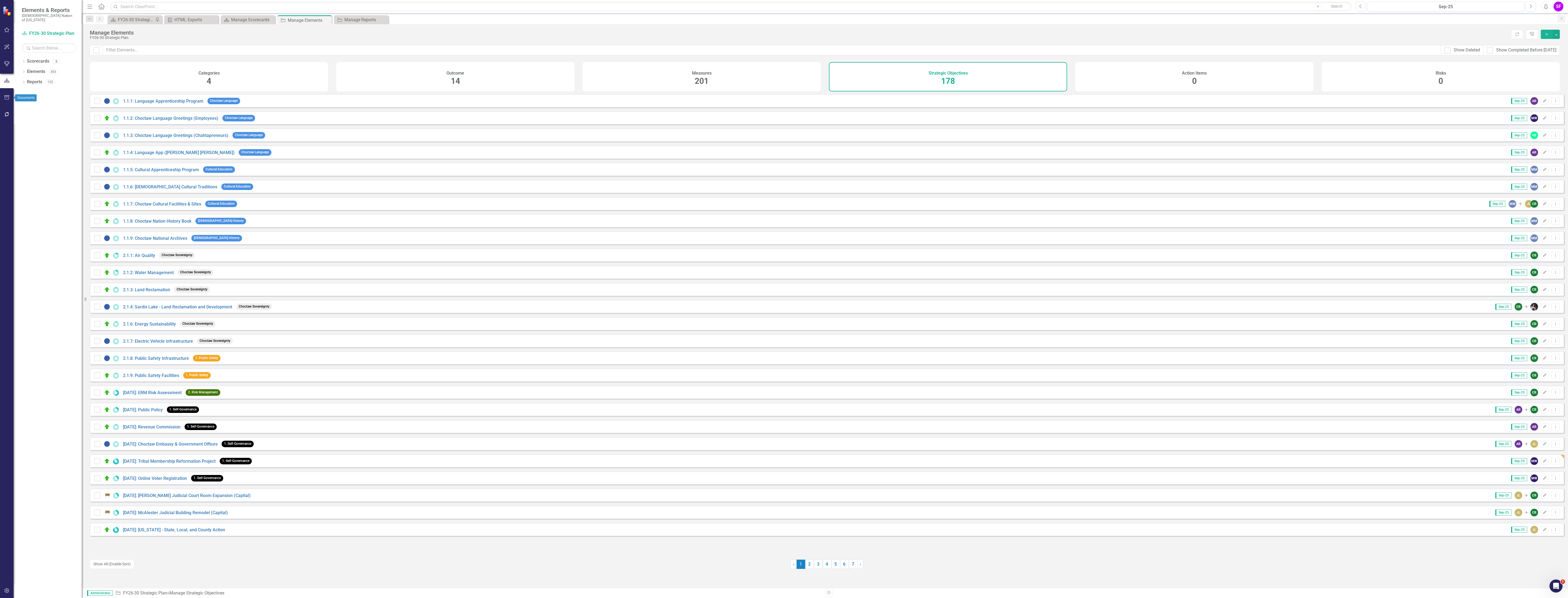
click at [4, 92] on button "button" at bounding box center [7, 97] width 12 height 12
click at [43, 49] on link "HTML Exports" at bounding box center [49, 52] width 54 height 6
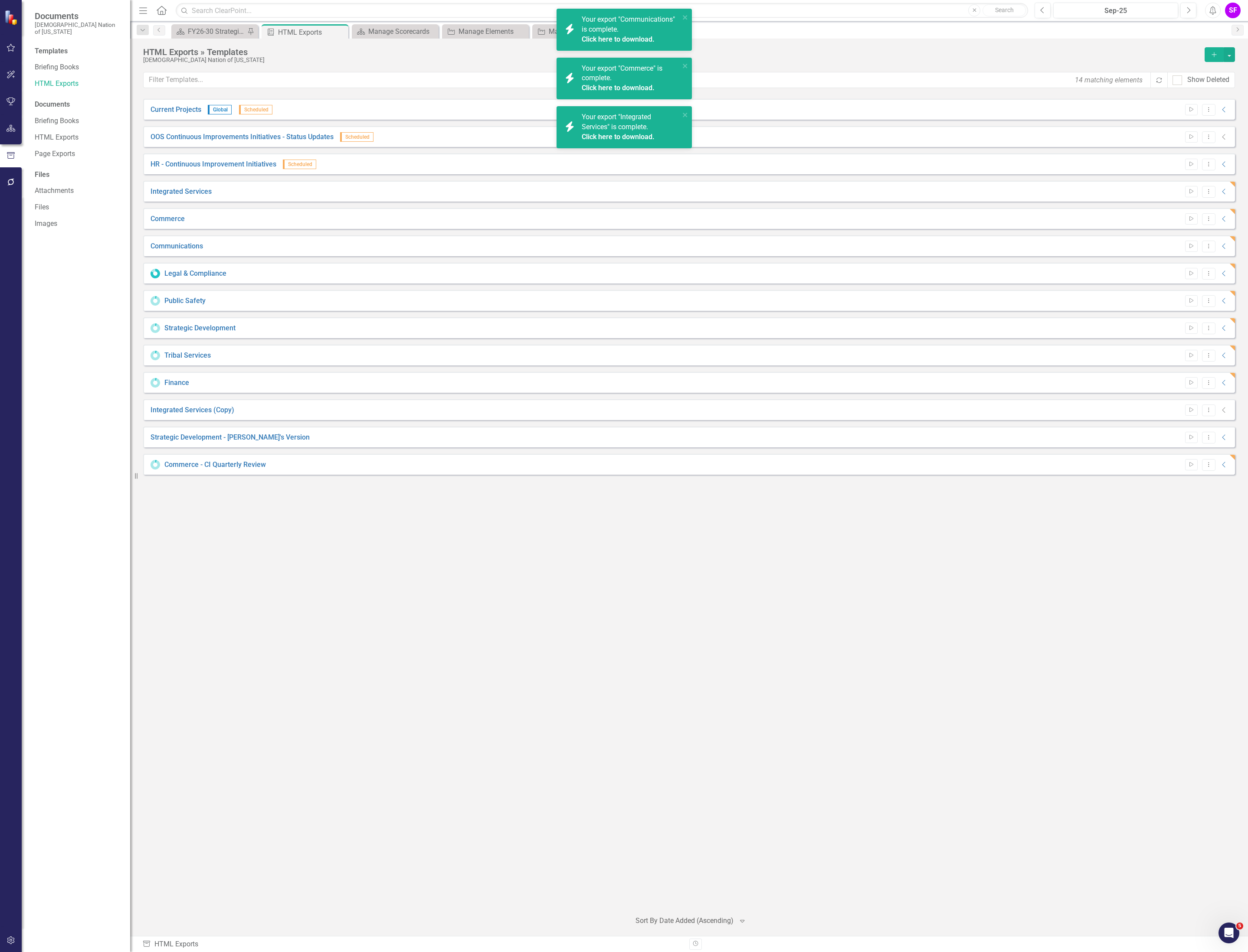
click at [1221, 196] on div "Start Dropdown Menu Collapse" at bounding box center [1204, 192] width 48 height 12
click at [1211, 193] on icon "Dropdown Menu" at bounding box center [1208, 192] width 8 height 6
click at [1187, 240] on link "Edit Edit Template" at bounding box center [1174, 238] width 80 height 16
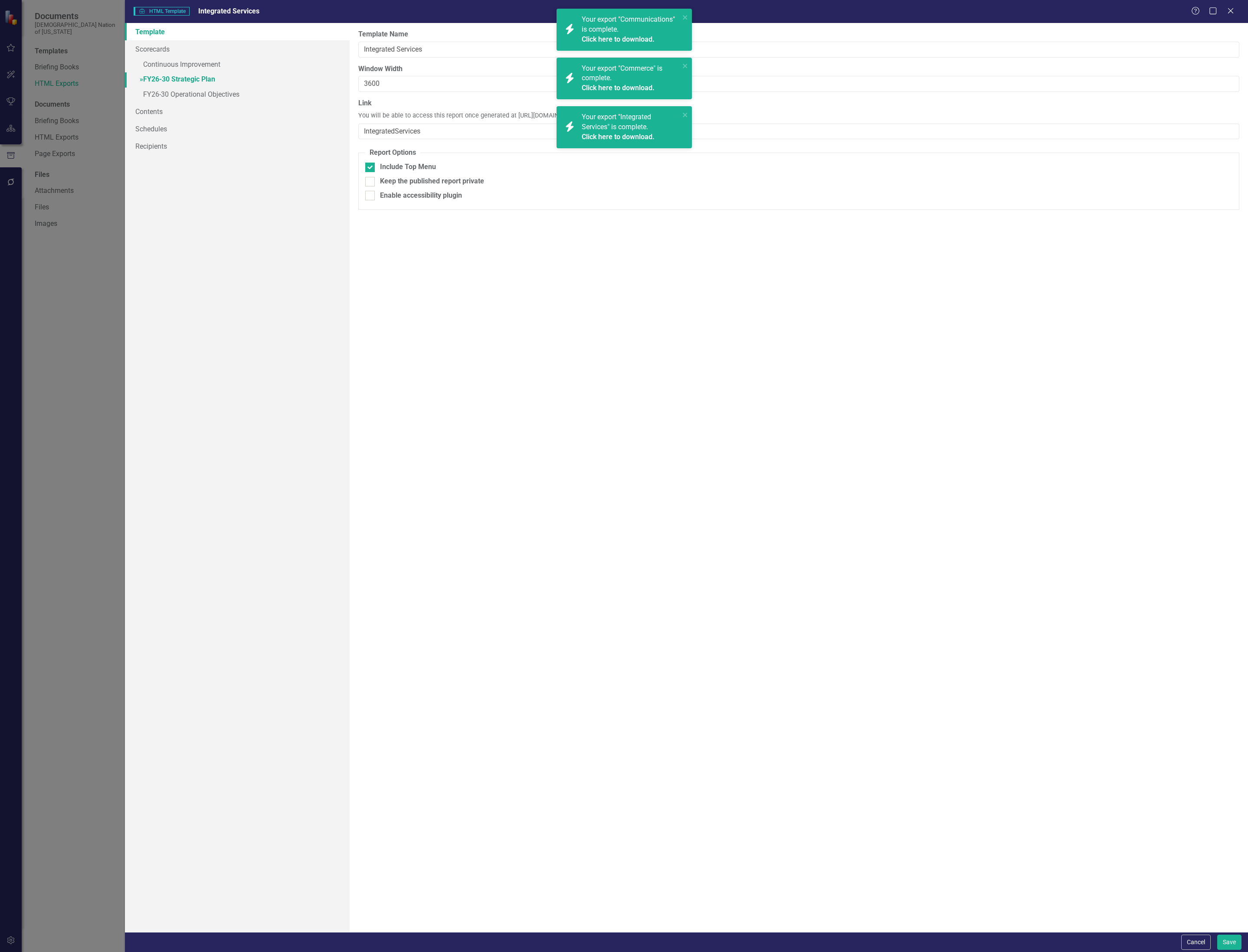
click at [174, 77] on link "» FY26-30 Strategic Plan" at bounding box center [238, 80] width 225 height 16
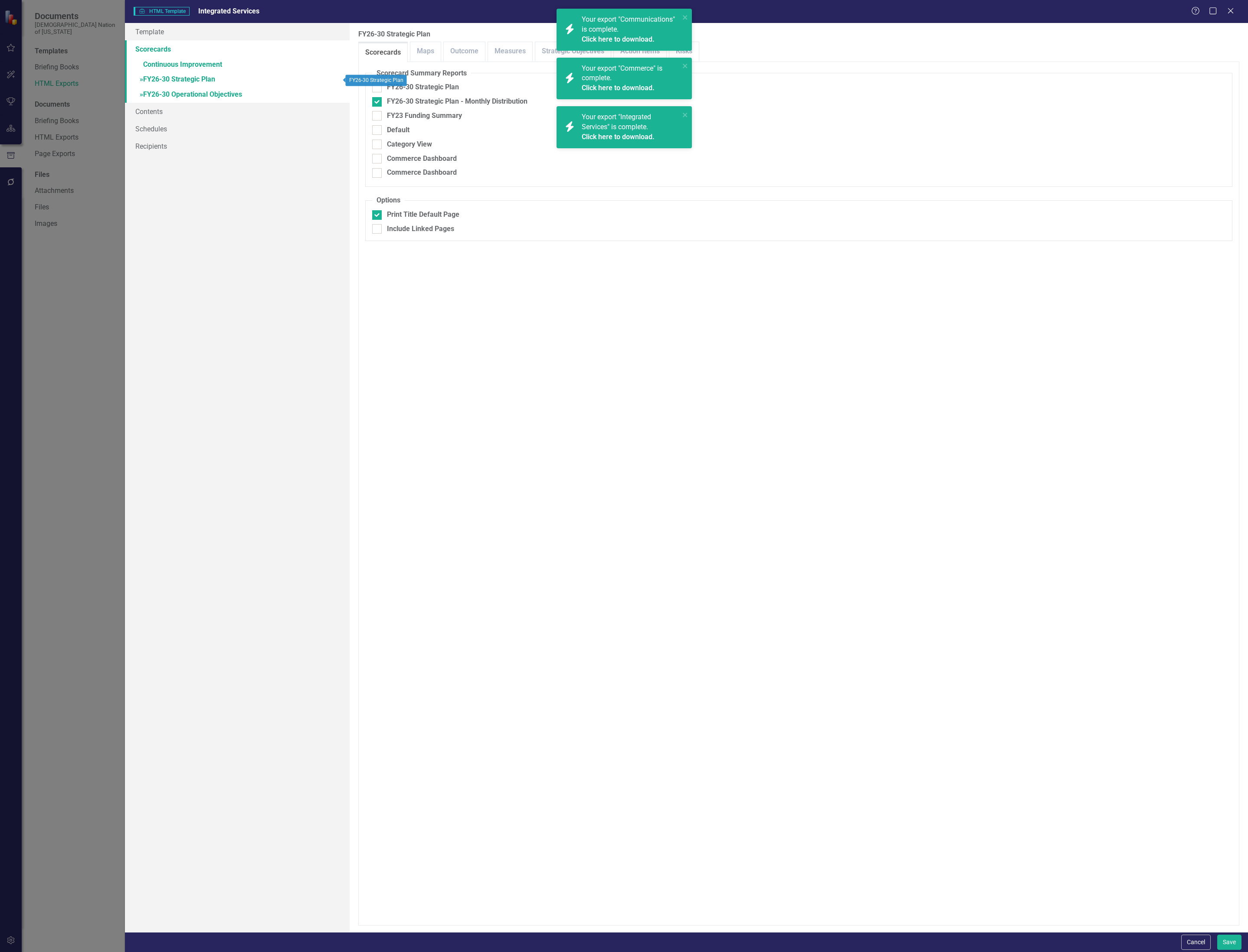
click at [176, 92] on link "» FY26-30 Operational Objectives" at bounding box center [238, 95] width 225 height 16
click at [685, 16] on icon "close" at bounding box center [685, 16] width 6 height 7
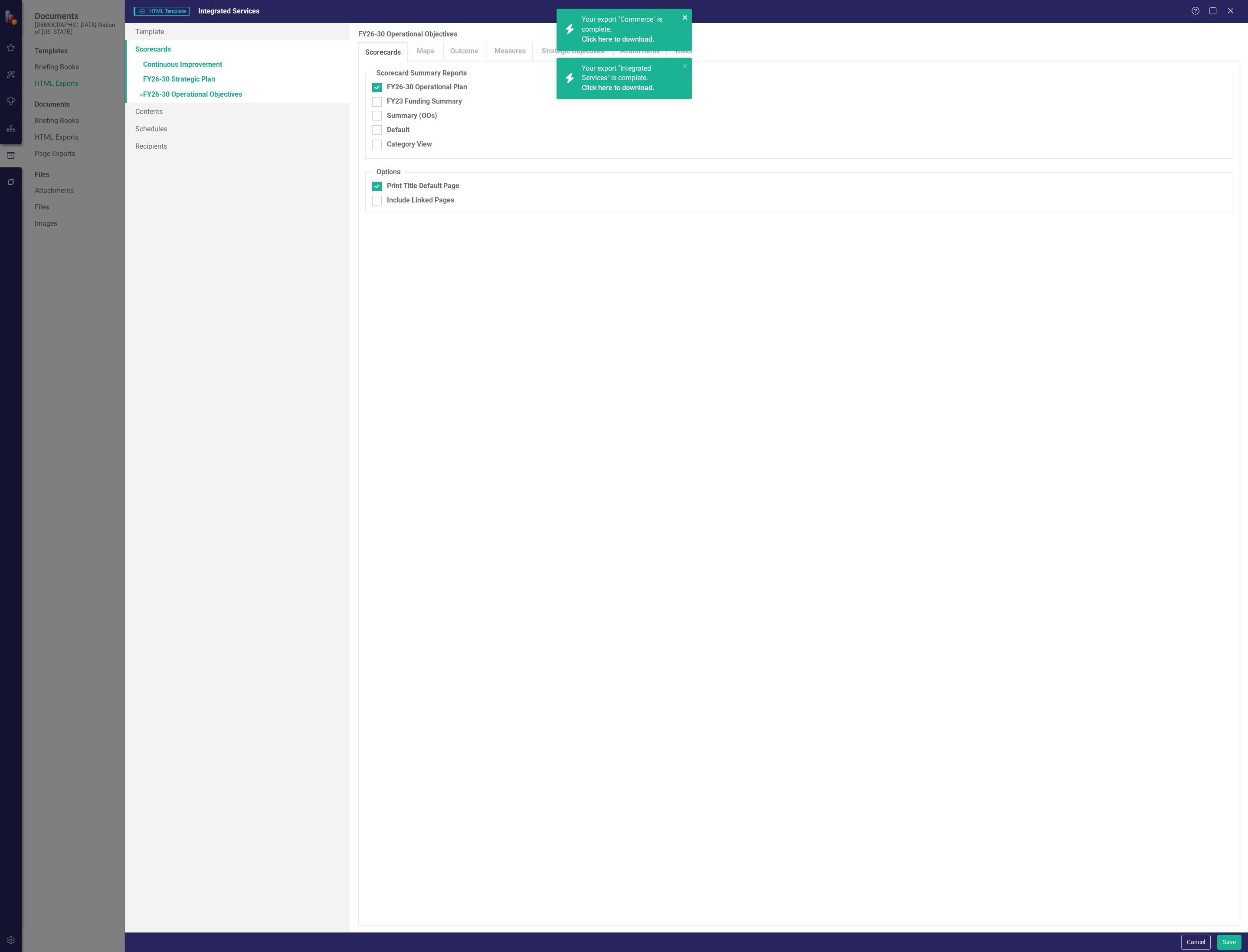
click at [682, 14] on icon "close" at bounding box center [685, 16] width 6 height 7
click at [688, 19] on div "icon.bolt Your export "Integrated Services" is complete. Click here to download." at bounding box center [624, 29] width 136 height 42
click at [682, 20] on icon "close" at bounding box center [685, 16] width 6 height 7
click at [586, 56] on div "icon.bolt Your export "Integrated Services" is complete. Click here to download." at bounding box center [624, 33] width 139 height 52
click at [586, 49] on div "icon.bolt Your export "Legal & Compliance" is complete. Click here to download." at bounding box center [624, 33] width 139 height 52
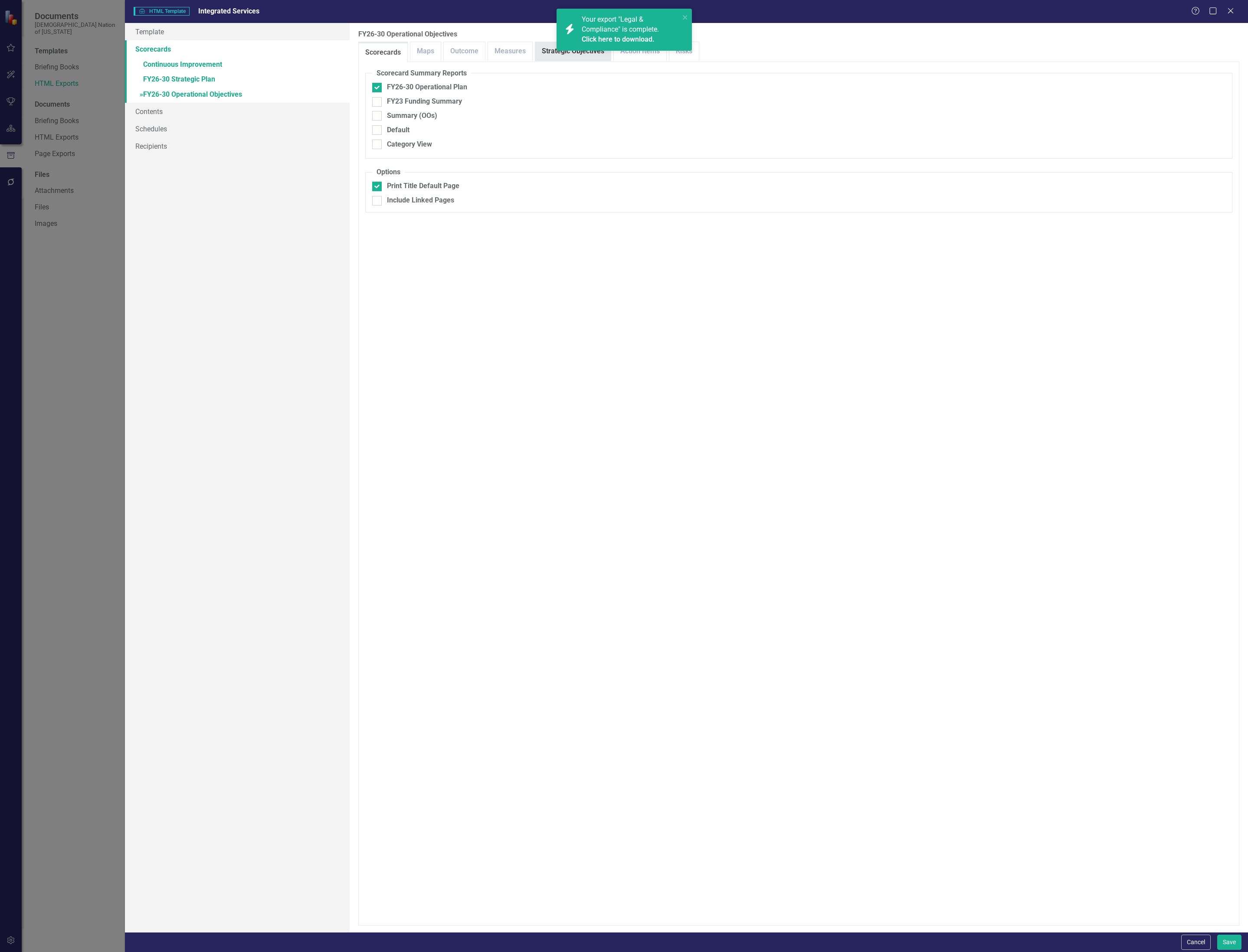
click at [551, 52] on link "Strategic Objectives" at bounding box center [573, 50] width 76 height 18
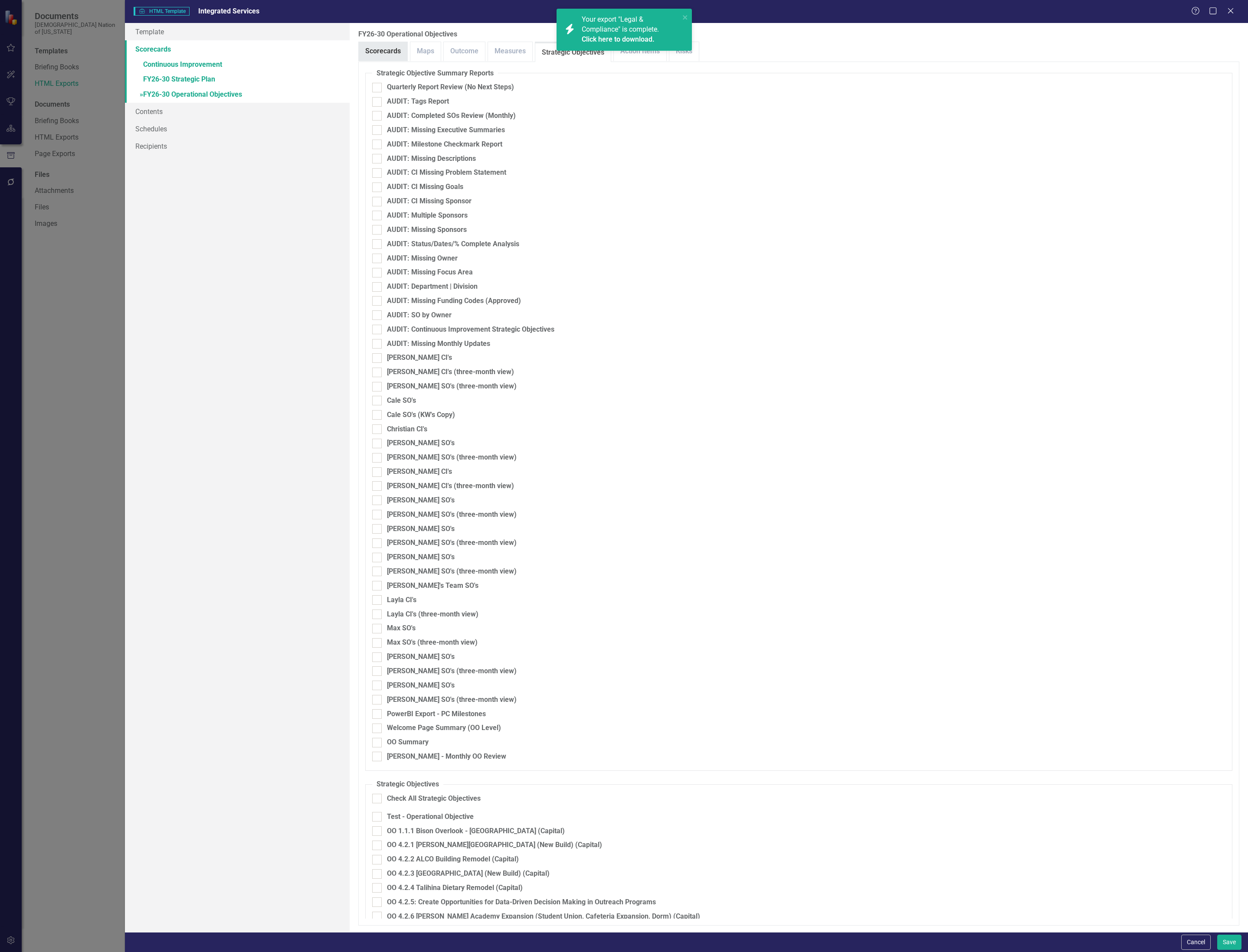
click at [386, 47] on link "Scorecards" at bounding box center [383, 50] width 48 height 18
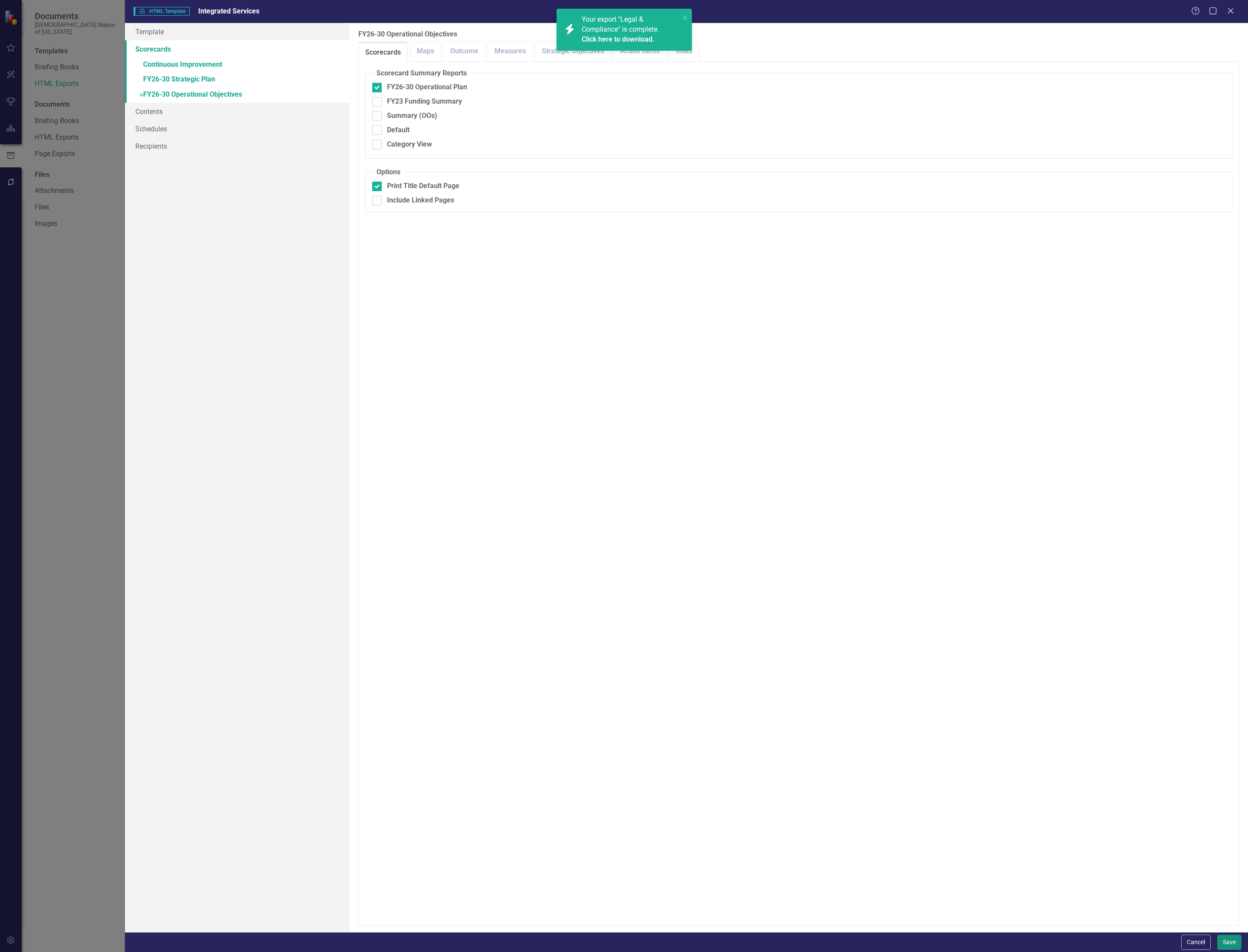
click at [1229, 945] on button "Save" at bounding box center [1229, 942] width 24 height 16
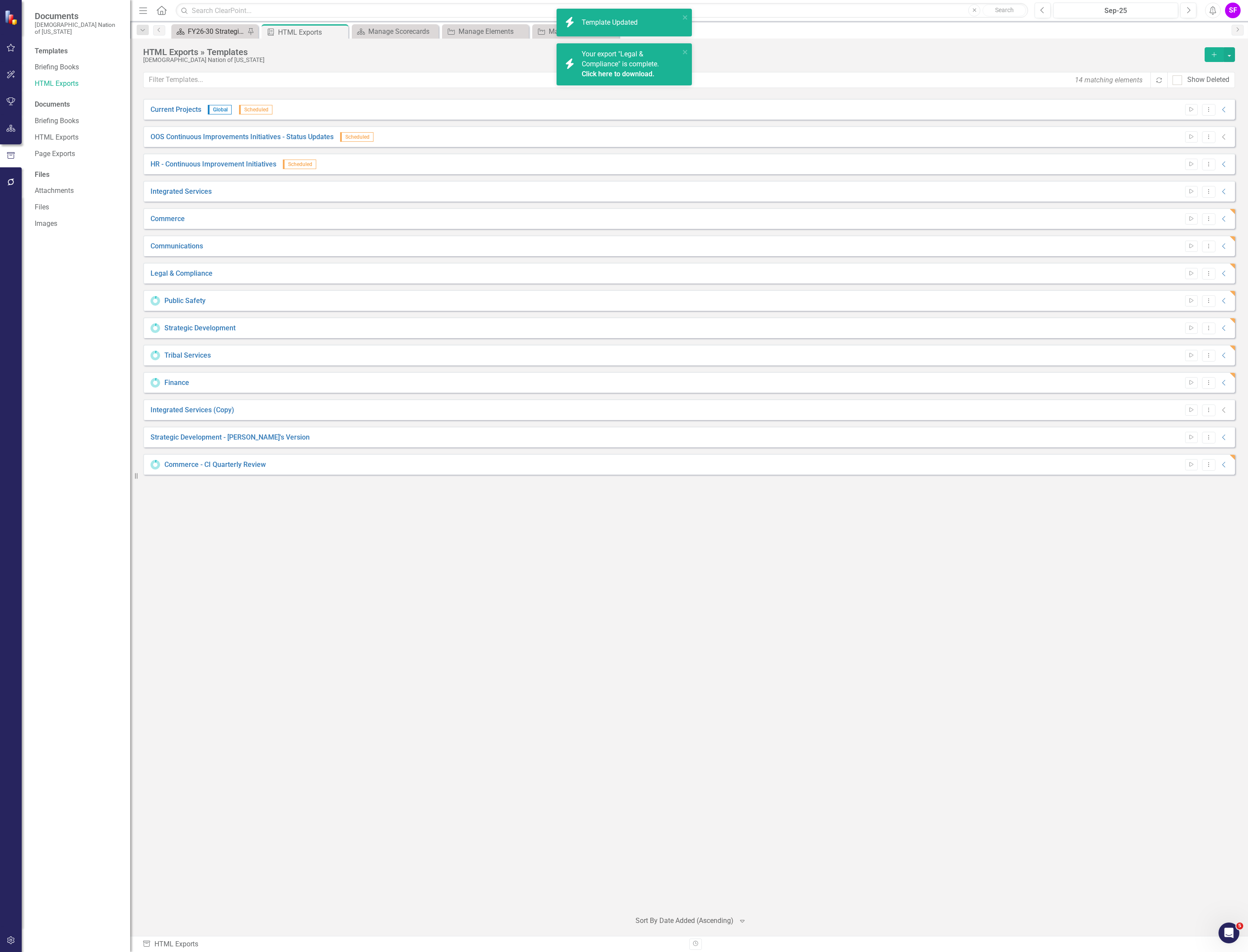
click at [206, 34] on div "FY26-30 Strategic Plan" at bounding box center [216, 31] width 57 height 11
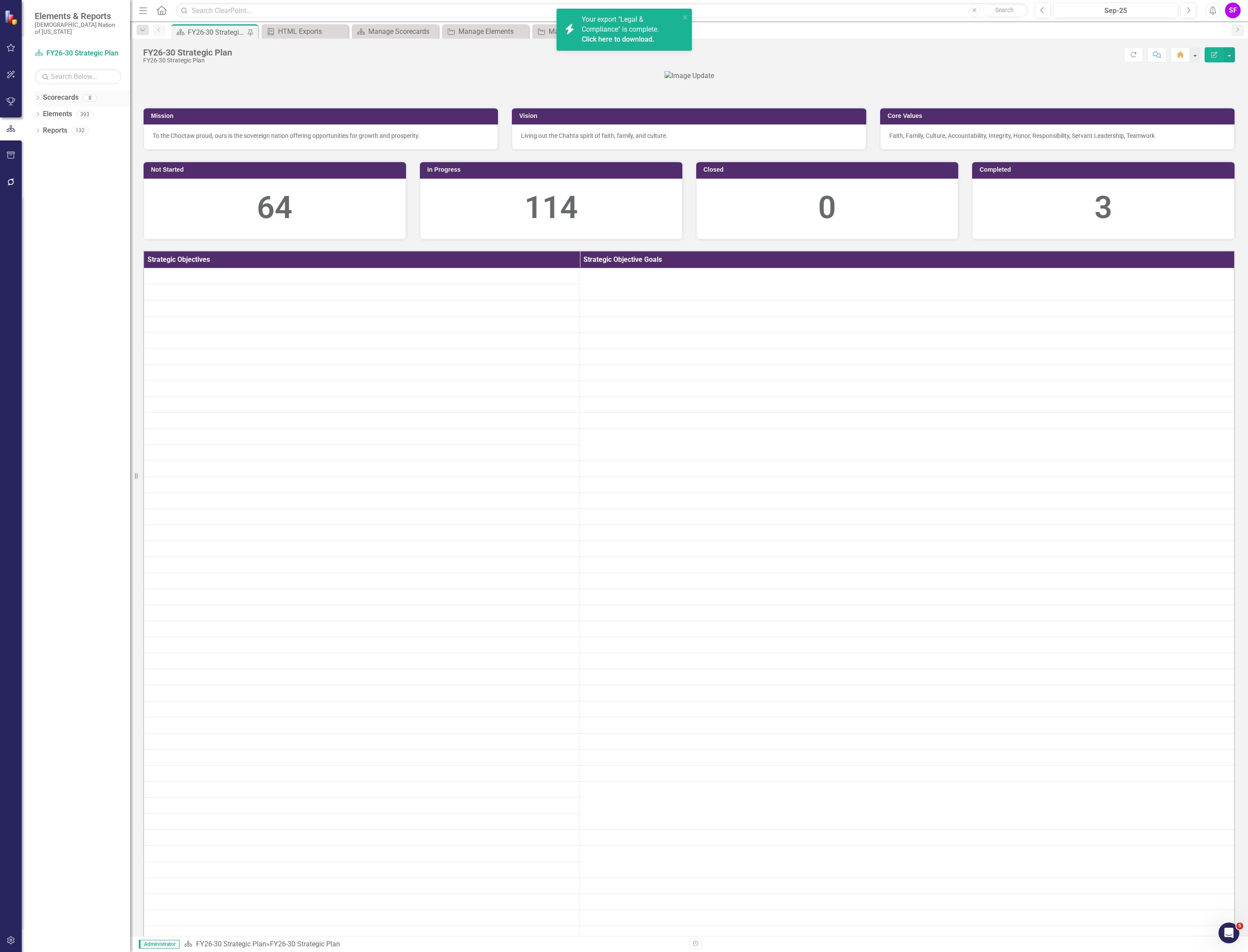
click at [56, 93] on link "Scorecards" at bounding box center [60, 98] width 36 height 10
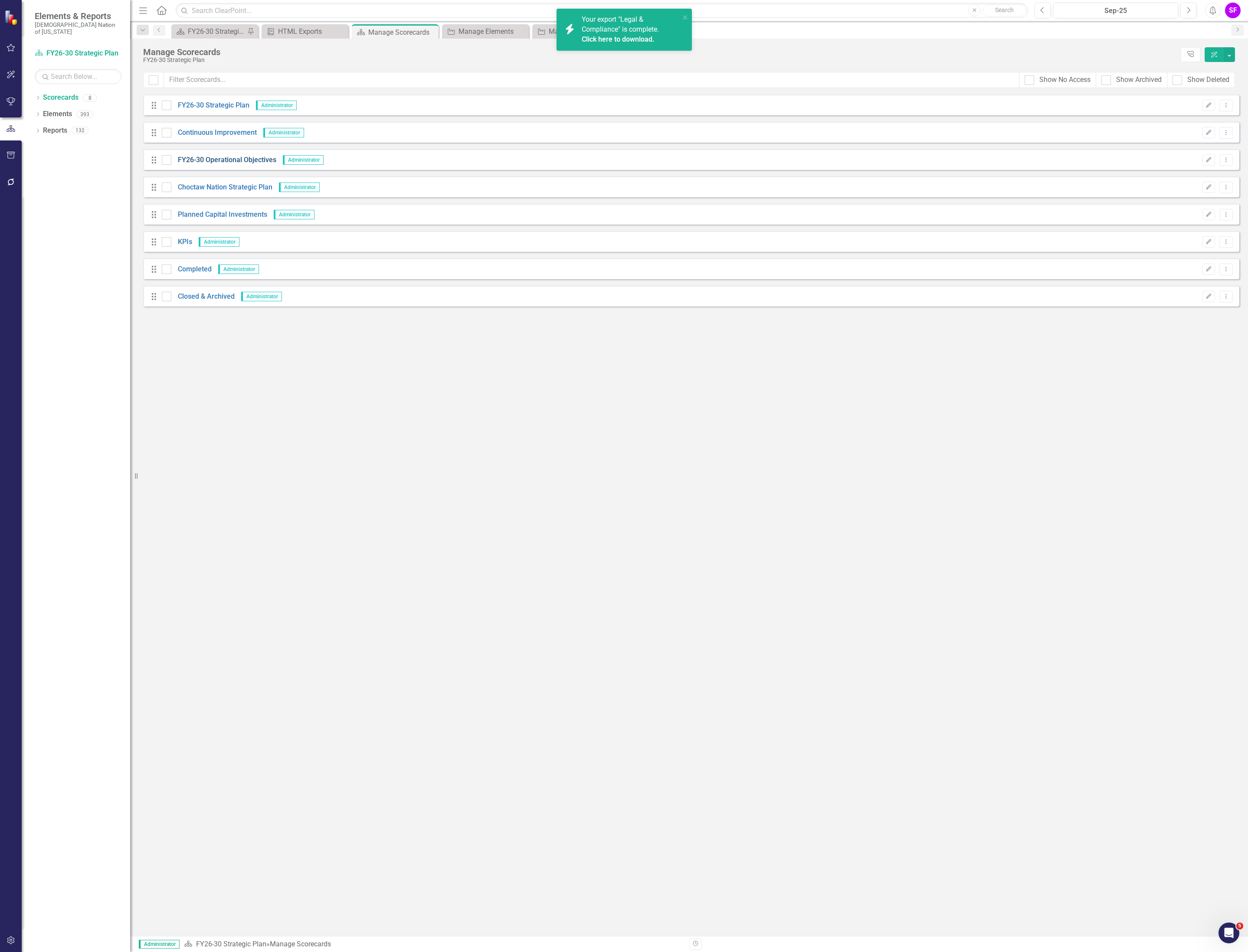
click at [239, 160] on link "FY26-30 Operational Objectives" at bounding box center [224, 160] width 105 height 10
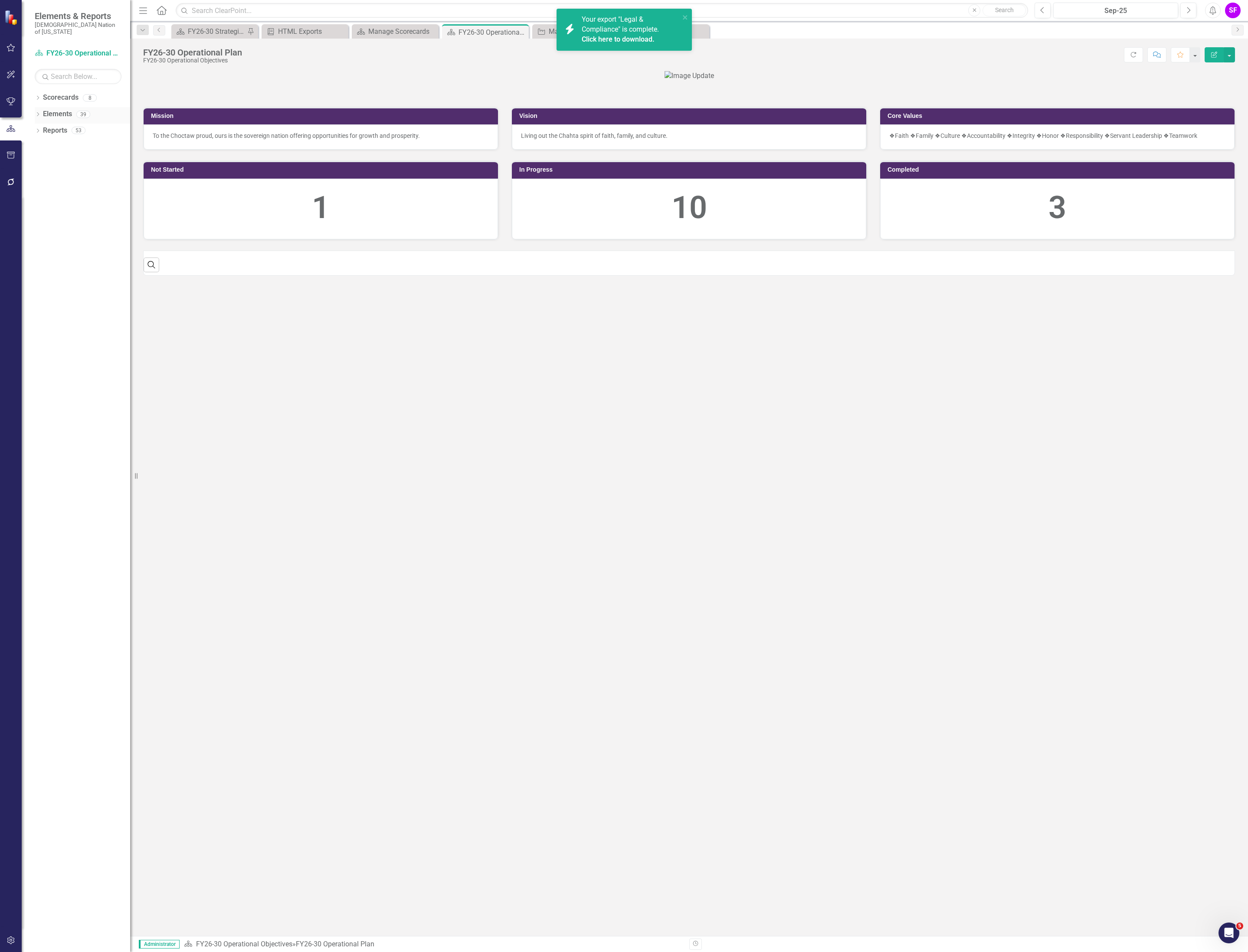
click at [52, 110] on link "Elements" at bounding box center [57, 114] width 29 height 10
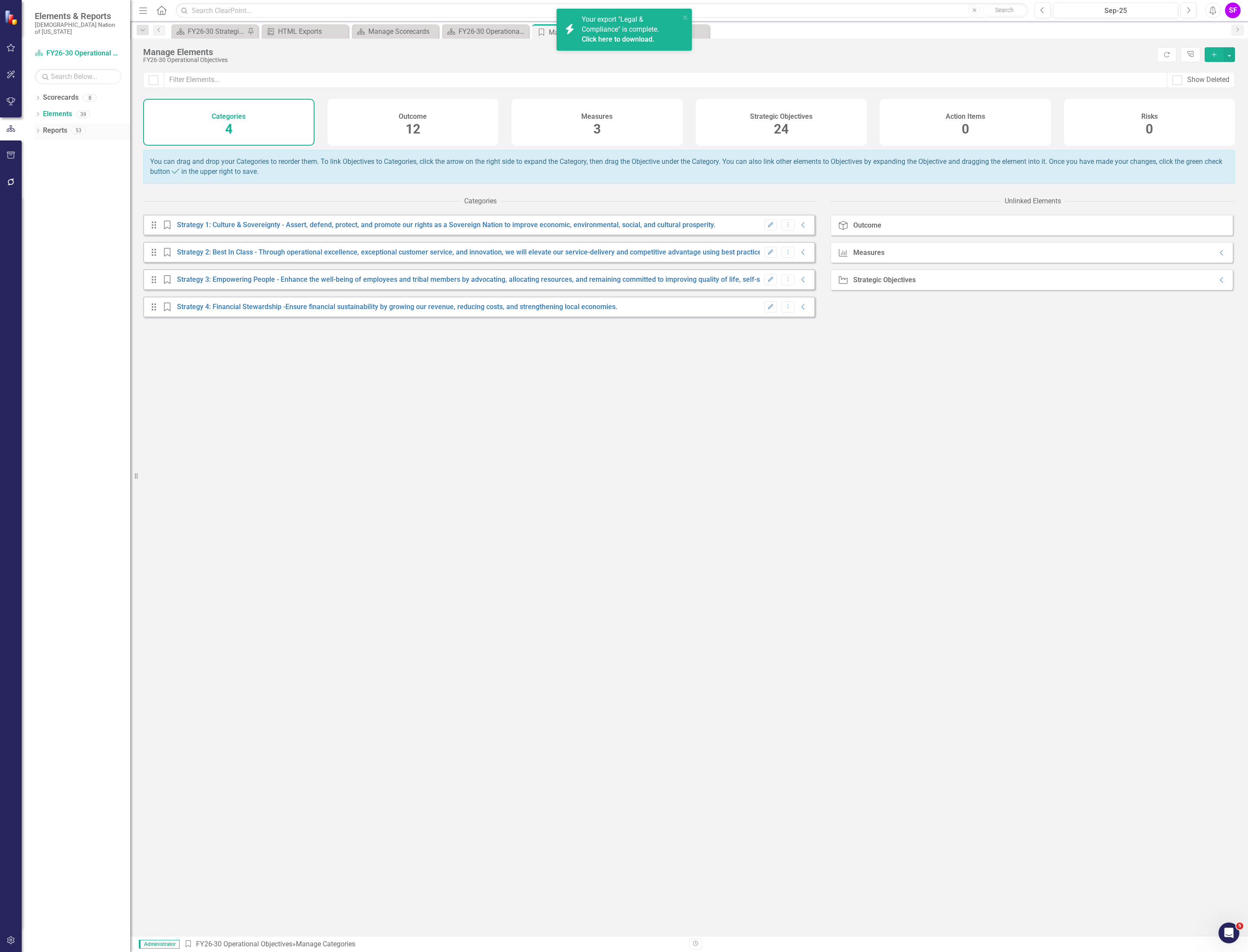
click at [59, 126] on link "Reports" at bounding box center [54, 131] width 24 height 10
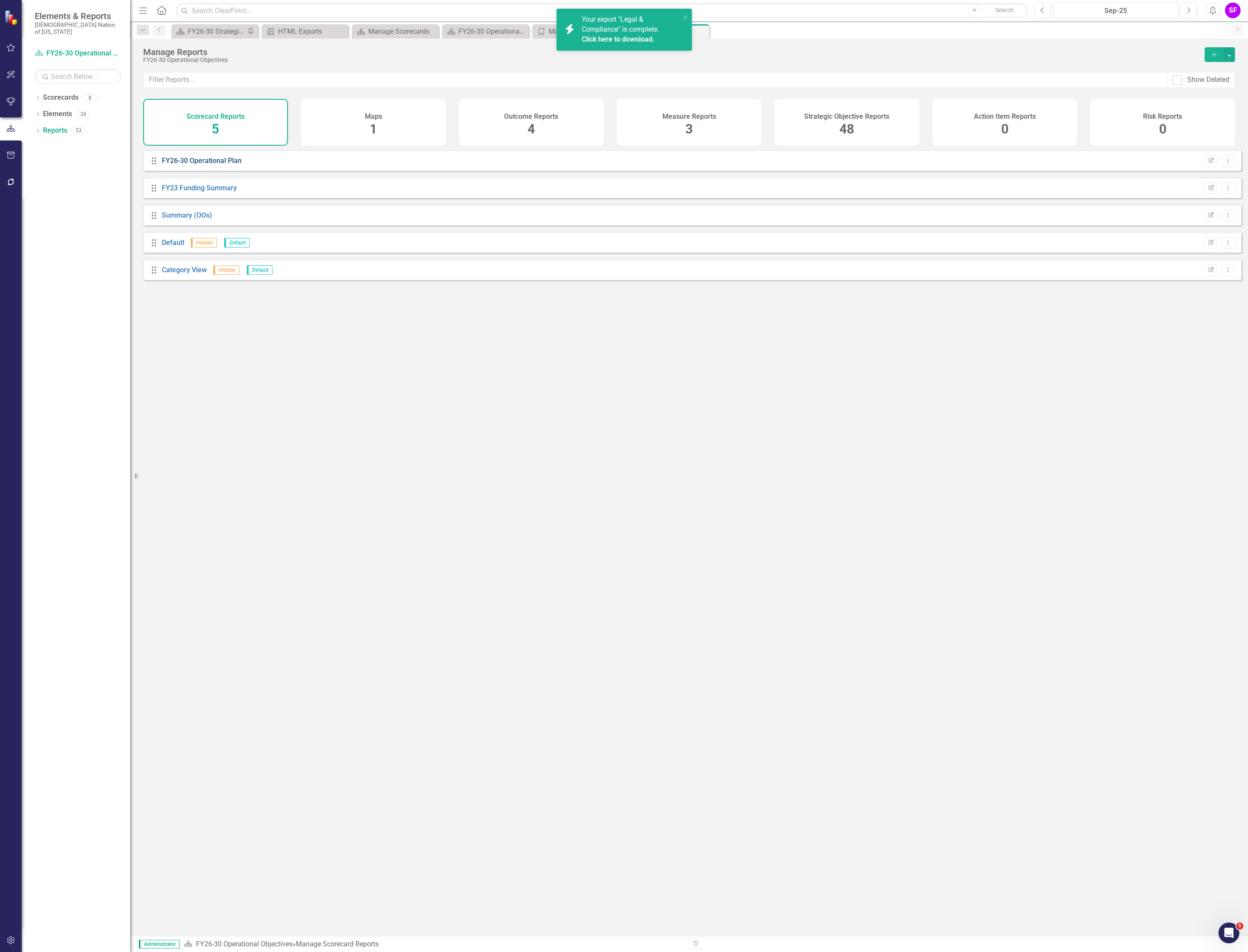
click at [211, 165] on link "FY26-30 Operational Plan" at bounding box center [202, 160] width 80 height 8
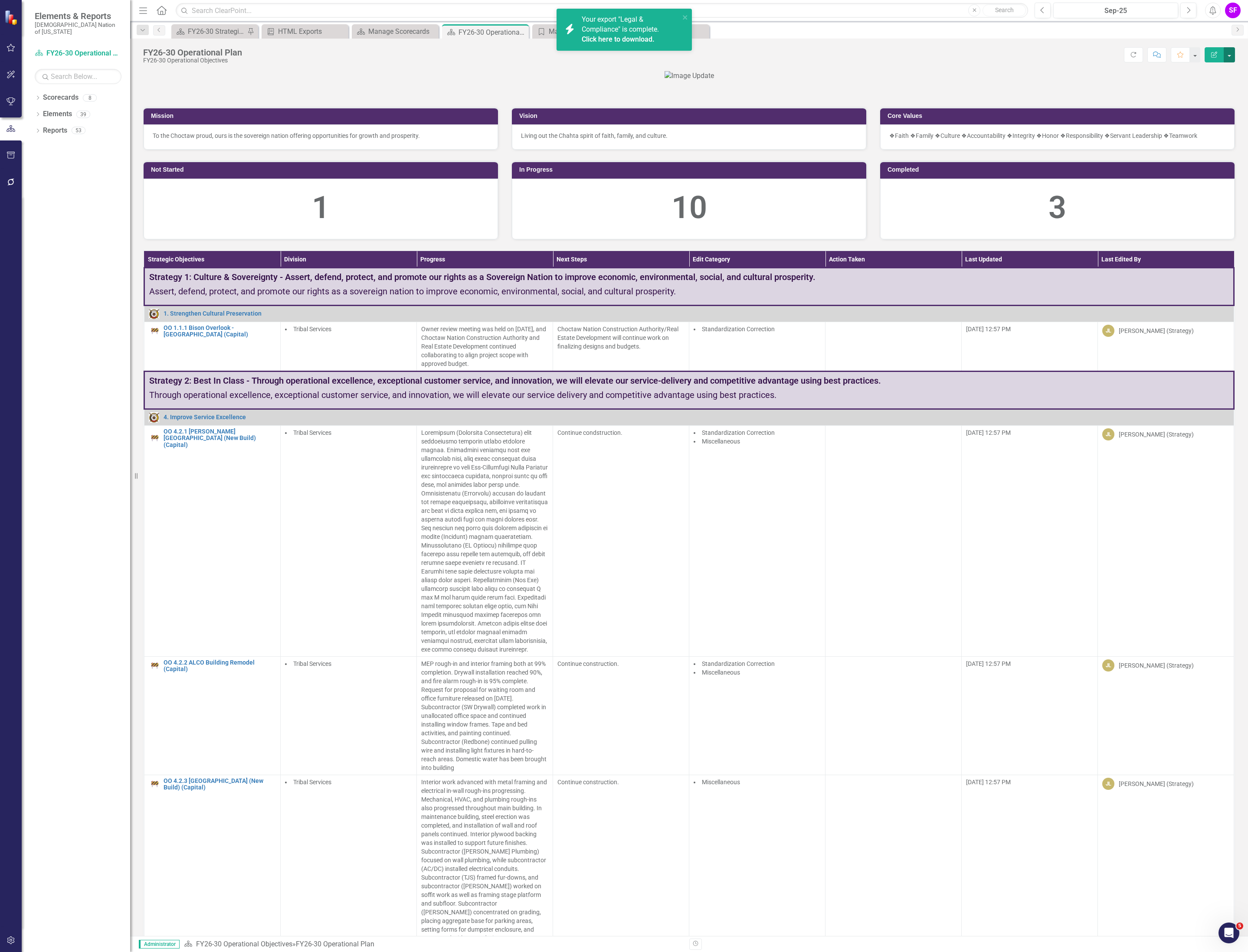
click at [1230, 54] on button "button" at bounding box center [1230, 55] width 12 height 16
click at [903, 268] on th "Action Taken" at bounding box center [893, 259] width 136 height 16
click at [53, 115] on div "Elements 39" at bounding box center [86, 114] width 87 height 16
click at [53, 123] on div "Reports" at bounding box center [54, 130] width 24 height 15
click at [54, 128] on link "Reports" at bounding box center [54, 131] width 24 height 10
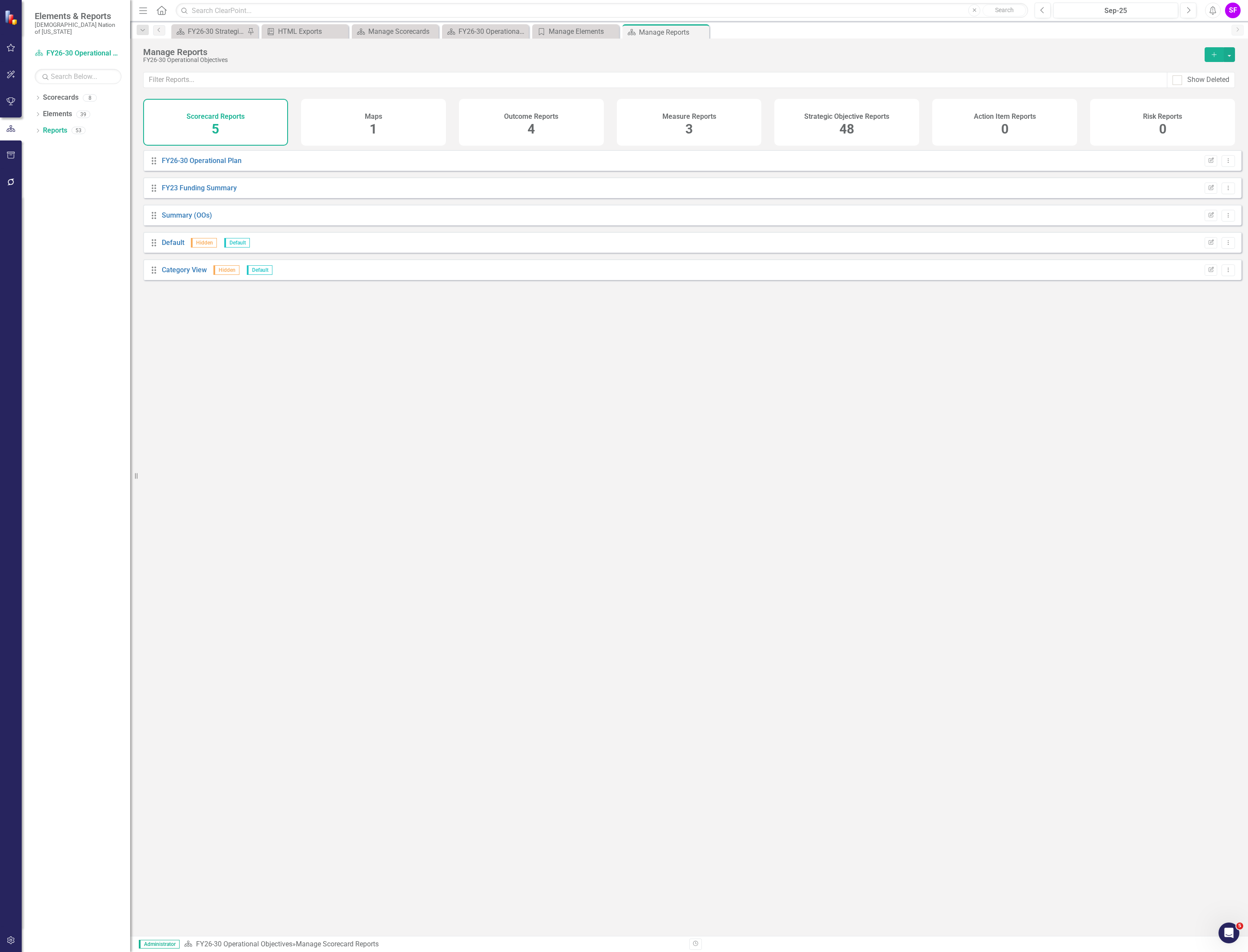
click at [826, 121] on div "Strategic Objective Reports 48" at bounding box center [846, 122] width 144 height 47
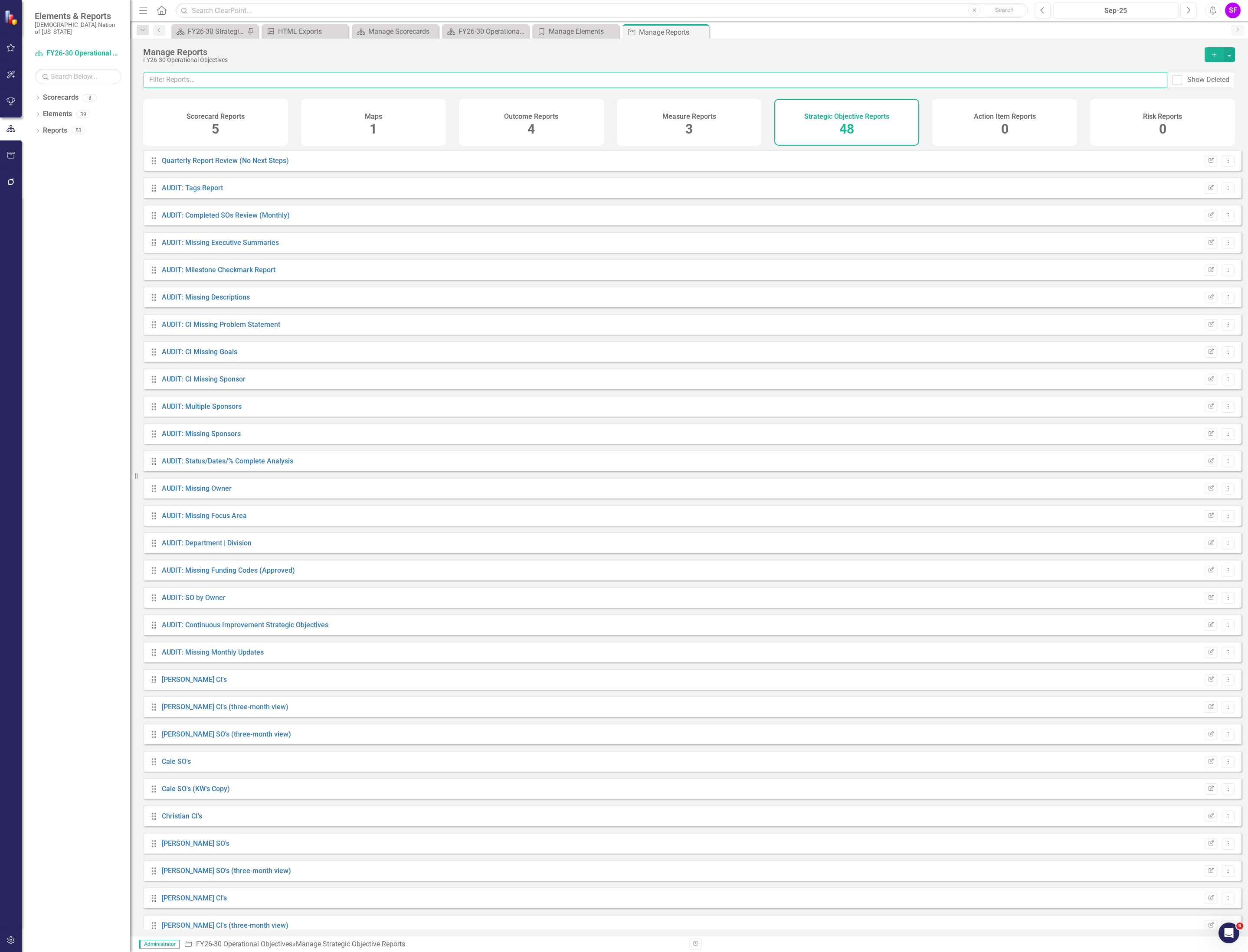
click at [447, 78] on input "text" at bounding box center [655, 79] width 1023 height 16
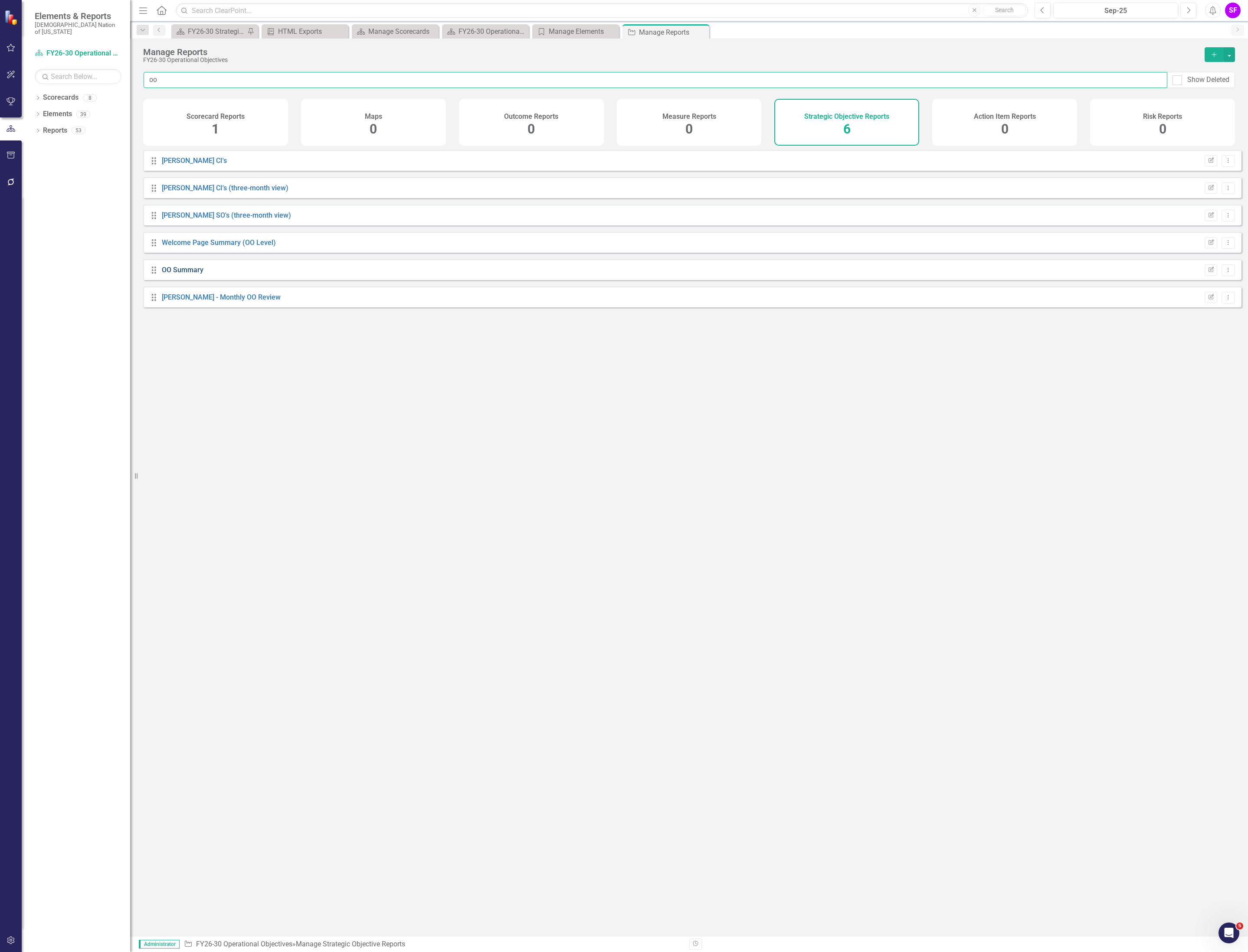
type input "oo"
click at [182, 274] on link "OO Summary" at bounding box center [182, 270] width 42 height 8
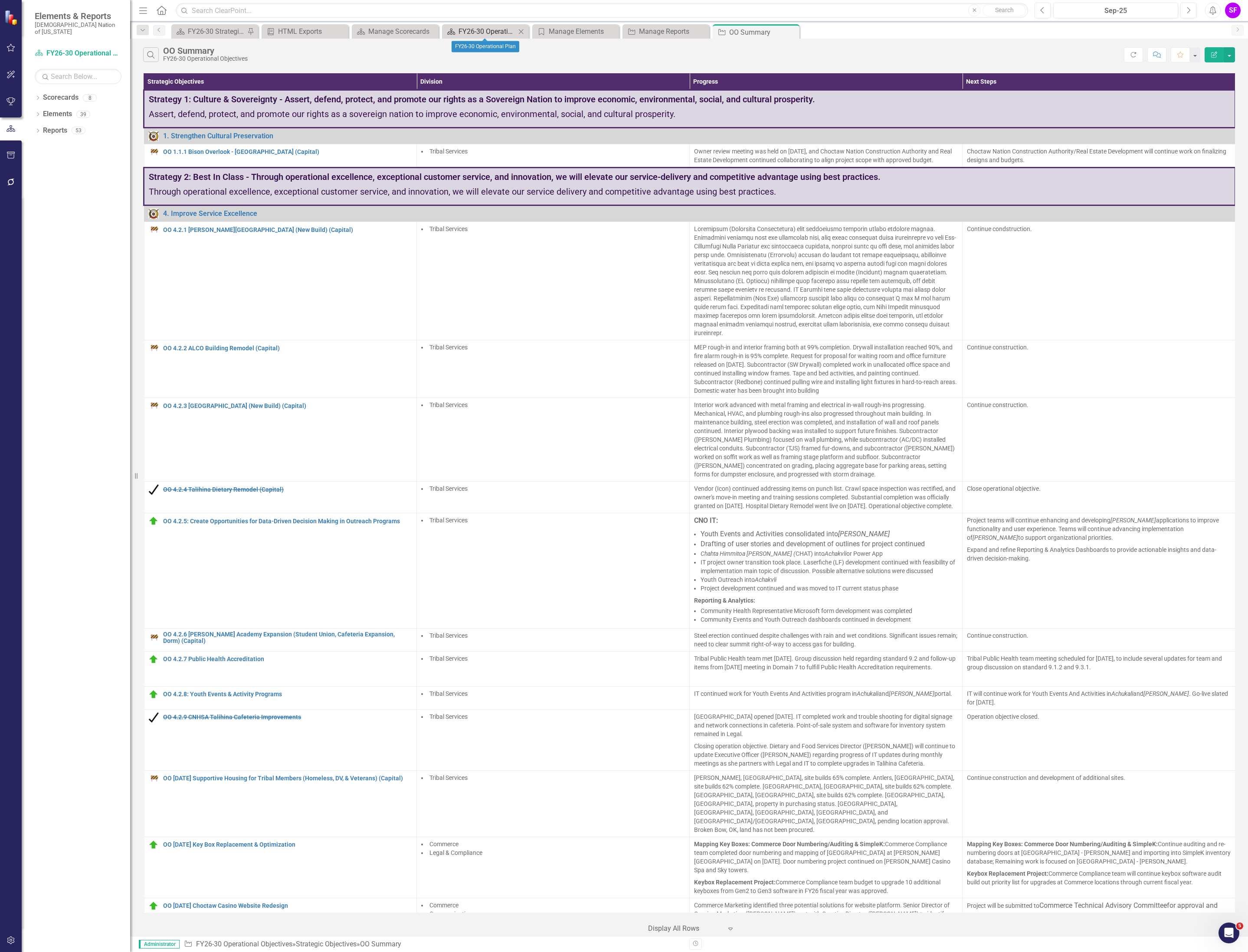
click at [514, 30] on div "FY26-30 Operational Plan" at bounding box center [487, 31] width 57 height 11
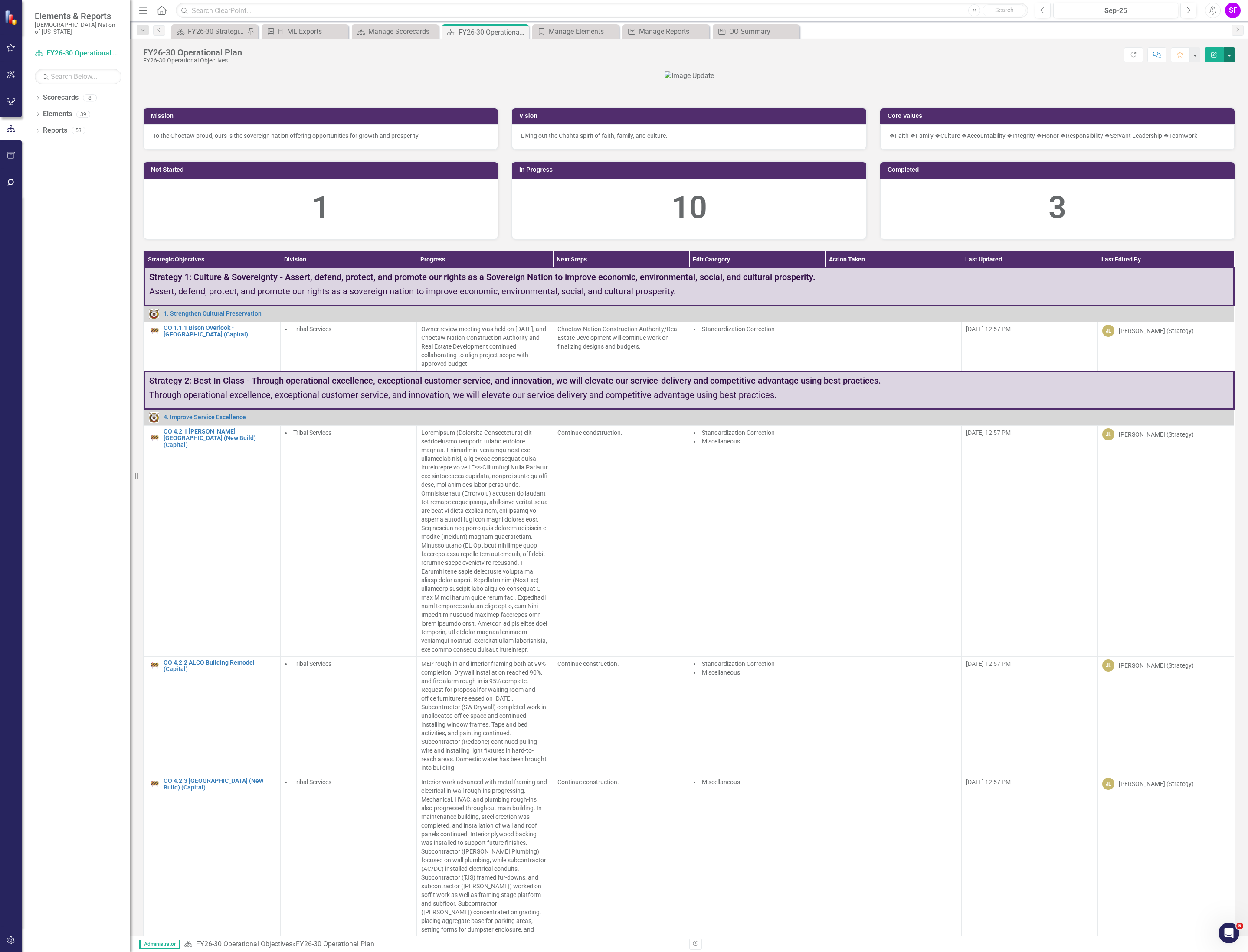
click at [1232, 57] on button "button" at bounding box center [1230, 55] width 12 height 16
click at [1209, 70] on link "Edit Edit Scorecard" at bounding box center [1199, 72] width 70 height 16
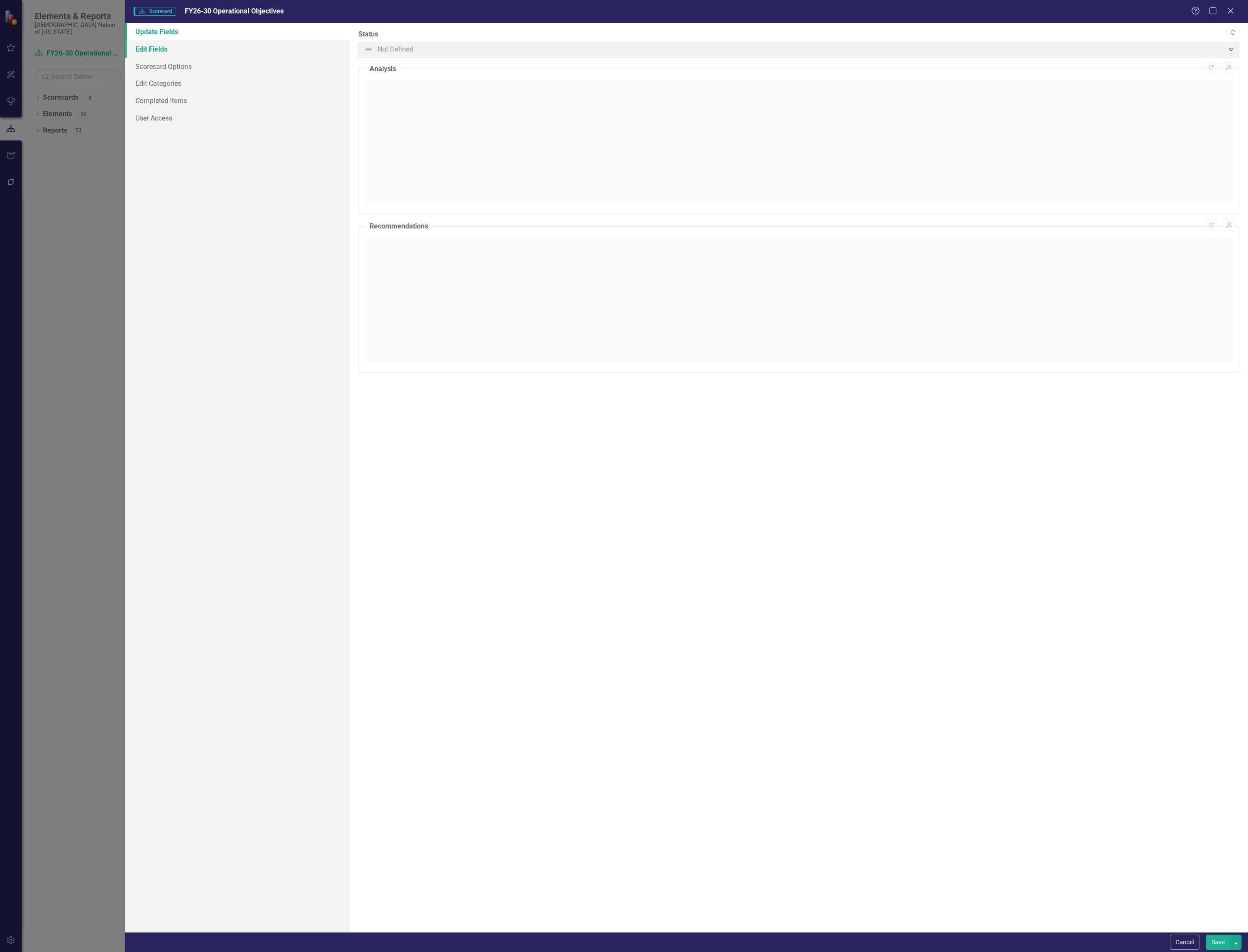
click at [155, 50] on link "Edit Fields" at bounding box center [238, 49] width 225 height 17
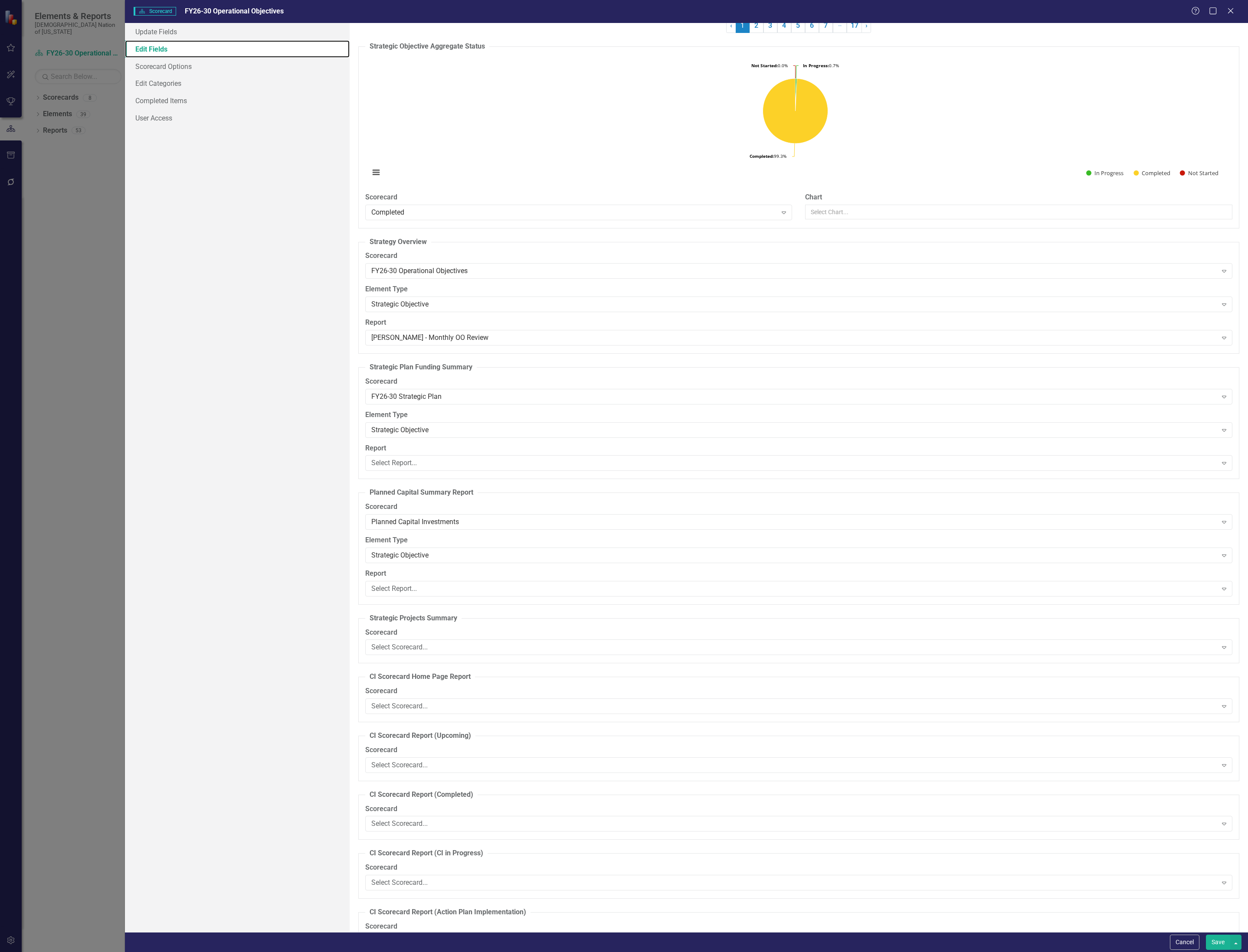
scroll to position [390, 0]
click at [525, 337] on div "[PERSON_NAME] - Monthly OO Review" at bounding box center [794, 336] width 846 height 10
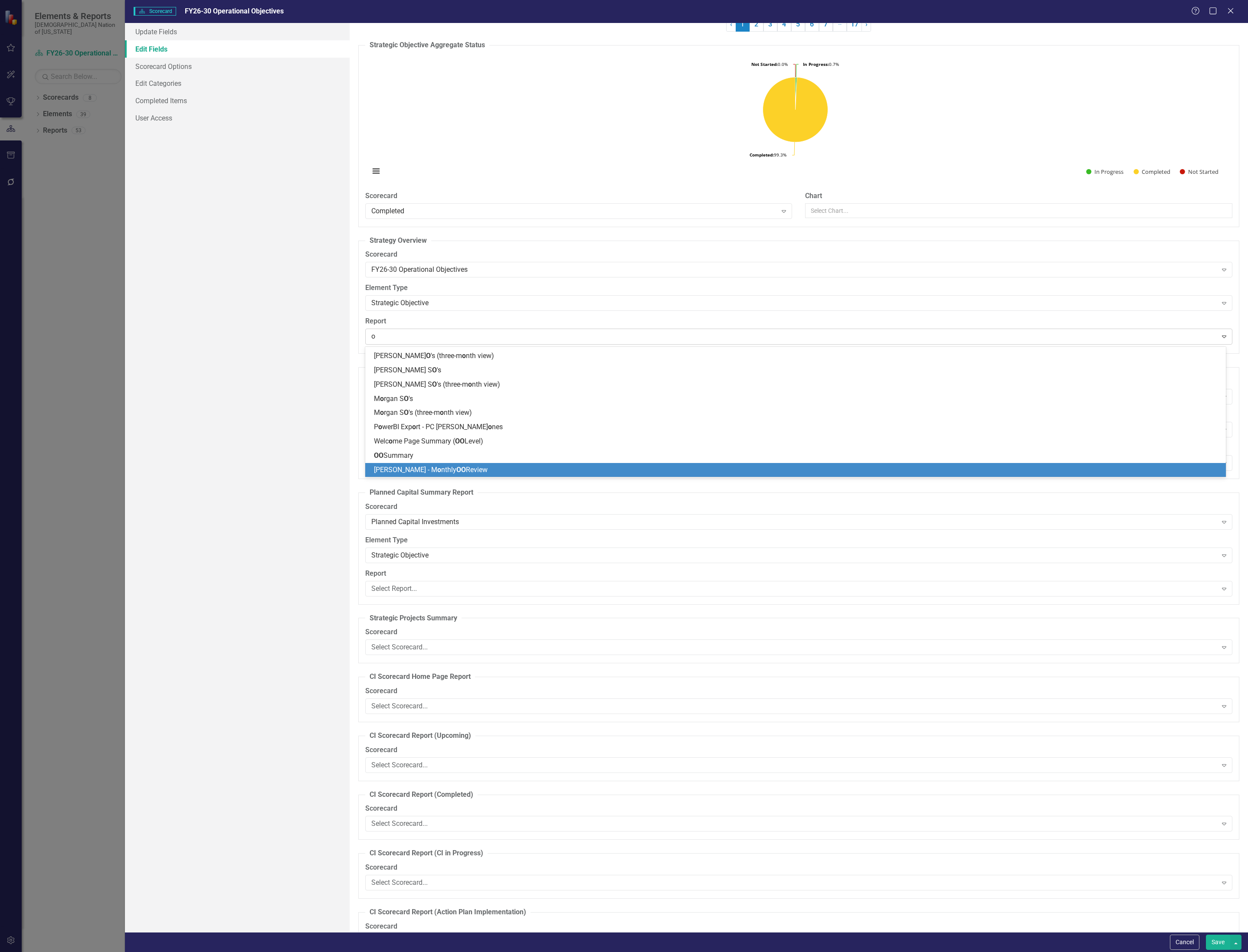
type input "oo"
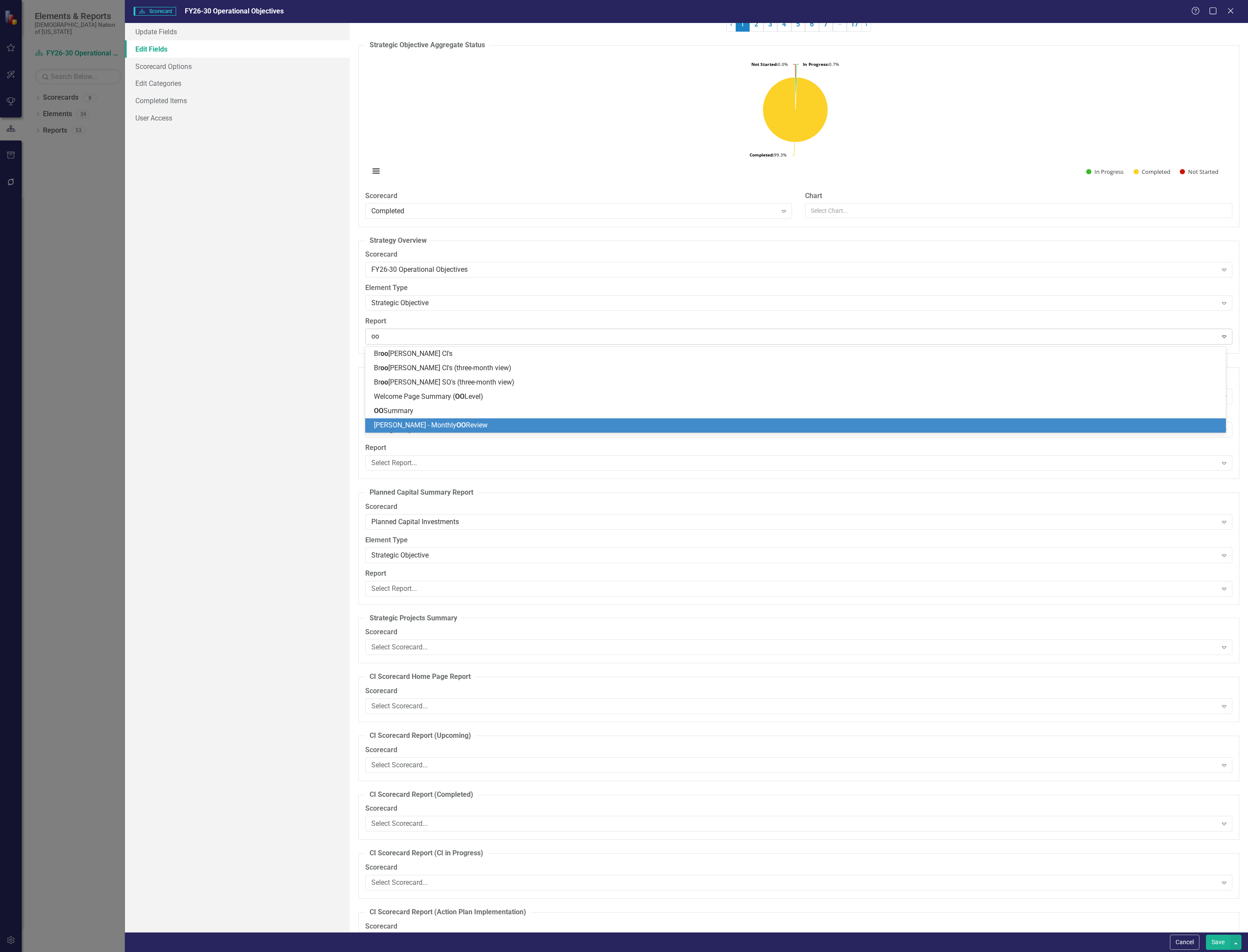
scroll to position [0, 0]
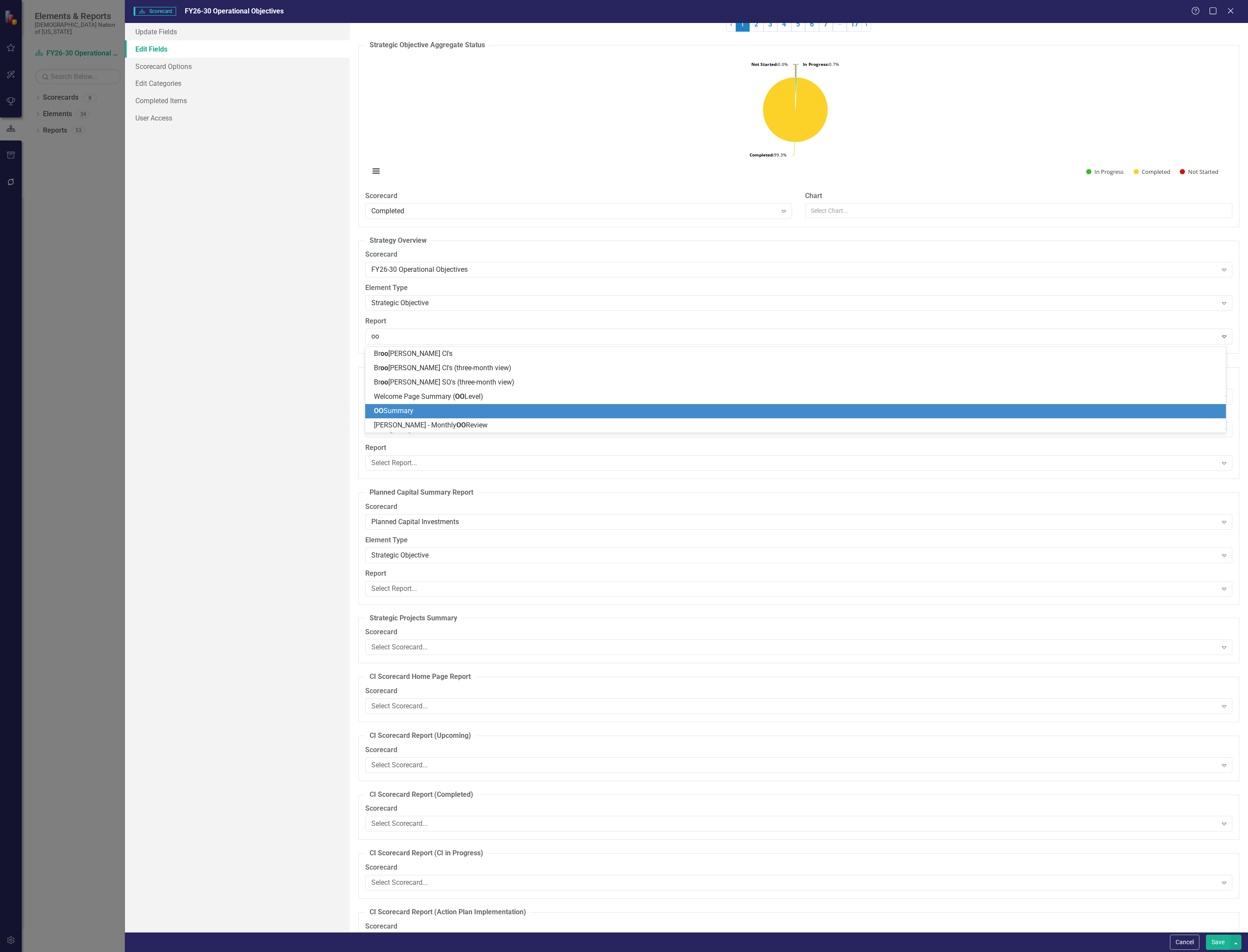
click at [425, 409] on div "OO Summary" at bounding box center [797, 411] width 847 height 10
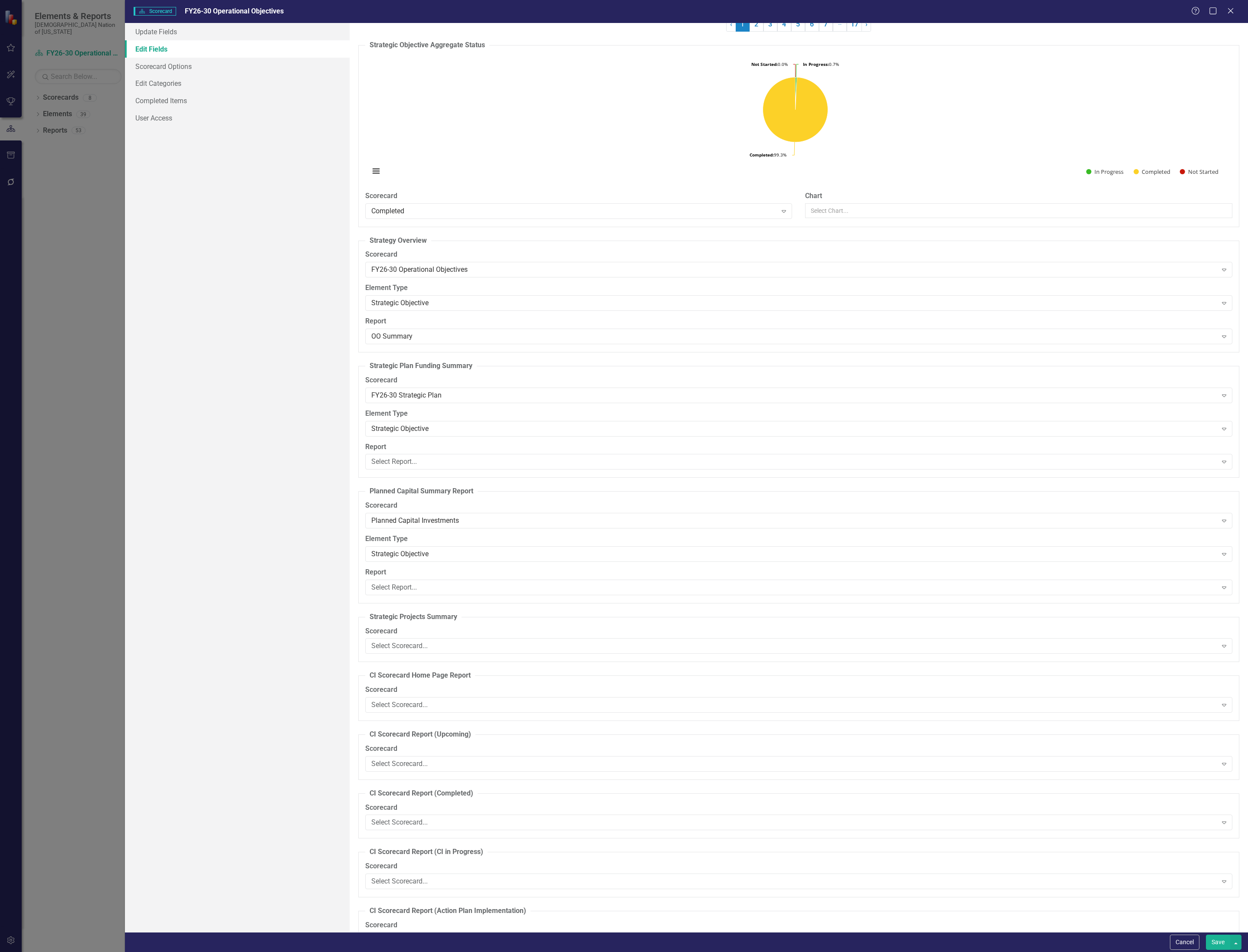
click at [1217, 943] on button "Save" at bounding box center [1217, 942] width 24 height 16
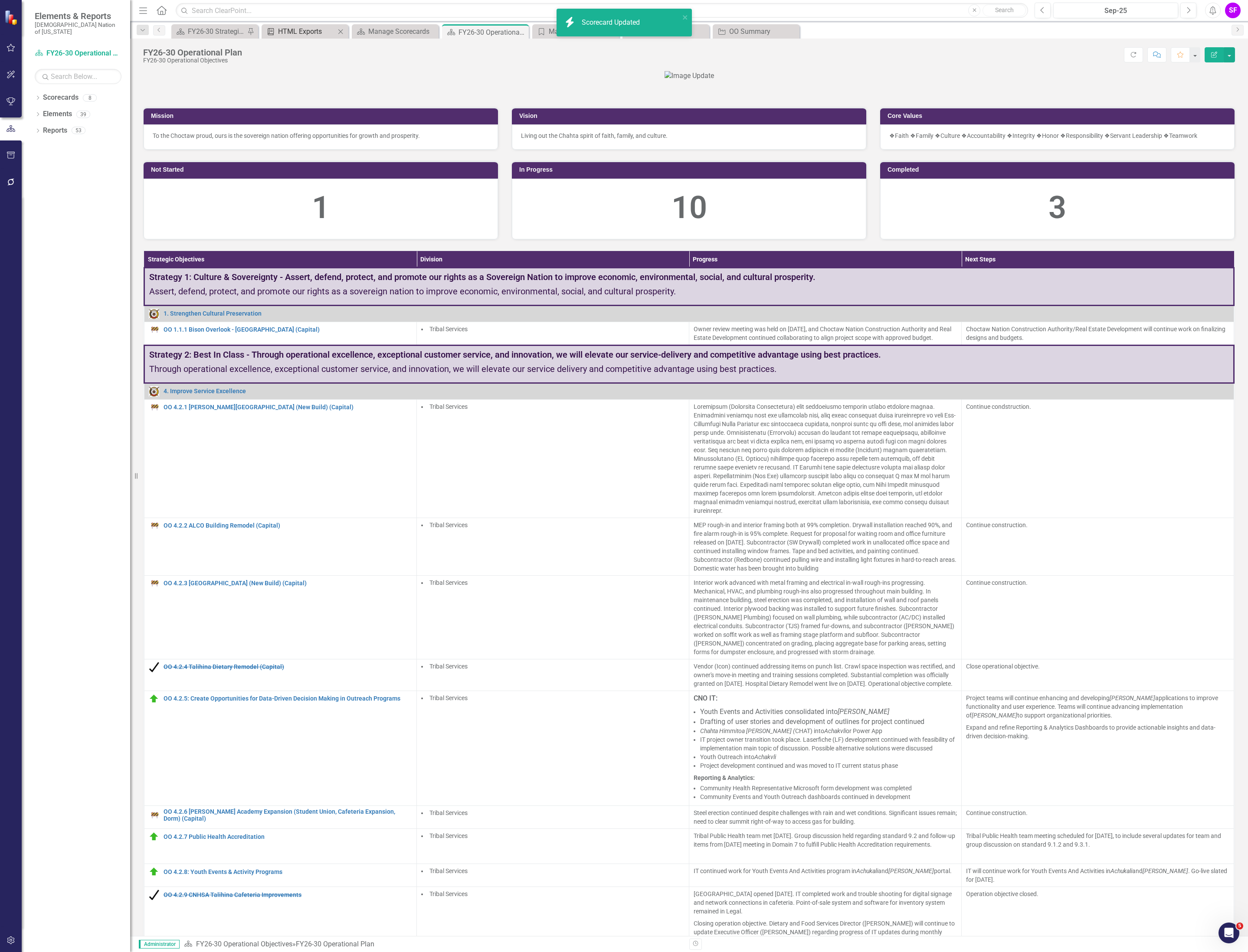
click at [316, 35] on div "HTML Exports" at bounding box center [306, 31] width 57 height 11
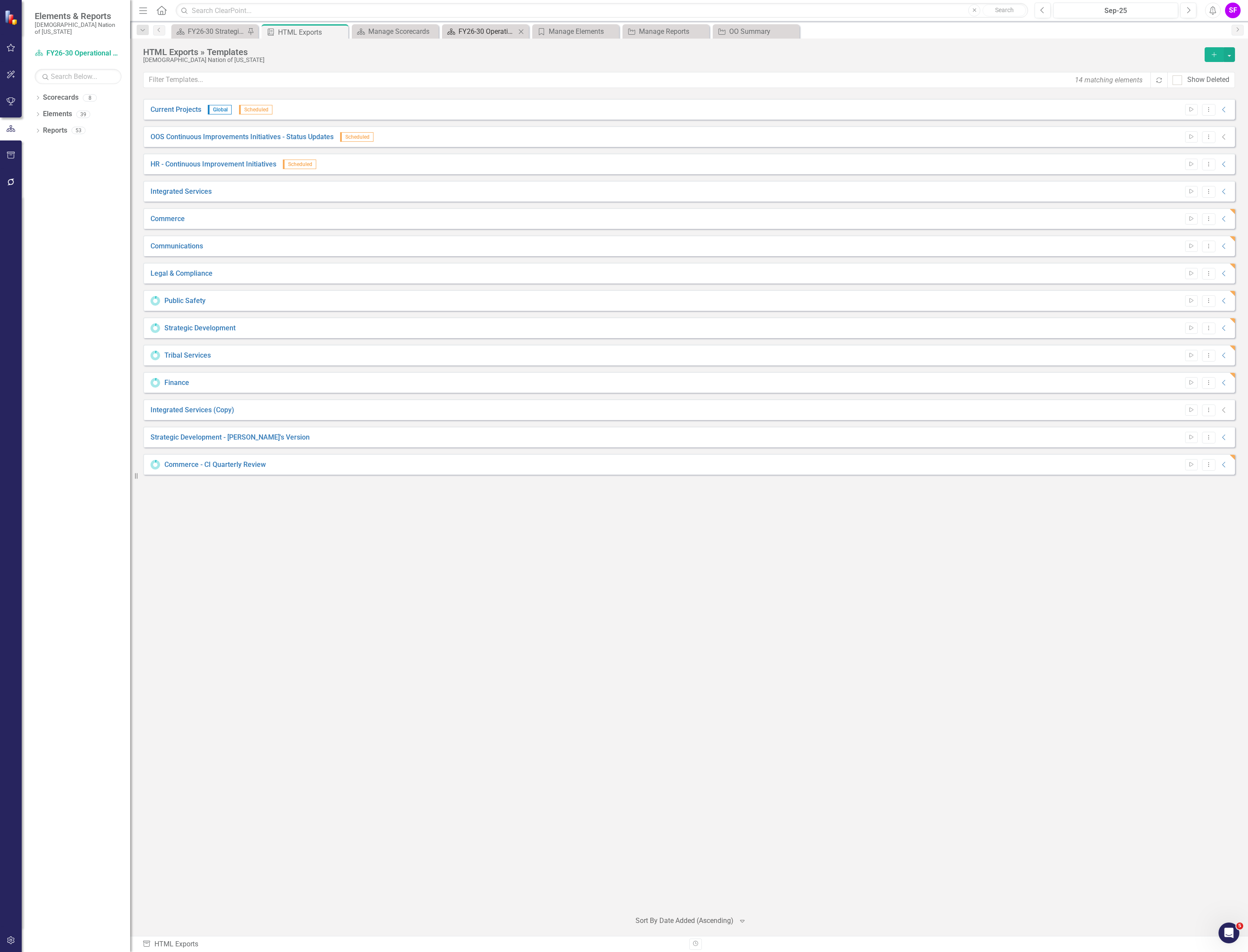
click at [482, 34] on div "FY26-30 Operational Plan" at bounding box center [487, 31] width 57 height 11
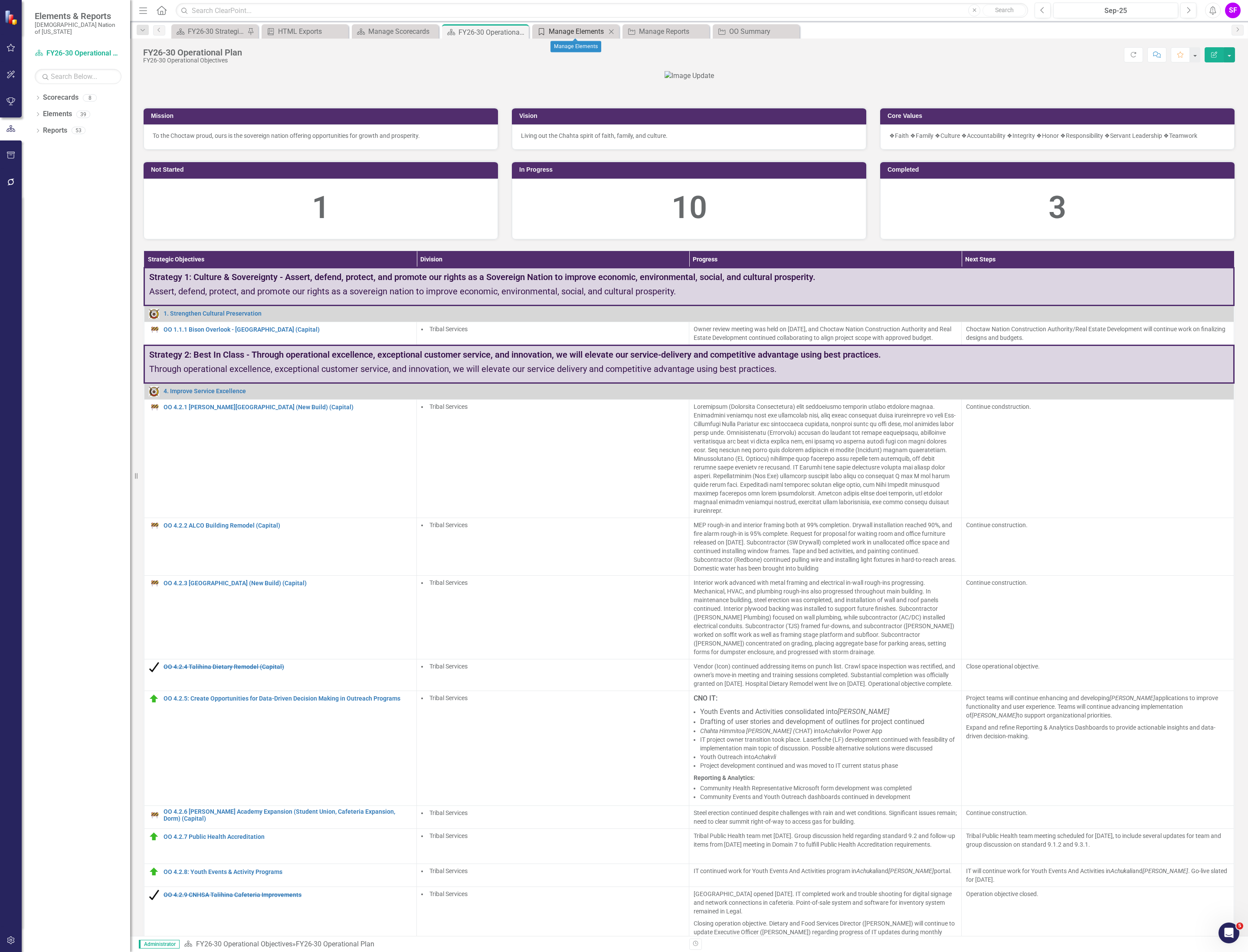
click at [576, 26] on div "Manage Elements" at bounding box center [577, 31] width 57 height 11
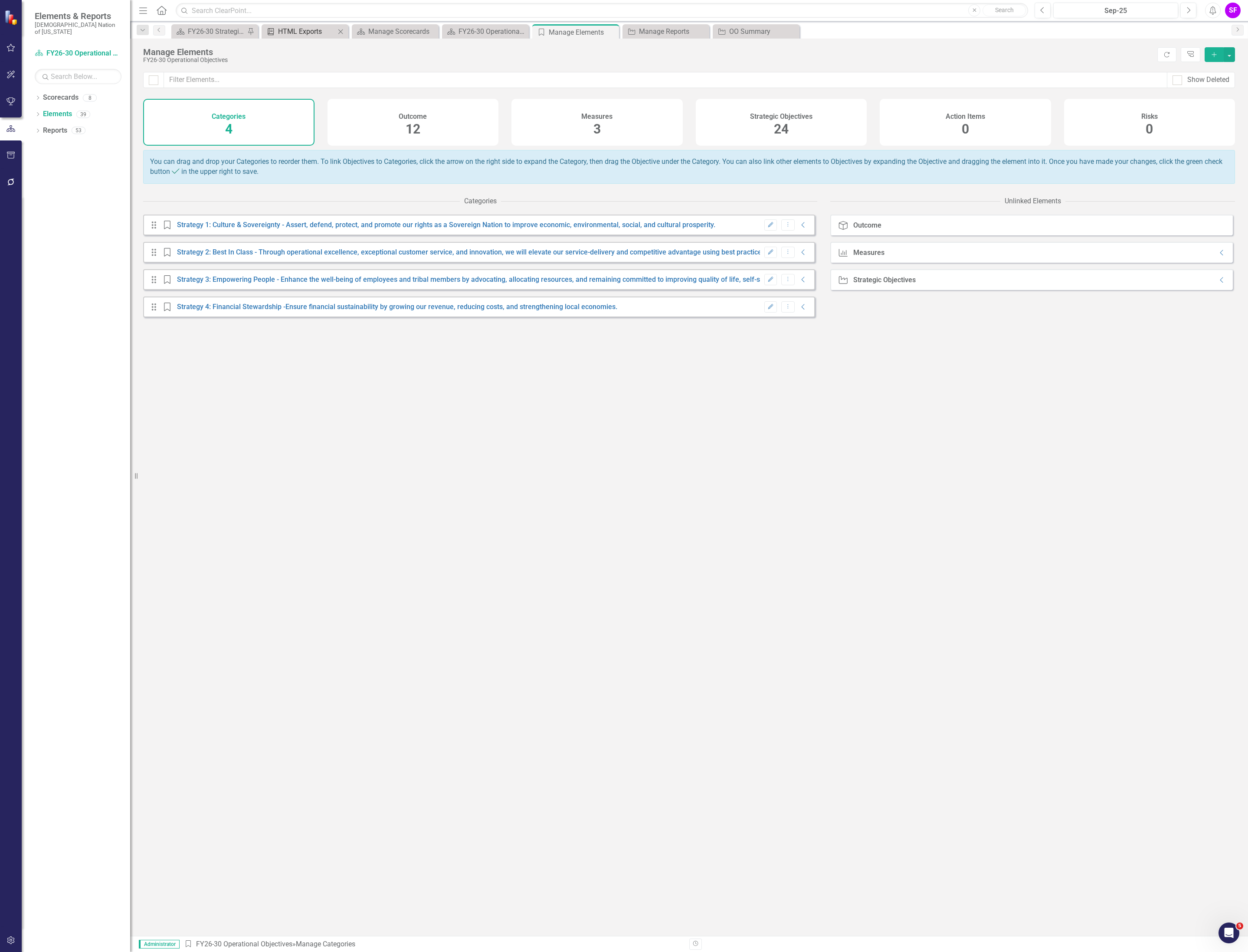
click at [297, 29] on div "HTML Exports" at bounding box center [306, 31] width 57 height 11
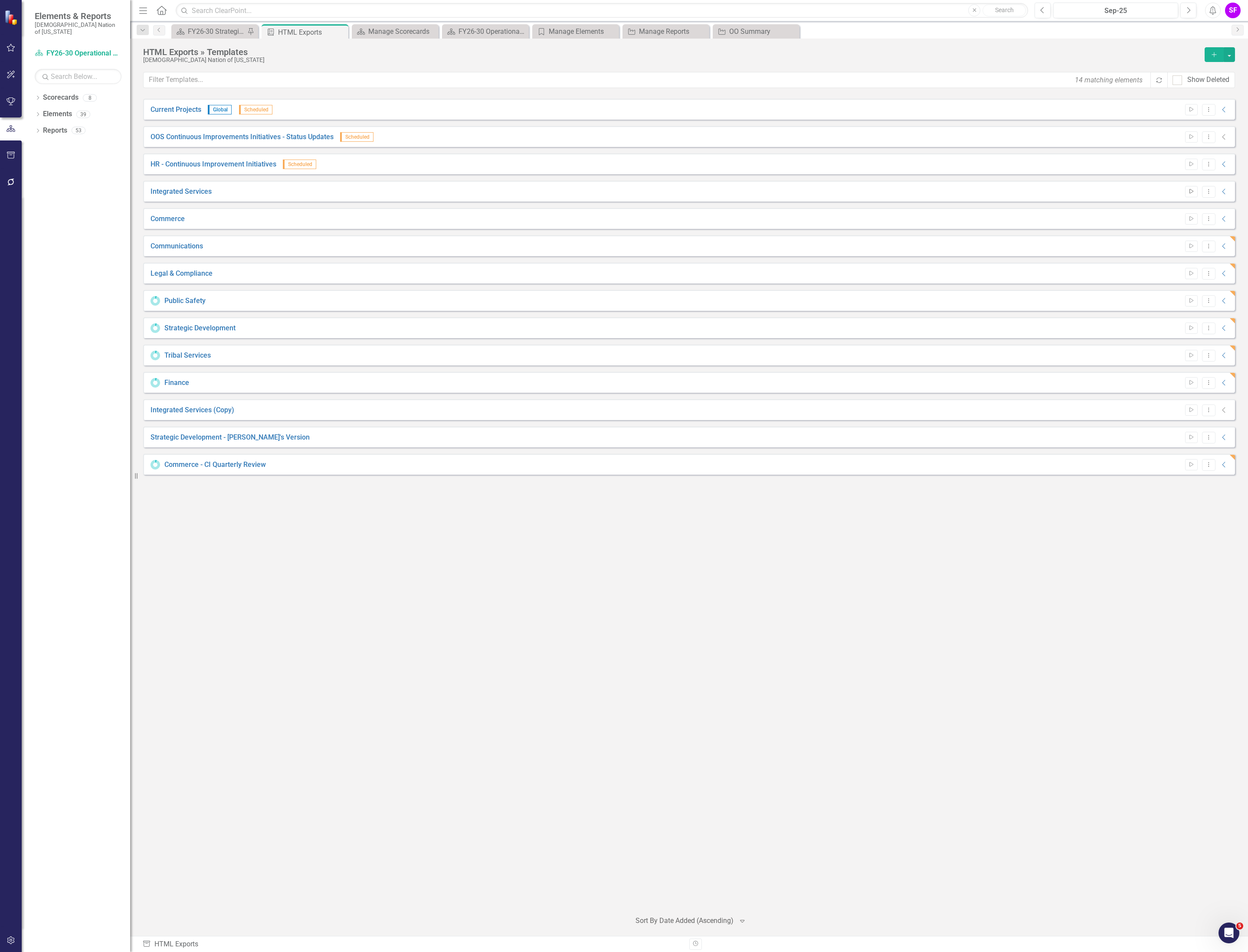
click at [1192, 190] on icon "Start" at bounding box center [1191, 191] width 7 height 5
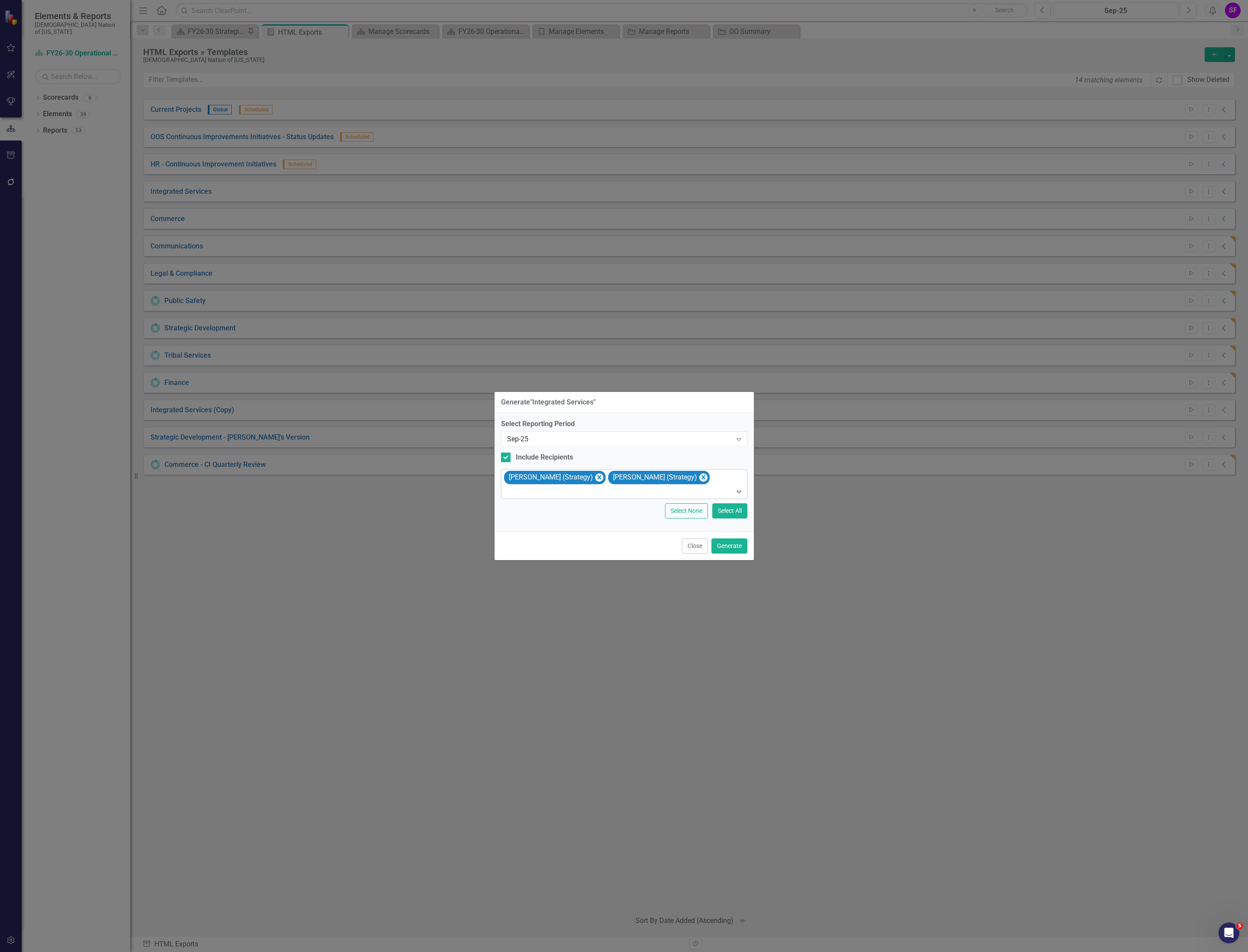
click at [691, 469] on div "Sheridan Burns (Strategy) Sheriden Franks (Strategy)" at bounding box center [624, 484] width 244 height 29
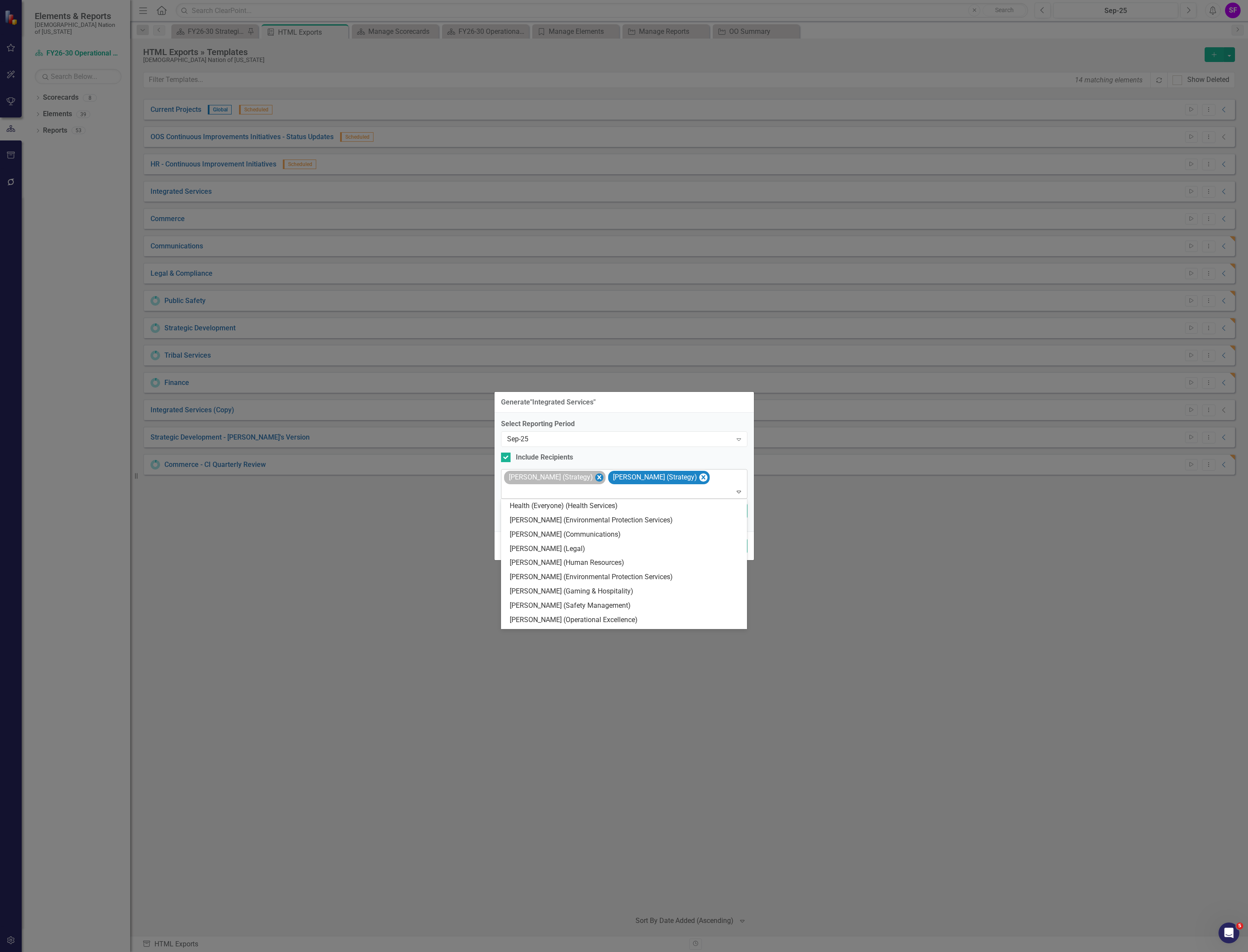
click at [594, 480] on icon "Remove Sheridan Burns (Strategy)" at bounding box center [598, 477] width 8 height 11
click at [594, 479] on icon "Remove Sheriden Franks (Strategy)" at bounding box center [598, 477] width 8 height 11
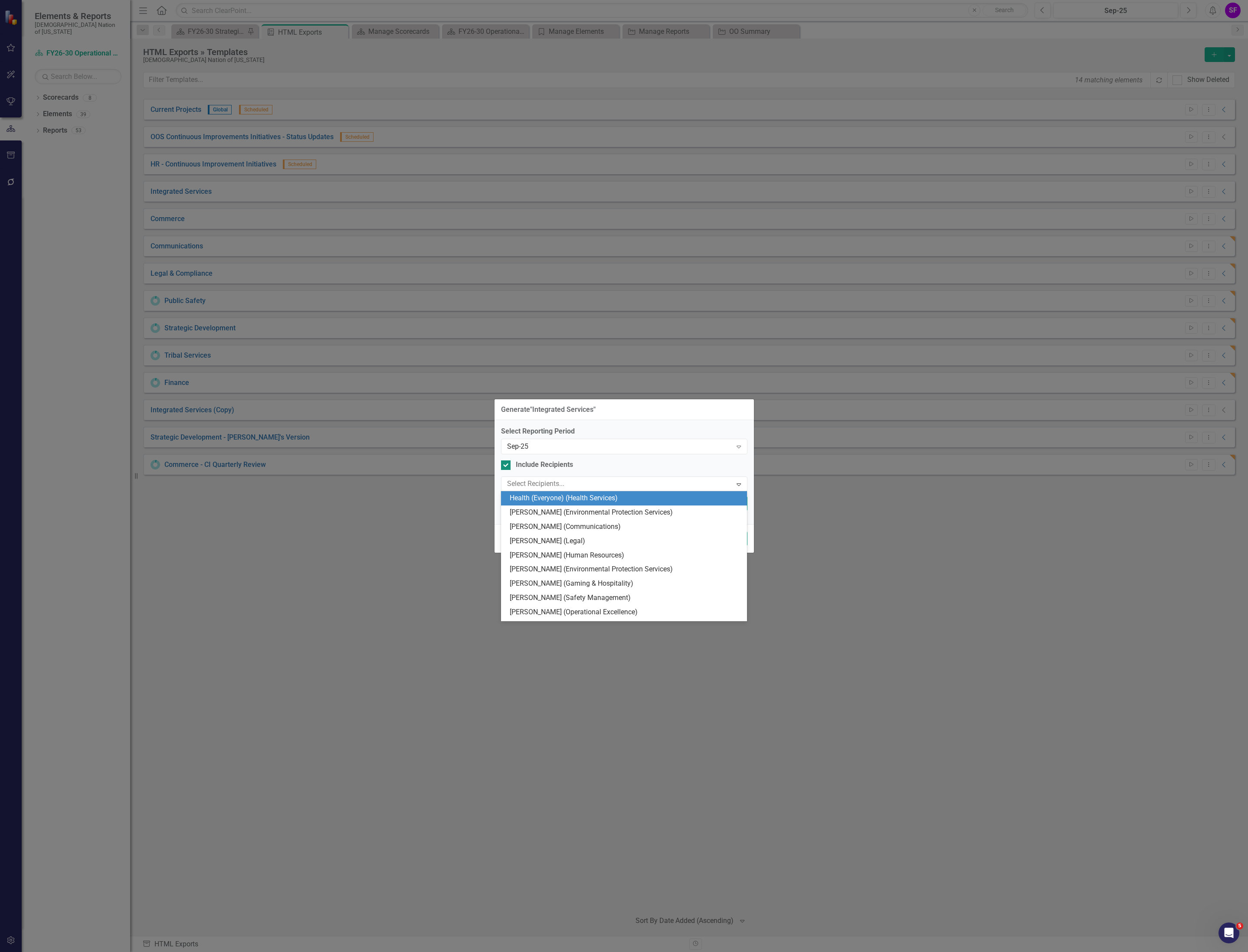
click at [517, 460] on div "Include Recipients" at bounding box center [544, 465] width 57 height 10
click at [506, 460] on input "Include Recipients" at bounding box center [504, 463] width 6 height 6
checkbox input "false"
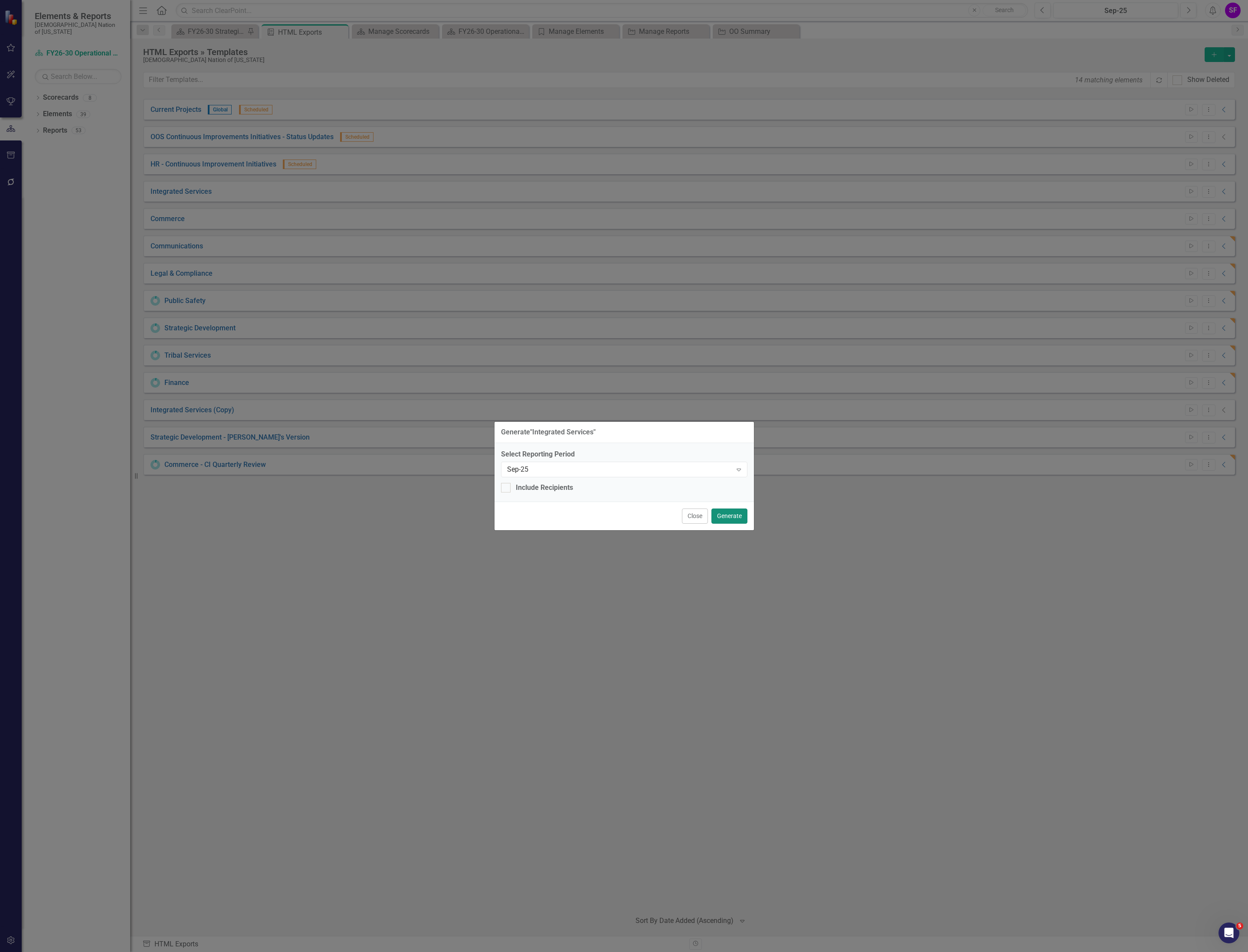
click at [734, 513] on button "Generate" at bounding box center [728, 517] width 36 height 16
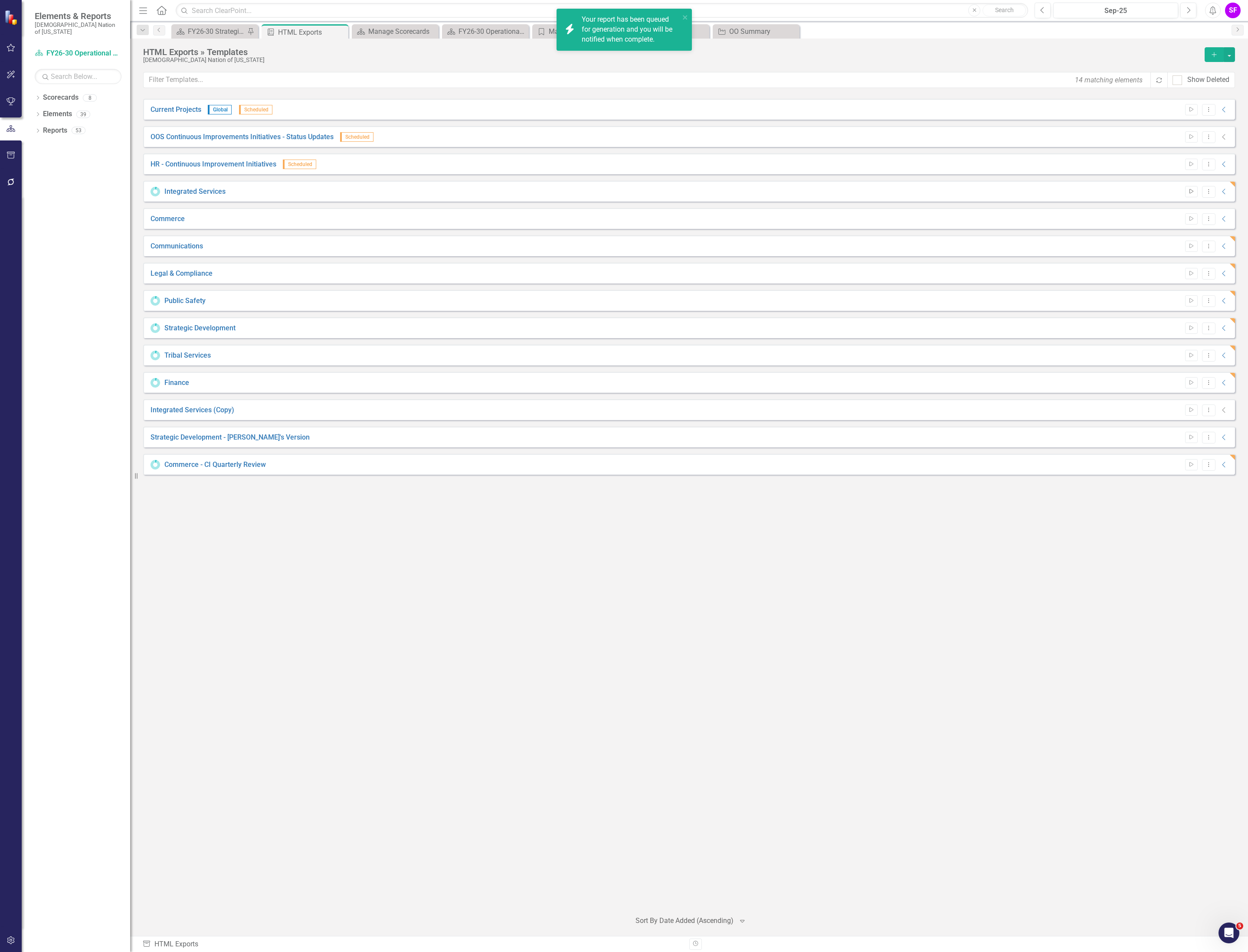
click at [1188, 191] on icon "Start" at bounding box center [1191, 191] width 7 height 5
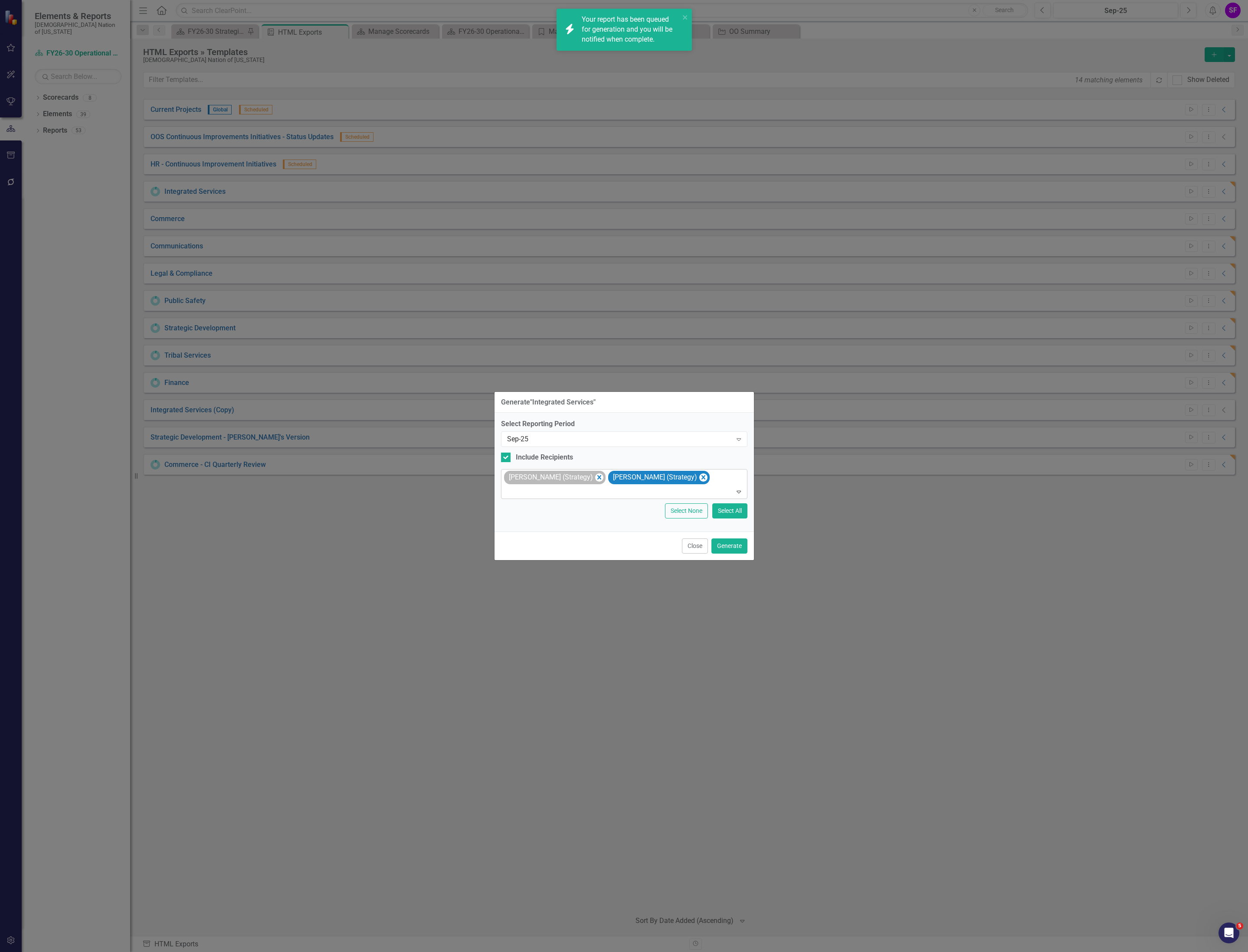
click at [598, 476] on div "Sheridan Burns (Strategy)" at bounding box center [555, 478] width 102 height 14
click at [698, 475] on icon "Remove Sheriden Franks (Strategy)" at bounding box center [702, 477] width 8 height 11
click at [594, 481] on icon "Remove Sheridan Burns (Strategy)" at bounding box center [598, 477] width 8 height 11
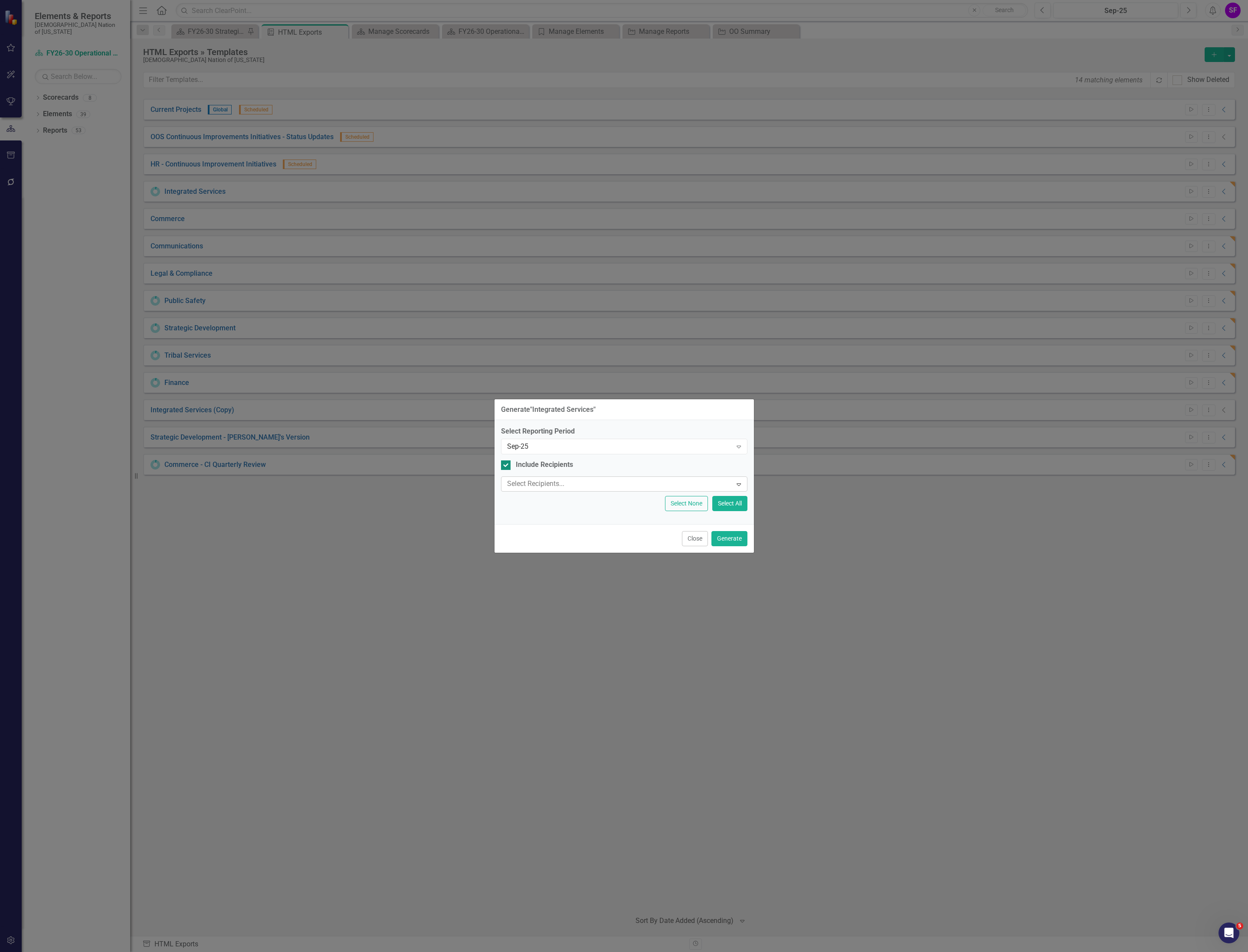
click at [538, 462] on div "Include Recipients" at bounding box center [544, 465] width 57 height 10
click at [506, 462] on input "Include Recipients" at bounding box center [504, 463] width 6 height 6
checkbox input "false"
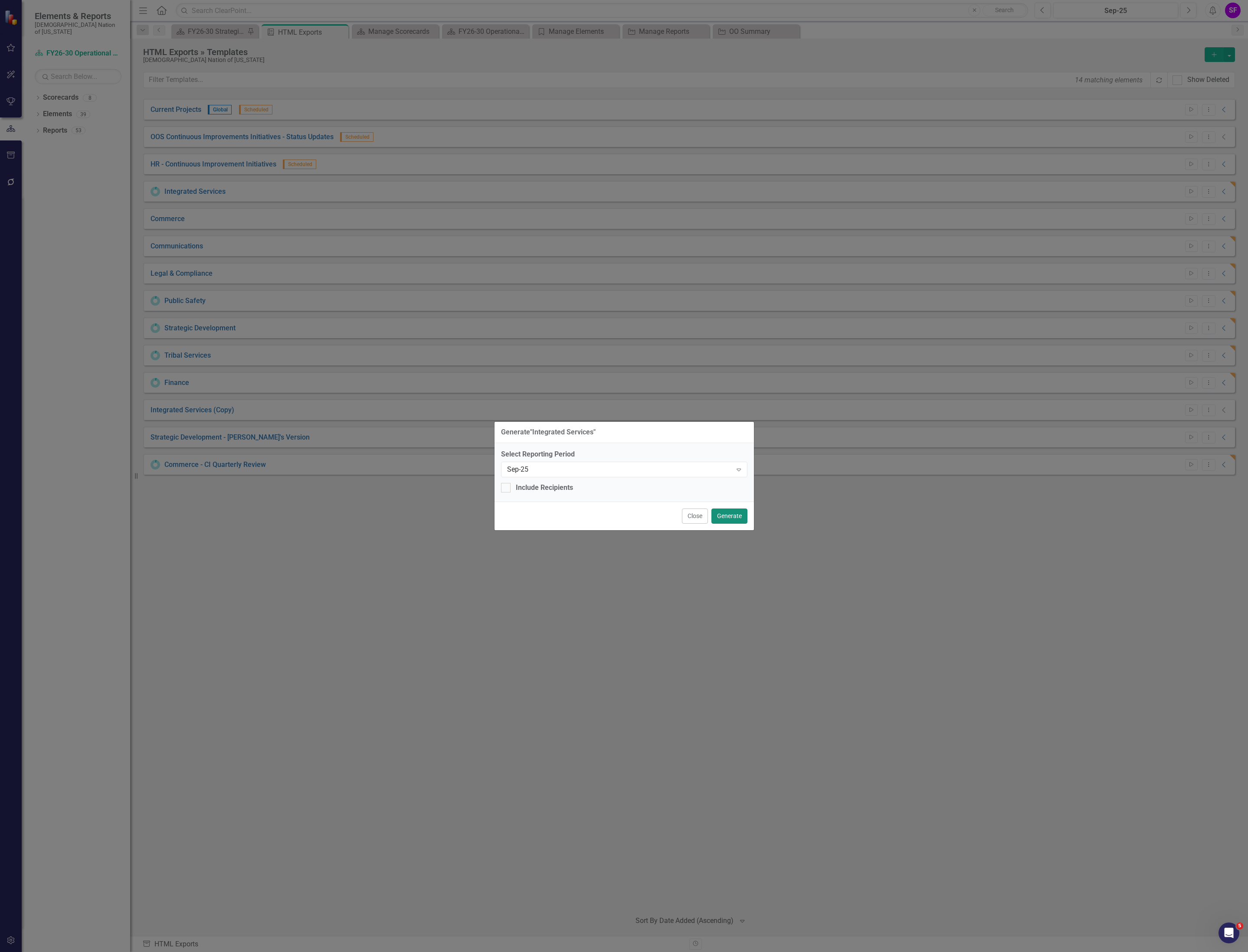
click at [724, 513] on button "Generate" at bounding box center [728, 517] width 36 height 16
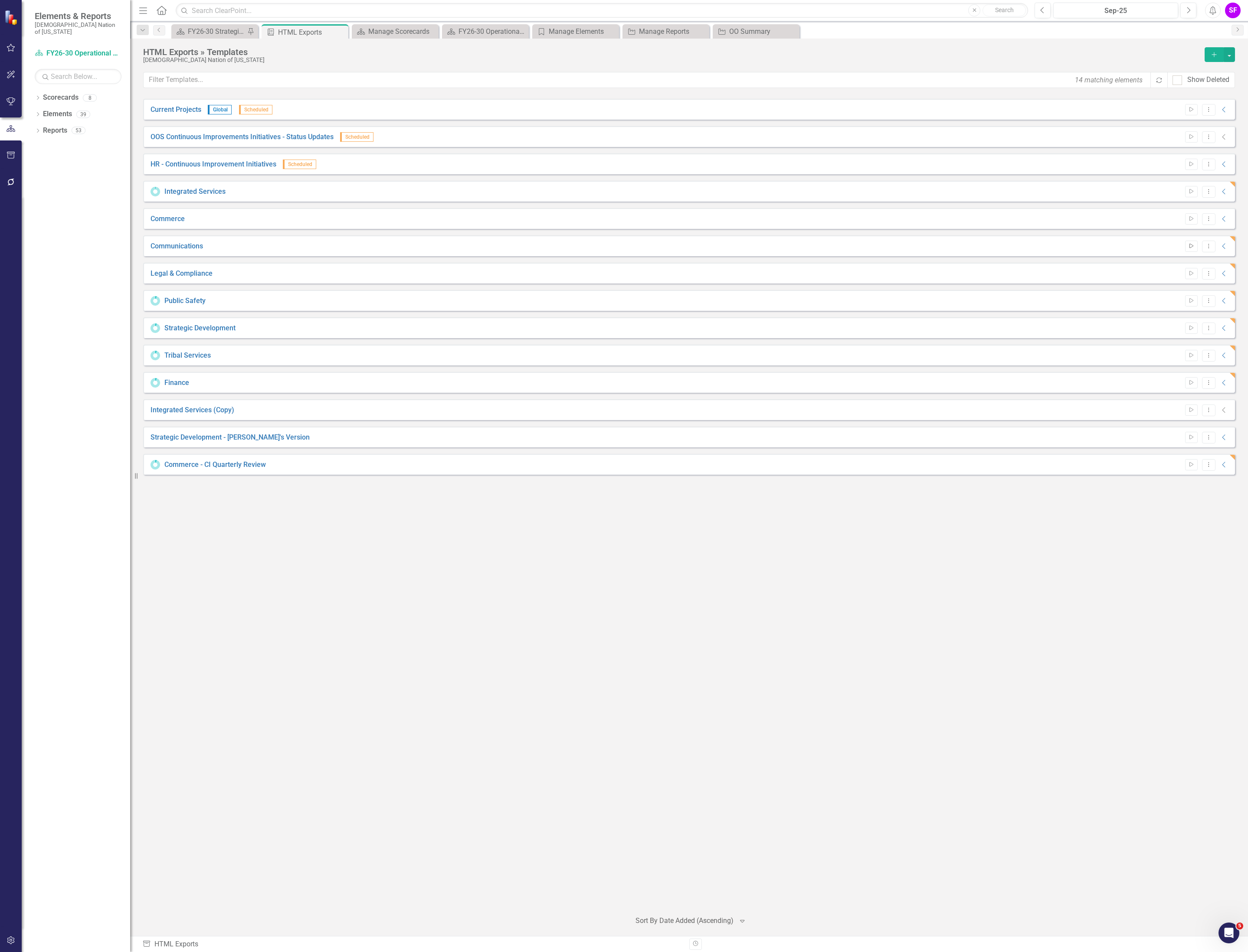
click at [1193, 250] on button "Start" at bounding box center [1191, 246] width 13 height 12
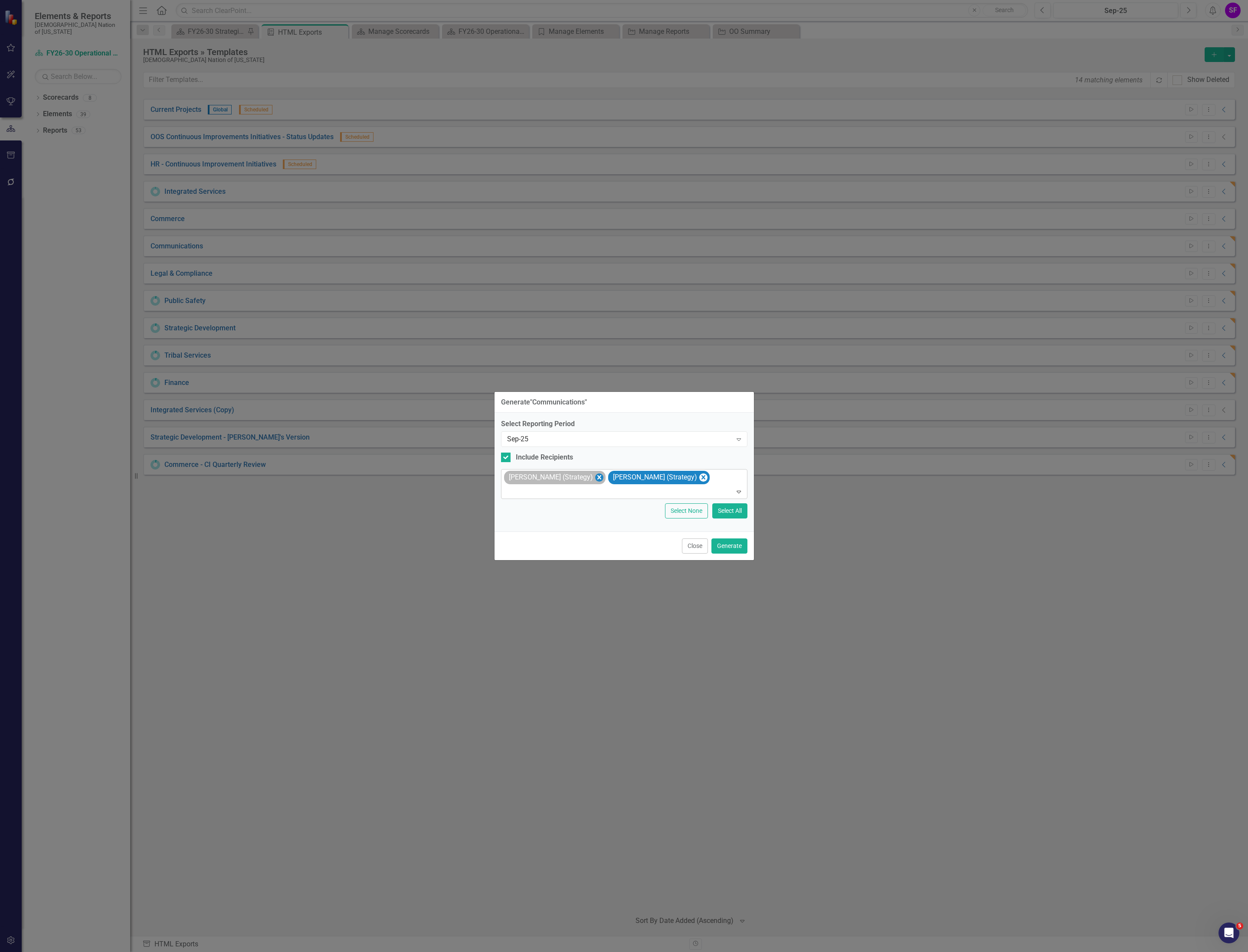
click at [594, 481] on icon "Remove Sheridan Burns (Strategy)" at bounding box center [598, 477] width 8 height 11
click at [594, 480] on icon "Remove Sheriden Franks (Strategy)" at bounding box center [598, 477] width 8 height 11
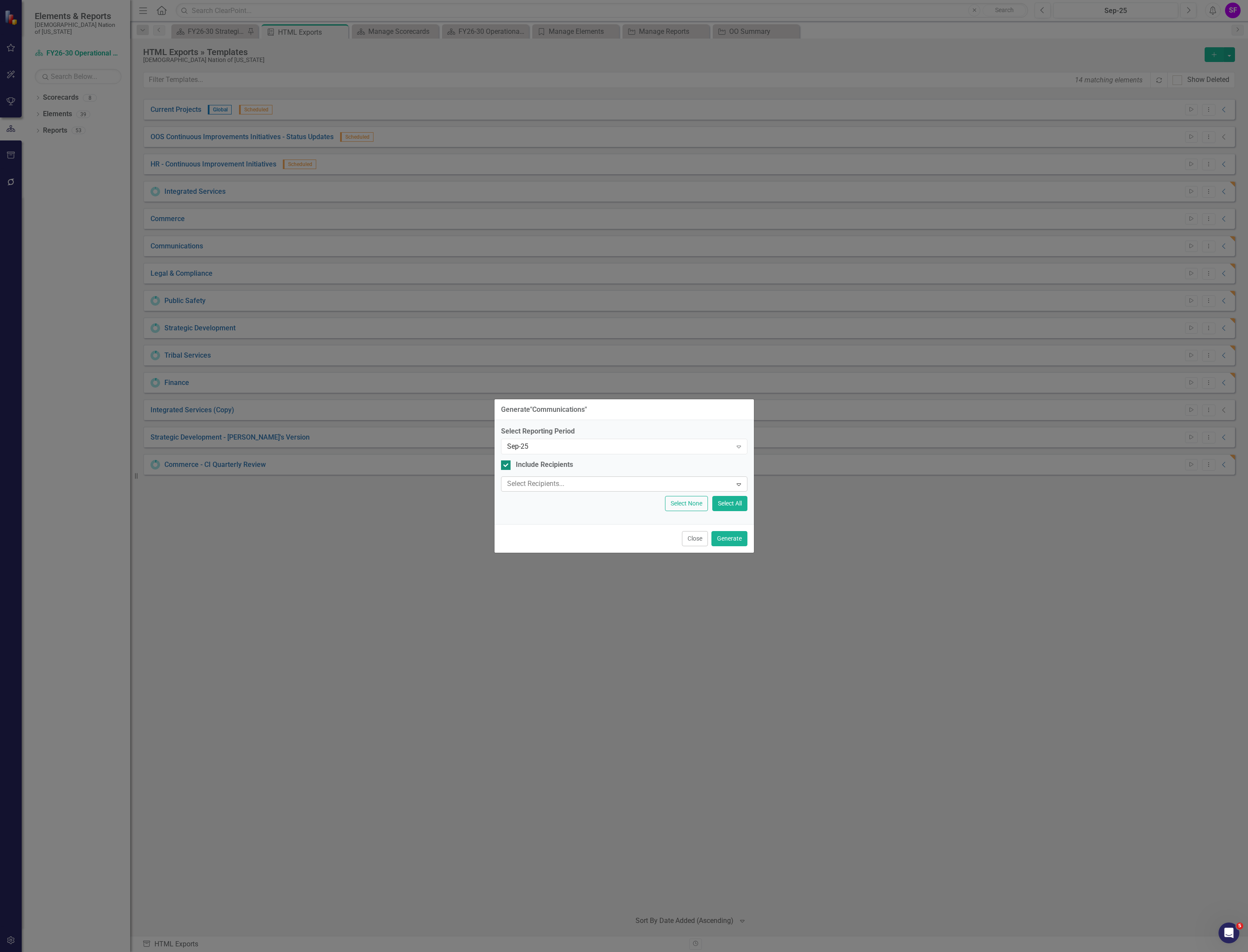
click at [530, 461] on div "Include Recipients" at bounding box center [544, 465] width 57 height 10
click at [506, 461] on input "Include Recipients" at bounding box center [504, 463] width 6 height 6
checkbox input "false"
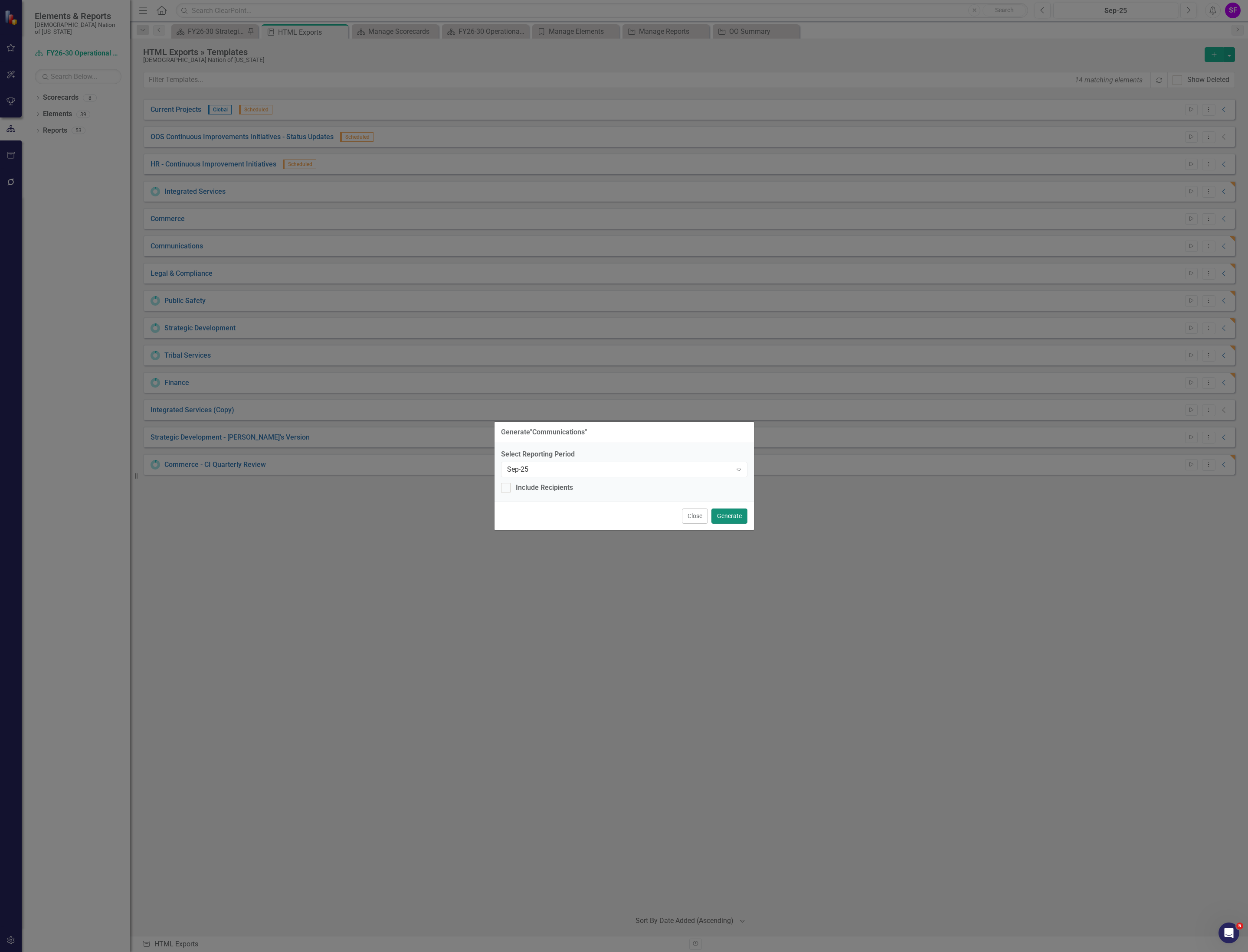
click at [726, 509] on button "Generate" at bounding box center [728, 517] width 36 height 16
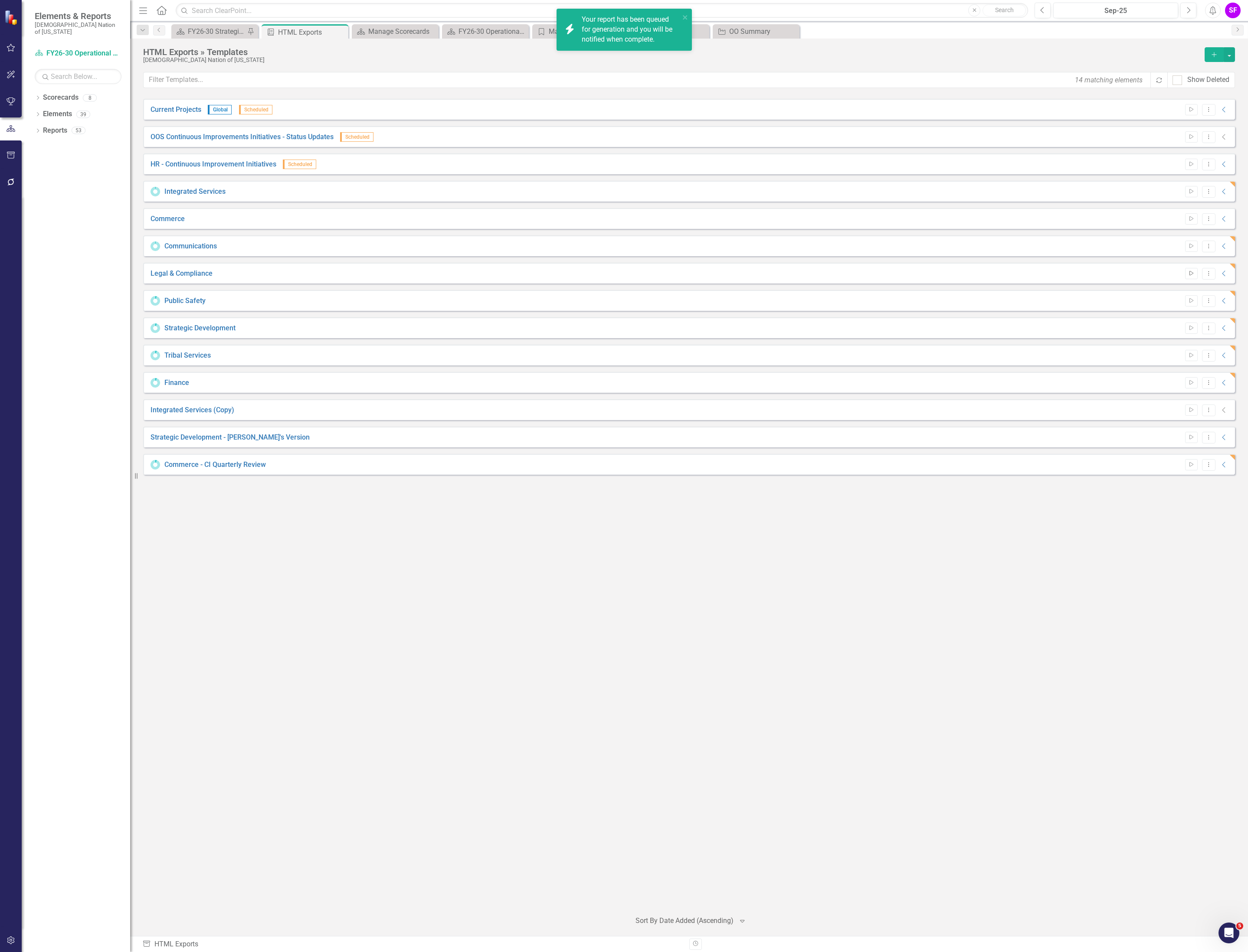
click at [1190, 272] on icon "Start" at bounding box center [1191, 273] width 7 height 5
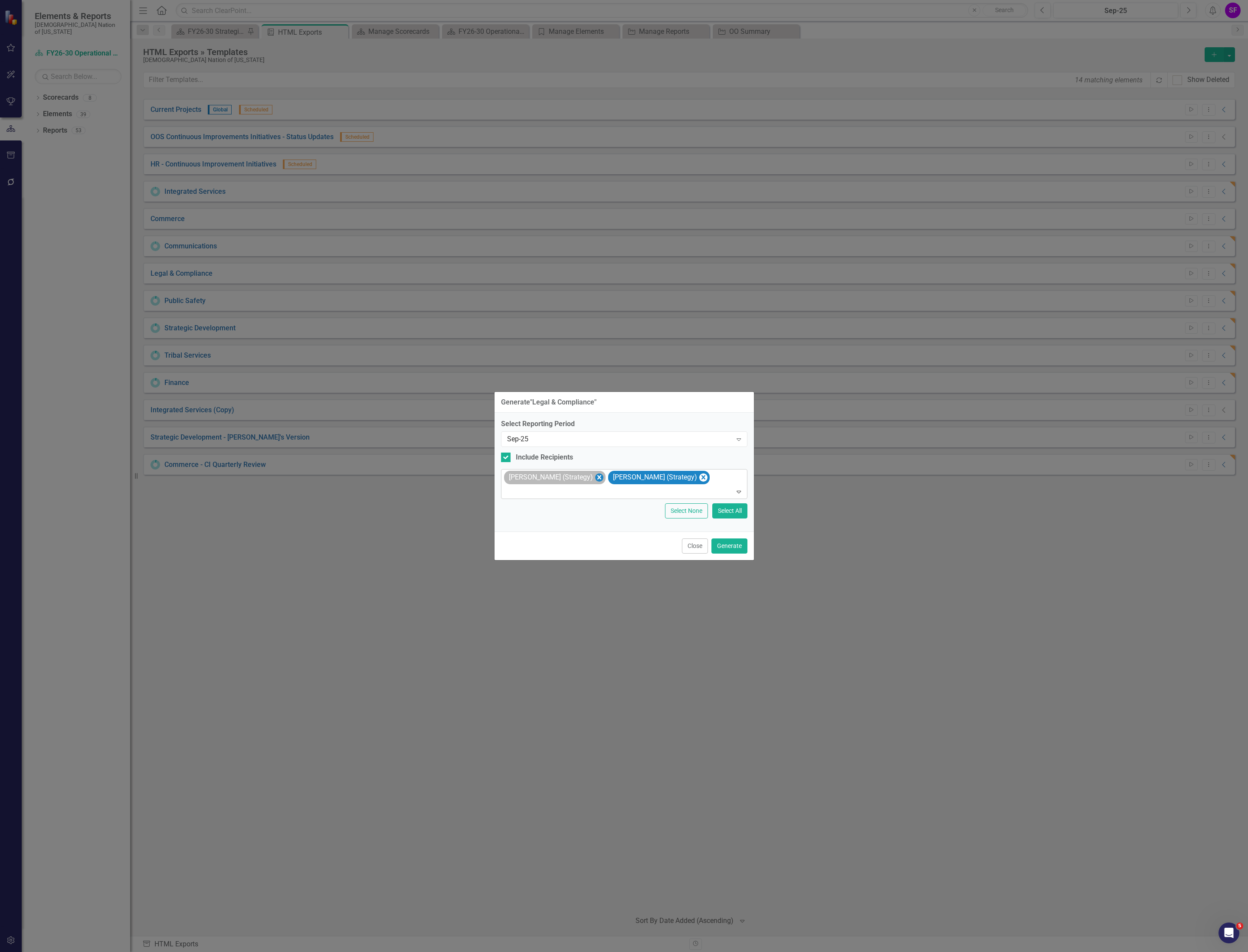
click at [596, 475] on icon "Remove Sheridan Burns (Strategy)" at bounding box center [598, 477] width 4 height 4
click at [594, 475] on icon "Remove Sheriden Franks (Strategy)" at bounding box center [598, 477] width 8 height 11
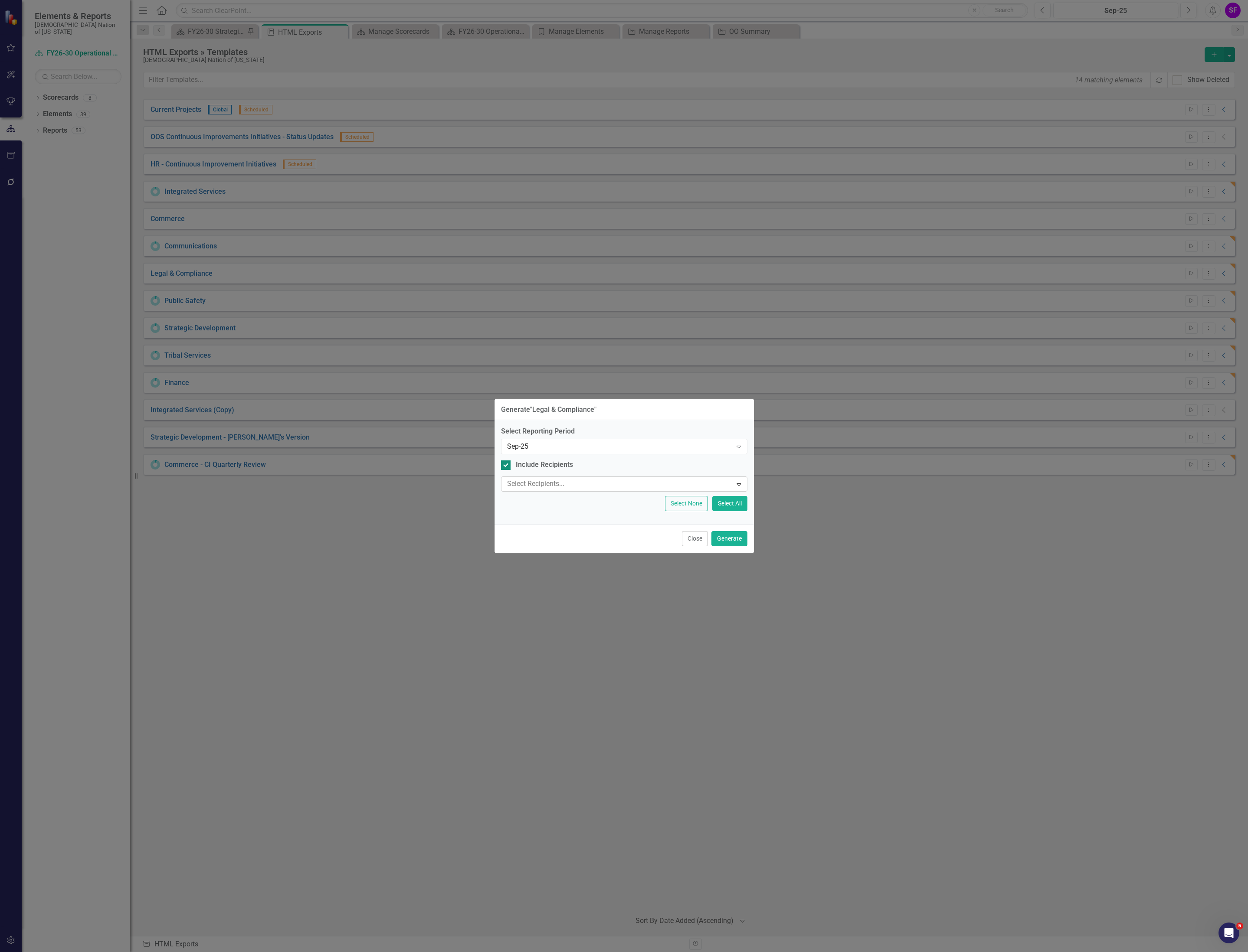
click at [532, 465] on div "Include Recipients" at bounding box center [544, 465] width 57 height 10
click at [506, 465] on input "Include Recipients" at bounding box center [504, 463] width 6 height 6
checkbox input "false"
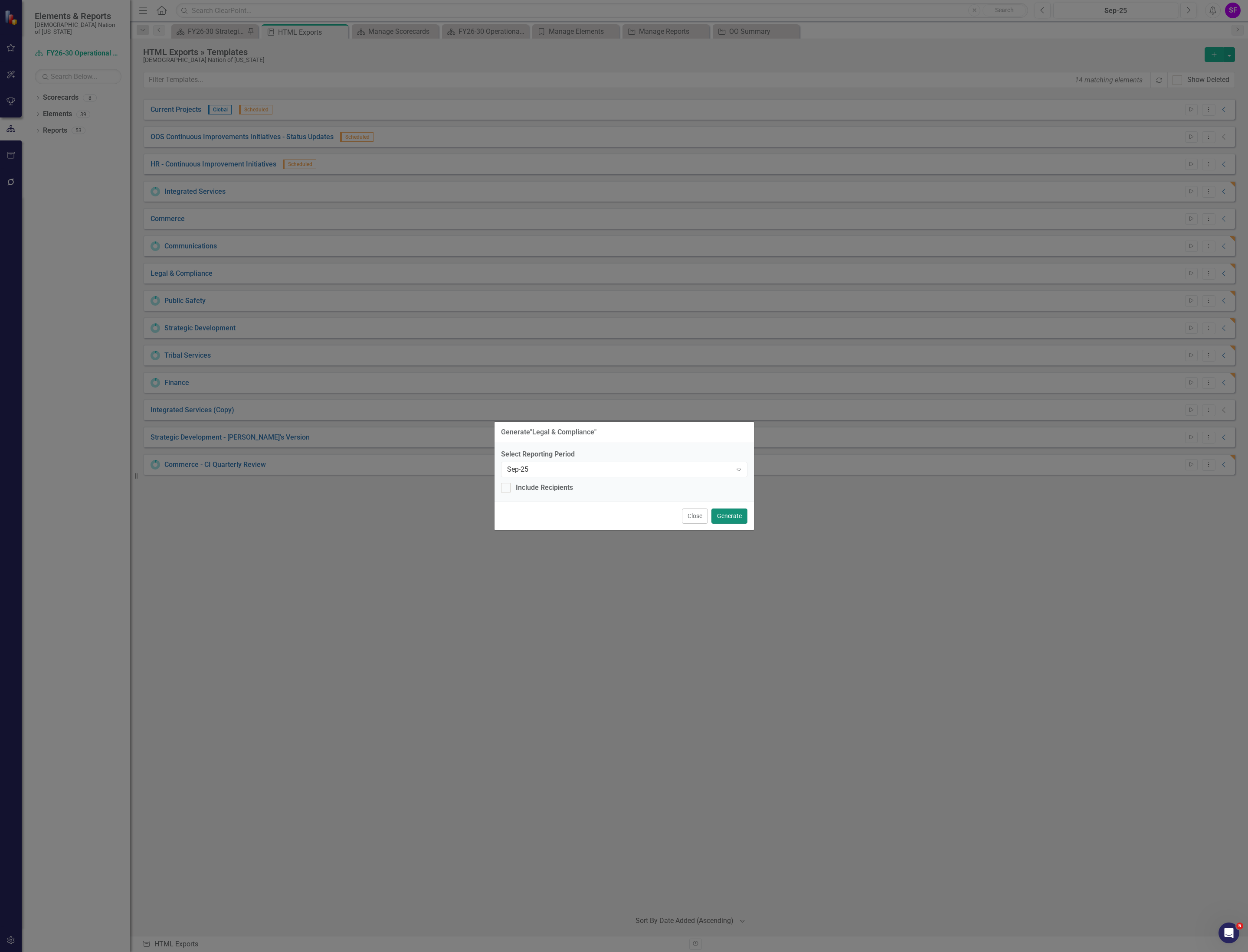
click at [729, 514] on button "Generate" at bounding box center [728, 517] width 36 height 16
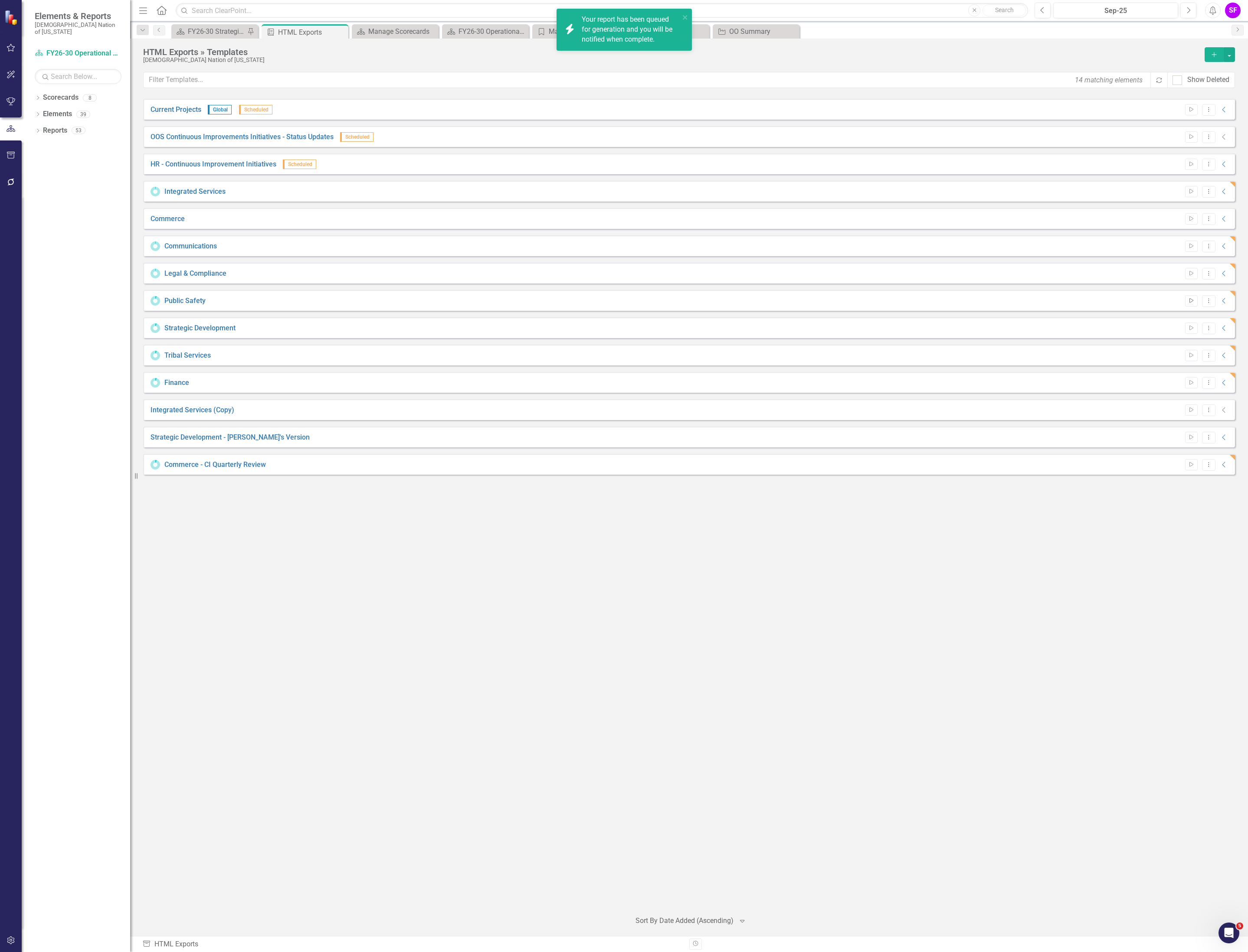
click at [1191, 302] on icon "Start" at bounding box center [1191, 301] width 7 height 5
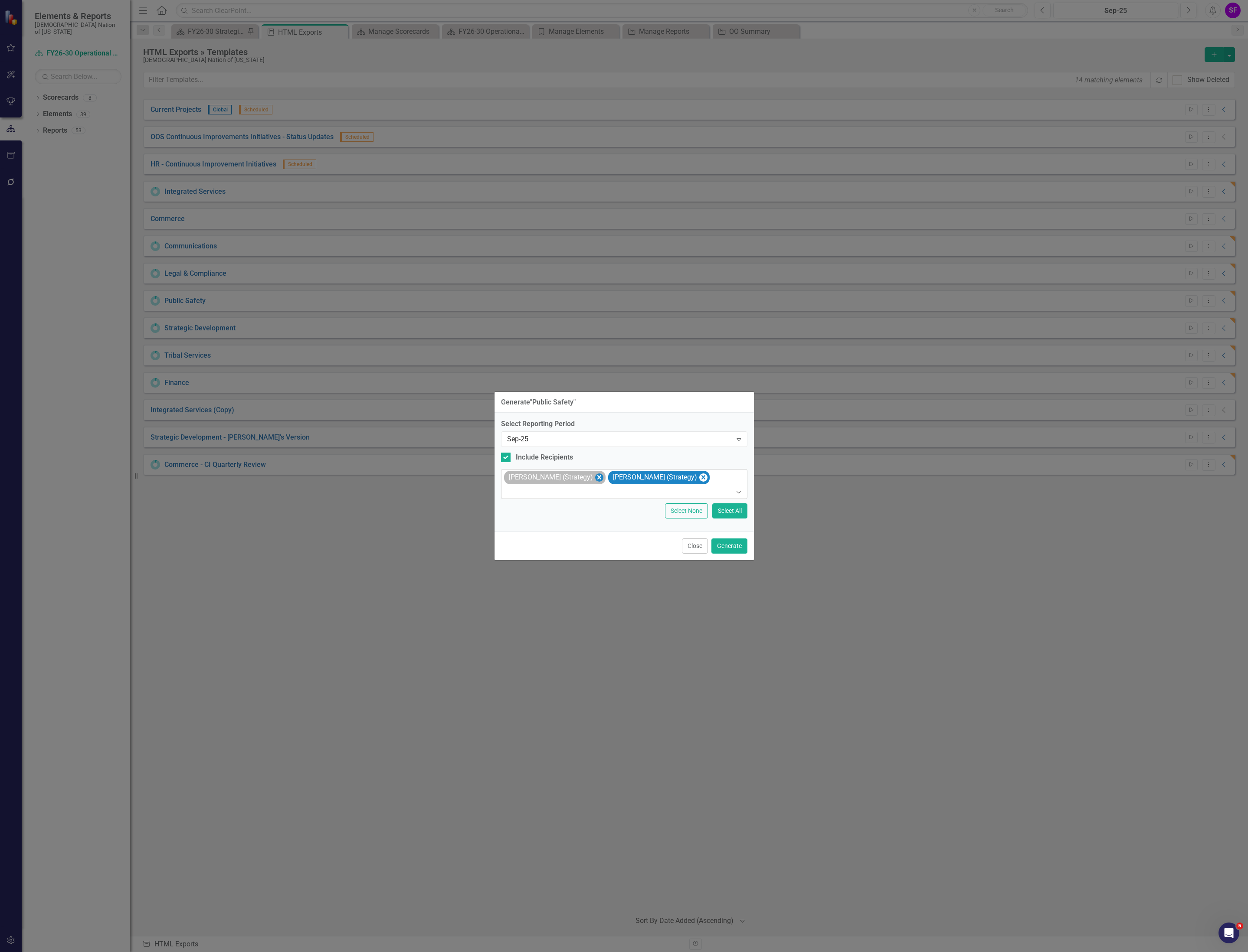
click at [595, 474] on icon "Remove Sheridan Burns (Strategy)" at bounding box center [598, 477] width 8 height 11
click at [595, 474] on icon "Remove Sheriden Franks (Strategy)" at bounding box center [598, 477] width 8 height 11
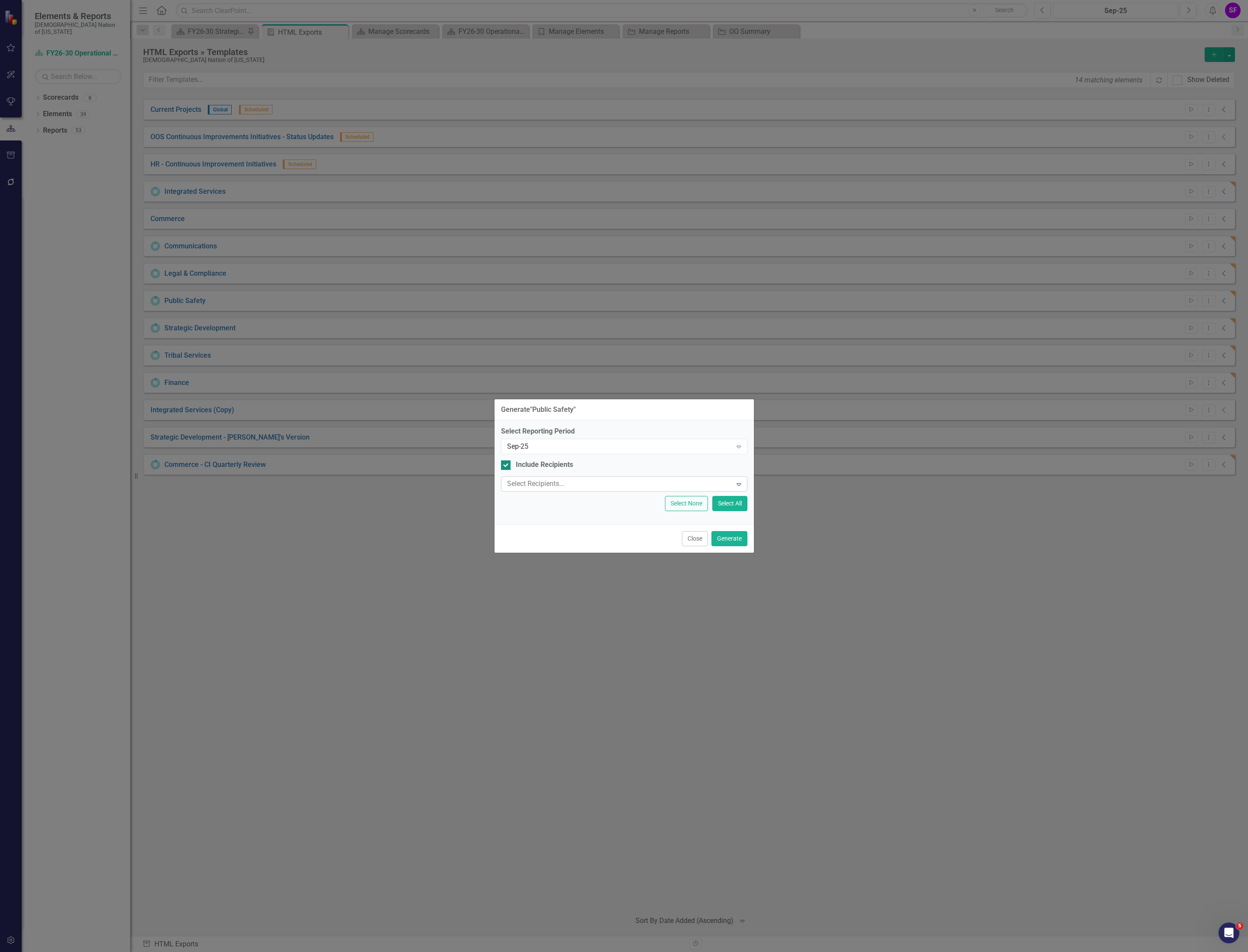
click at [535, 468] on div "Include Recipients" at bounding box center [544, 465] width 57 height 10
click at [506, 466] on input "Include Recipients" at bounding box center [504, 463] width 6 height 6
checkbox input "false"
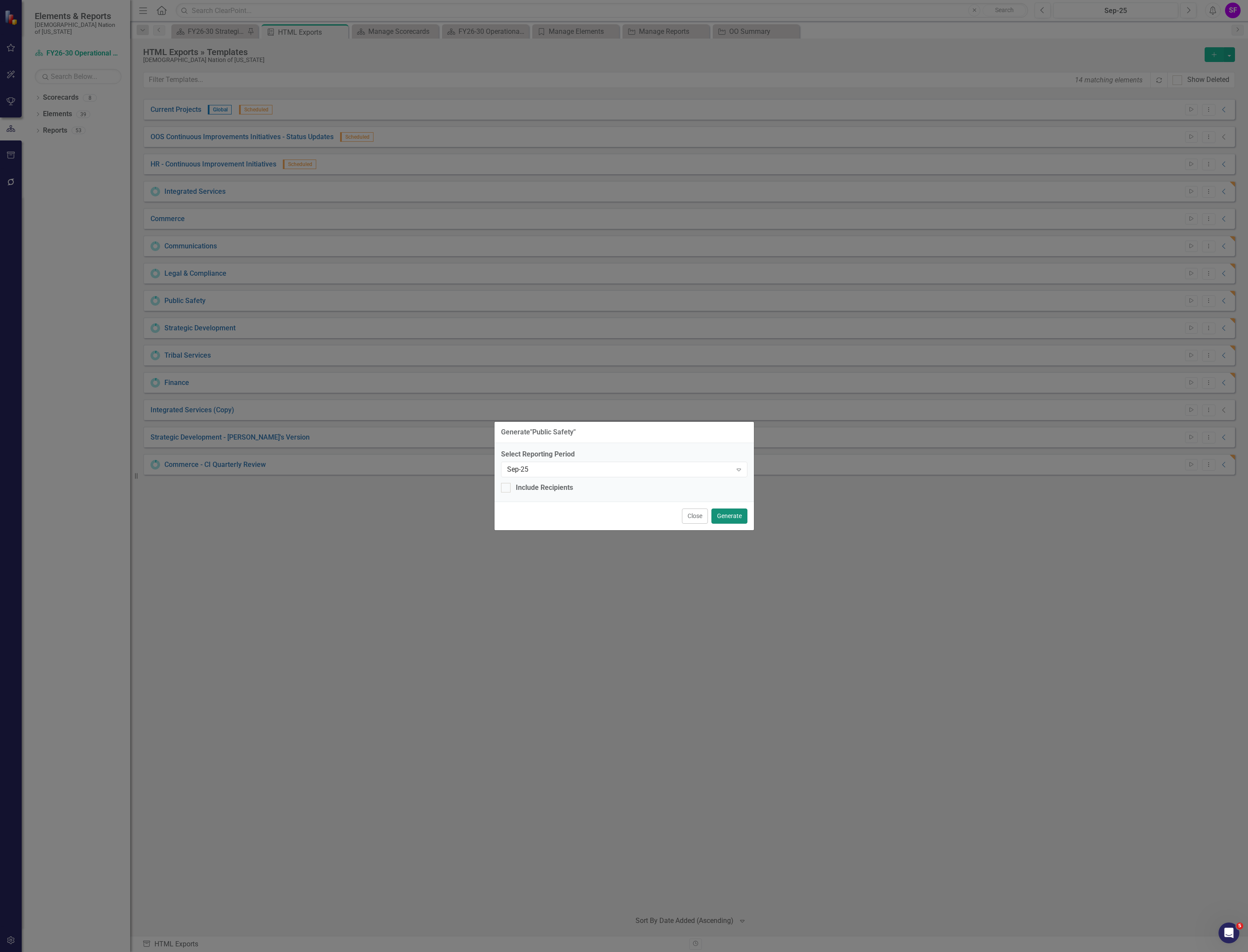
click at [746, 515] on button "Generate" at bounding box center [728, 517] width 36 height 16
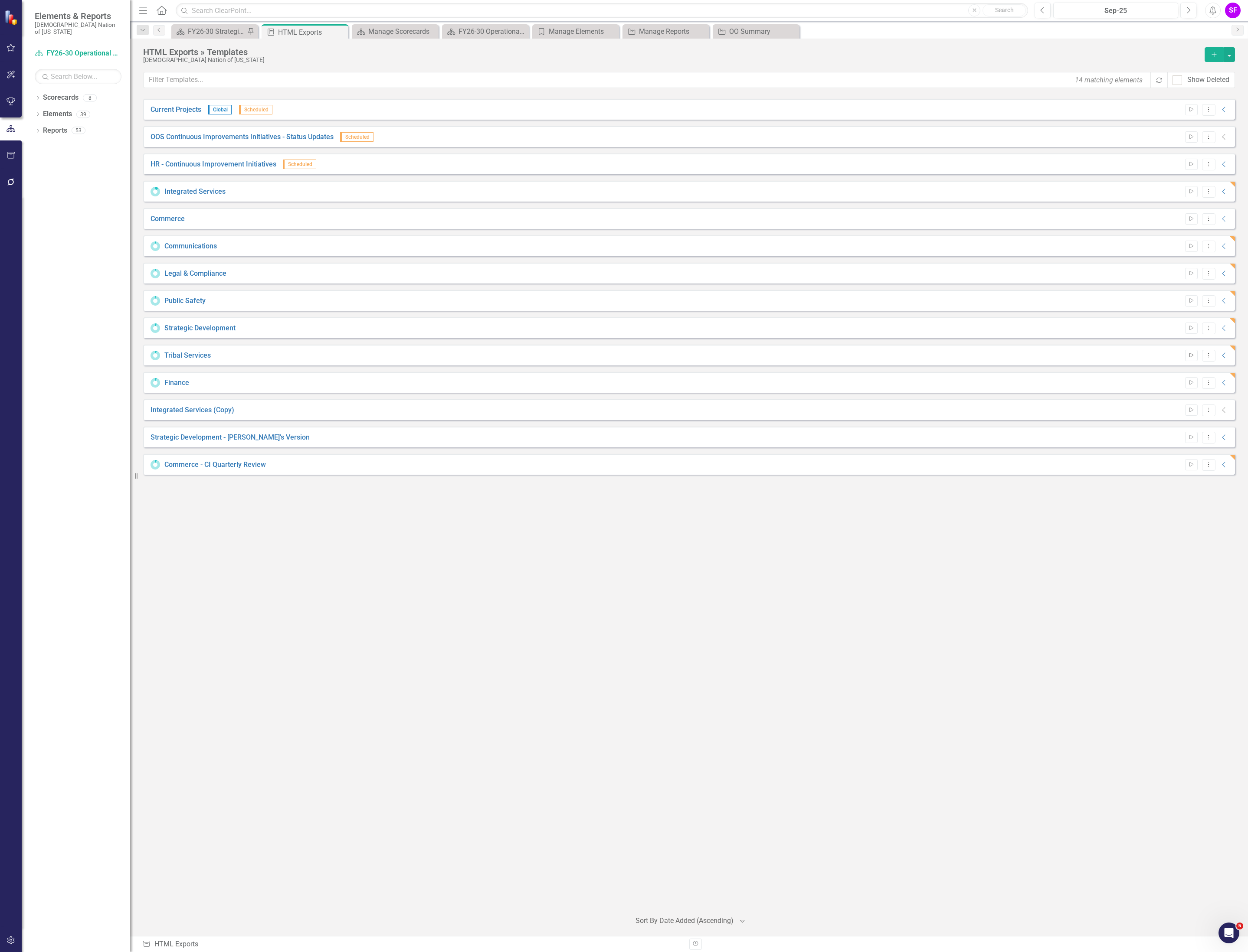
click at [1196, 357] on button "Start" at bounding box center [1191, 356] width 13 height 12
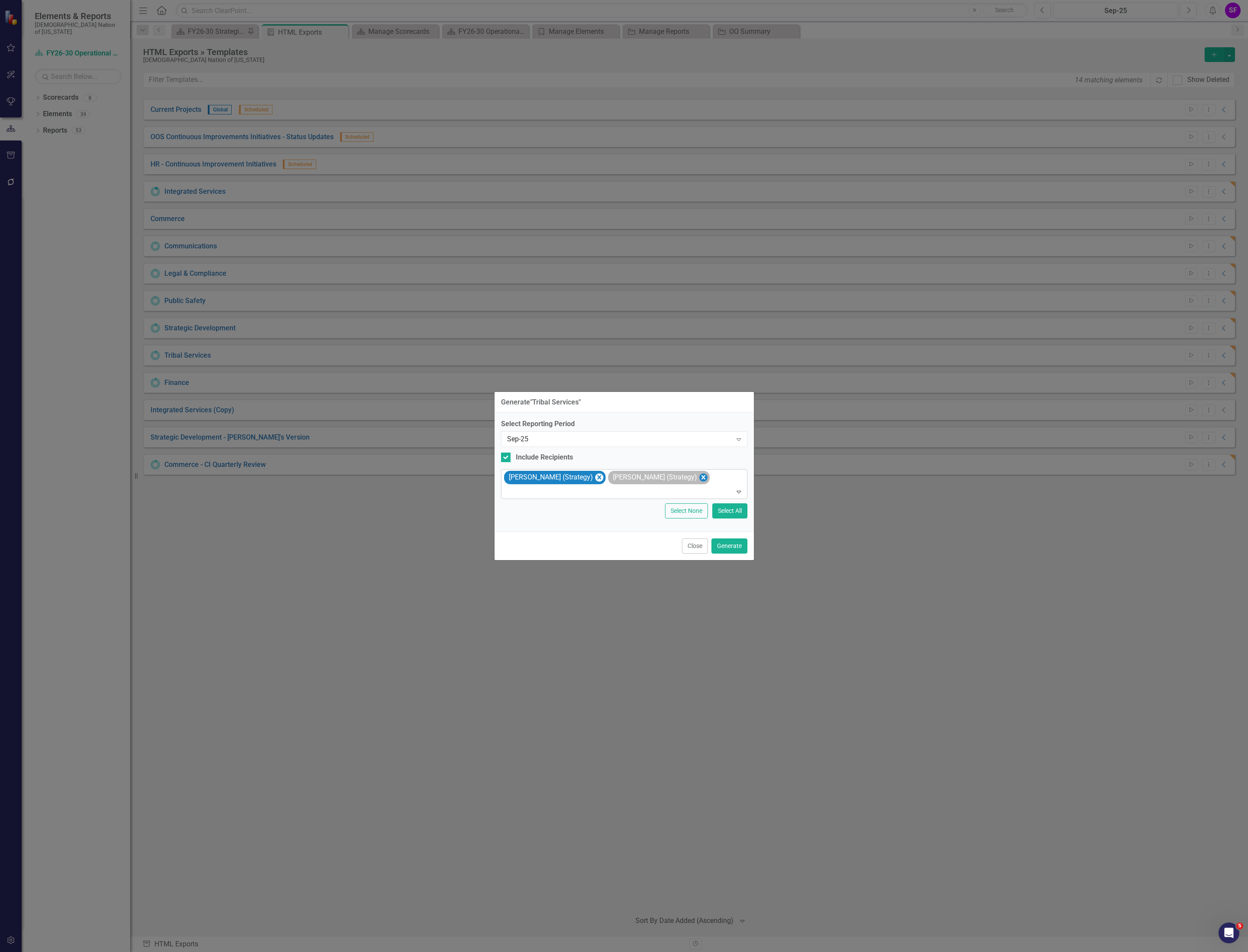
click at [594, 478] on icon "Remove Sheridan Burns (Strategy)" at bounding box center [598, 477] width 8 height 11
click at [596, 478] on icon "Remove Sheriden Franks (Strategy)" at bounding box center [598, 477] width 4 height 4
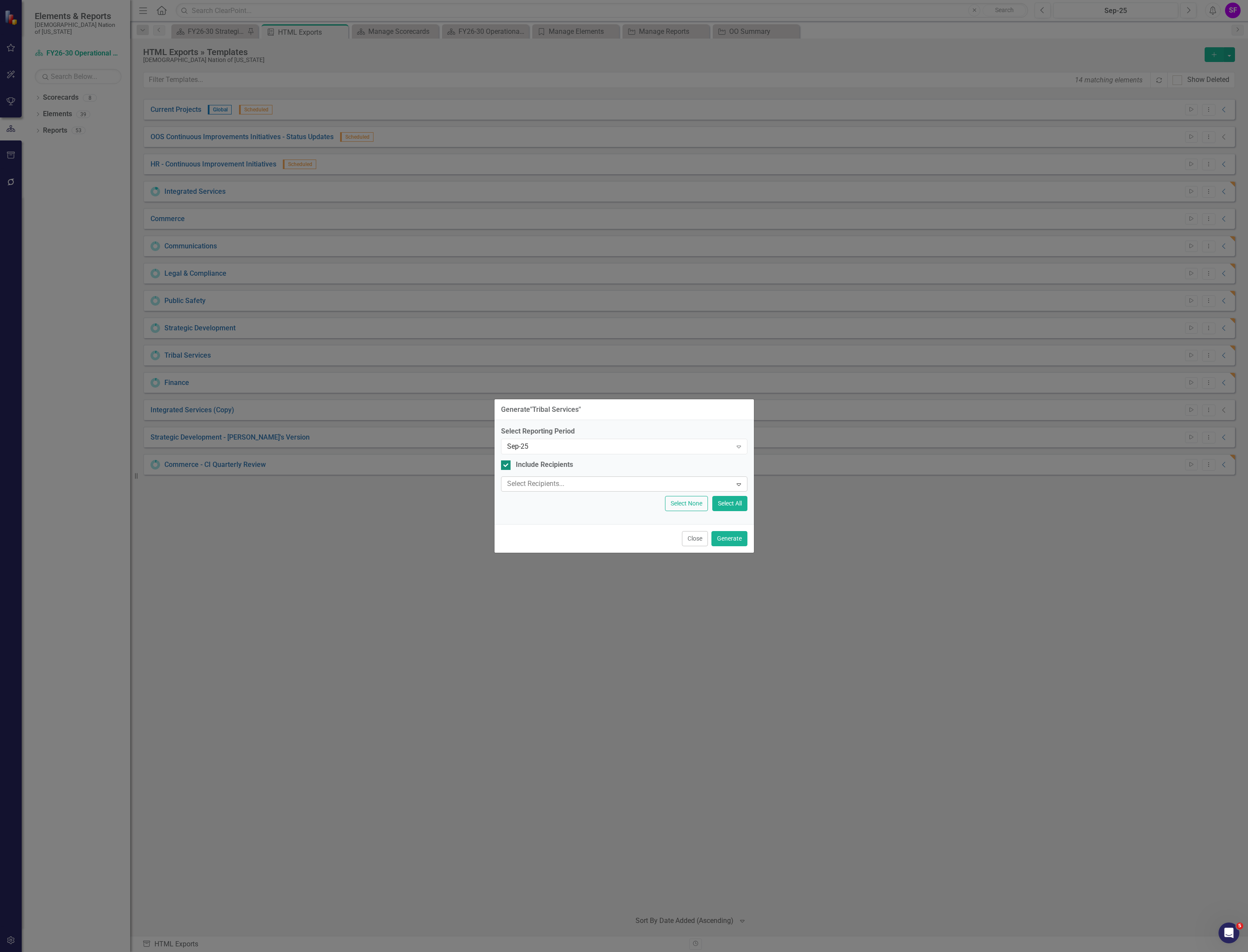
click at [516, 468] on div "Include Recipients" at bounding box center [544, 465] width 57 height 10
click at [506, 466] on input "Include Recipients" at bounding box center [504, 463] width 6 height 6
checkbox input "false"
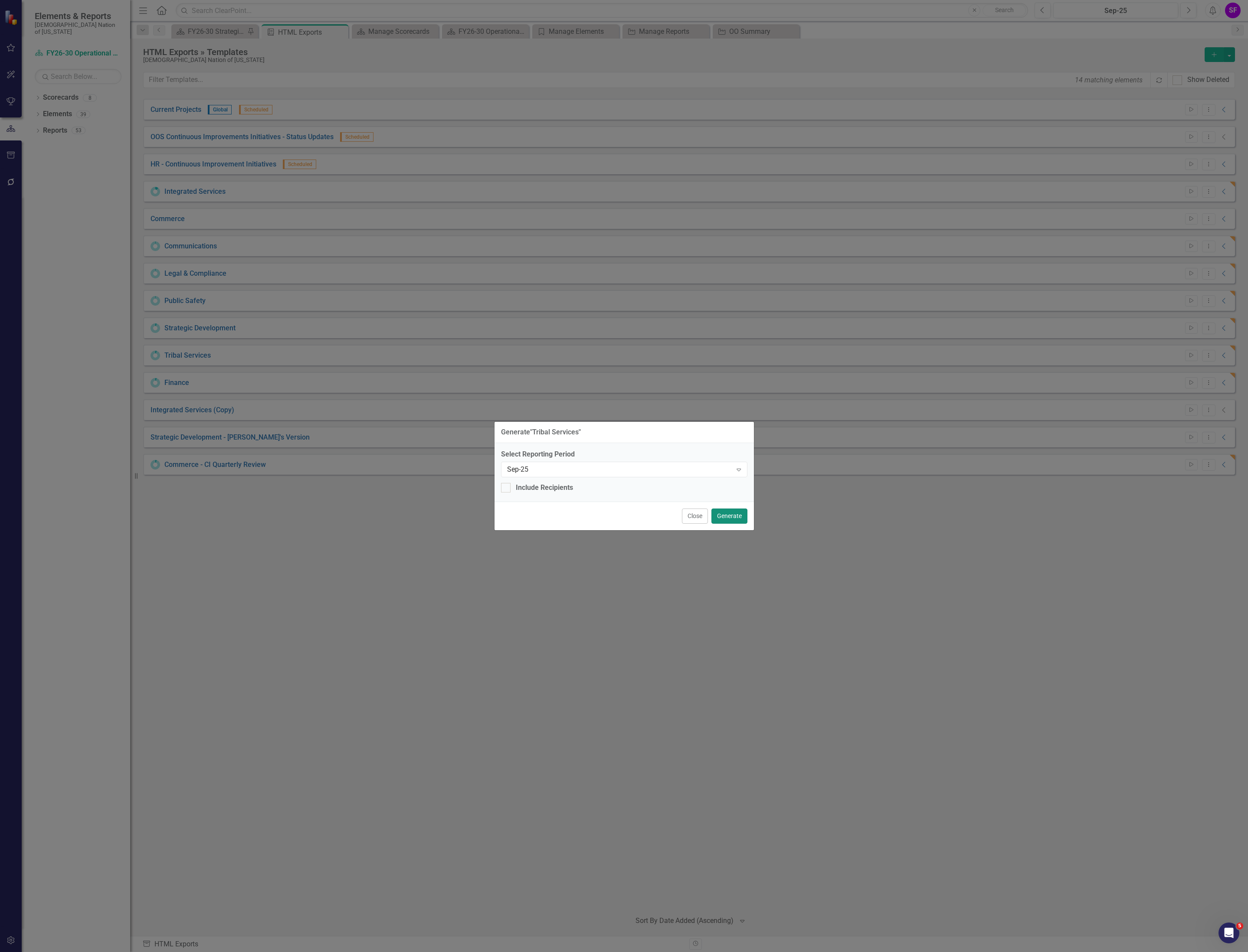
click at [729, 517] on button "Generate" at bounding box center [728, 517] width 36 height 16
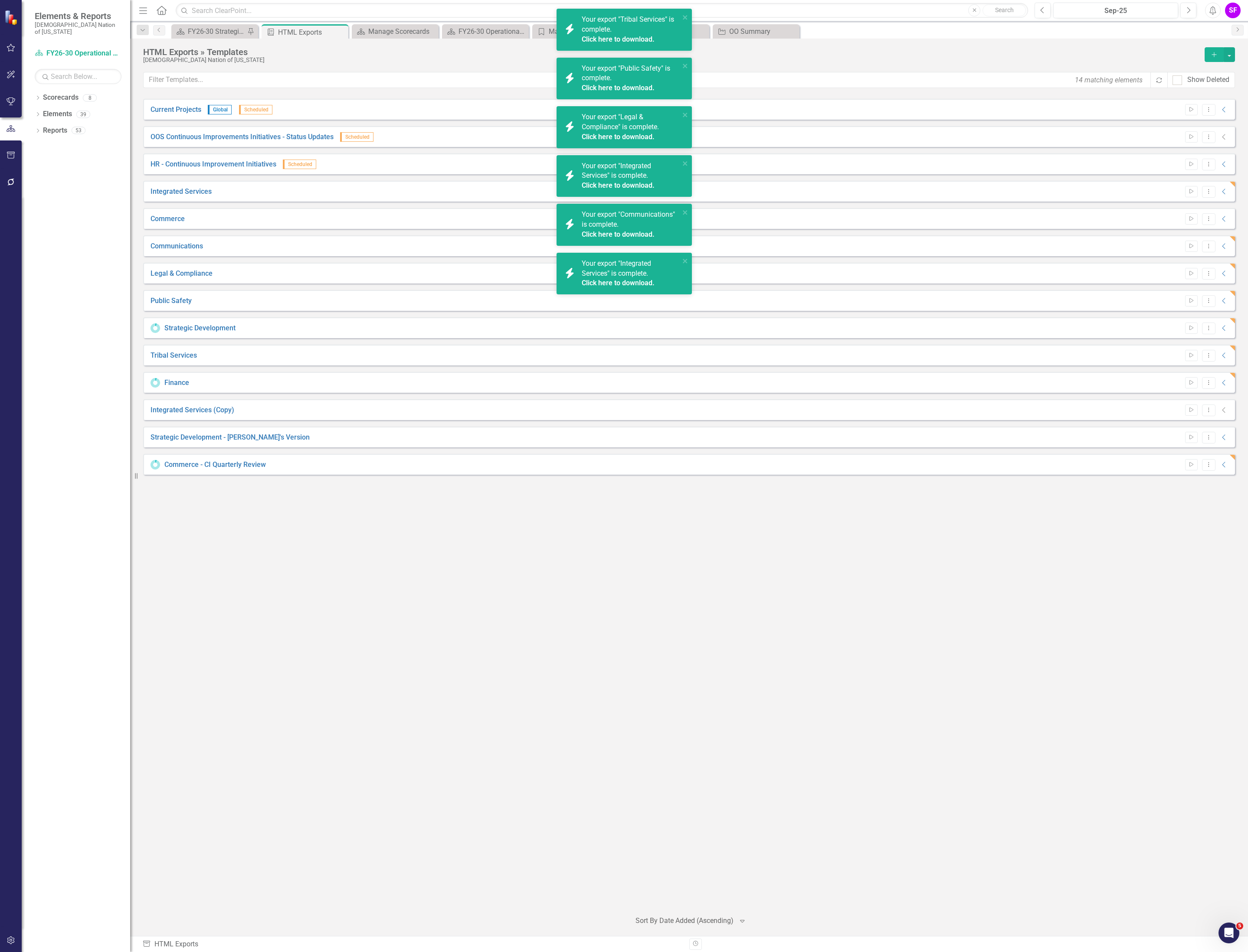
click at [1218, 218] on div "Start Dropdown Menu Collapse" at bounding box center [1204, 219] width 48 height 12
click at [1225, 217] on icon "Collapse" at bounding box center [1224, 218] width 9 height 7
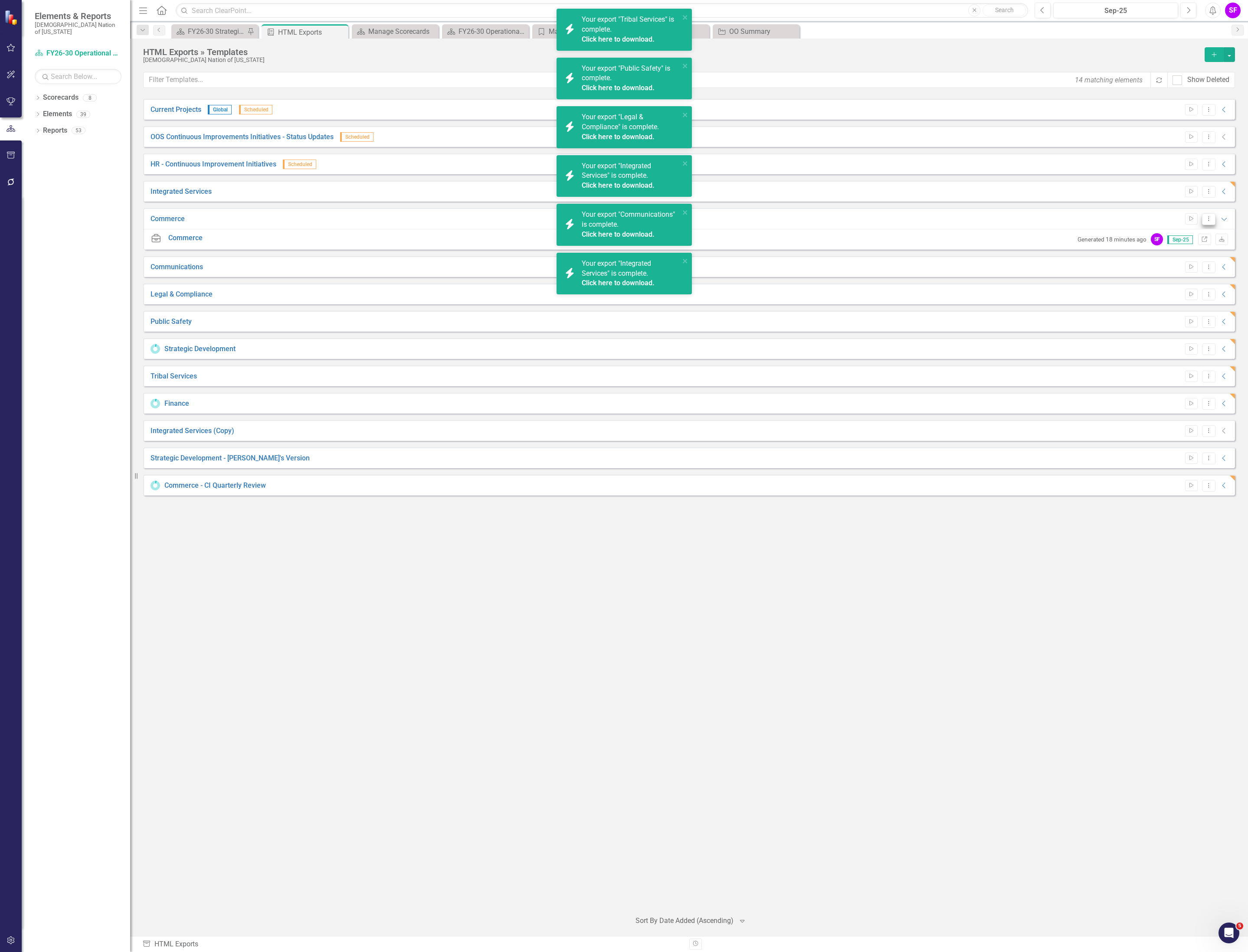
click at [1212, 220] on button "Dropdown Menu" at bounding box center [1208, 219] width 14 height 12
click at [1183, 266] on link "Edit Edit Template" at bounding box center [1174, 267] width 80 height 16
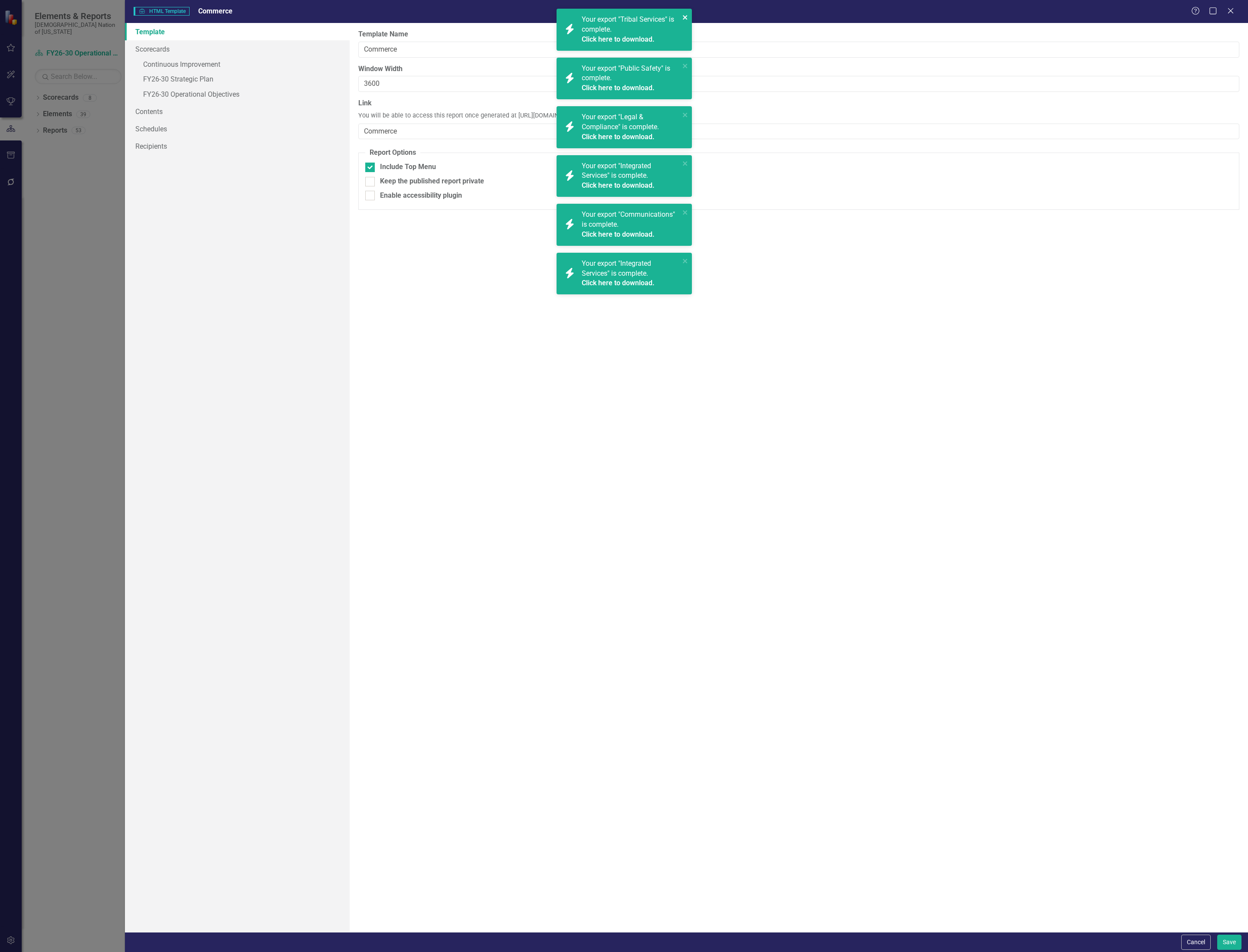
click at [686, 16] on icon "close" at bounding box center [685, 17] width 4 height 4
click at [688, 20] on div "icon.bolt Your export "Public Safety" is complete. Click here to download." at bounding box center [624, 29] width 136 height 42
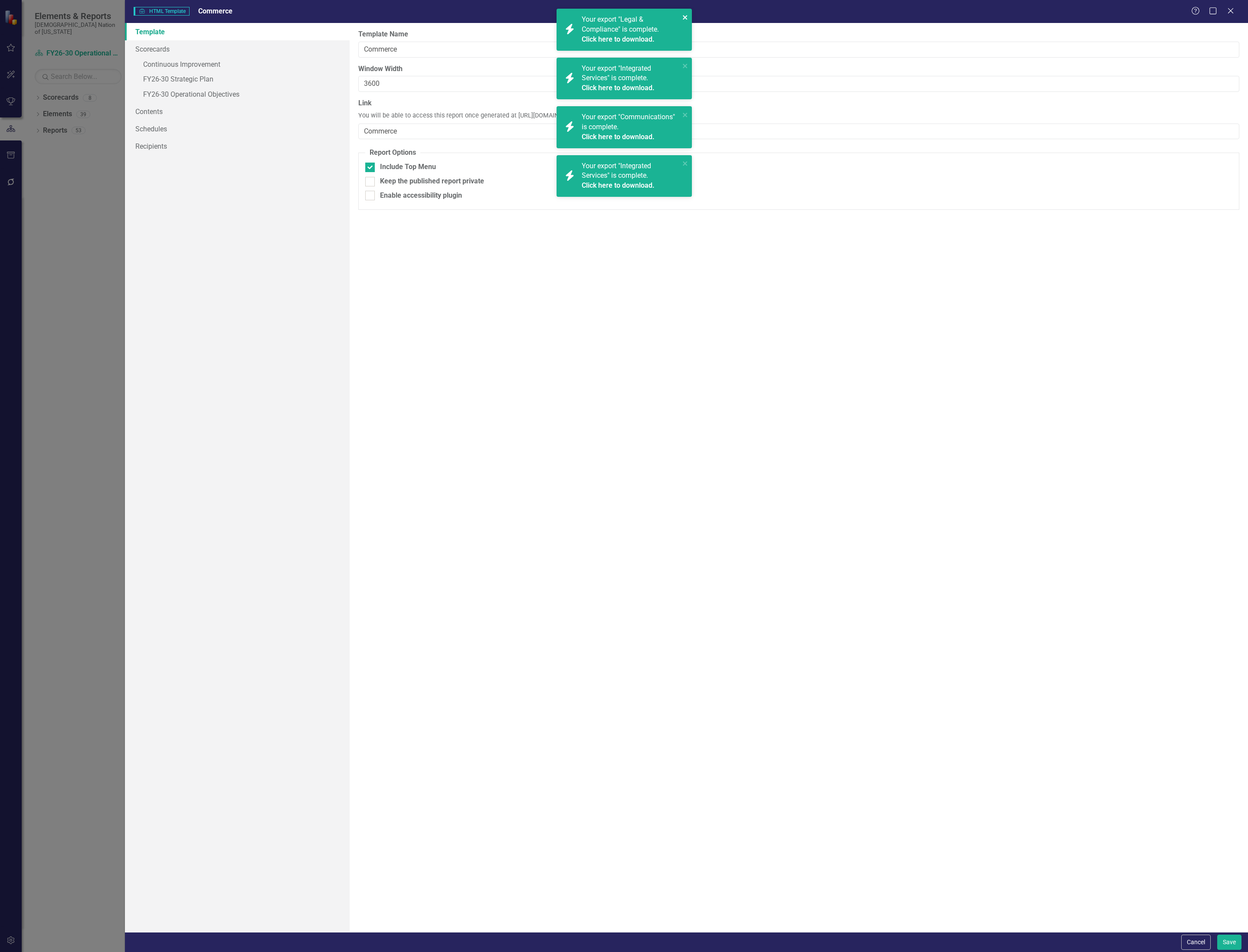
click at [687, 21] on button "close" at bounding box center [685, 17] width 6 height 10
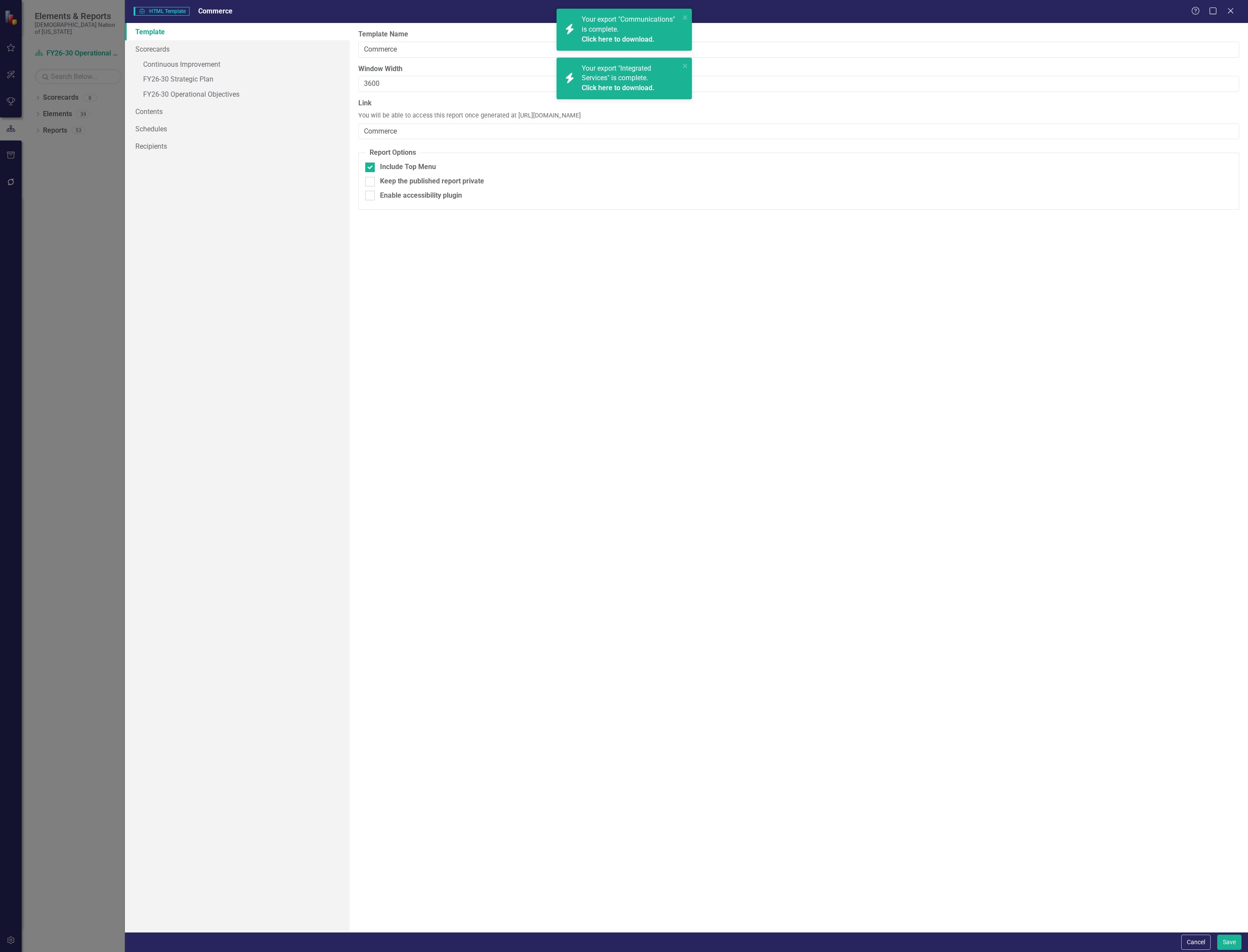
click at [687, 22] on div "icon.bolt Your export "Communications" is complete. Click here to download." at bounding box center [624, 29] width 136 height 42
click at [689, 18] on div "icon.bolt Your export "Integrated Services" is complete. Click here to download." at bounding box center [624, 29] width 136 height 42
drag, startPoint x: 677, startPoint y: 115, endPoint x: 514, endPoint y: 118, distance: 163.0
click at [514, 118] on div "Link You will be able to access this report once generated at https://publish.c…" at bounding box center [798, 119] width 880 height 41
copy span "https://publish.clearpointstrategy.com/6773/Commerce"
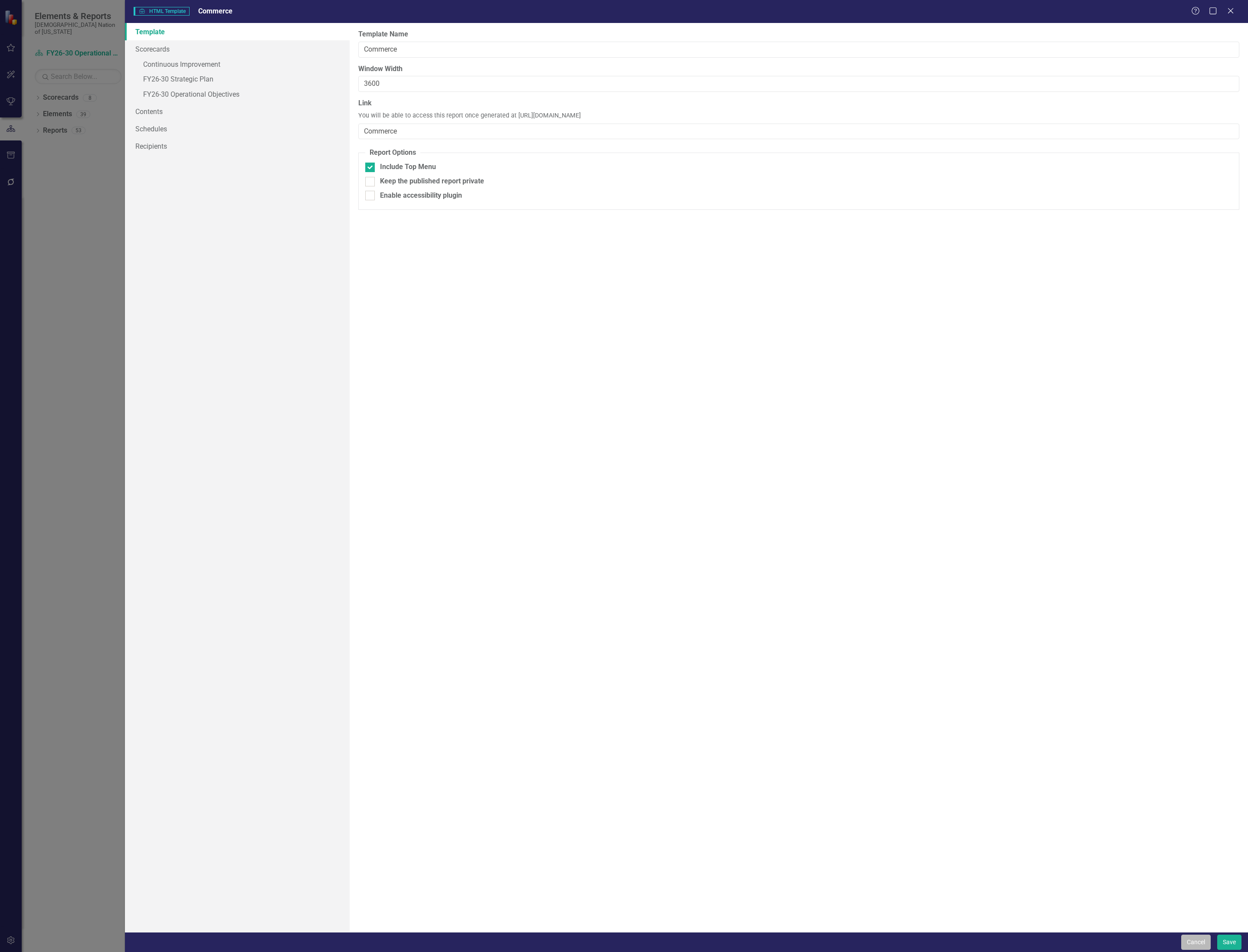
click at [1192, 939] on button "Cancel" at bounding box center [1196, 942] width 29 height 16
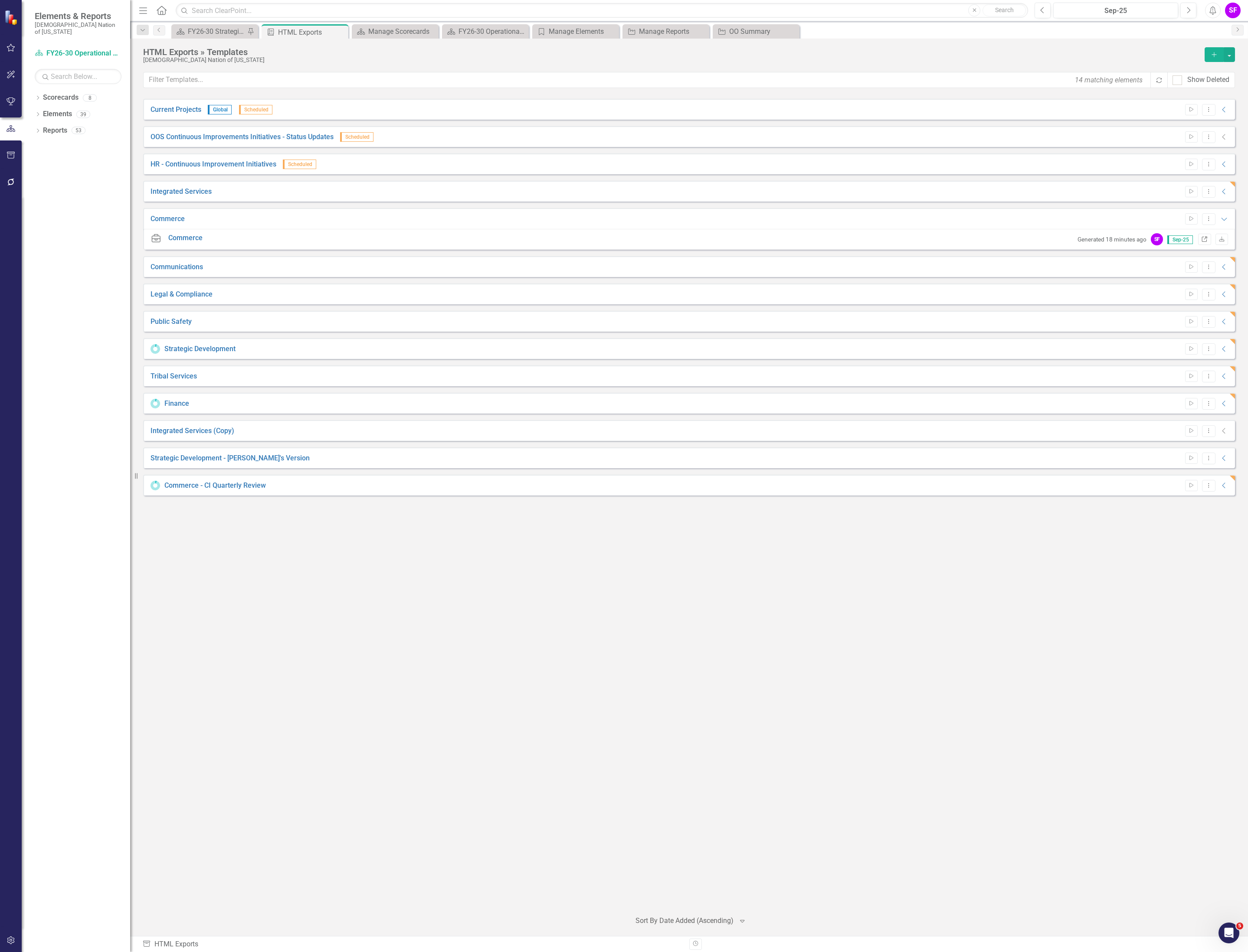
click at [1201, 239] on icon "Link" at bounding box center [1203, 239] width 7 height 5
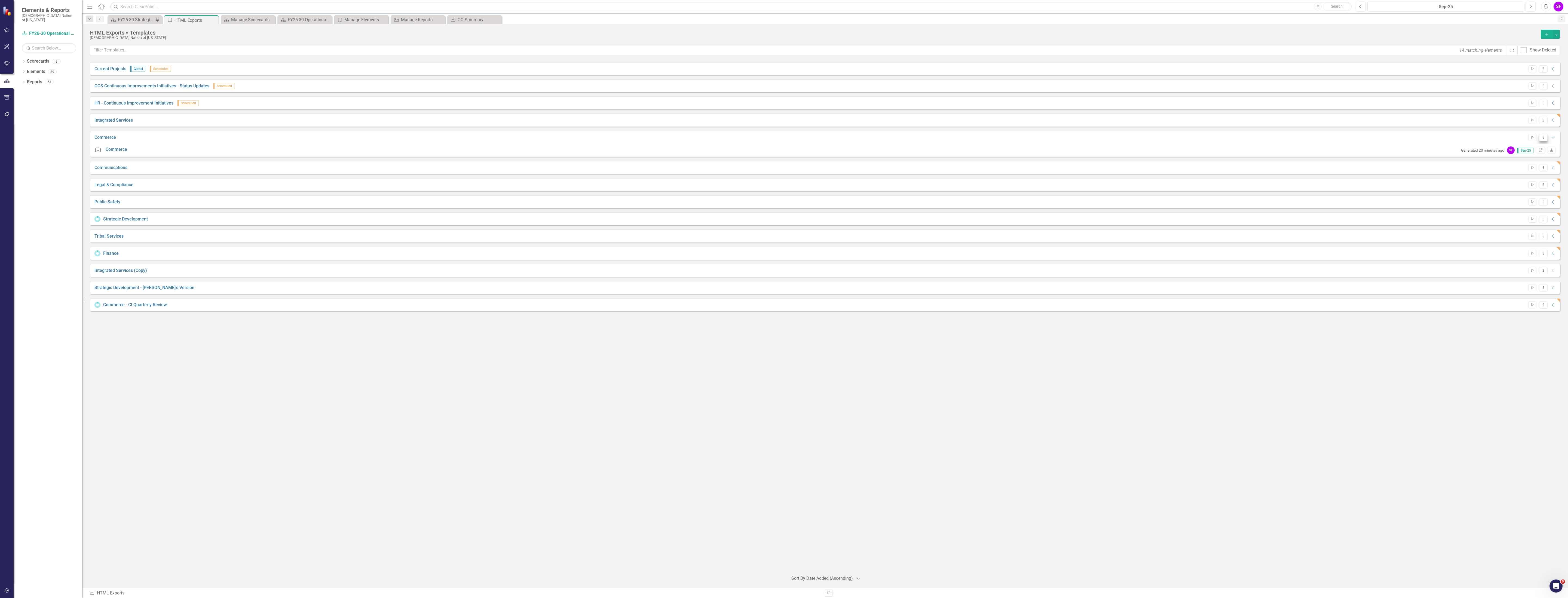
click at [783, 138] on icon "Dropdown Menu" at bounding box center [1544, 137] width 5 height 4
click at [783, 168] on link "Edit Edit Template" at bounding box center [1522, 167] width 51 height 10
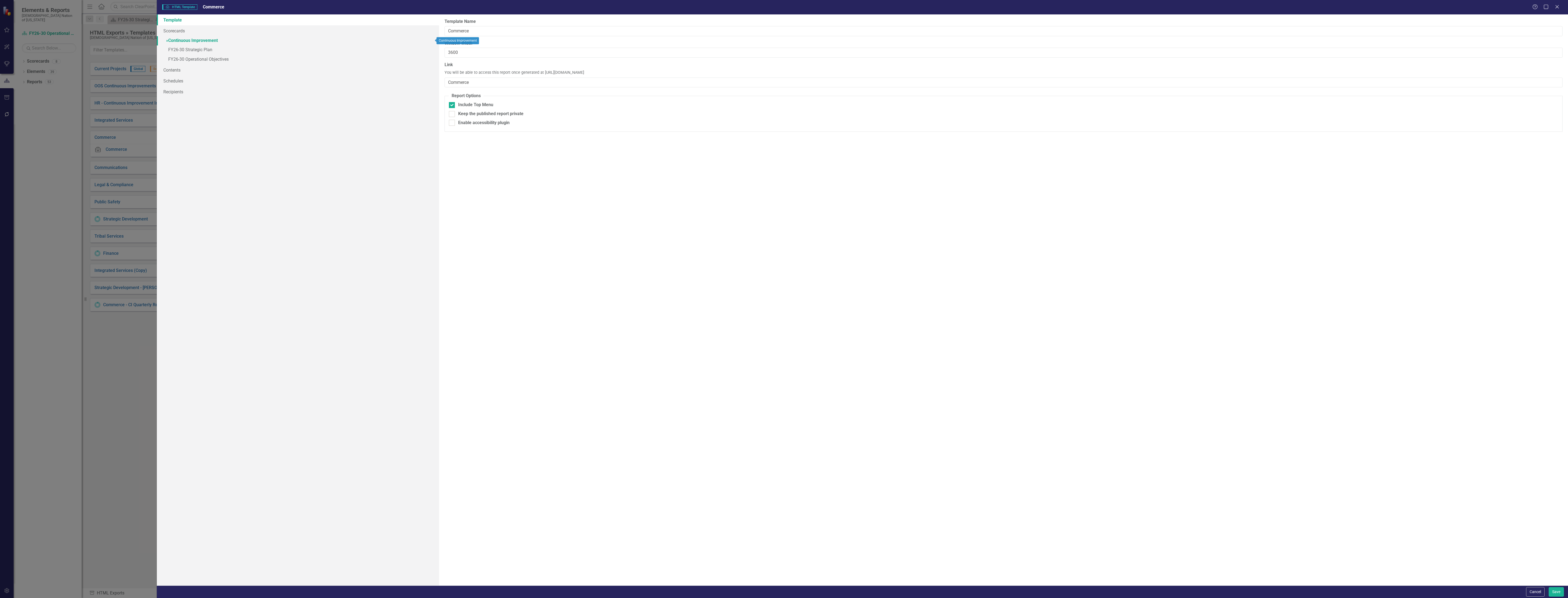
click at [187, 41] on link "» Continuous Improvement" at bounding box center [298, 41] width 282 height 10
click at [186, 49] on link "» FY26-30 Strategic Plan" at bounding box center [298, 50] width 282 height 10
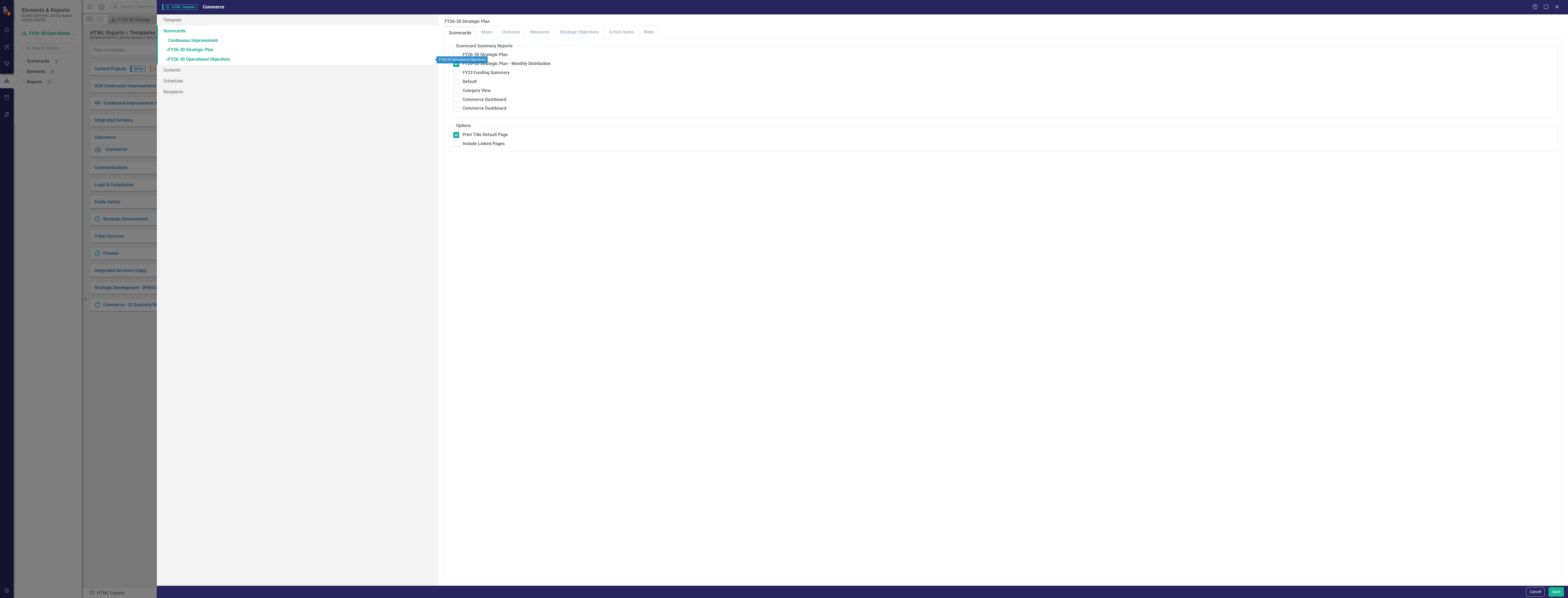
click at [186, 59] on link "» FY26-30 Operational Objectives" at bounding box center [298, 60] width 282 height 10
click at [719, 287] on div "Scorecard Summary Reports FY26-30 Operational Plan FY23 Funding Summary Summary…" at bounding box center [1003, 310] width 1109 height 534
click at [570, 29] on link "Strategic Objectives" at bounding box center [579, 32] width 47 height 12
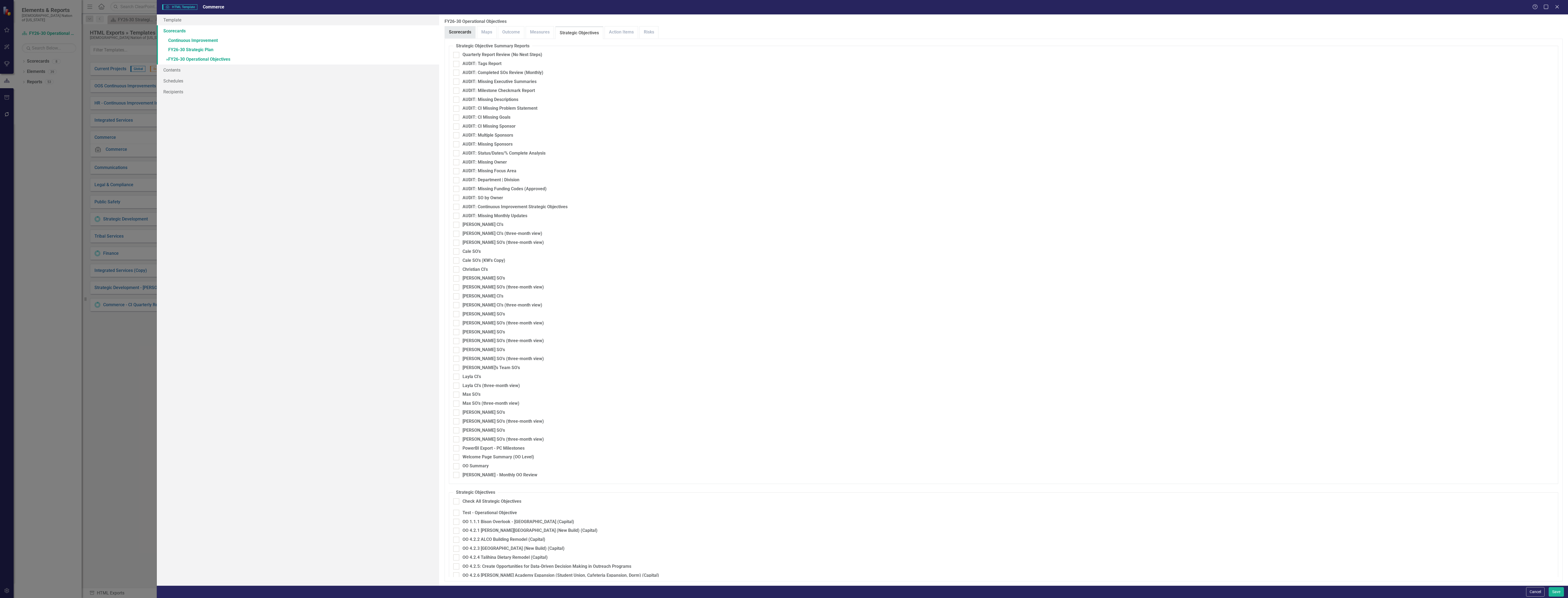
click at [471, 32] on link "Scorecards" at bounding box center [460, 32] width 30 height 12
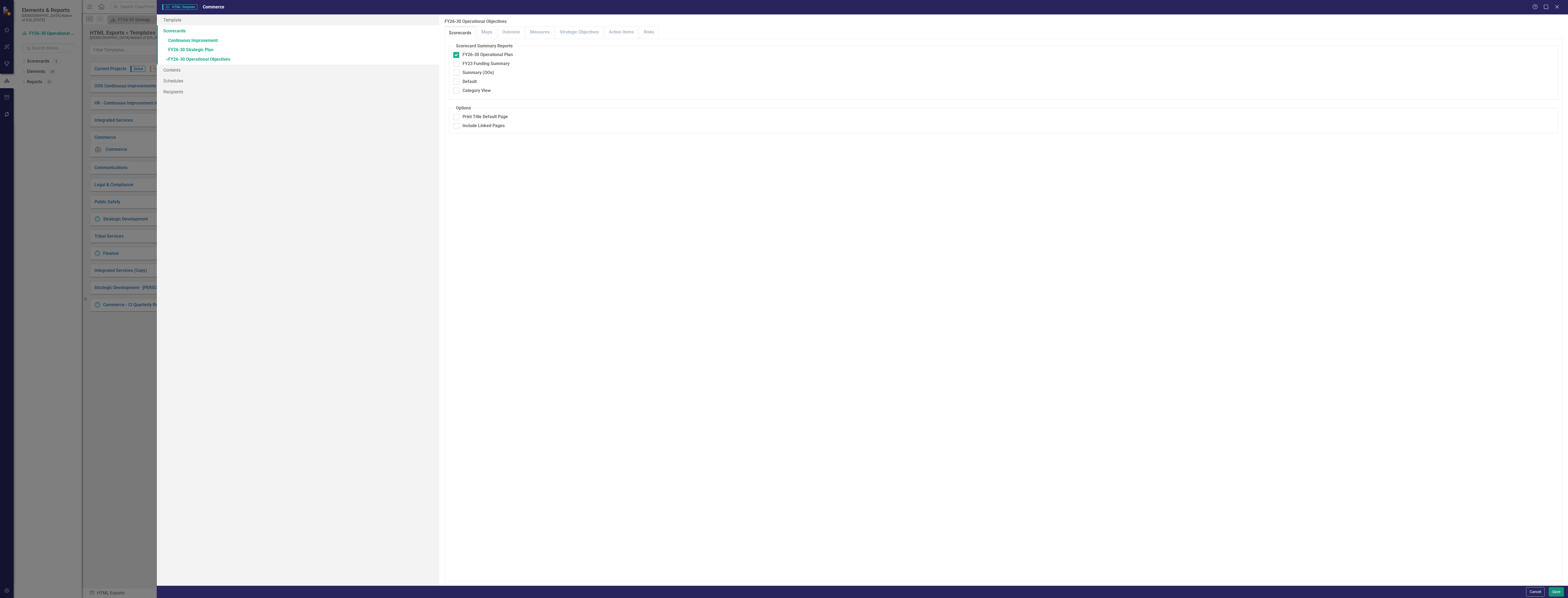
click at [783, 592] on button "Save" at bounding box center [1556, 592] width 15 height 10
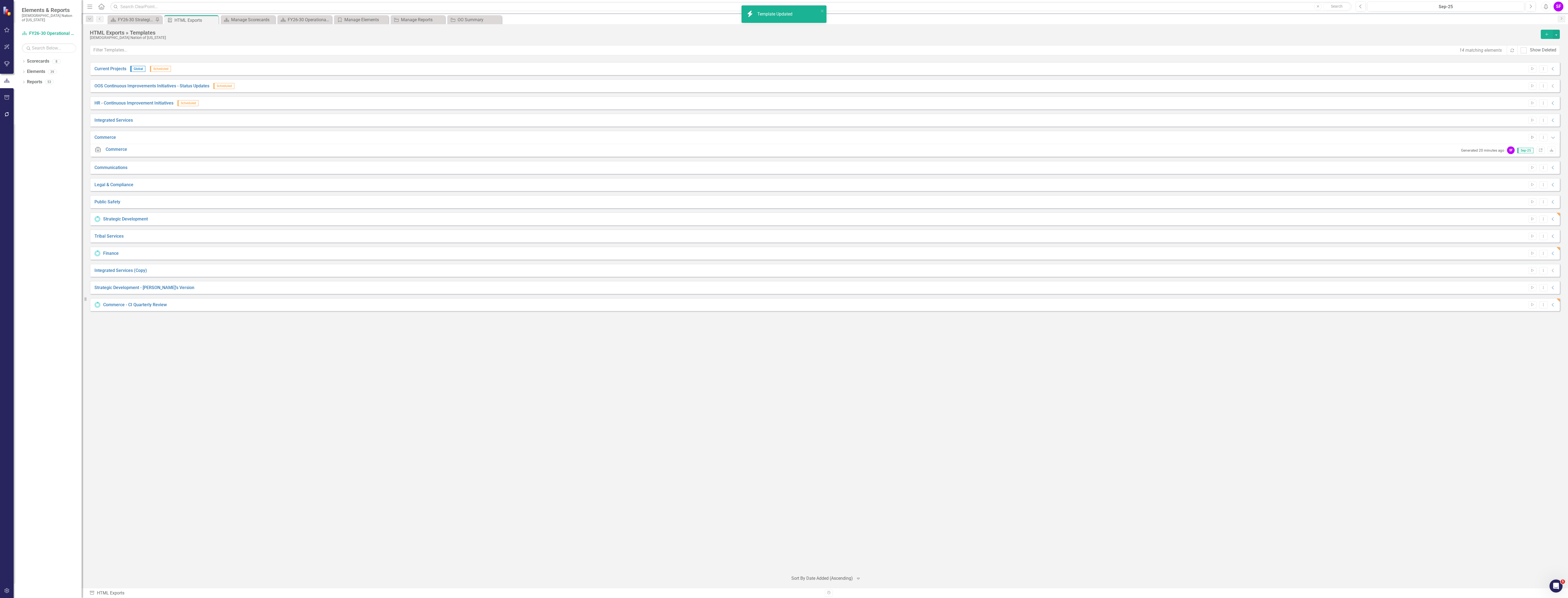
click at [783, 138] on icon "button" at bounding box center [1533, 137] width 2 height 3
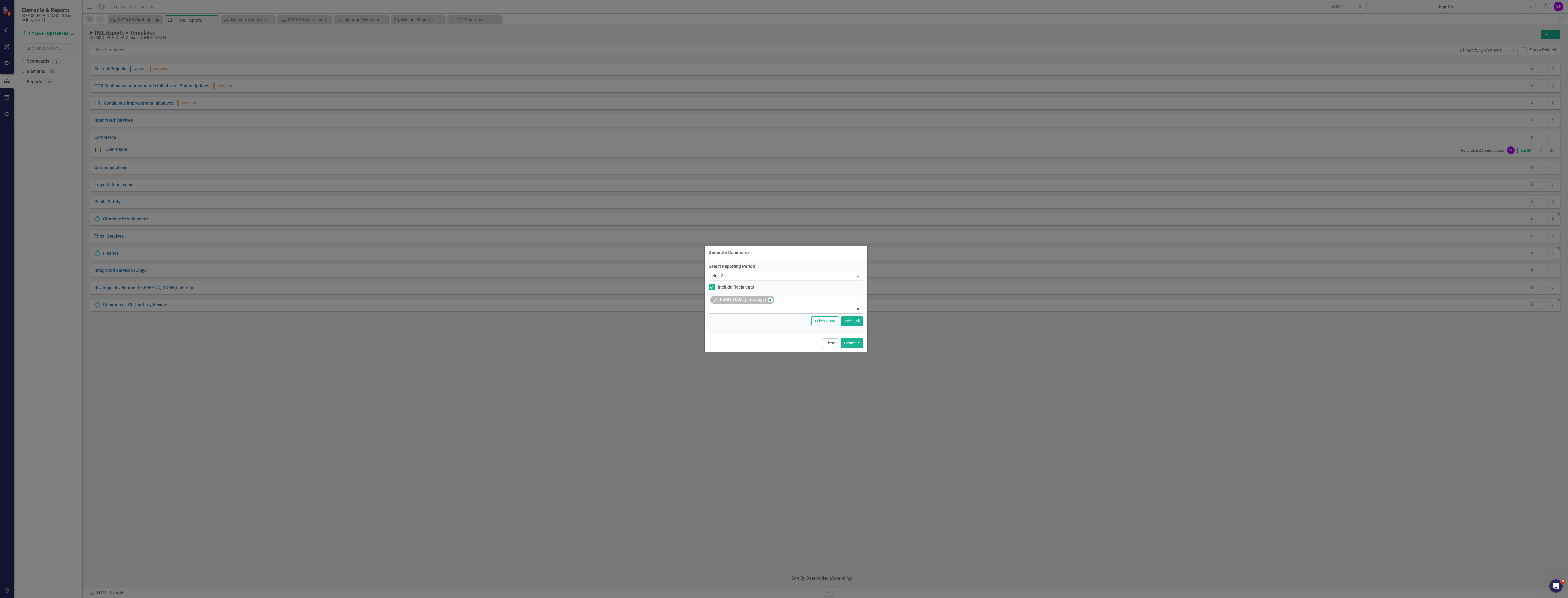
click at [765, 301] on div "Sheriden Franks (Strategy)" at bounding box center [739, 299] width 55 height 8
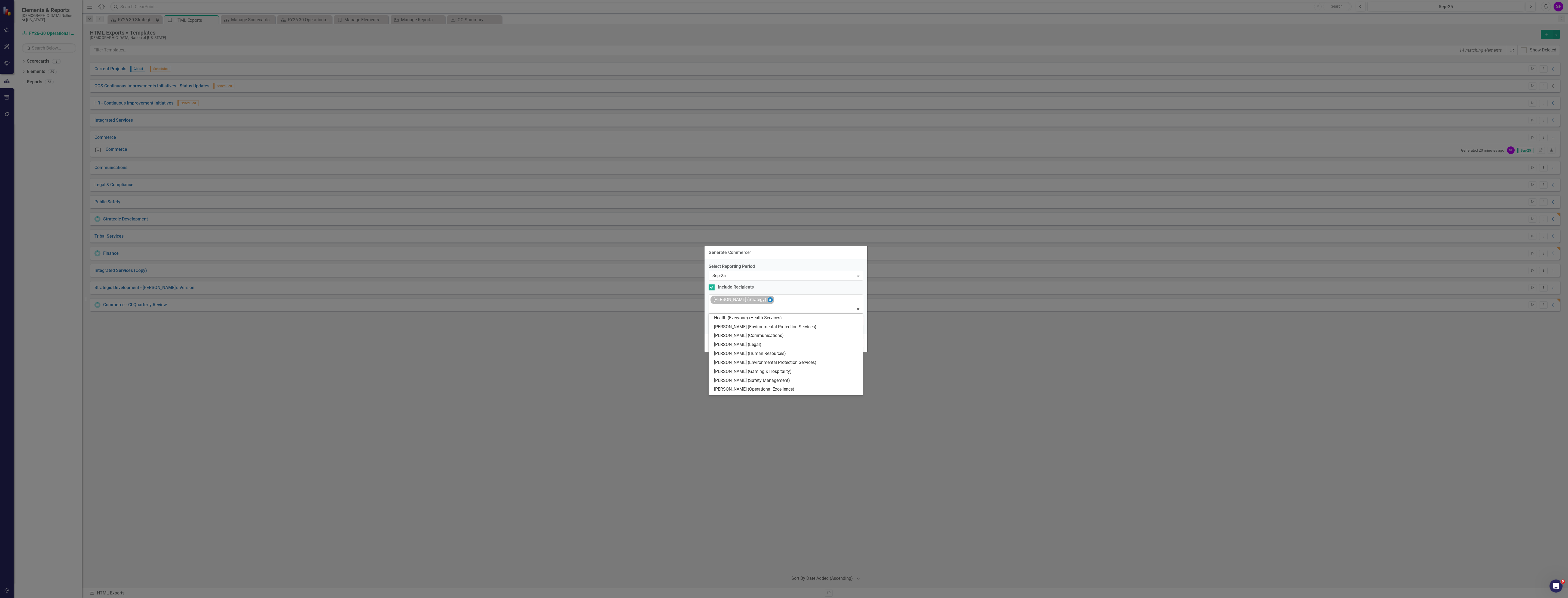
click at [769, 298] on icon "Remove Sheriden Franks (Strategy)" at bounding box center [770, 299] width 5 height 7
click at [738, 288] on div "Select Reporting Period Sep-25 Expand Include Recipients option Sheriden Franks…" at bounding box center [786, 294] width 155 height 53
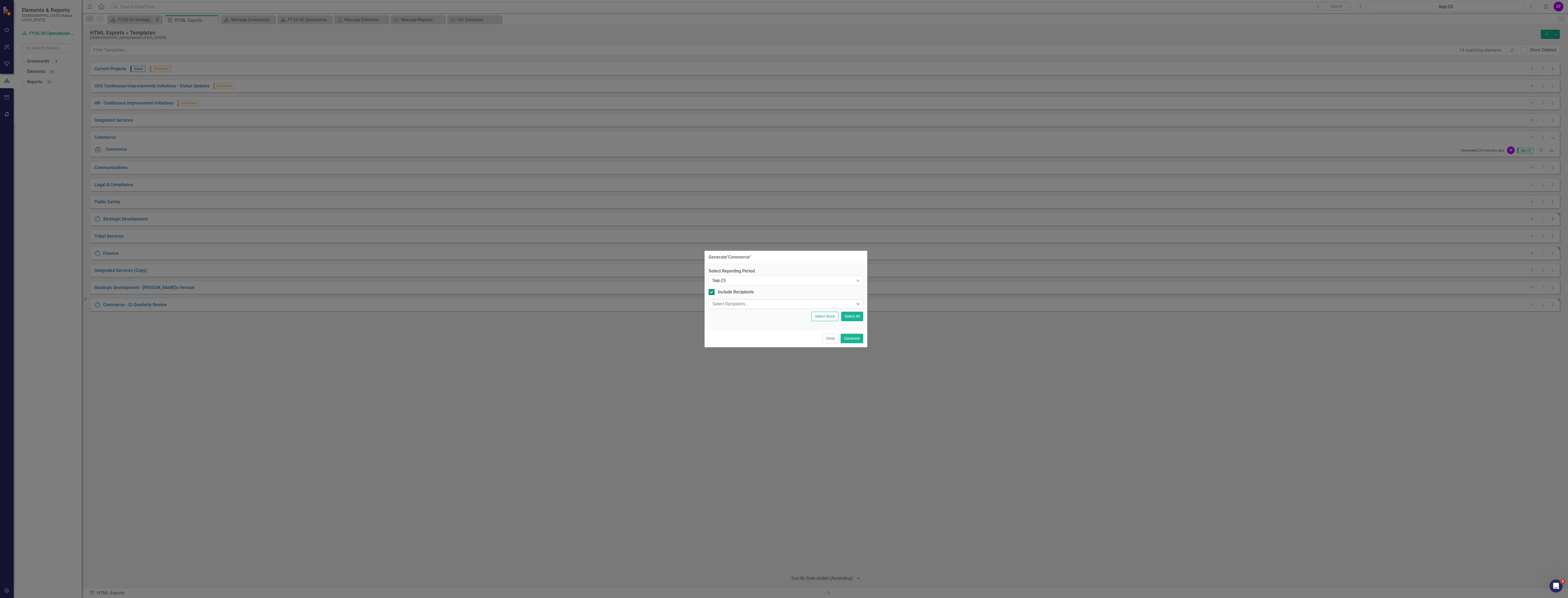
click at [738, 291] on div "Include Recipients" at bounding box center [735, 292] width 36 height 6
click at [712, 291] on input "Include Recipients" at bounding box center [710, 291] width 4 height 4
checkbox input "false"
click at [783, 319] on button "Generate" at bounding box center [852, 324] width 23 height 10
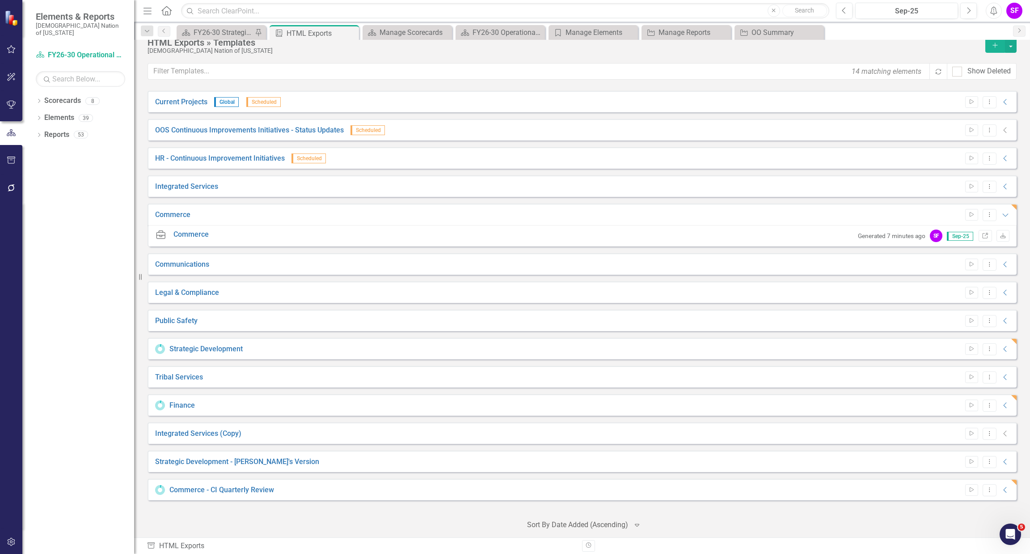
scroll to position [14, 0]
